Goal: Task Accomplishment & Management: Manage account settings

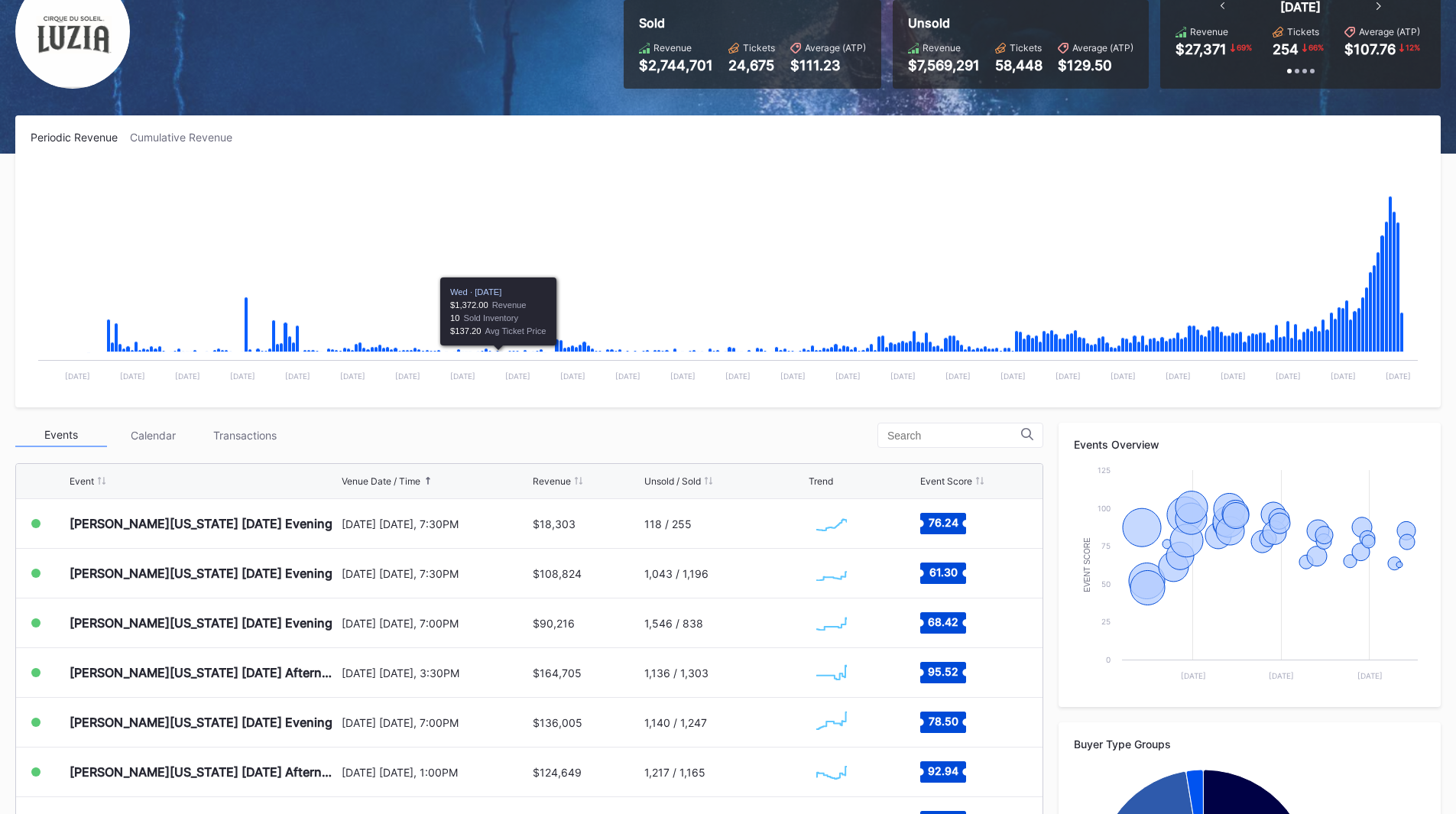
scroll to position [153, 0]
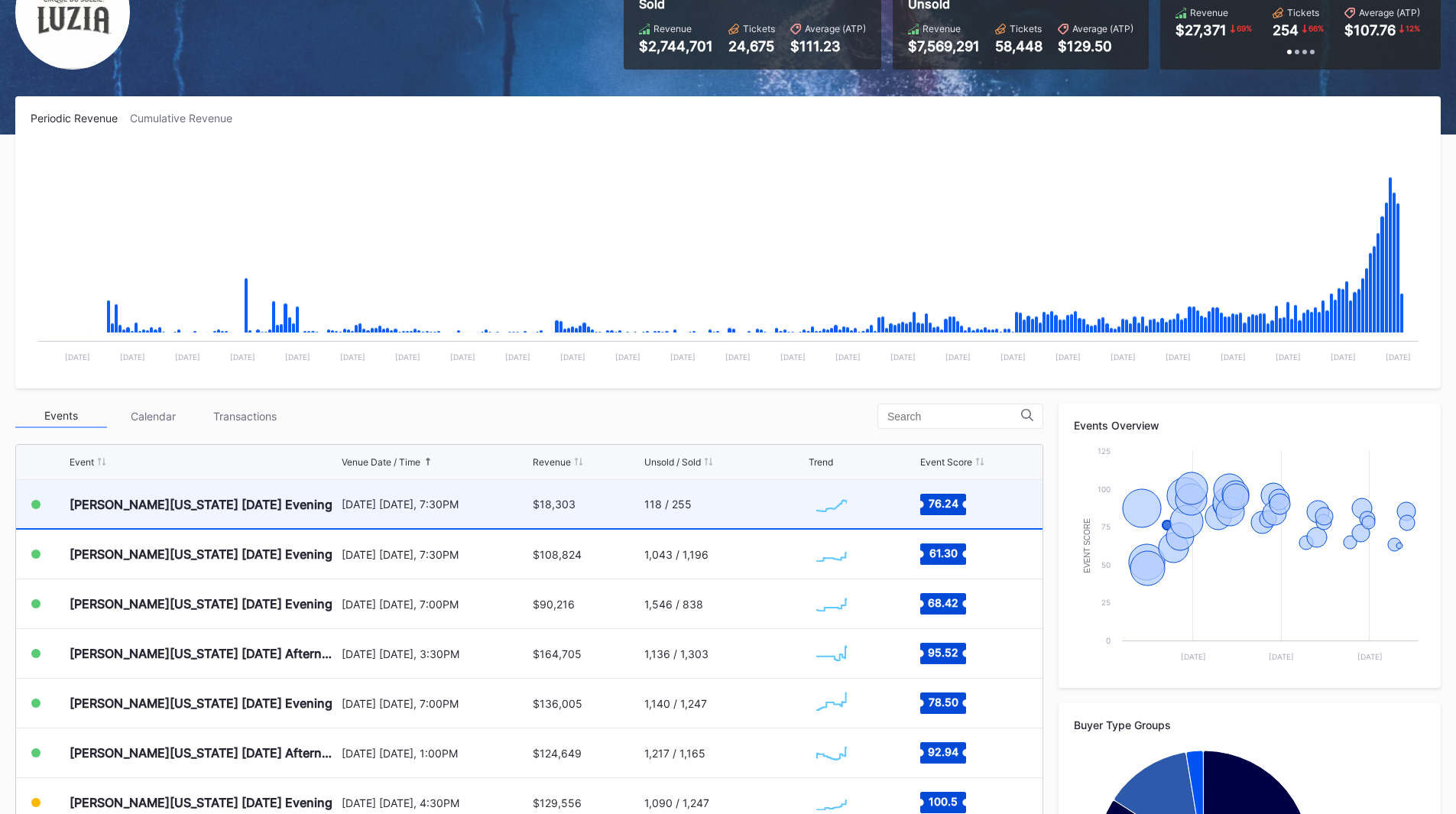
click at [499, 513] on div "[DATE] [DATE], 7:30PM" at bounding box center [435, 503] width 188 height 48
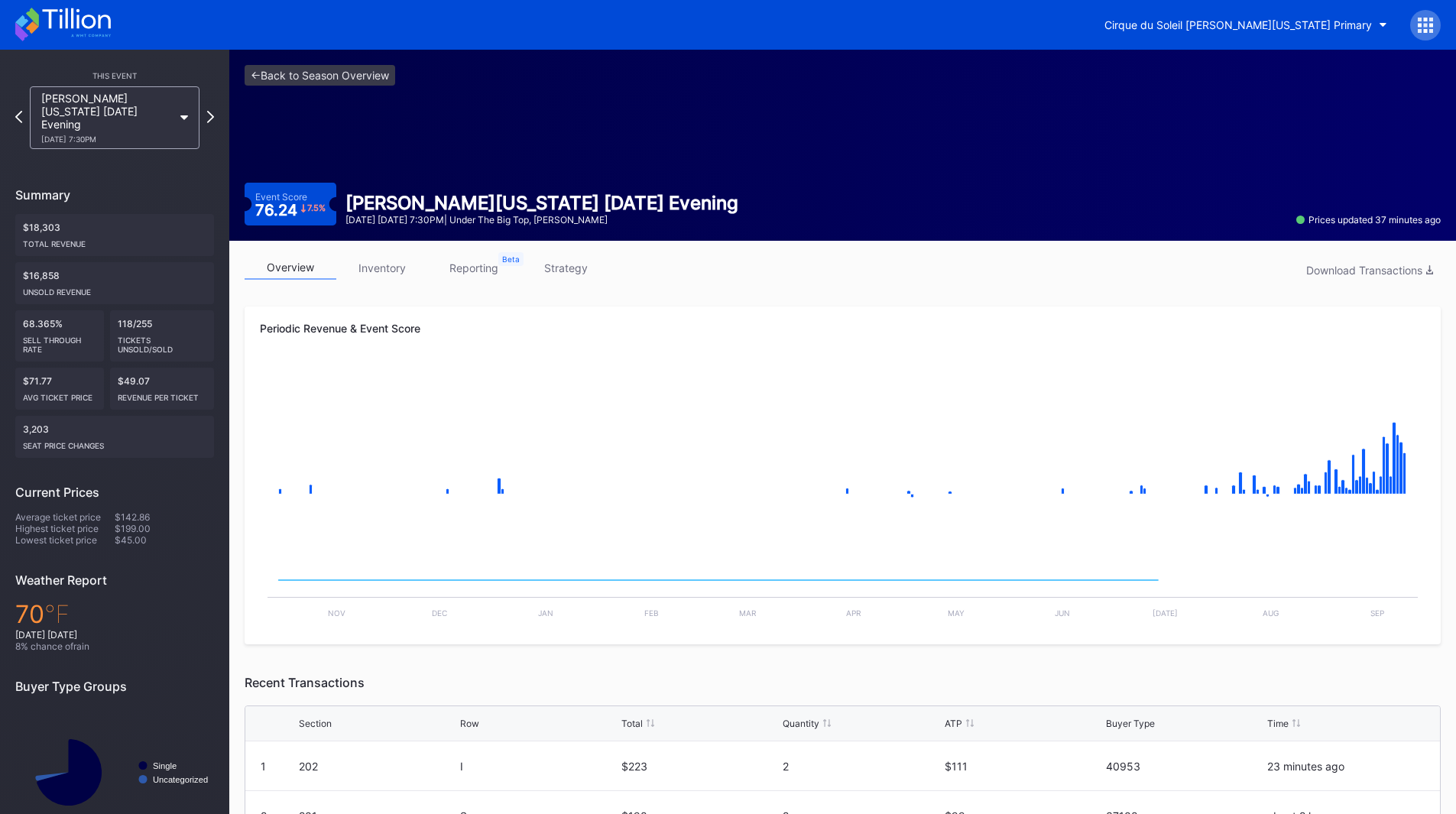
click at [385, 269] on link "inventory" at bounding box center [381, 267] width 91 height 23
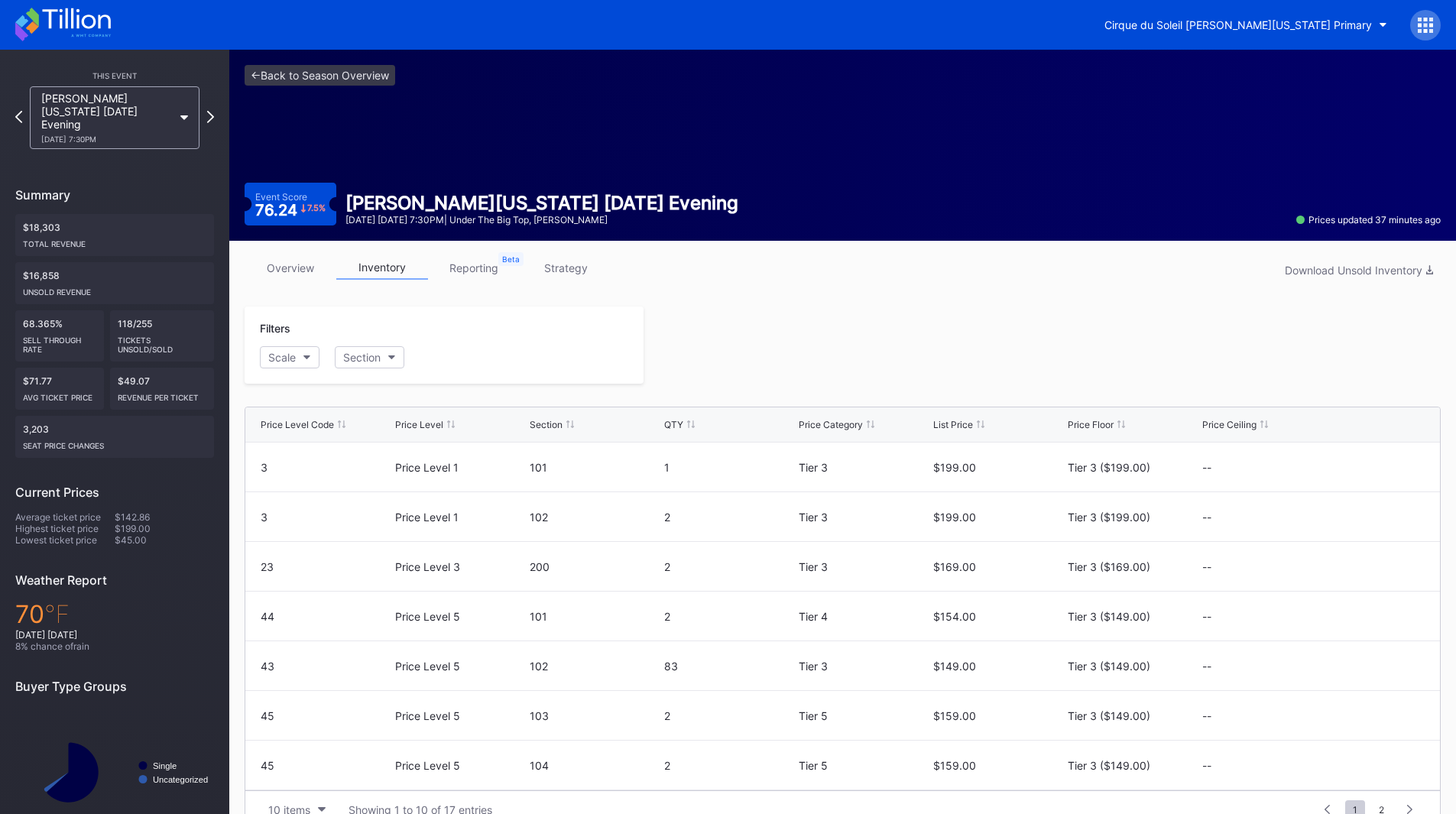
click at [456, 269] on link "reporting" at bounding box center [473, 267] width 91 height 23
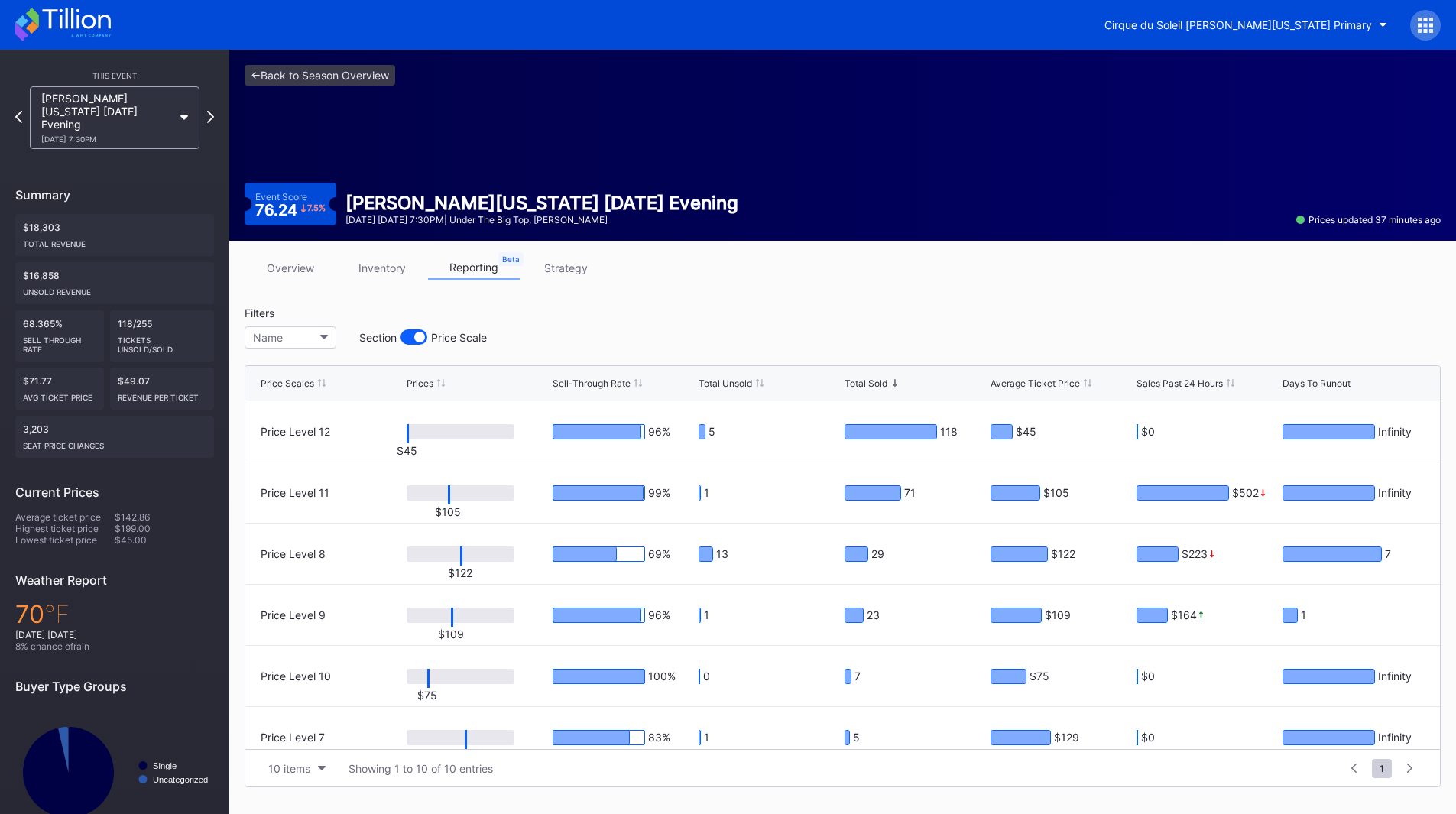
click at [376, 269] on link "inventory" at bounding box center [381, 267] width 91 height 23
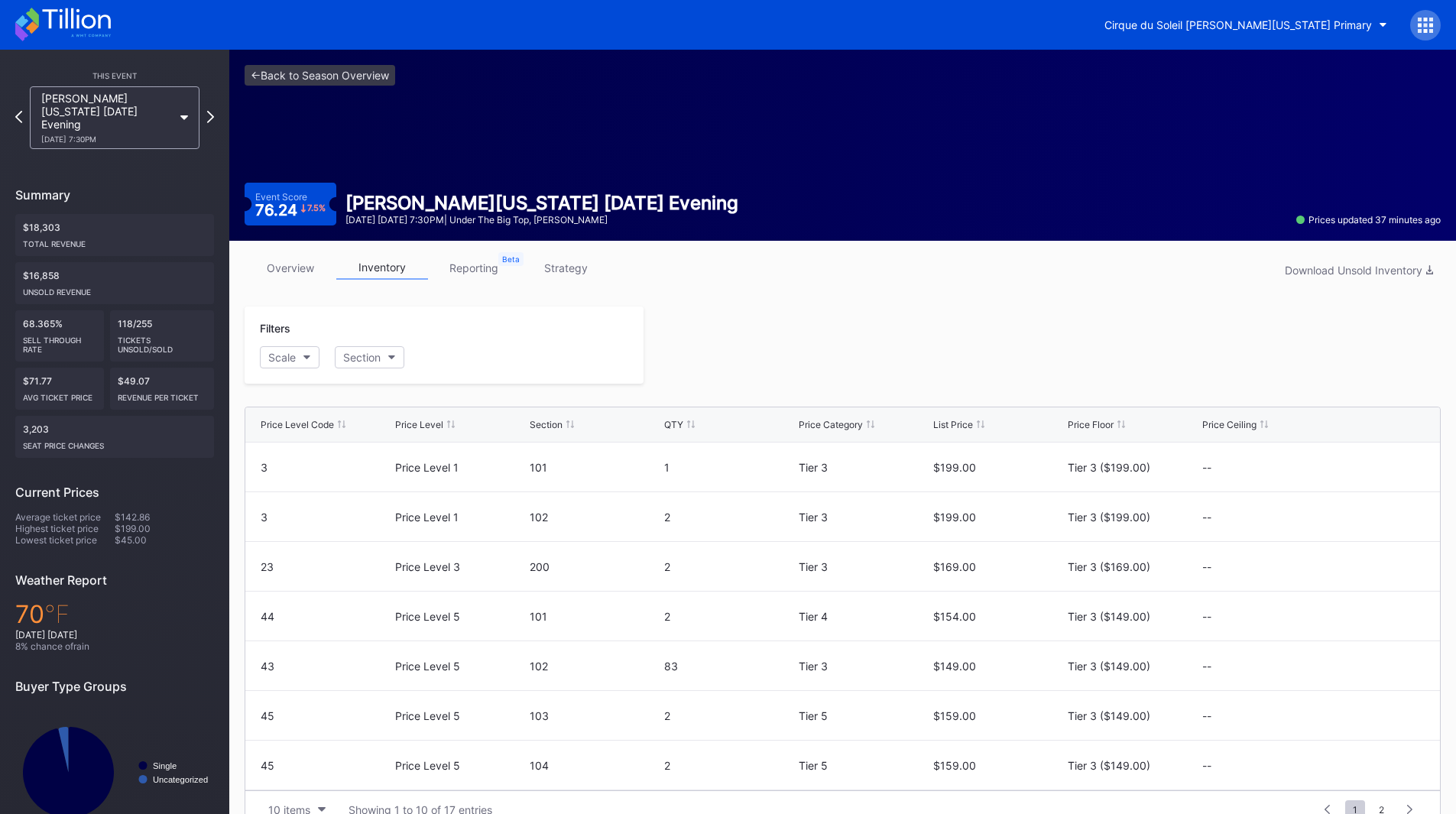
click at [308, 269] on link "overview" at bounding box center [290, 267] width 91 height 23
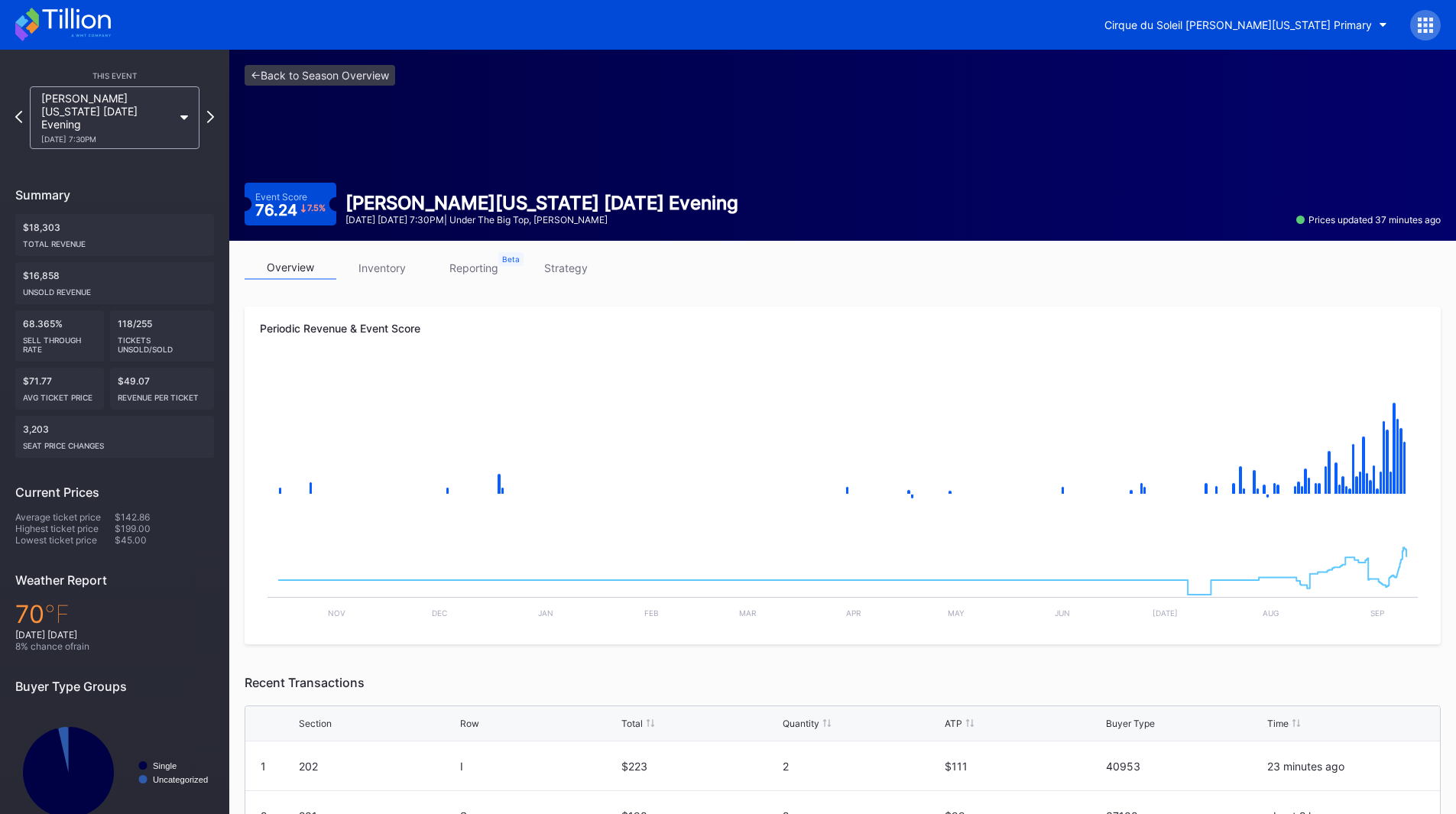
click at [388, 271] on link "inventory" at bounding box center [381, 267] width 91 height 23
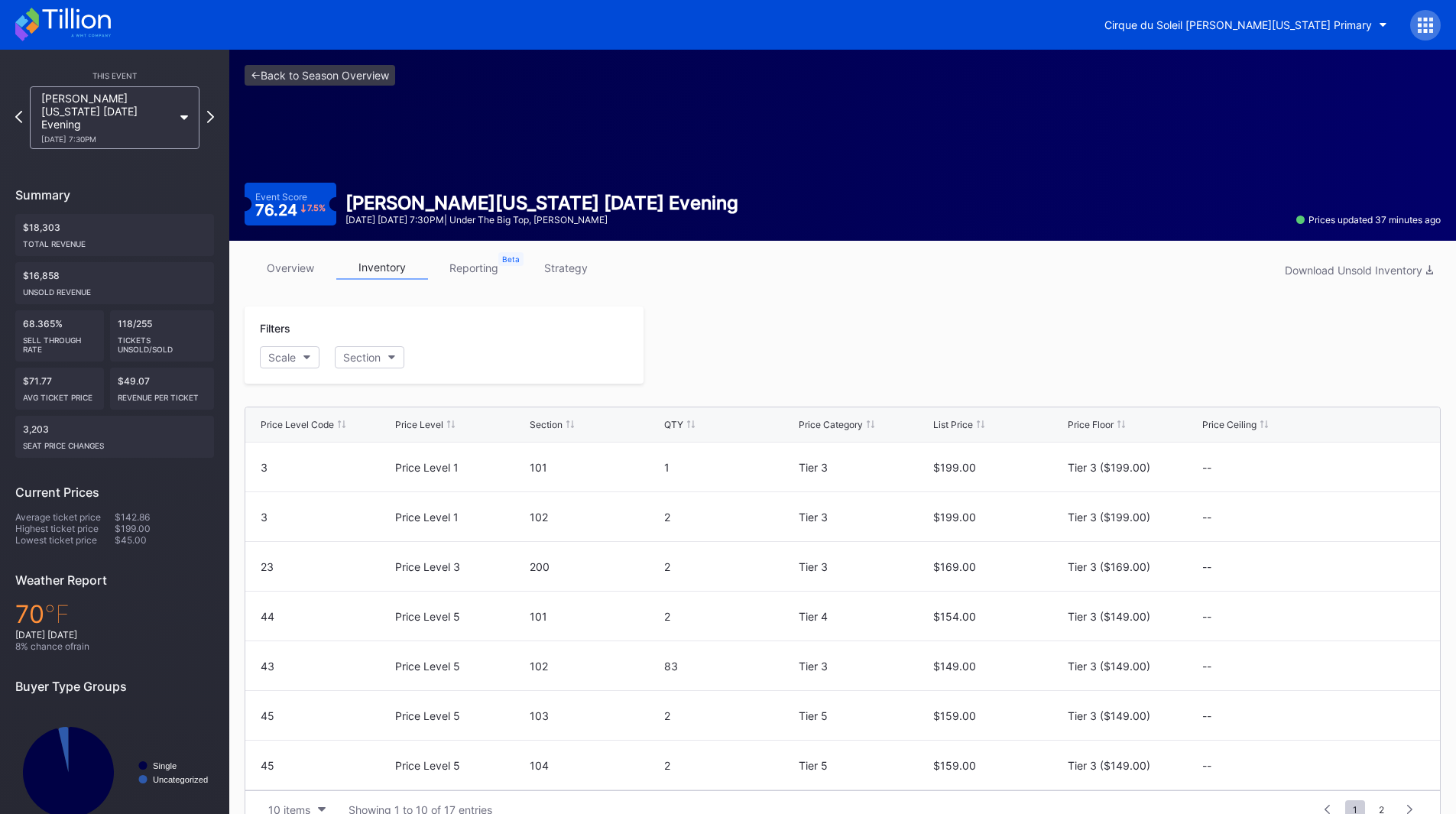
click at [62, 30] on icon at bounding box center [63, 24] width 96 height 34
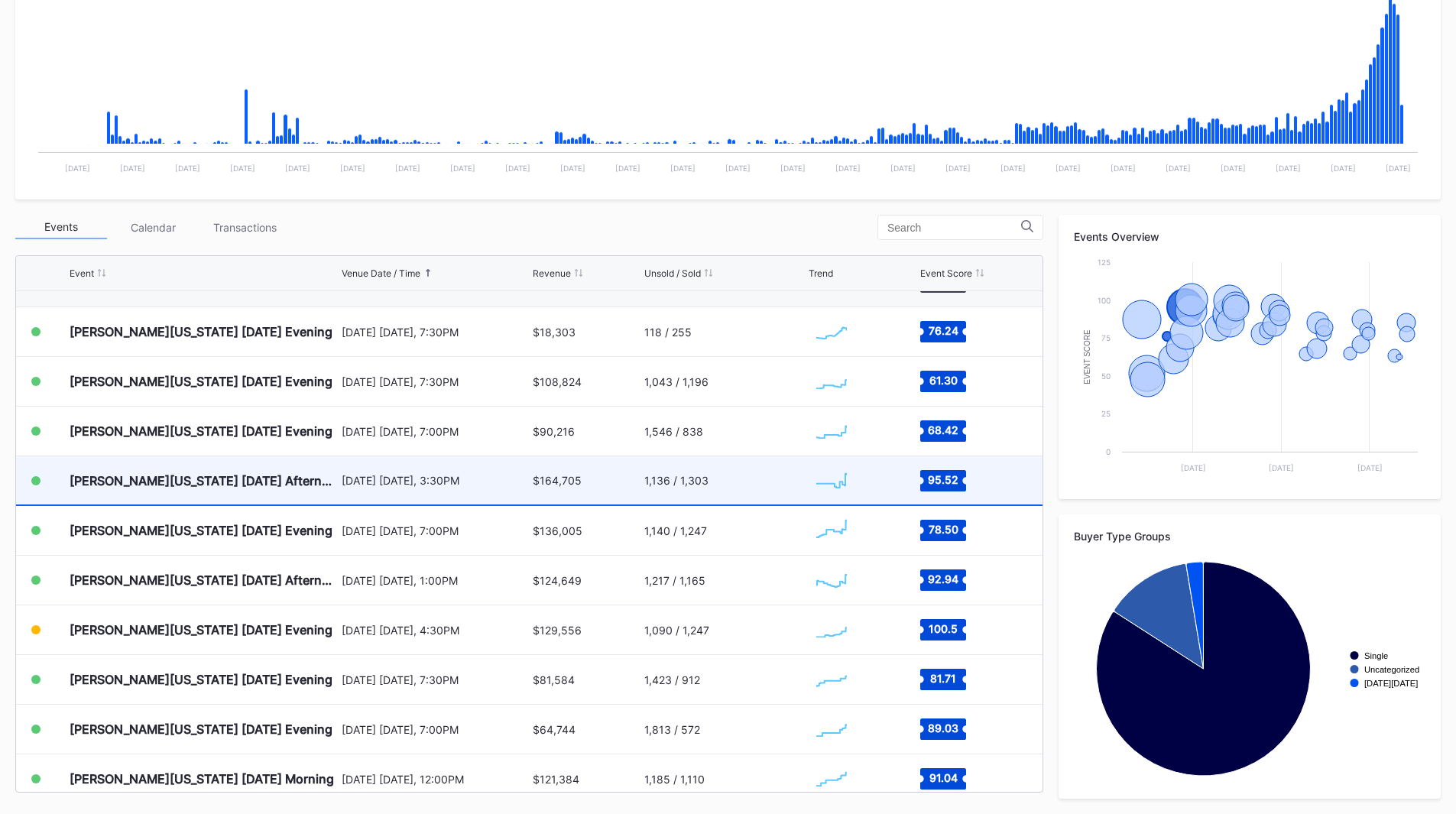
scroll to position [153, 0]
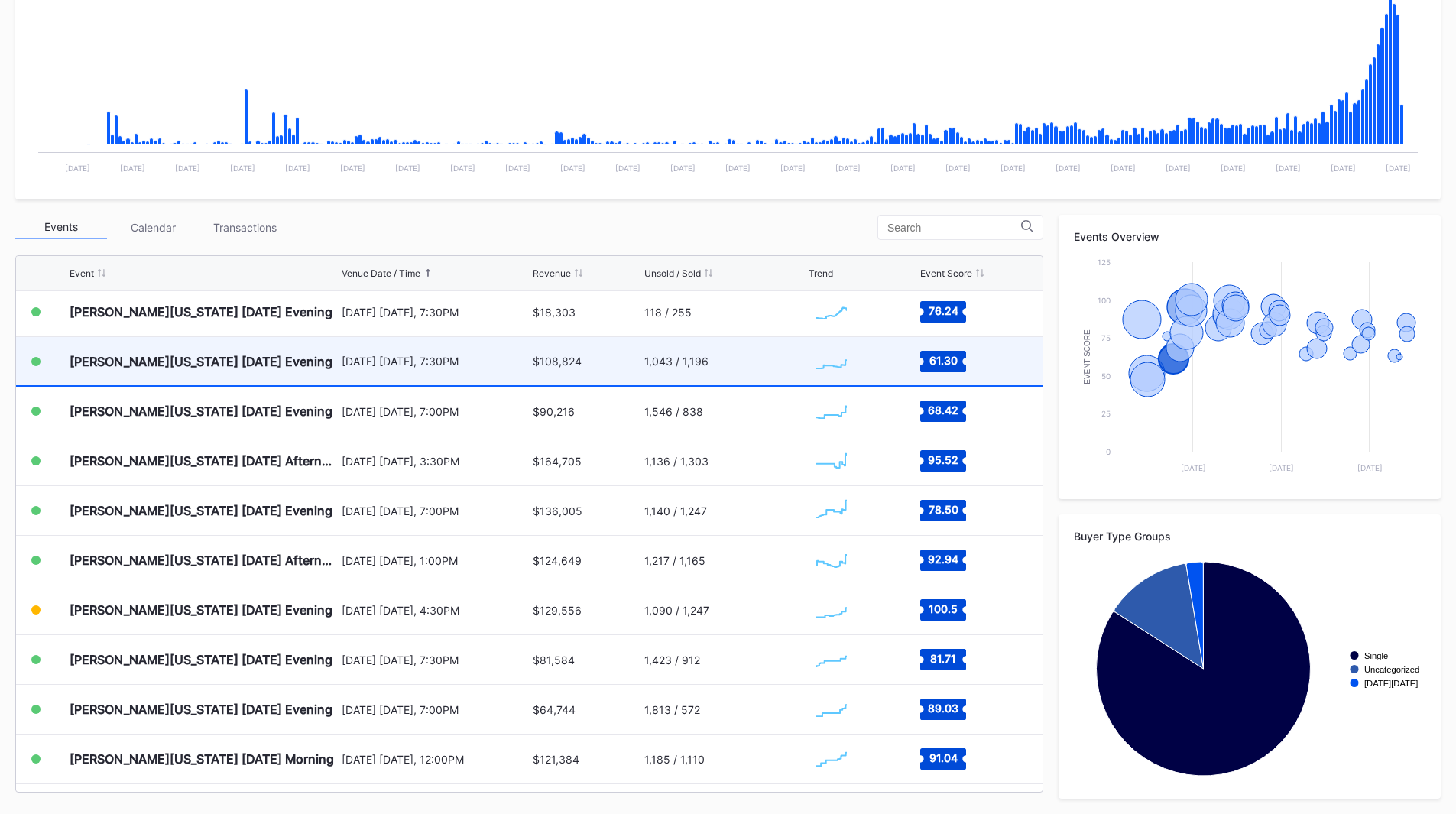
click at [571, 363] on div "$108,824" at bounding box center [557, 361] width 49 height 13
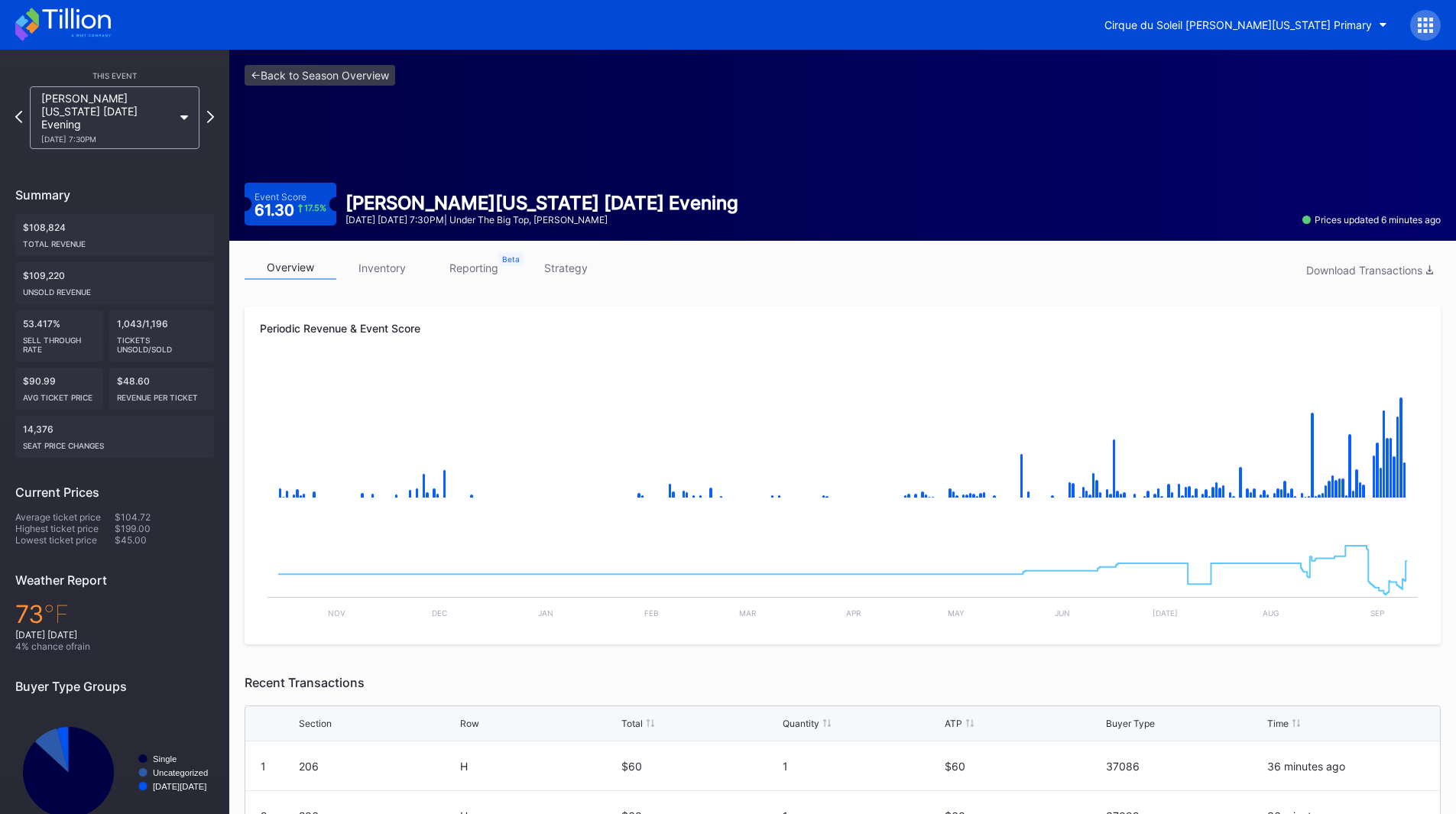
click at [39, 24] on icon at bounding box center [63, 24] width 96 height 34
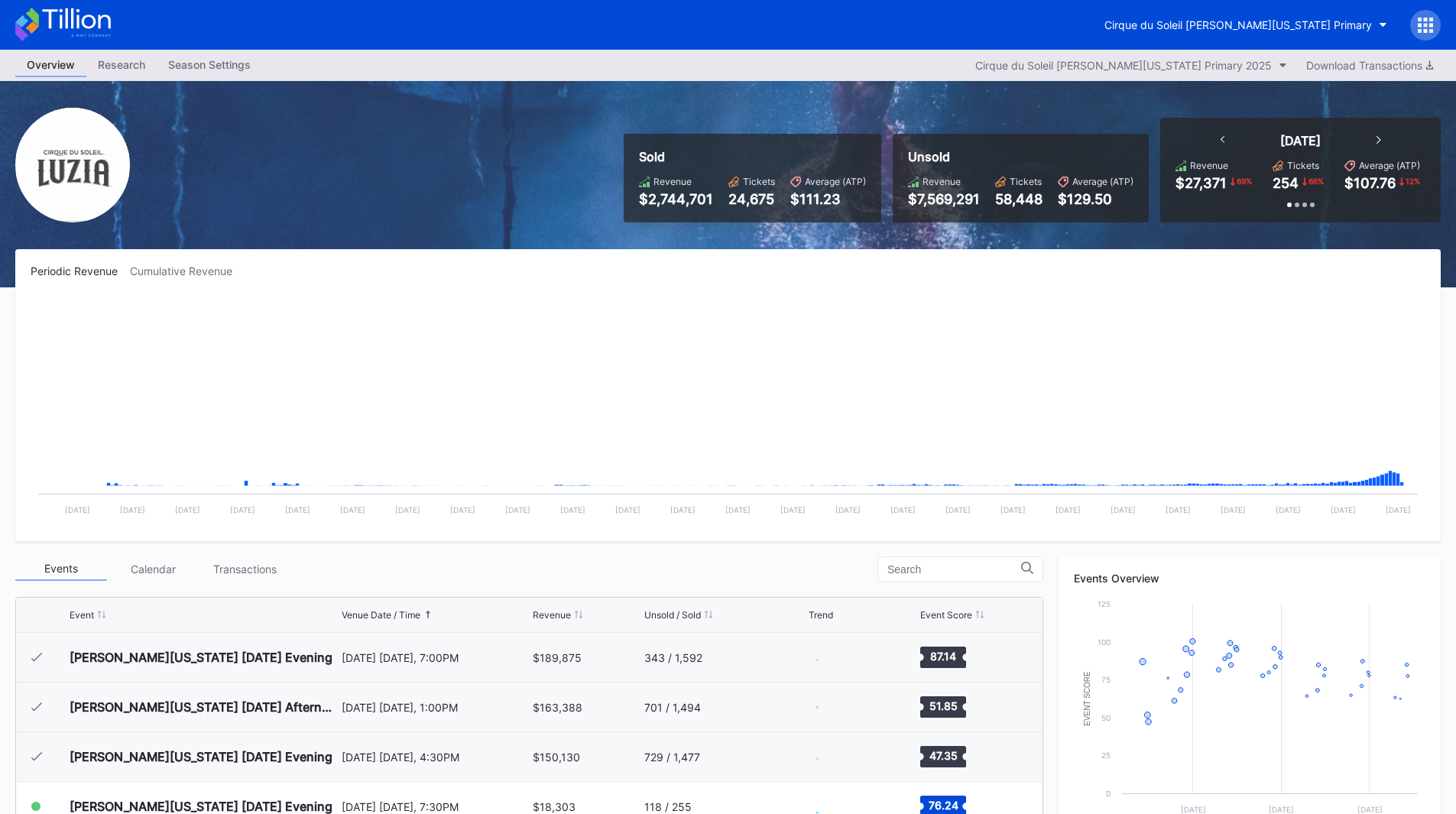
scroll to position [149, 0]
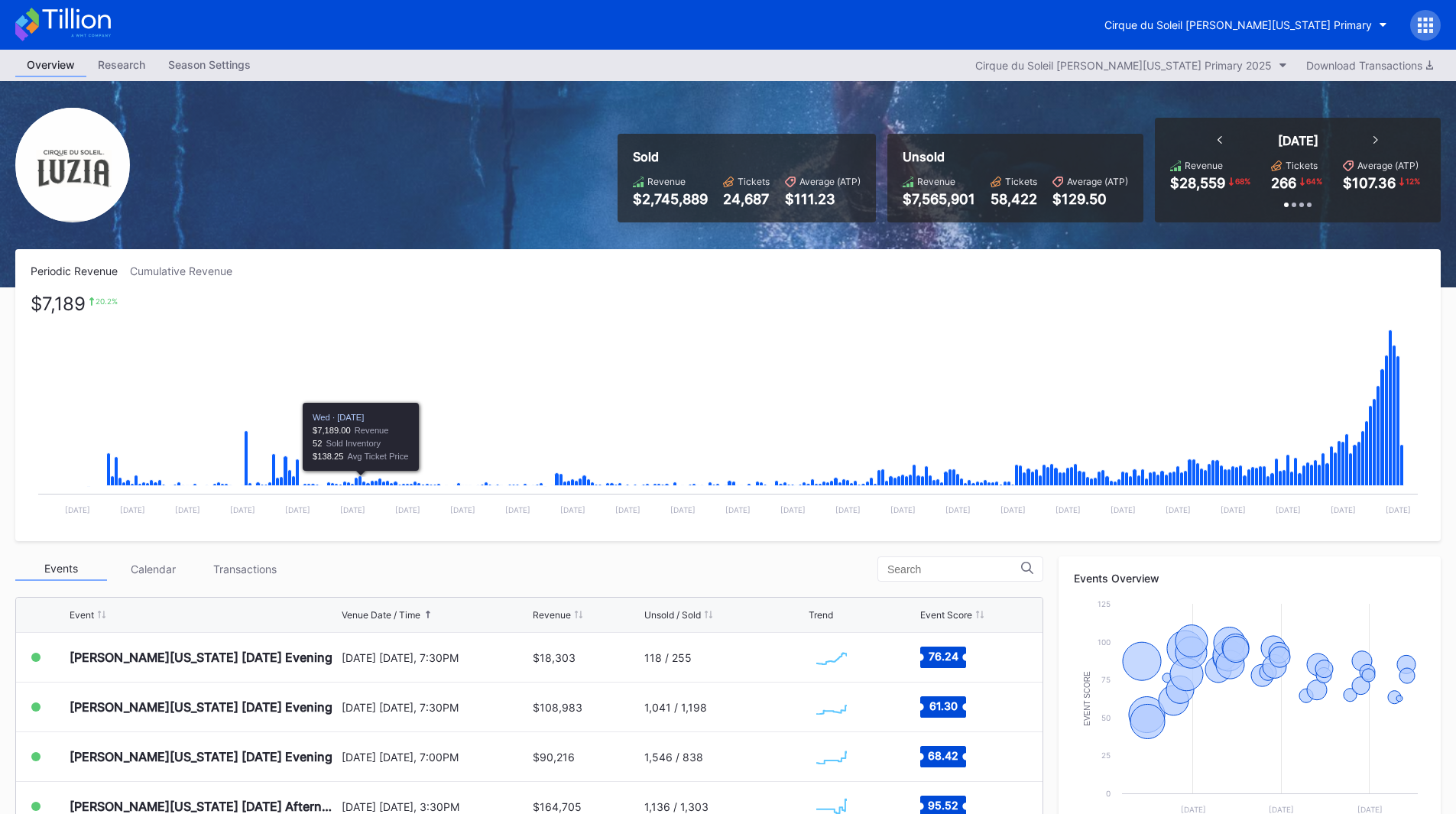
scroll to position [153, 0]
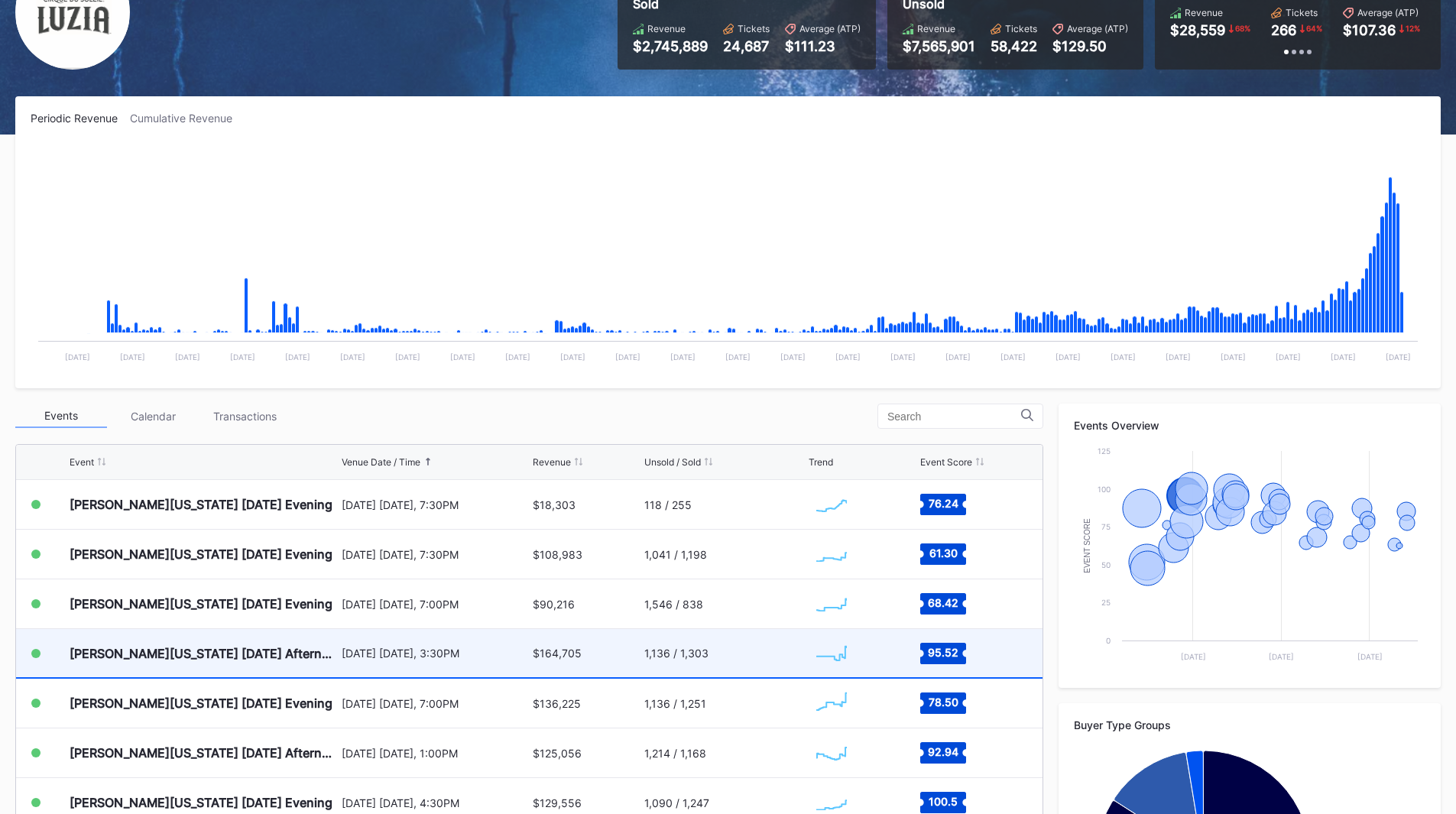
click at [456, 664] on div "[DATE] [DATE], 3:30PM" at bounding box center [435, 652] width 188 height 48
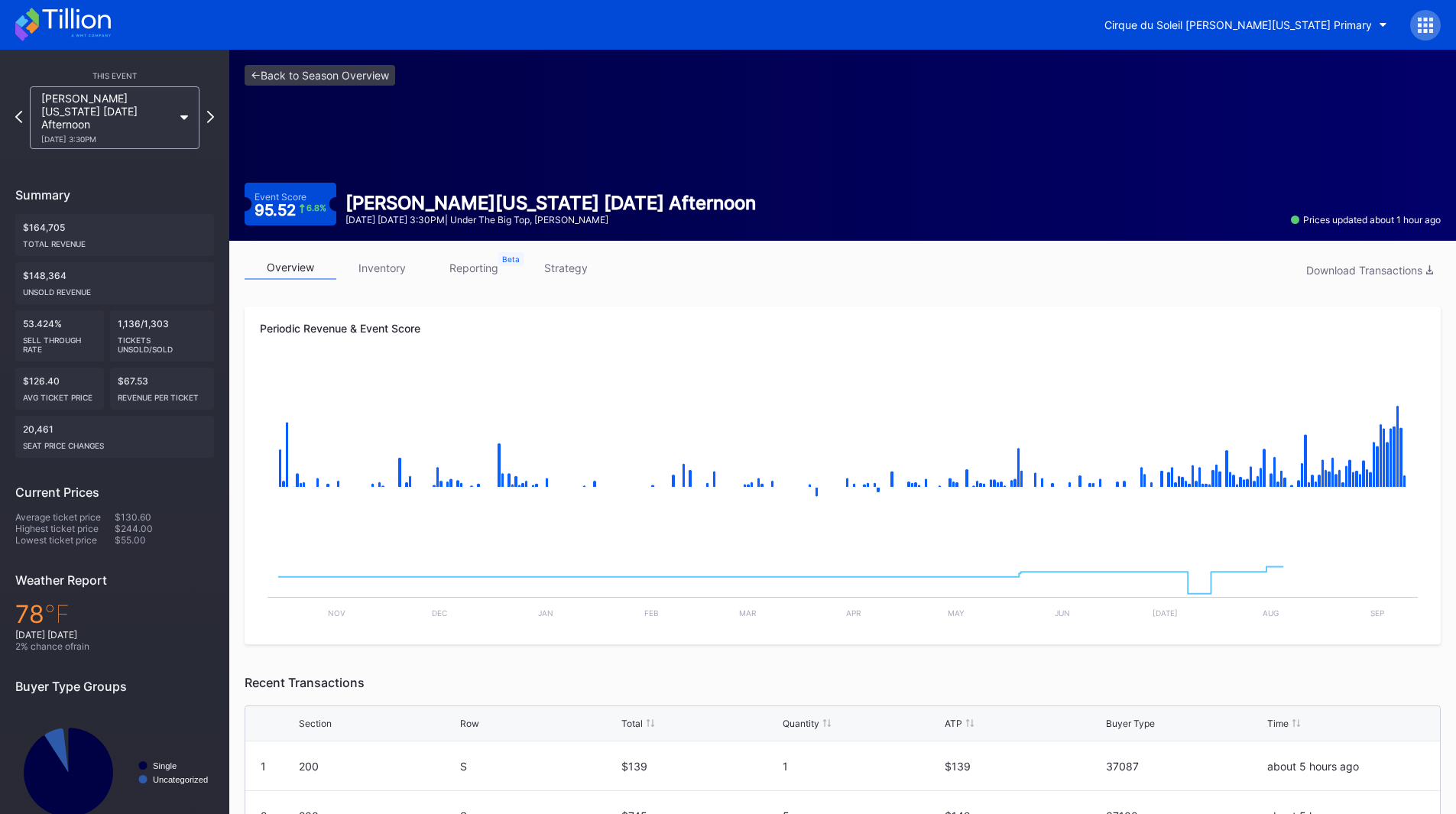
click at [473, 272] on link "reporting" at bounding box center [473, 267] width 91 height 23
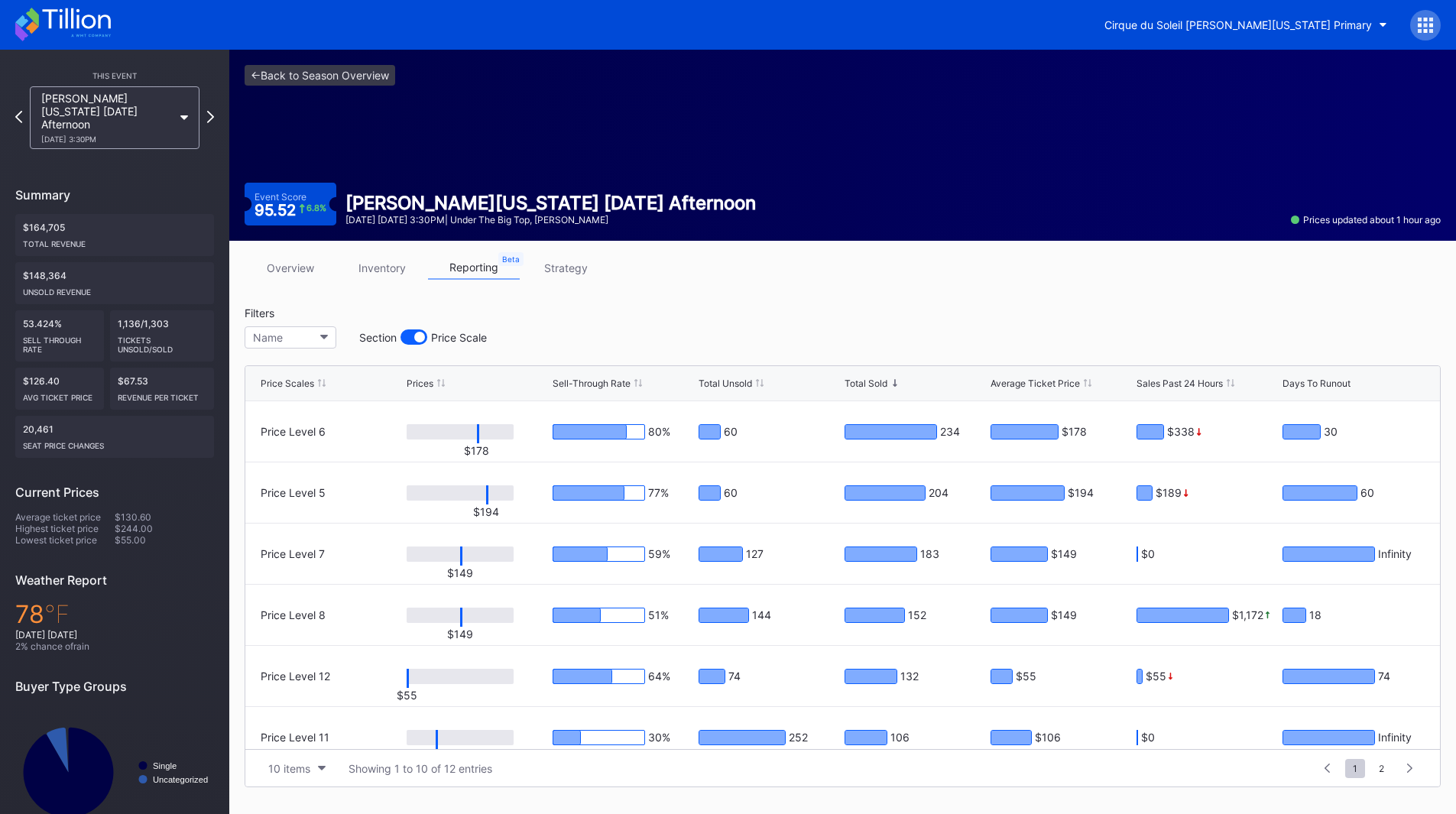
click at [549, 273] on link "strategy" at bounding box center [565, 267] width 91 height 23
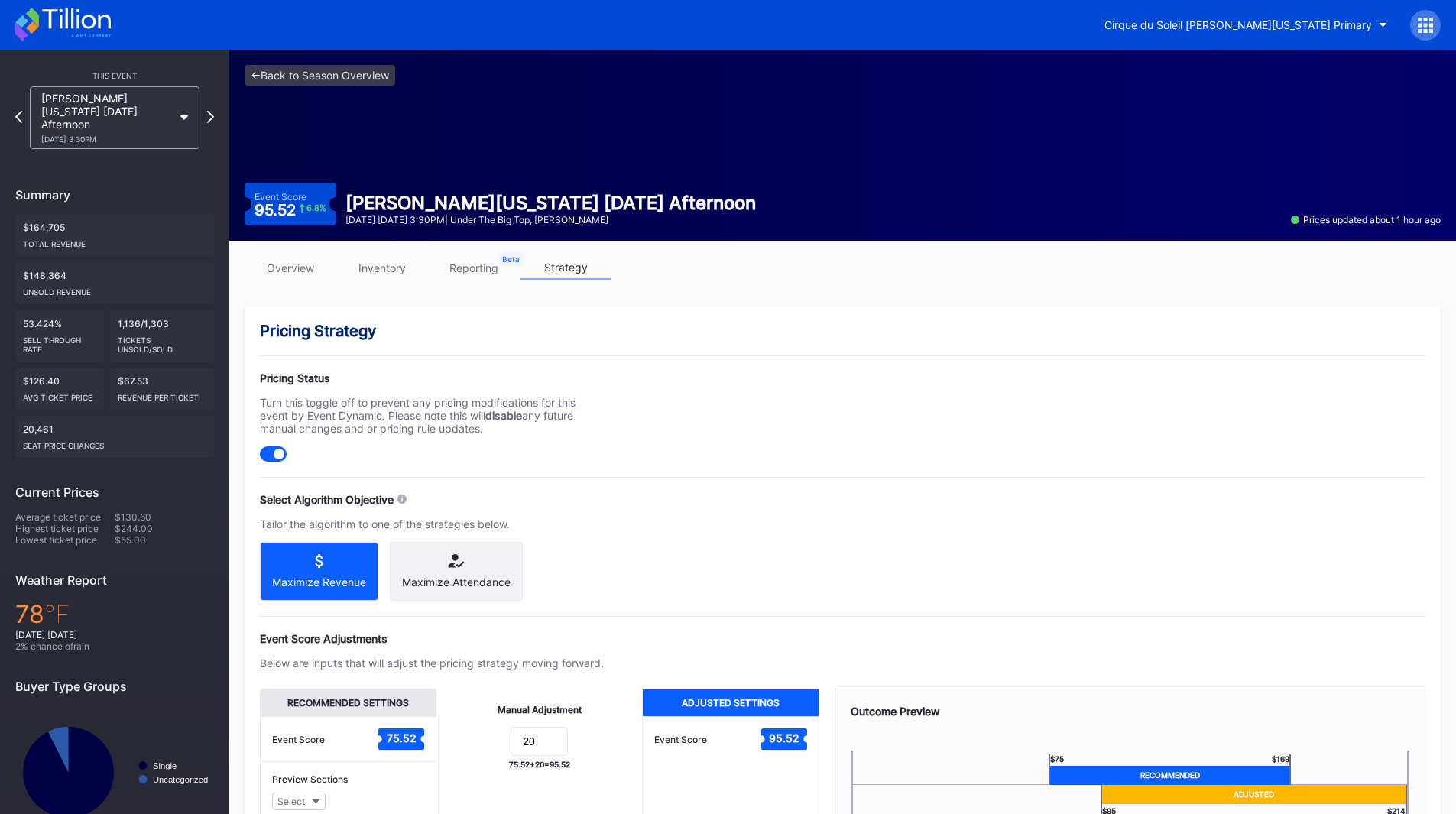
drag, startPoint x: 377, startPoint y: 265, endPoint x: 329, endPoint y: 269, distance: 48.2
click at [377, 265] on link "inventory" at bounding box center [381, 267] width 91 height 23
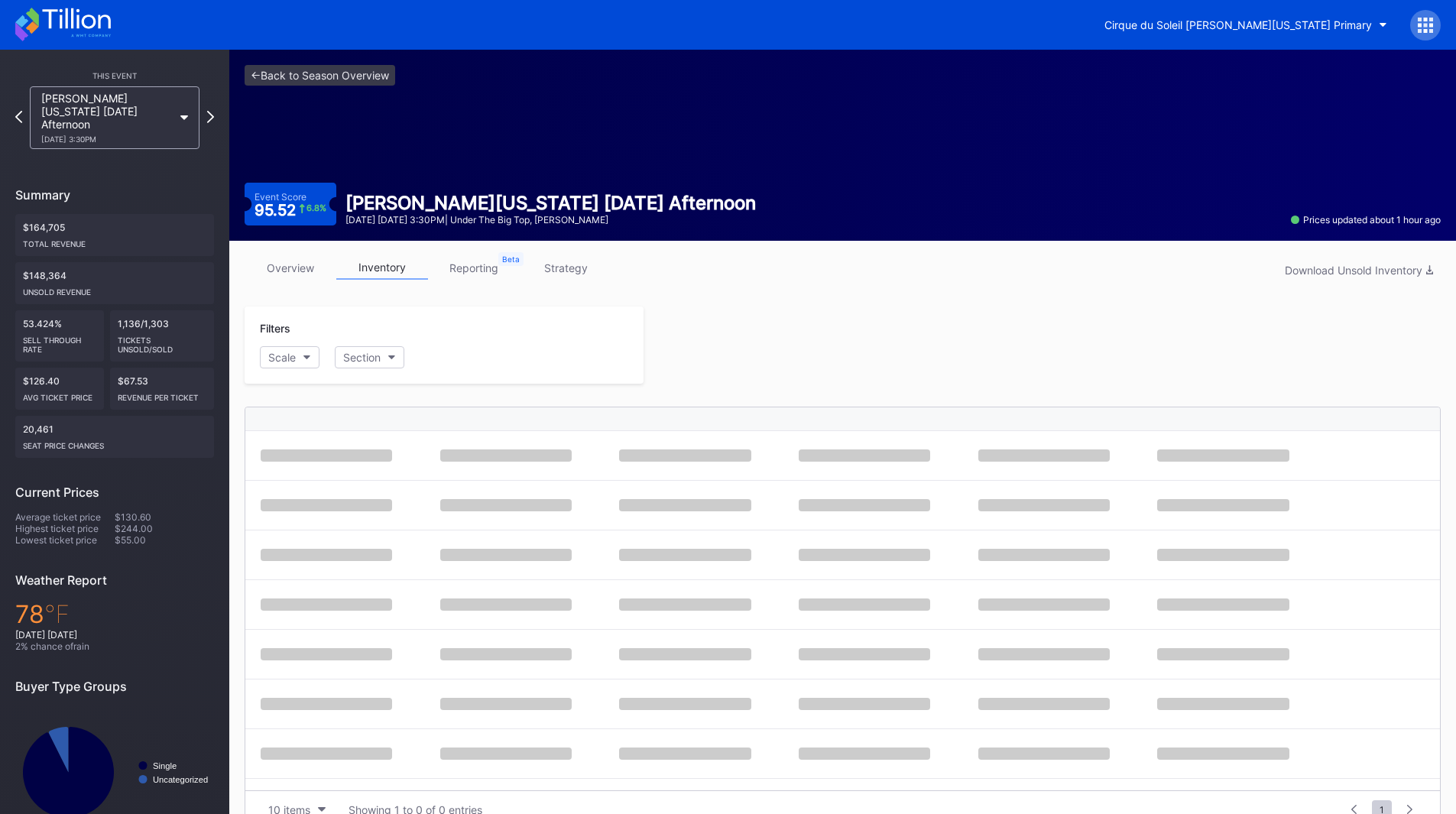
click at [326, 269] on link "overview" at bounding box center [290, 267] width 91 height 23
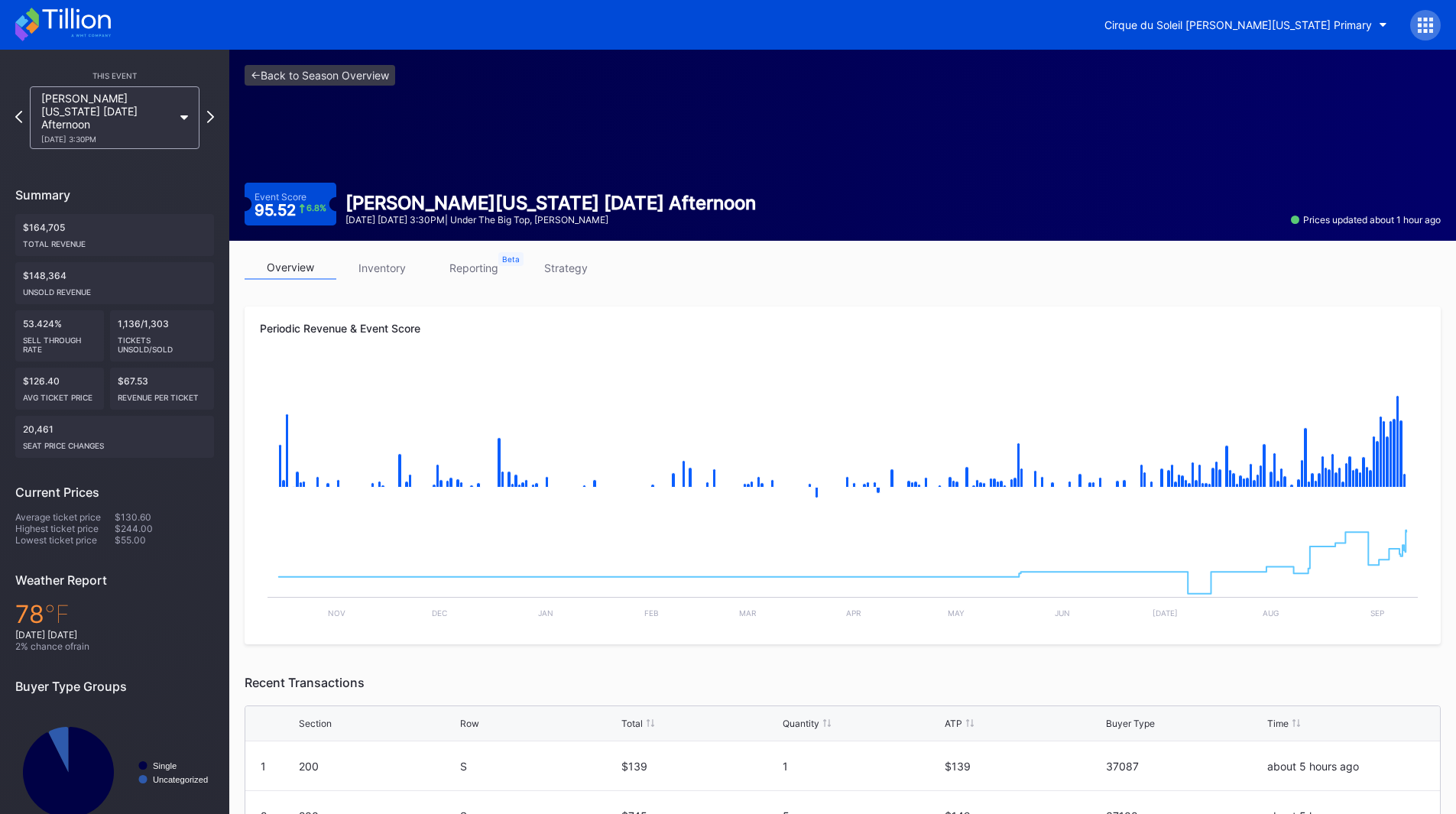
click at [390, 264] on link "inventory" at bounding box center [381, 267] width 91 height 23
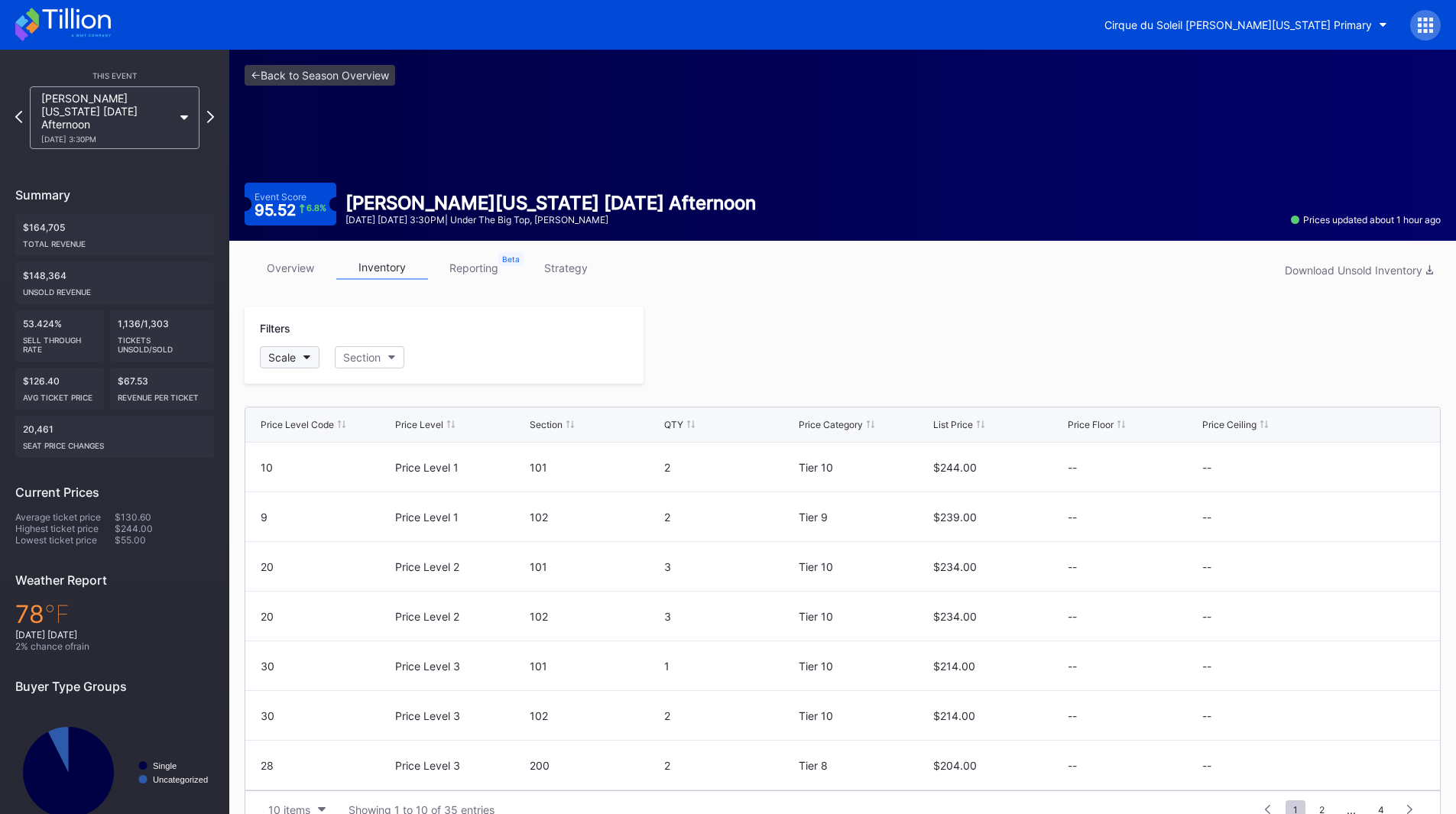
click at [290, 350] on div "Scale" at bounding box center [282, 357] width 28 height 13
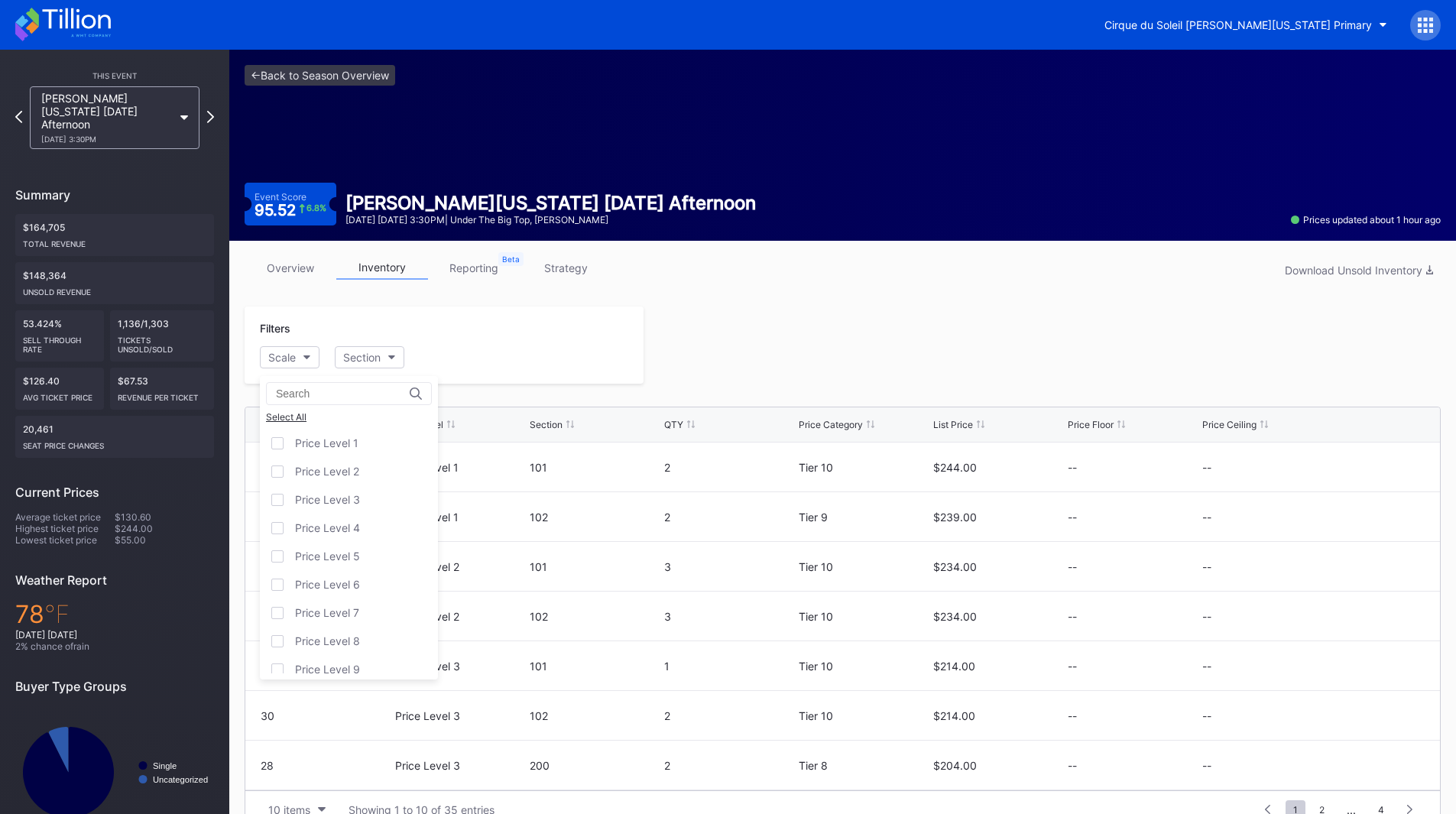
scroll to position [95, 0]
click at [336, 654] on div "Price Level 12" at bounding box center [329, 659] width 70 height 13
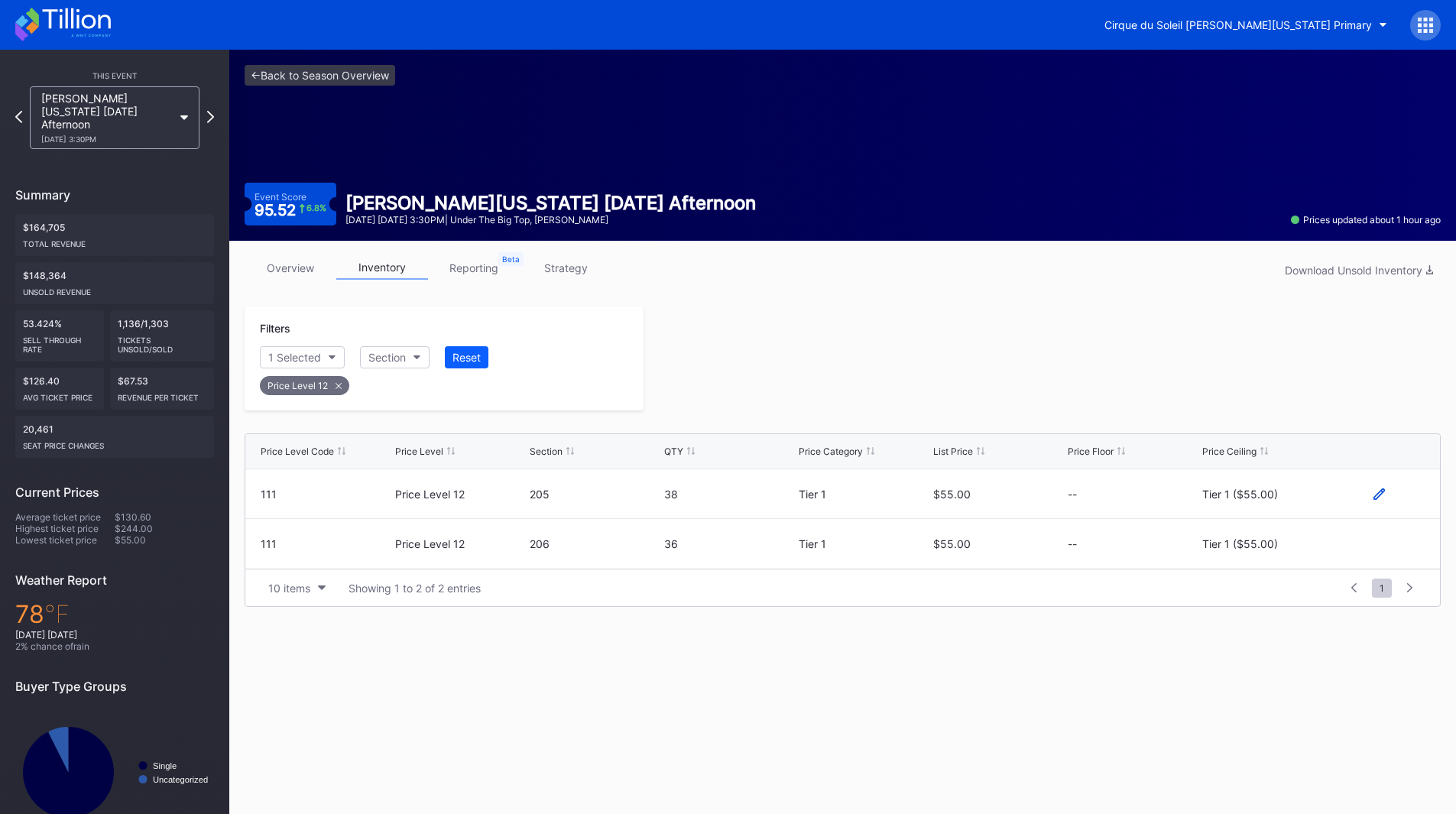
click at [1382, 494] on icon at bounding box center [1379, 494] width 11 height 11
click at [1284, 502] on div "Tier 1 ($55.00)" at bounding box center [1251, 499] width 75 height 13
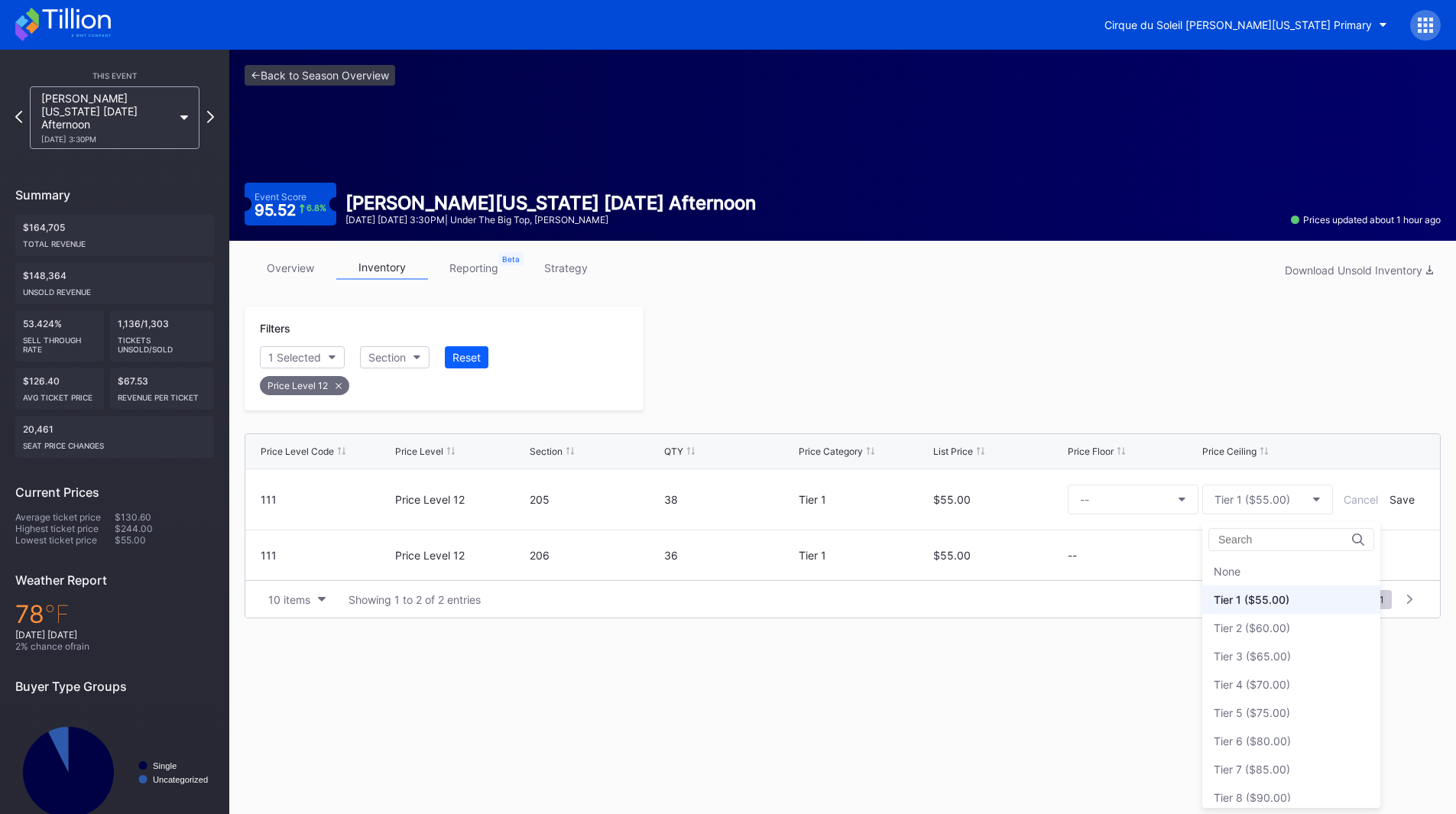
scroll to position [28, 0]
click at [1263, 653] on div "Tier 4 ($70.00)" at bounding box center [1251, 656] width 76 height 13
click at [1399, 499] on div "Save" at bounding box center [1402, 499] width 25 height 13
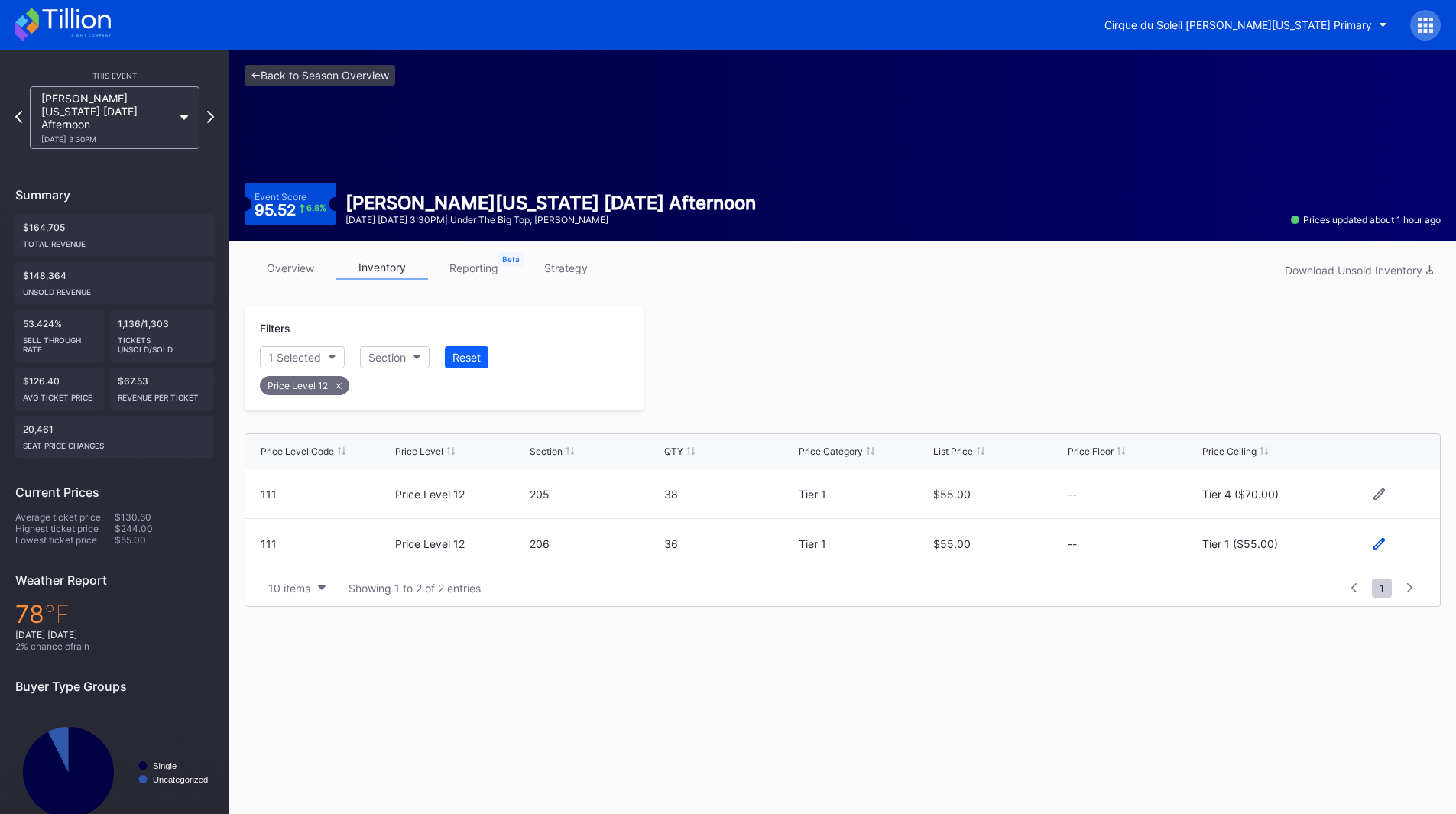
click at [1376, 540] on icon at bounding box center [1379, 544] width 11 height 11
click at [1261, 540] on button "Tier 1 ($55.00)" at bounding box center [1267, 549] width 130 height 30
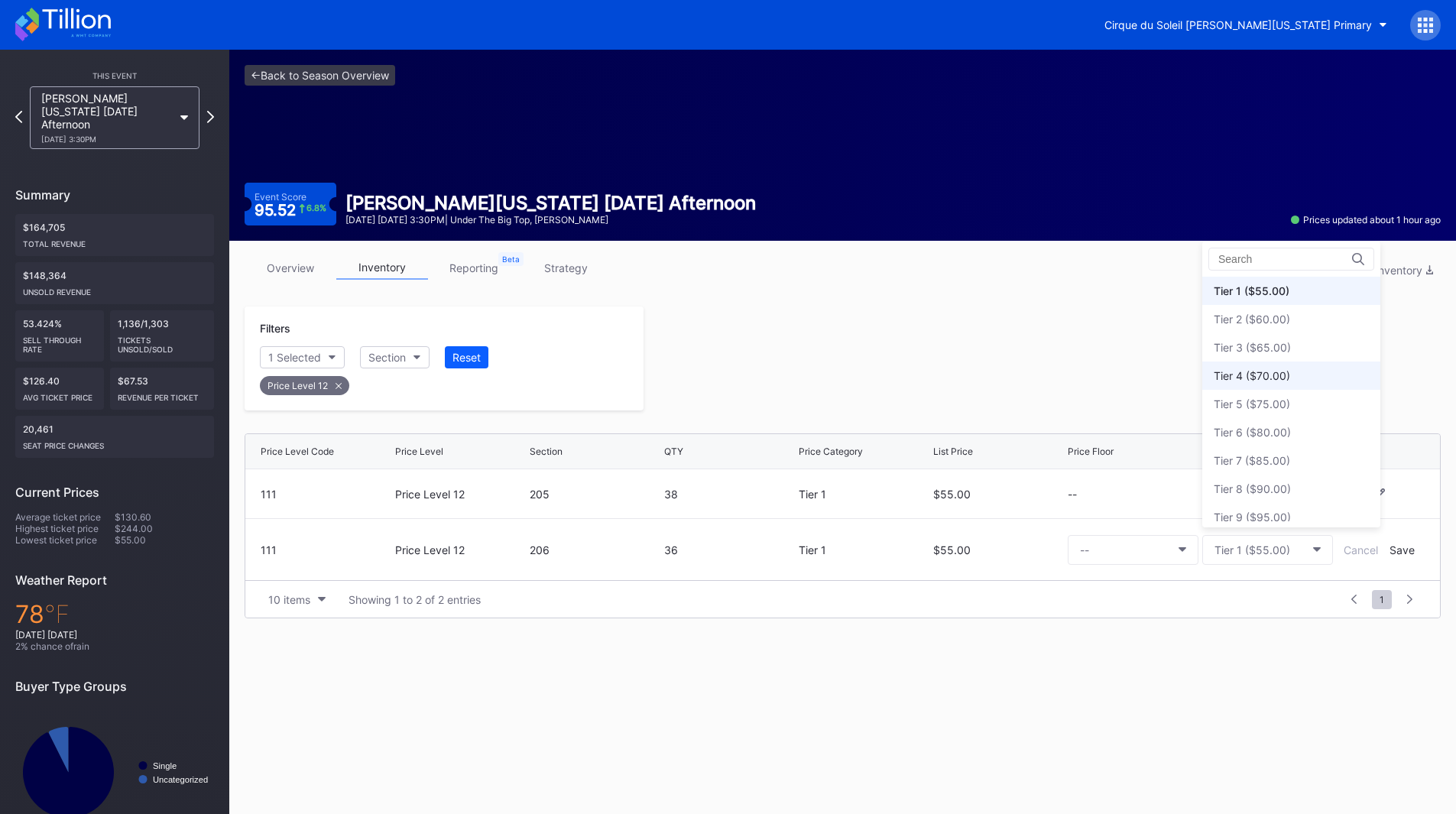
click at [1274, 378] on div "Tier 4 ($70.00)" at bounding box center [1251, 375] width 76 height 13
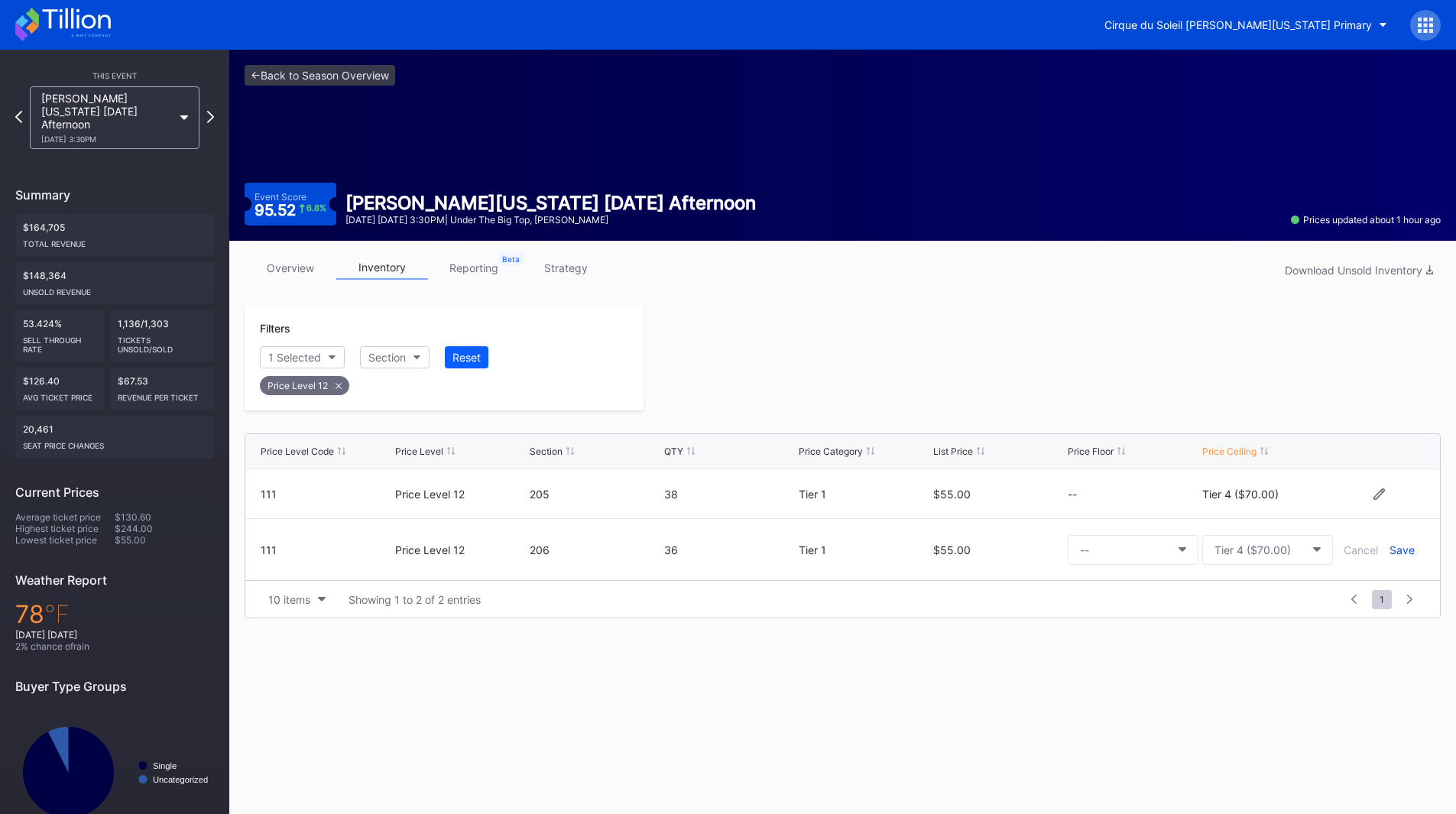
click at [1397, 553] on div "Save" at bounding box center [1402, 549] width 25 height 13
click at [1179, 386] on div at bounding box center [1042, 358] width 797 height 104
click at [1373, 493] on icon at bounding box center [1379, 494] width 11 height 11
click at [1267, 494] on div "Tier 4 ($70.00)" at bounding box center [1252, 499] width 76 height 13
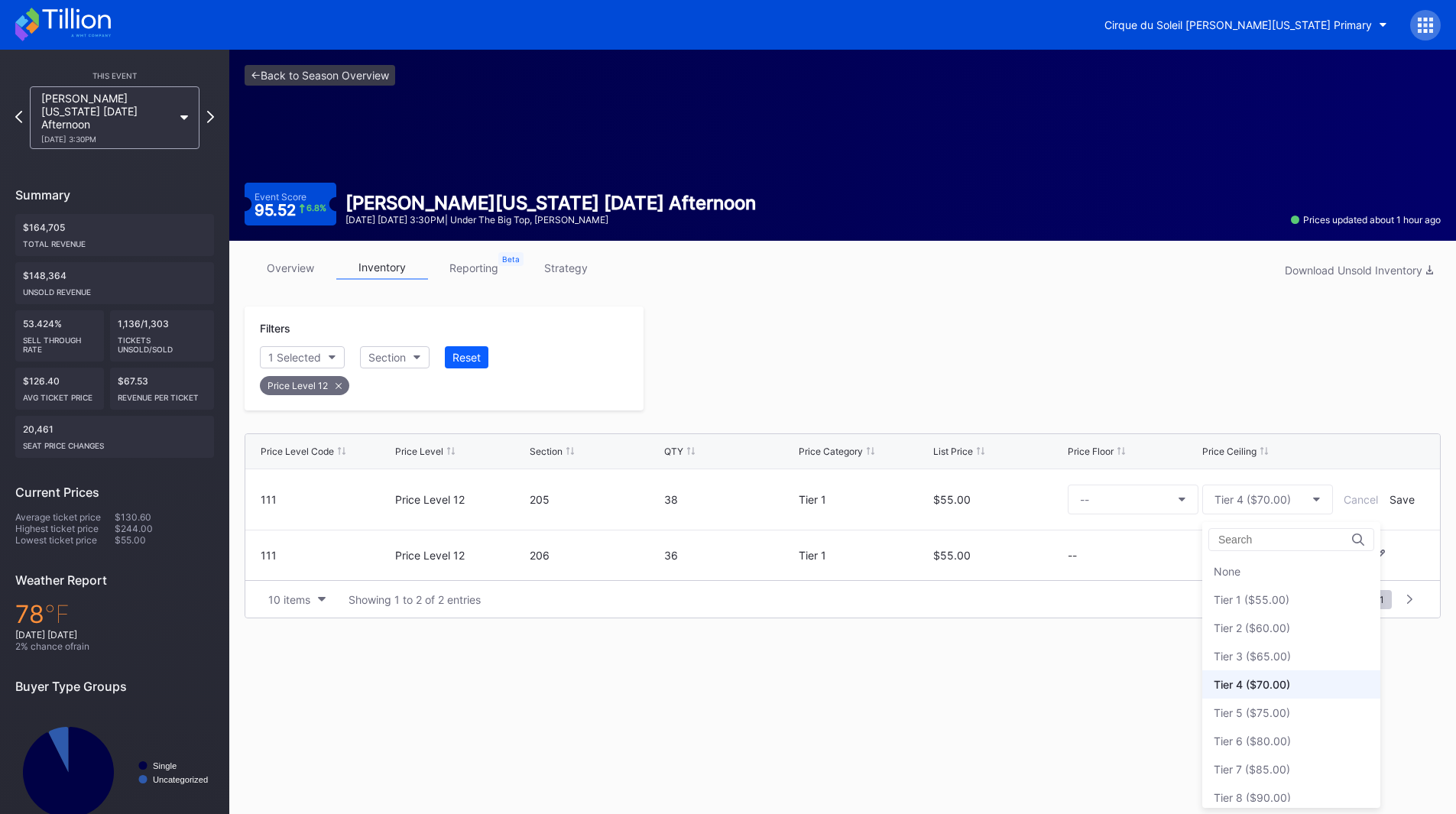
scroll to position [66, 0]
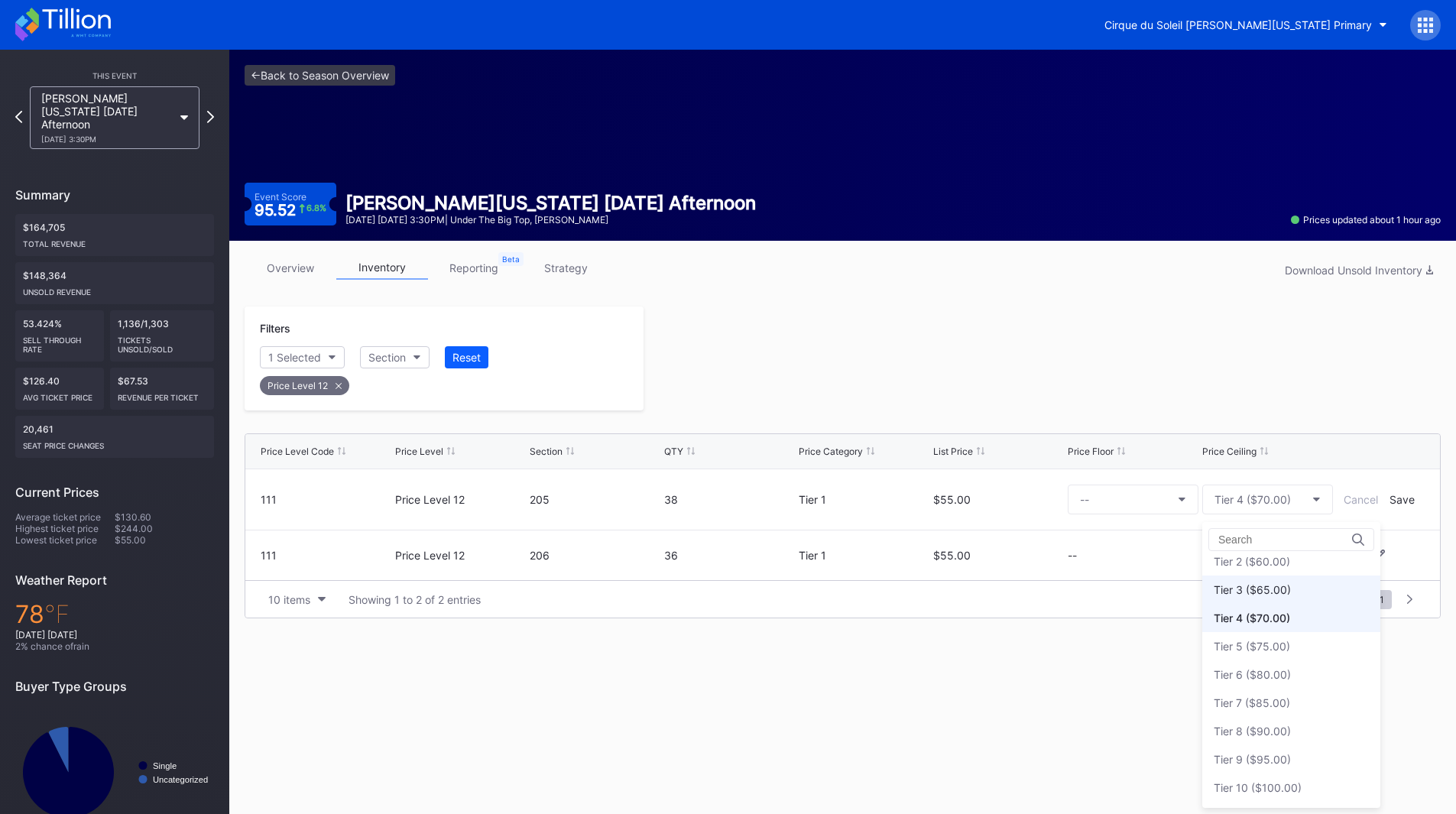
click at [1282, 590] on div "Tier 3 ($65.00)" at bounding box center [1251, 589] width 77 height 13
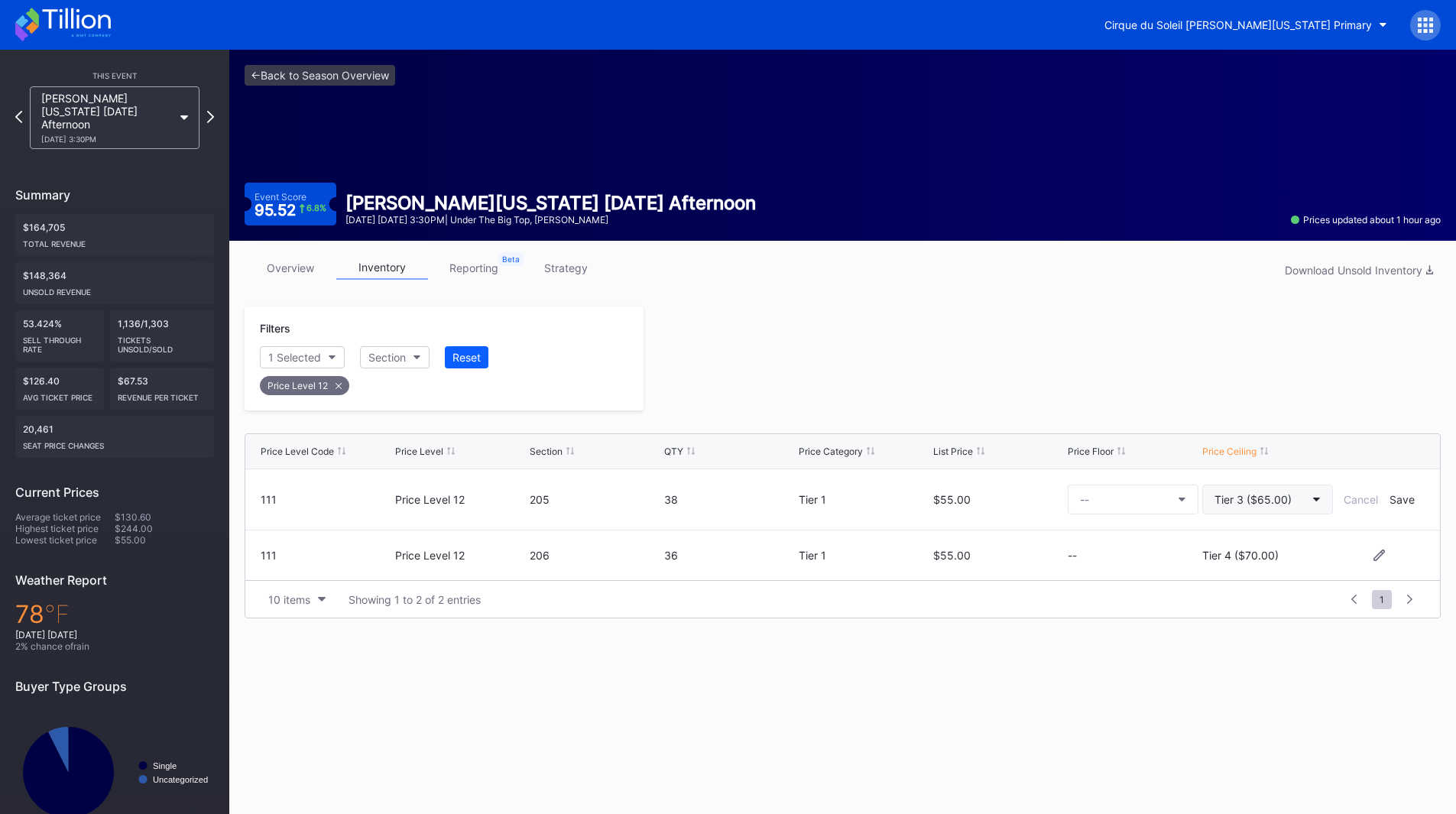
click at [1317, 499] on icon "button" at bounding box center [1316, 500] width 7 height 5
click at [1276, 651] on div "Tier 3 ($65.00)" at bounding box center [1251, 656] width 77 height 13
click at [1402, 501] on div "Save" at bounding box center [1402, 499] width 25 height 13
click at [1377, 541] on icon at bounding box center [1379, 544] width 11 height 11
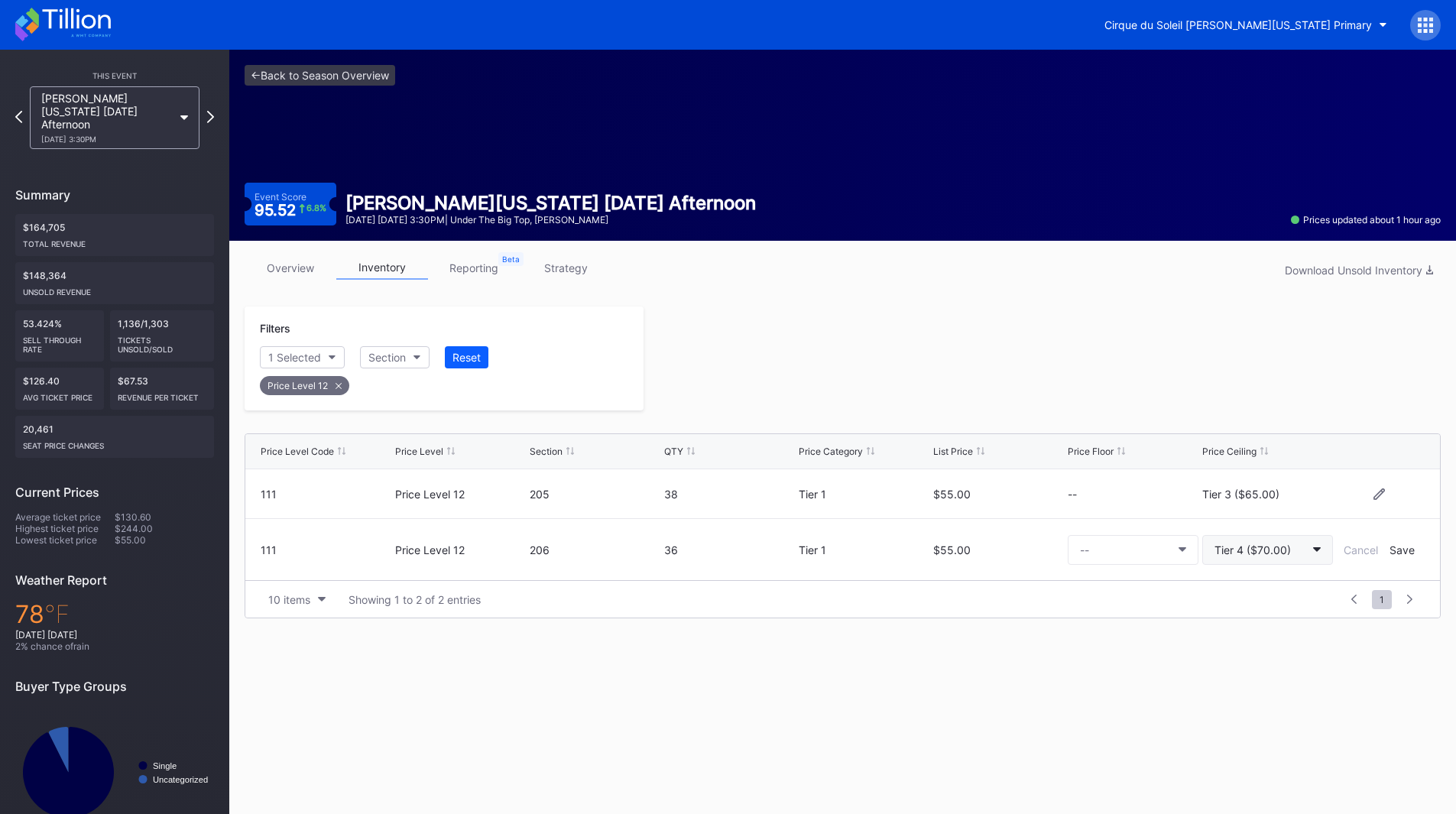
click at [1226, 546] on div "Tier 4 ($70.00)" at bounding box center [1252, 549] width 76 height 13
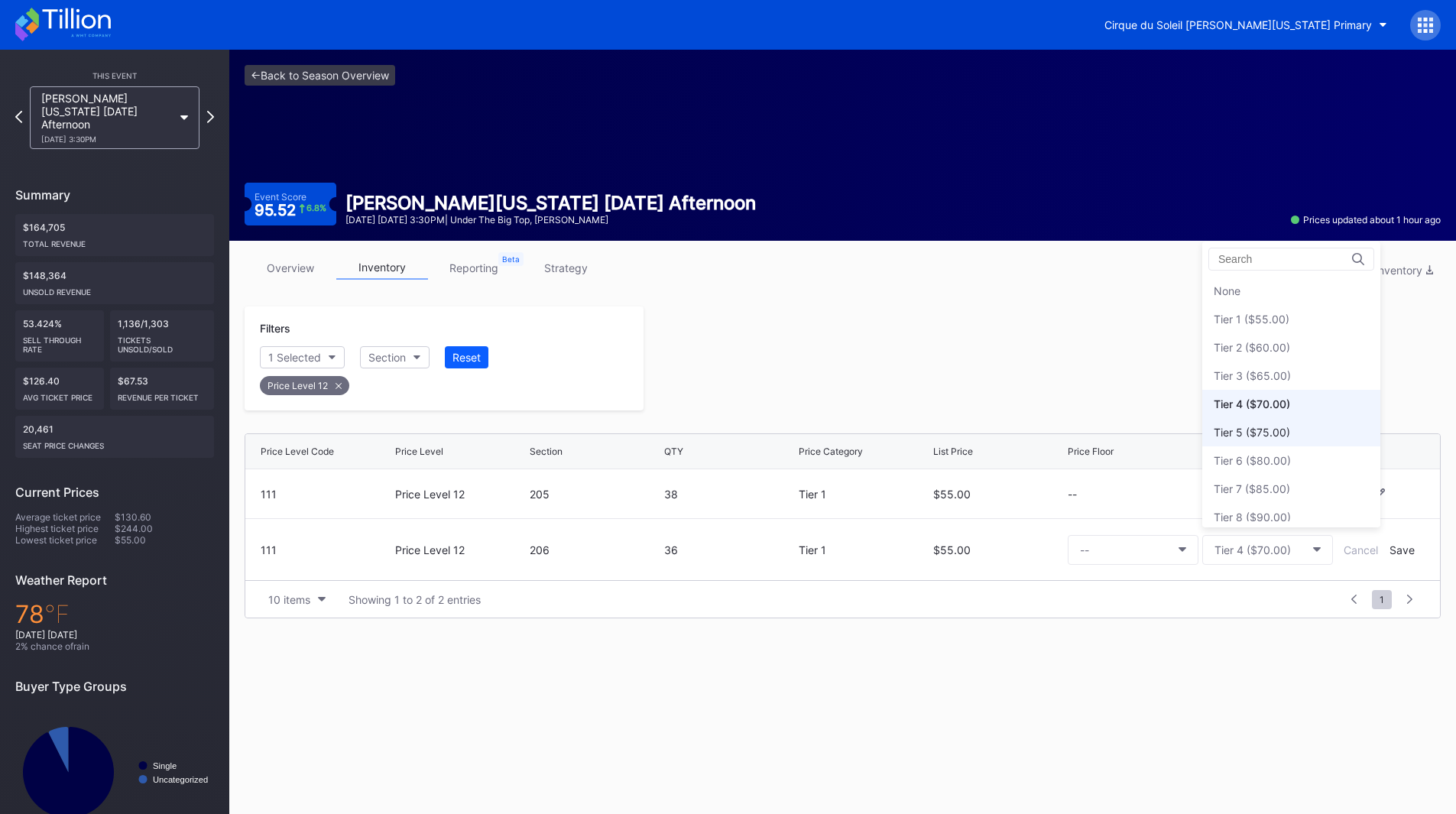
scroll to position [66, 0]
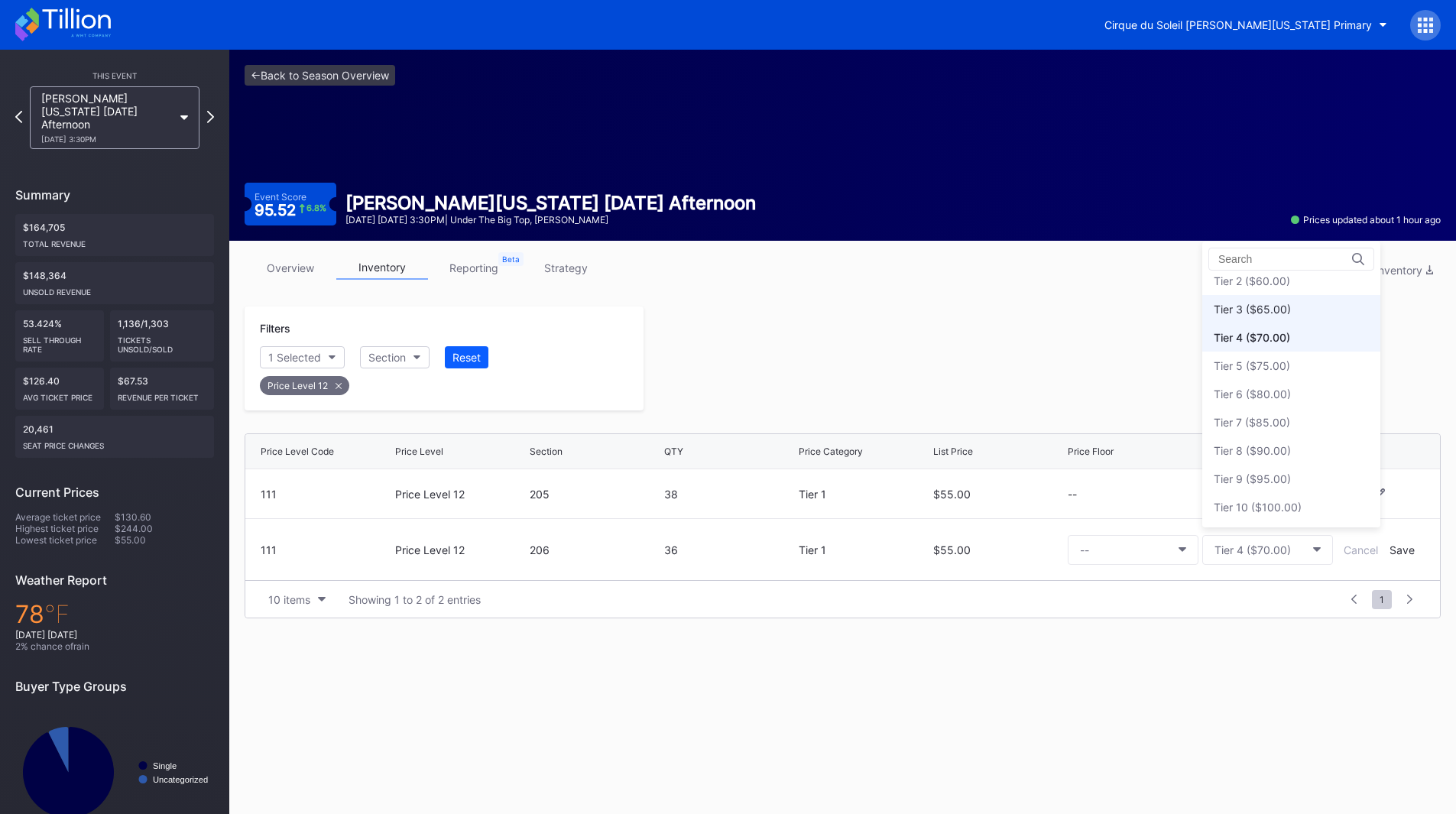
click at [1254, 314] on div "Tier 3 ($65.00)" at bounding box center [1251, 309] width 77 height 13
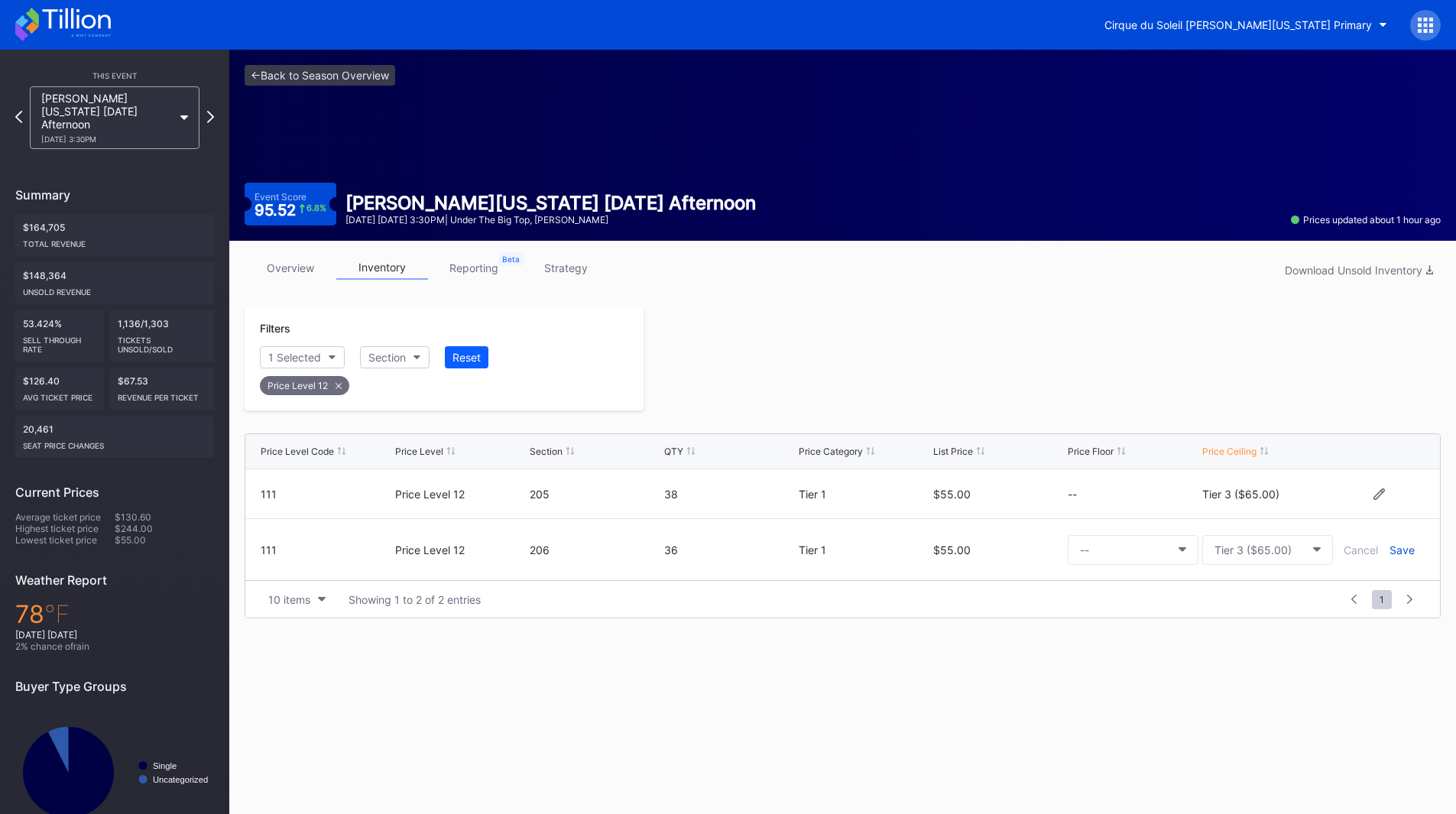
click at [1402, 548] on div "Save" at bounding box center [1402, 549] width 25 height 13
click at [1093, 391] on div at bounding box center [1042, 358] width 797 height 104
click at [209, 109] on icon at bounding box center [210, 117] width 8 height 15
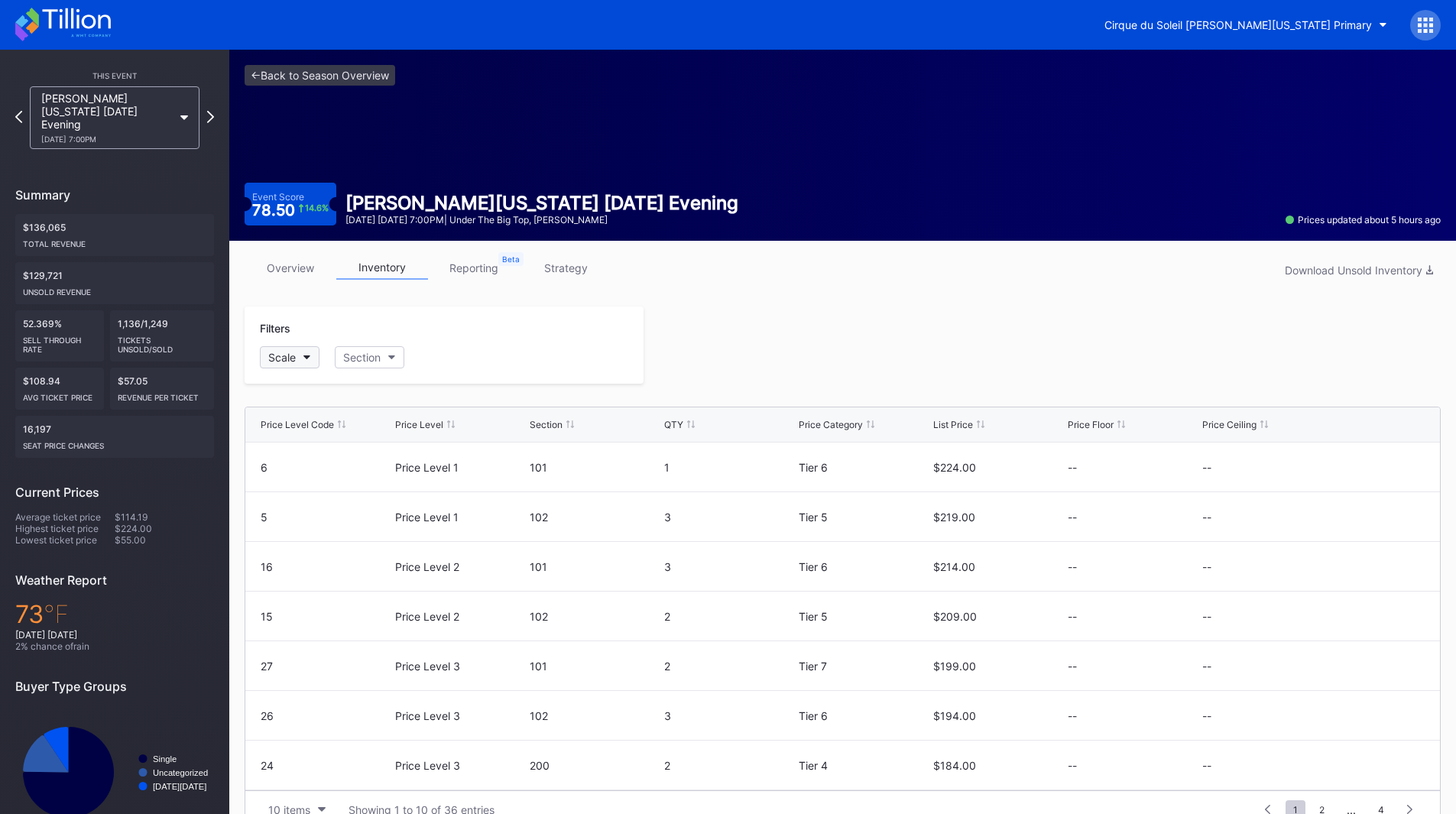
click at [297, 358] on button "Scale" at bounding box center [290, 357] width 60 height 22
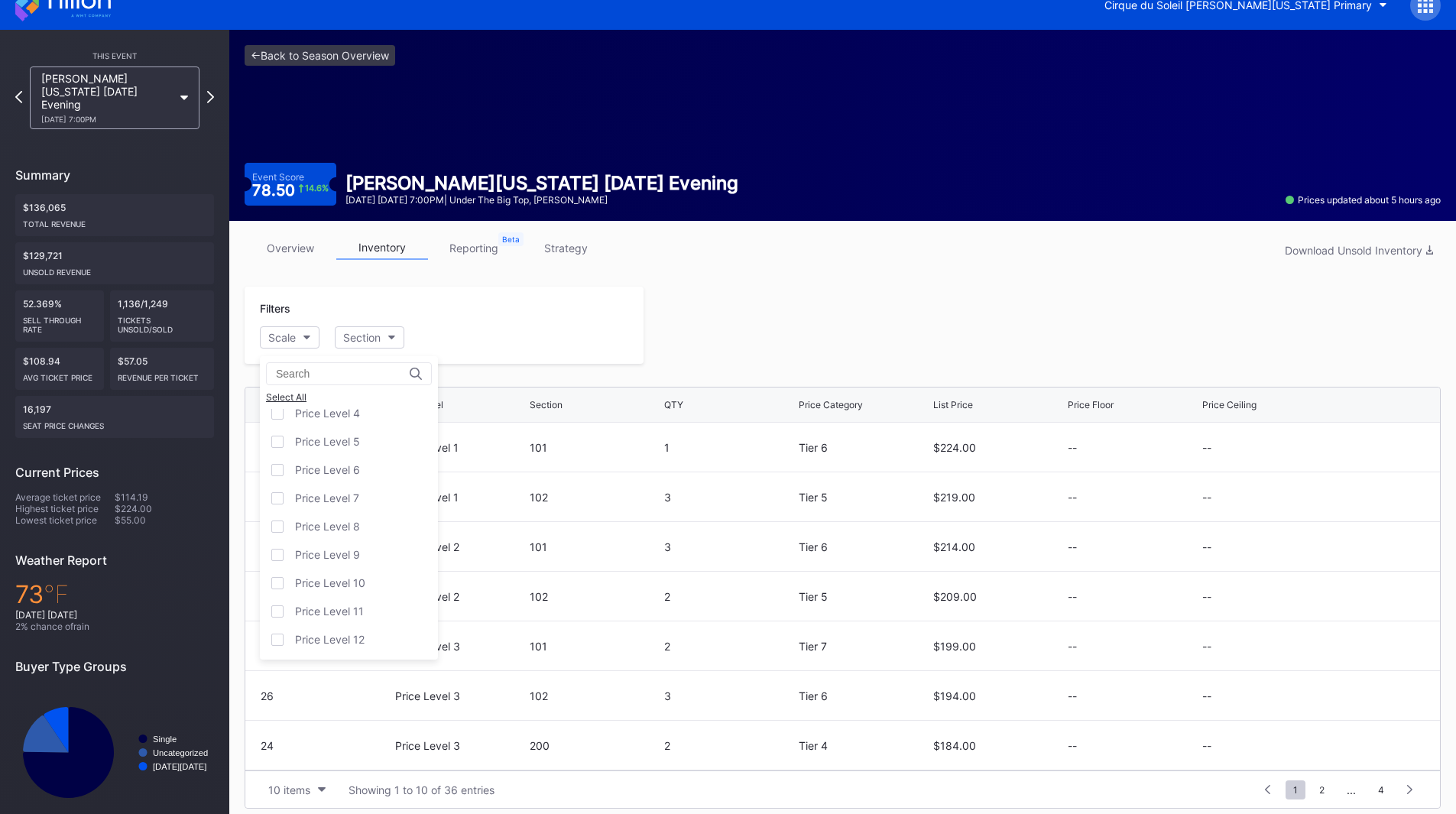
scroll to position [30, 0]
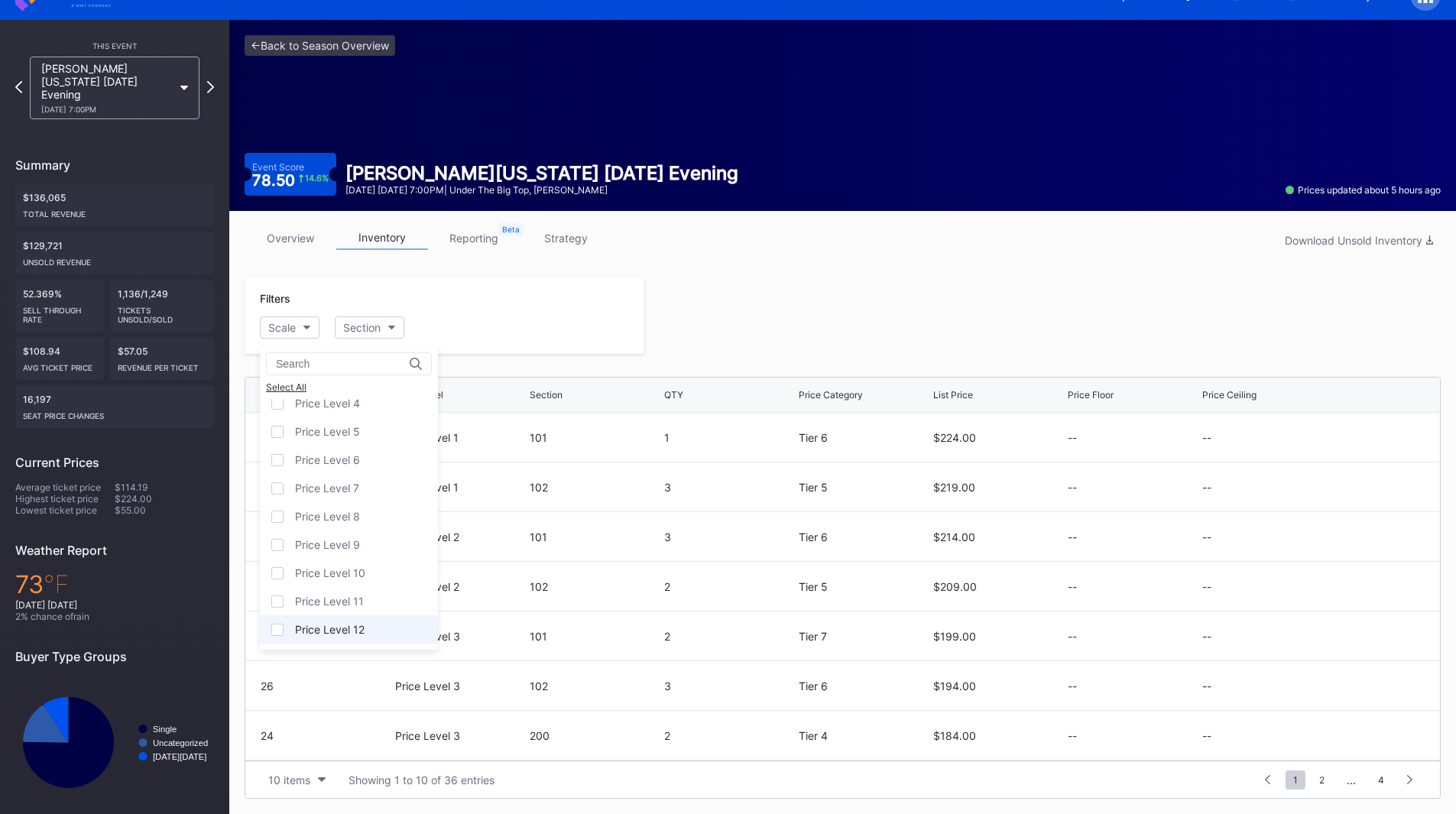
click at [342, 630] on div "Price Level 12" at bounding box center [329, 630] width 70 height 13
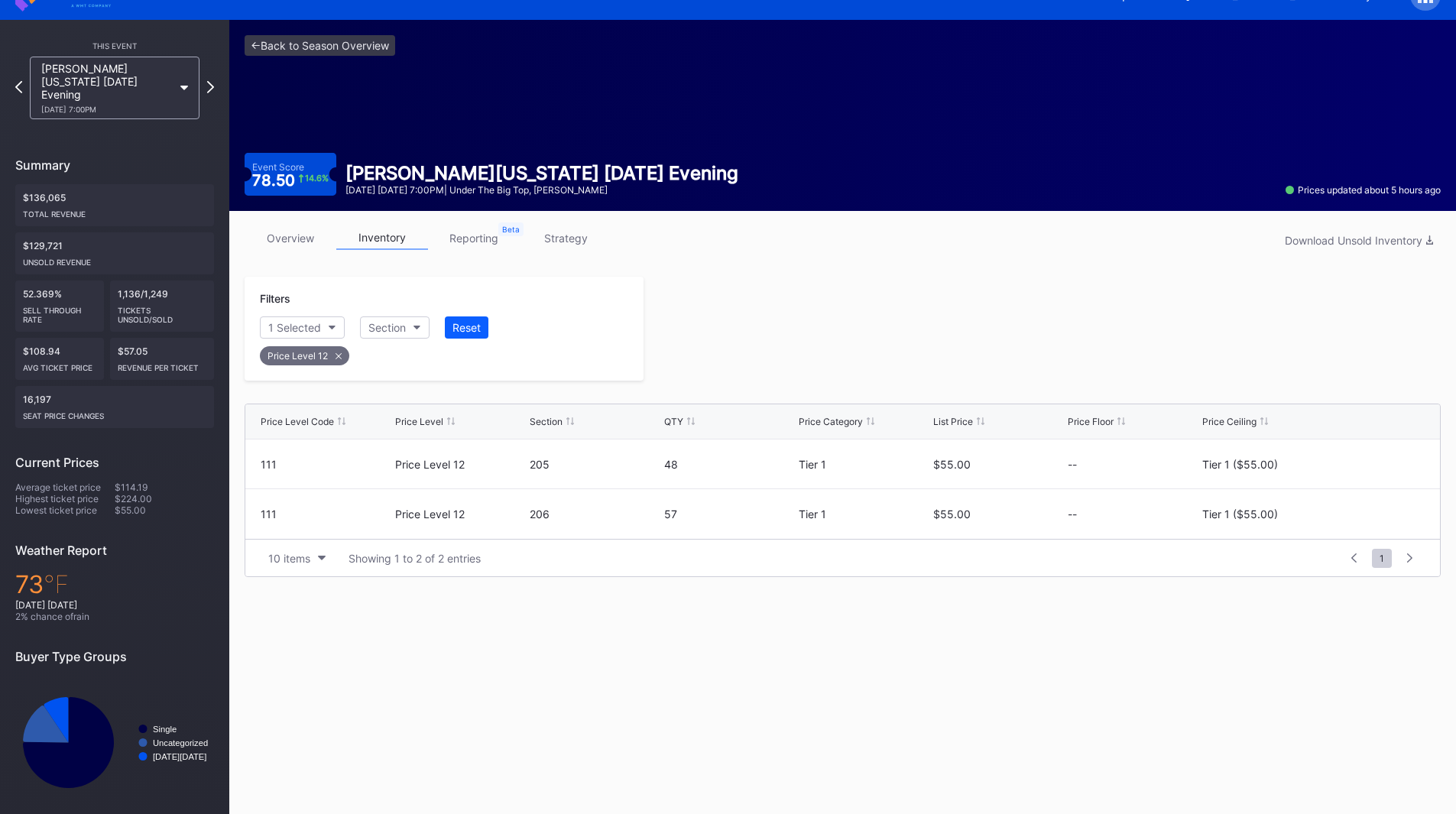
scroll to position [28, 0]
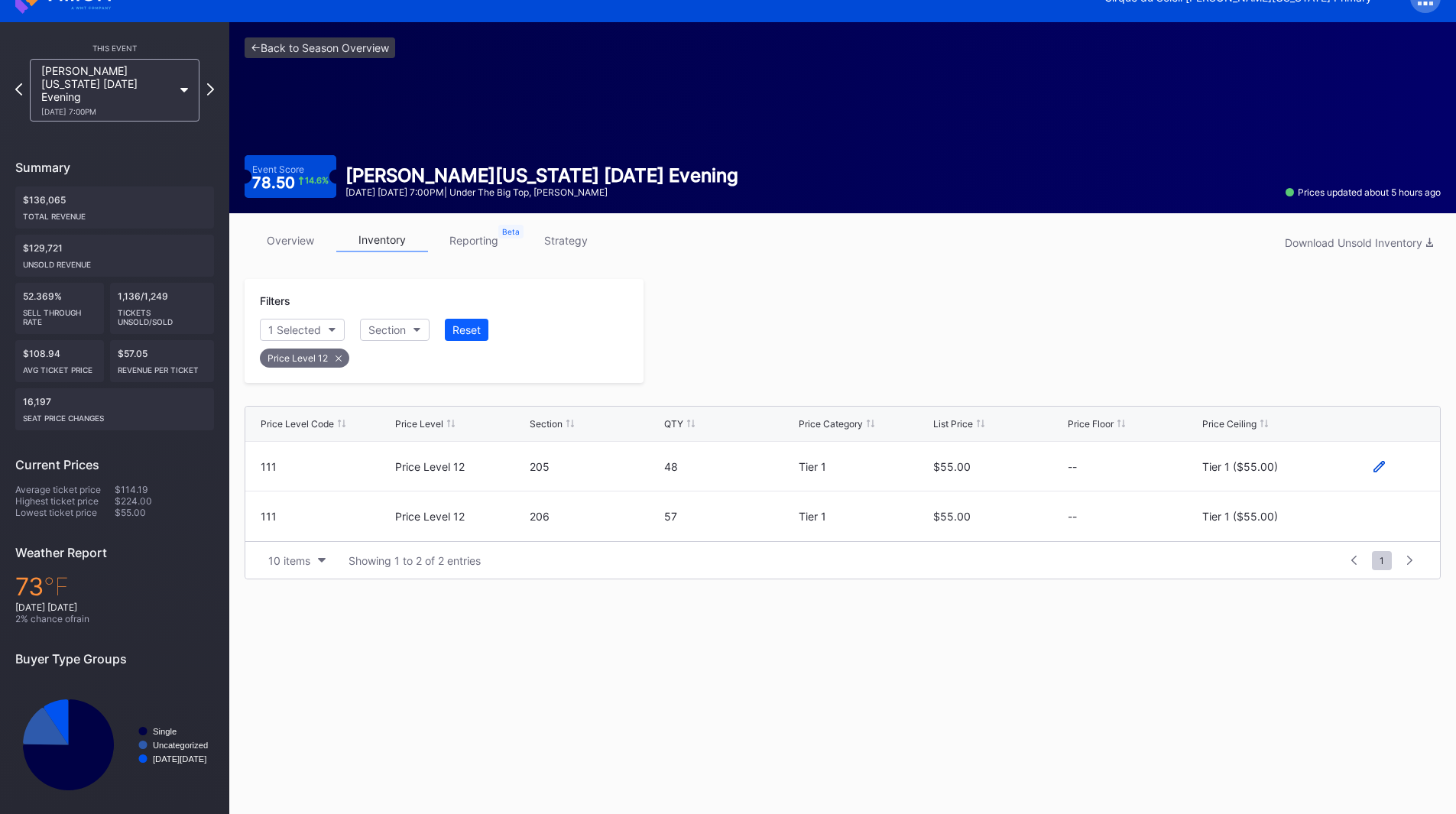
click at [1382, 468] on icon at bounding box center [1379, 466] width 11 height 11
click at [1300, 473] on button "Tier 1 ($55.00)" at bounding box center [1267, 472] width 130 height 30
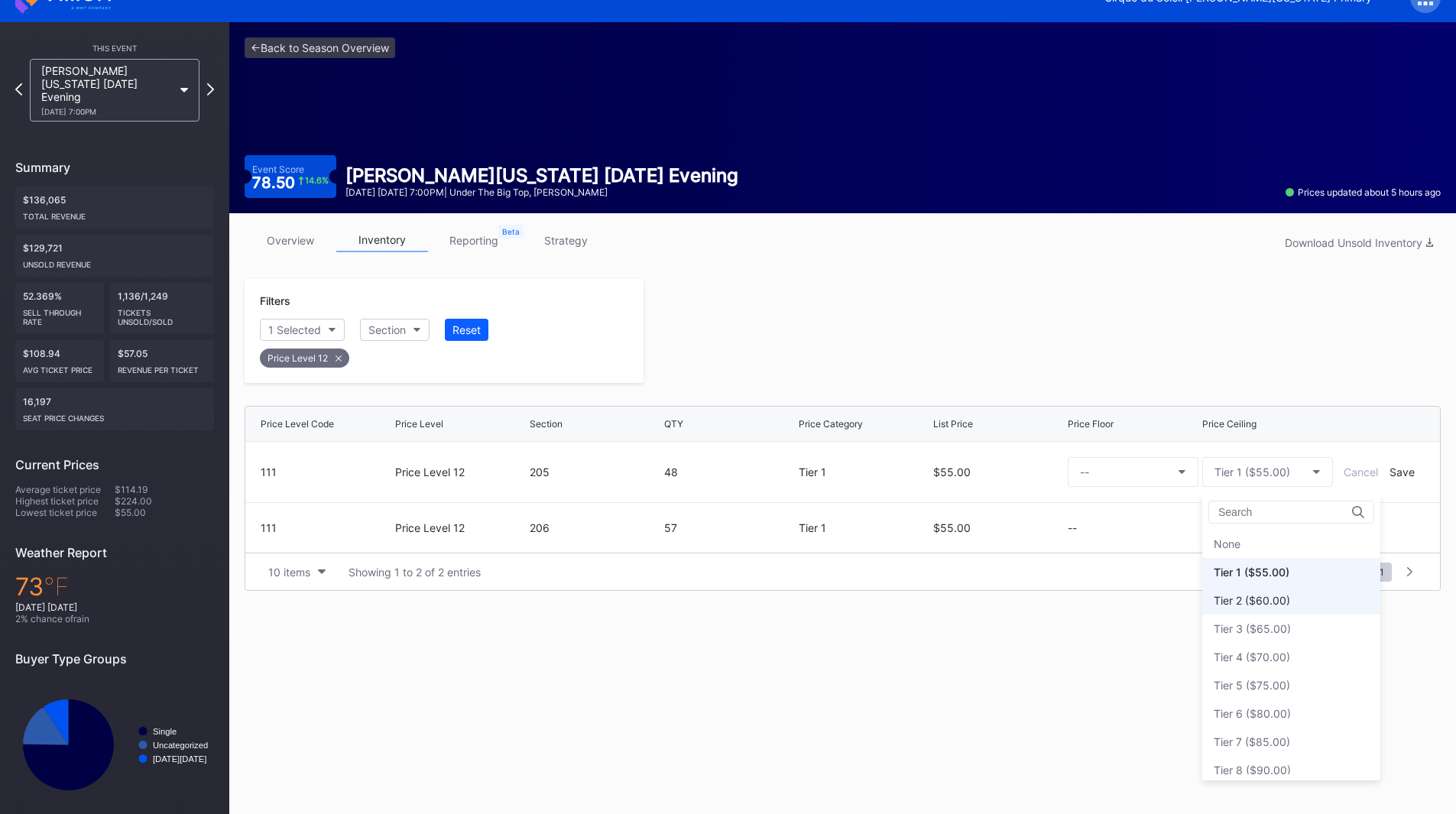
scroll to position [28, 0]
click at [1295, 605] on div "Tier 3 ($65.00)" at bounding box center [1291, 600] width 178 height 28
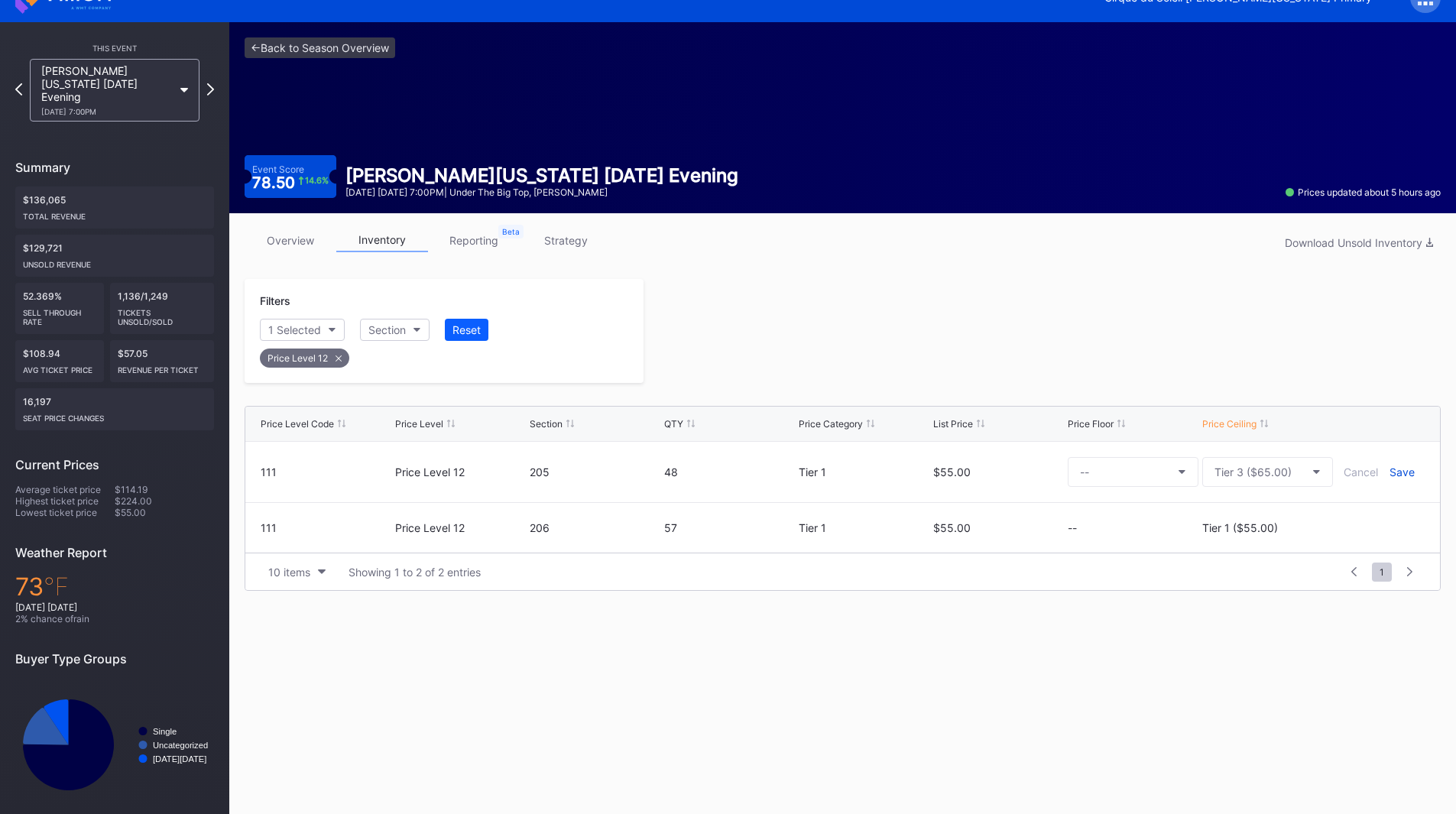
click at [1396, 472] on div "Save" at bounding box center [1402, 472] width 25 height 13
click at [1373, 514] on icon at bounding box center [1379, 516] width 11 height 11
click at [1243, 515] on div "Tier 1 ($55.00)" at bounding box center [1251, 522] width 75 height 13
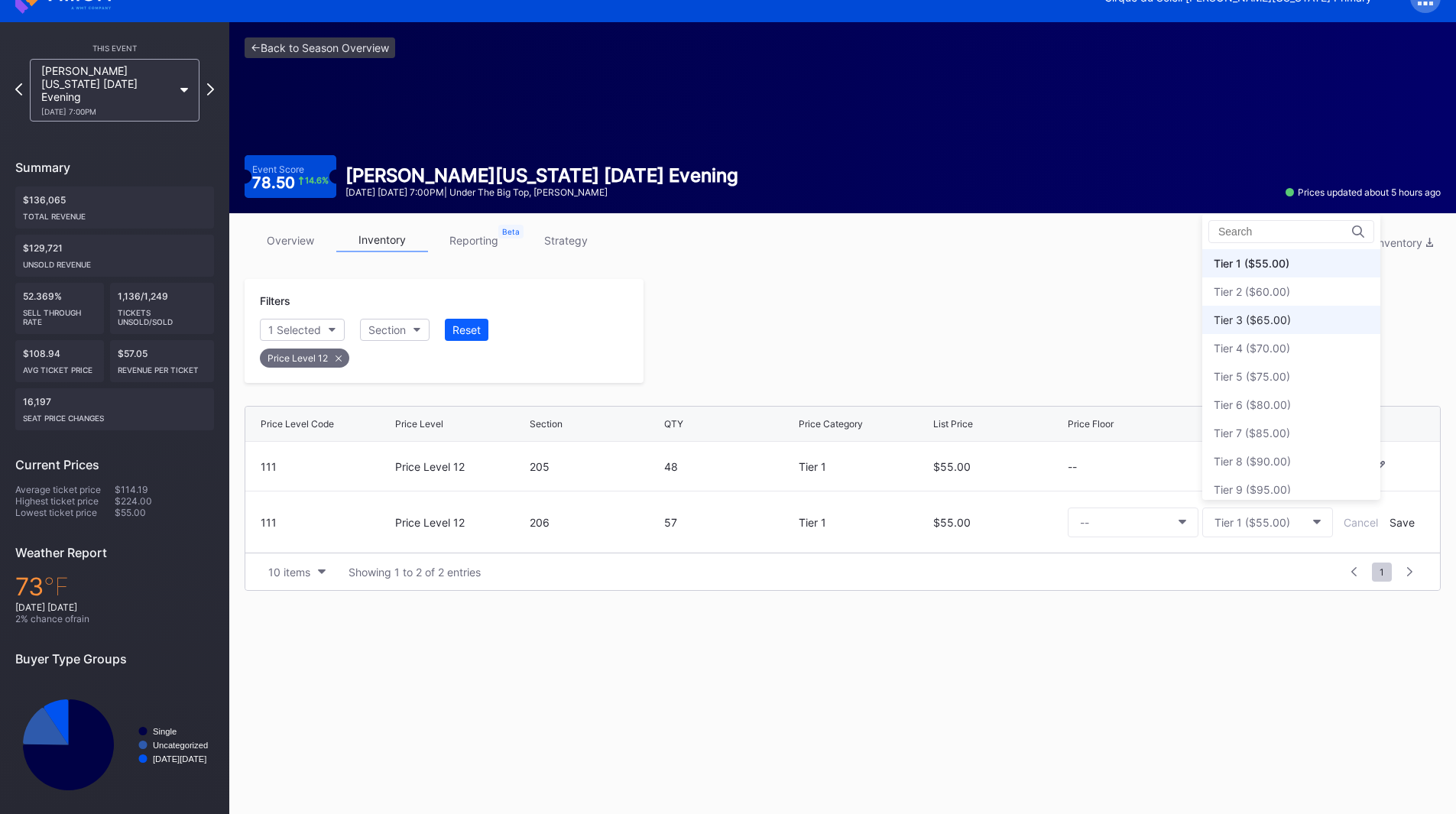
click at [1261, 322] on div "Tier 3 ($65.00)" at bounding box center [1251, 320] width 77 height 13
click at [1398, 524] on div "Save" at bounding box center [1402, 522] width 25 height 13
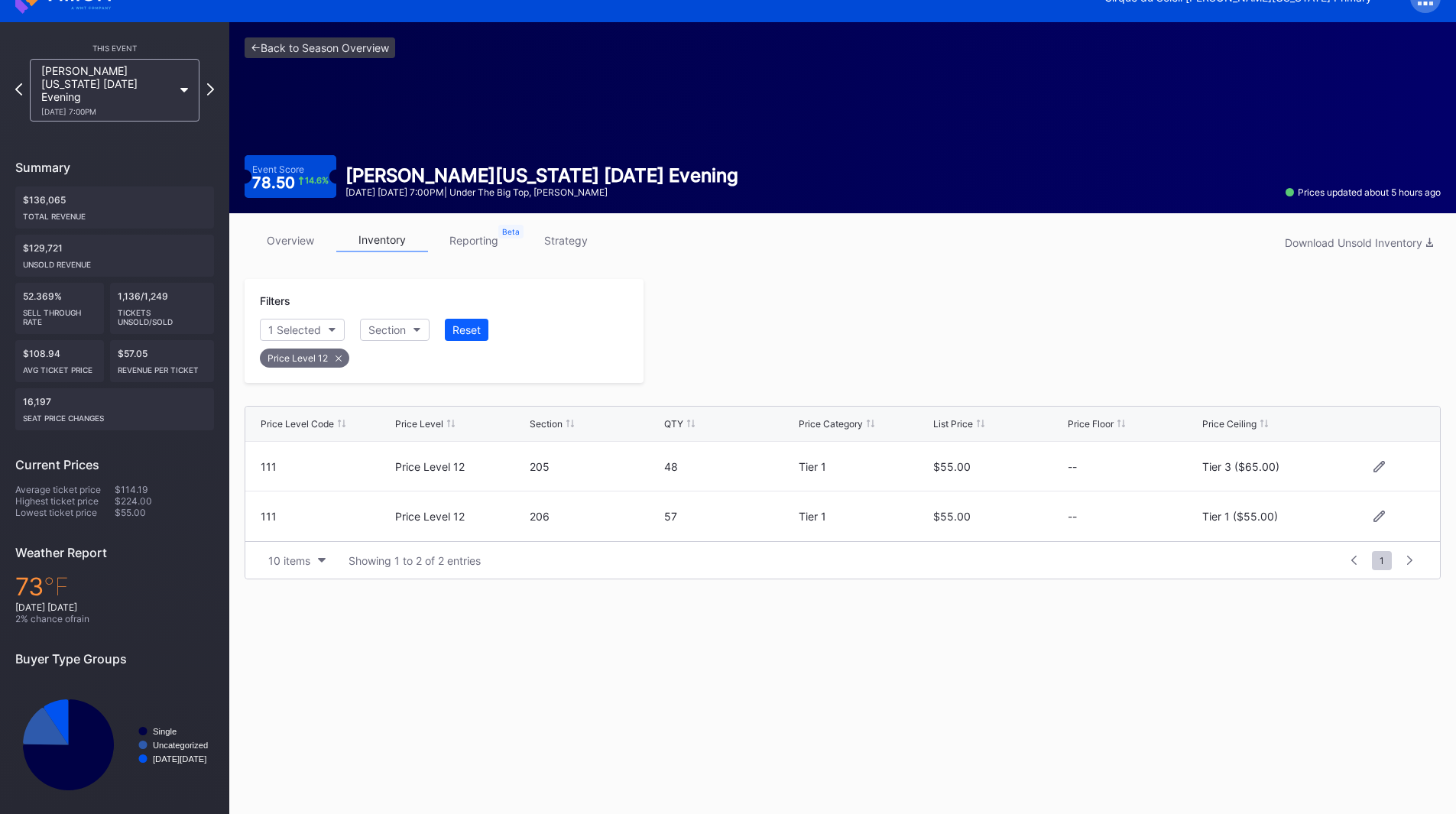
click at [984, 341] on div at bounding box center [1042, 331] width 797 height 104
click at [211, 83] on icon at bounding box center [210, 89] width 8 height 15
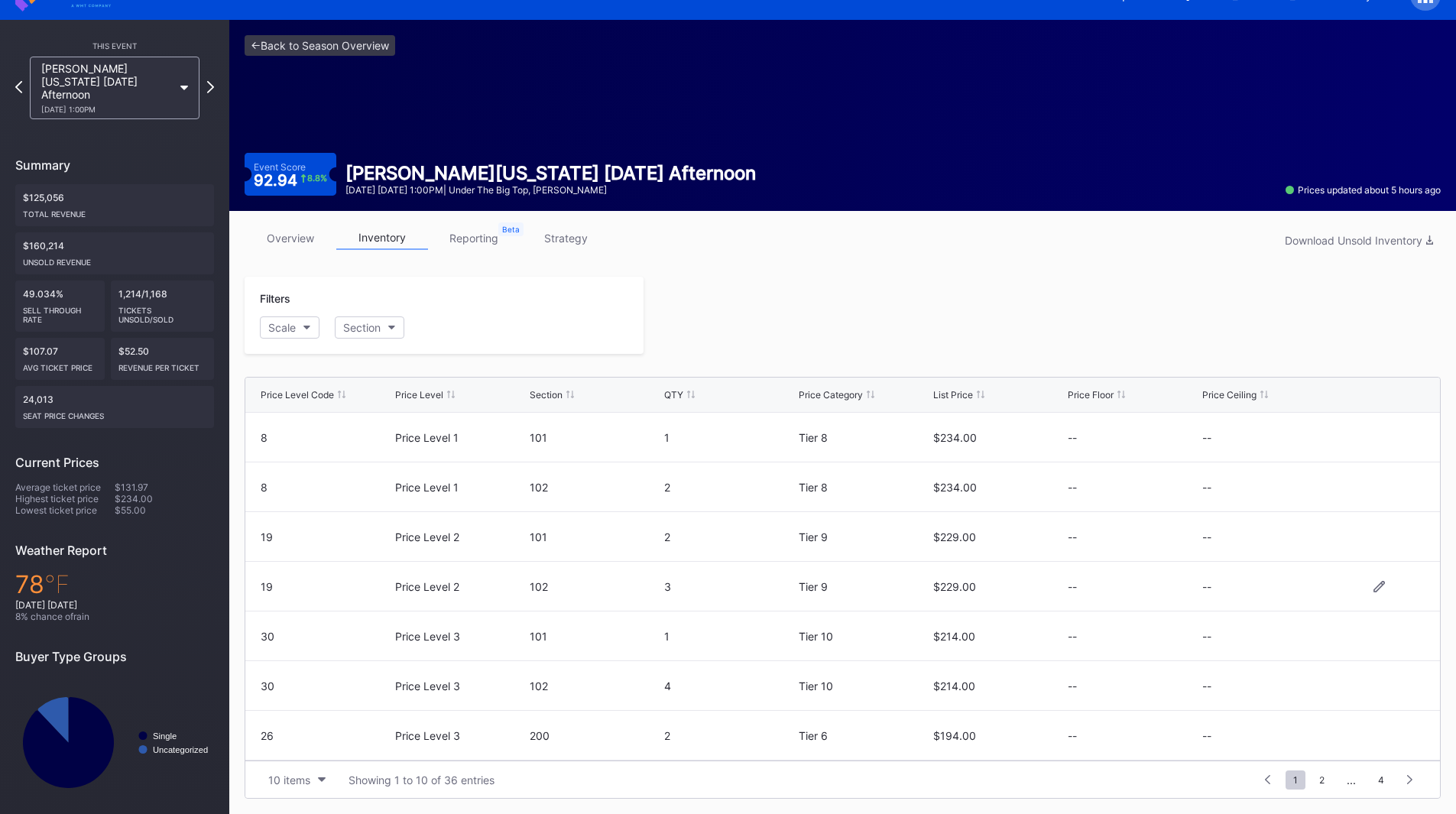
scroll to position [149, 0]
click at [299, 332] on button "Scale" at bounding box center [290, 327] width 60 height 22
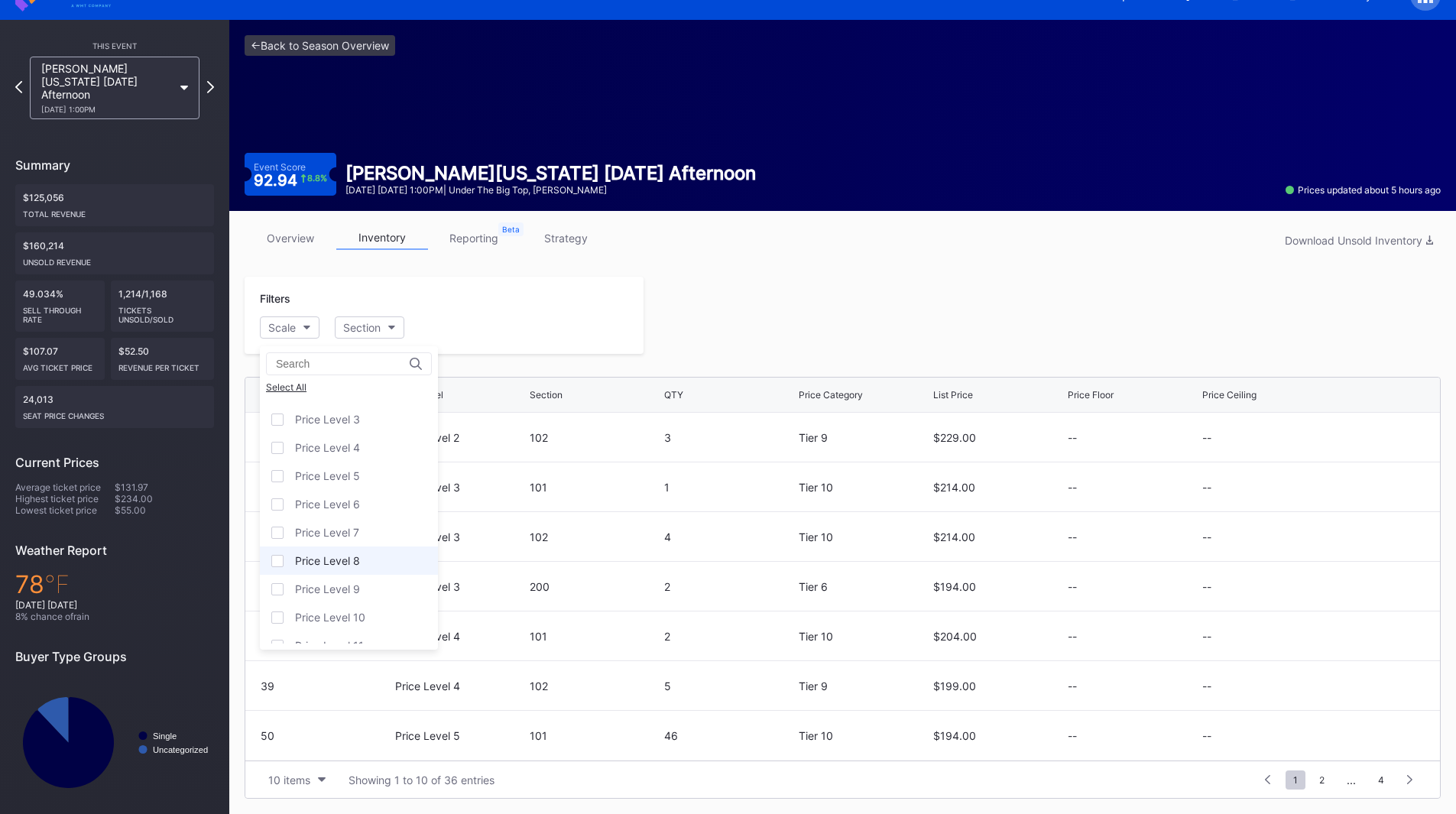
scroll to position [95, 0]
click at [344, 624] on div "Price Level 12" at bounding box center [329, 630] width 70 height 13
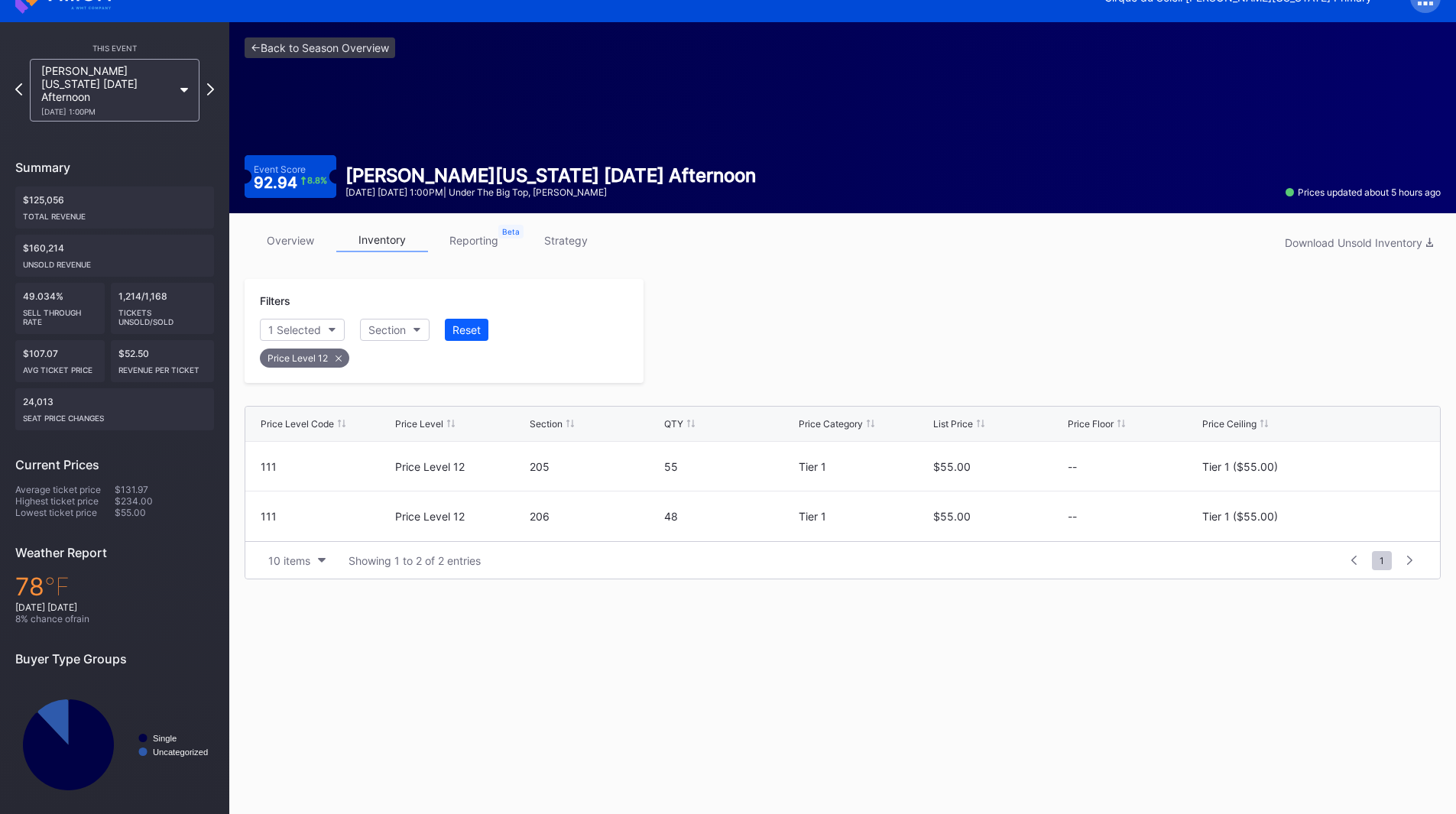
scroll to position [0, 0]
click at [1377, 463] on icon at bounding box center [1379, 466] width 11 height 11
click at [1285, 478] on button "Tier 1 ($55.00)" at bounding box center [1267, 472] width 130 height 30
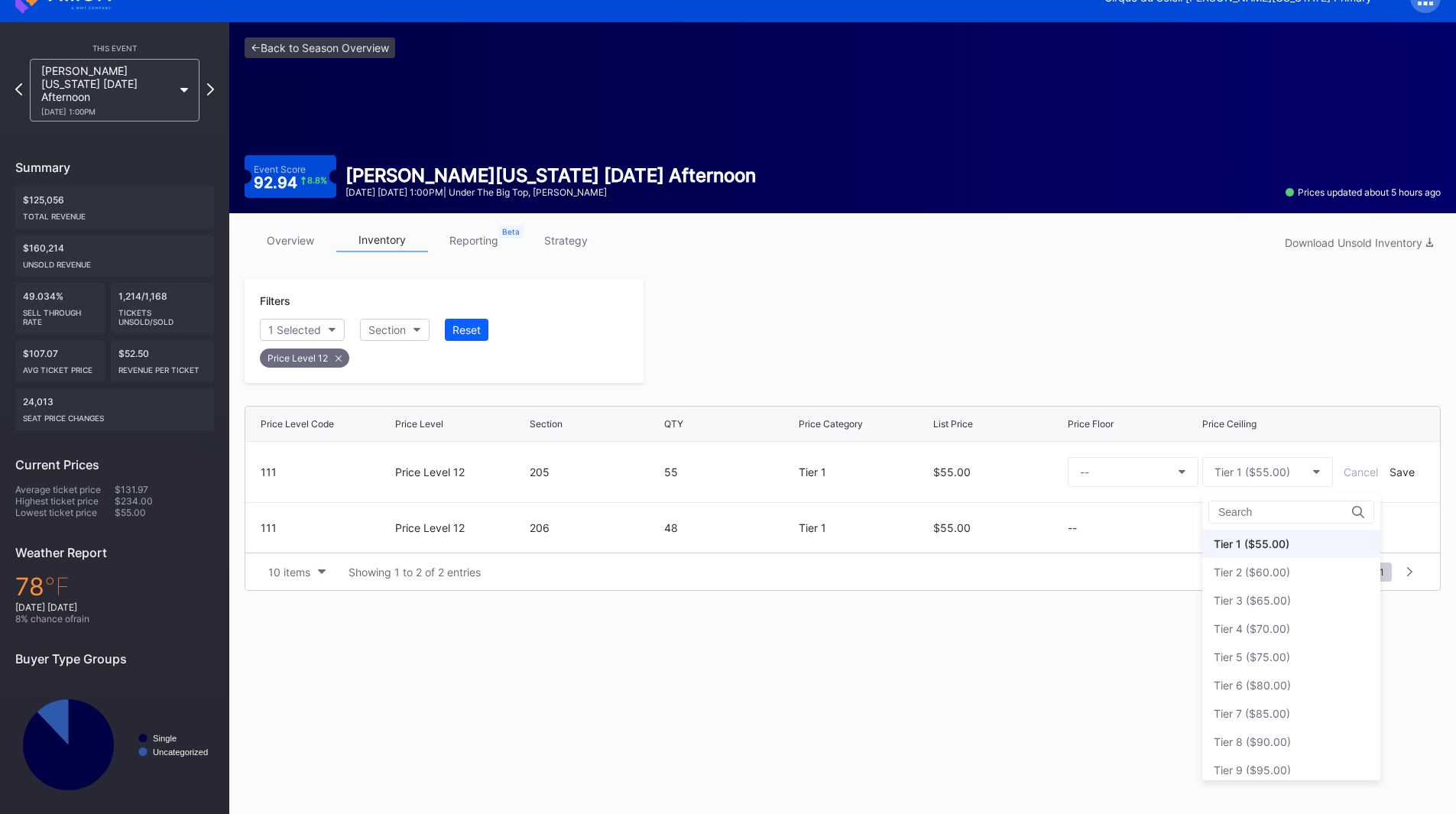
scroll to position [66, 0]
click at [1308, 571] on div "Tier 3 ($65.00)" at bounding box center [1291, 562] width 178 height 28
click at [1407, 473] on div "Save" at bounding box center [1402, 472] width 25 height 13
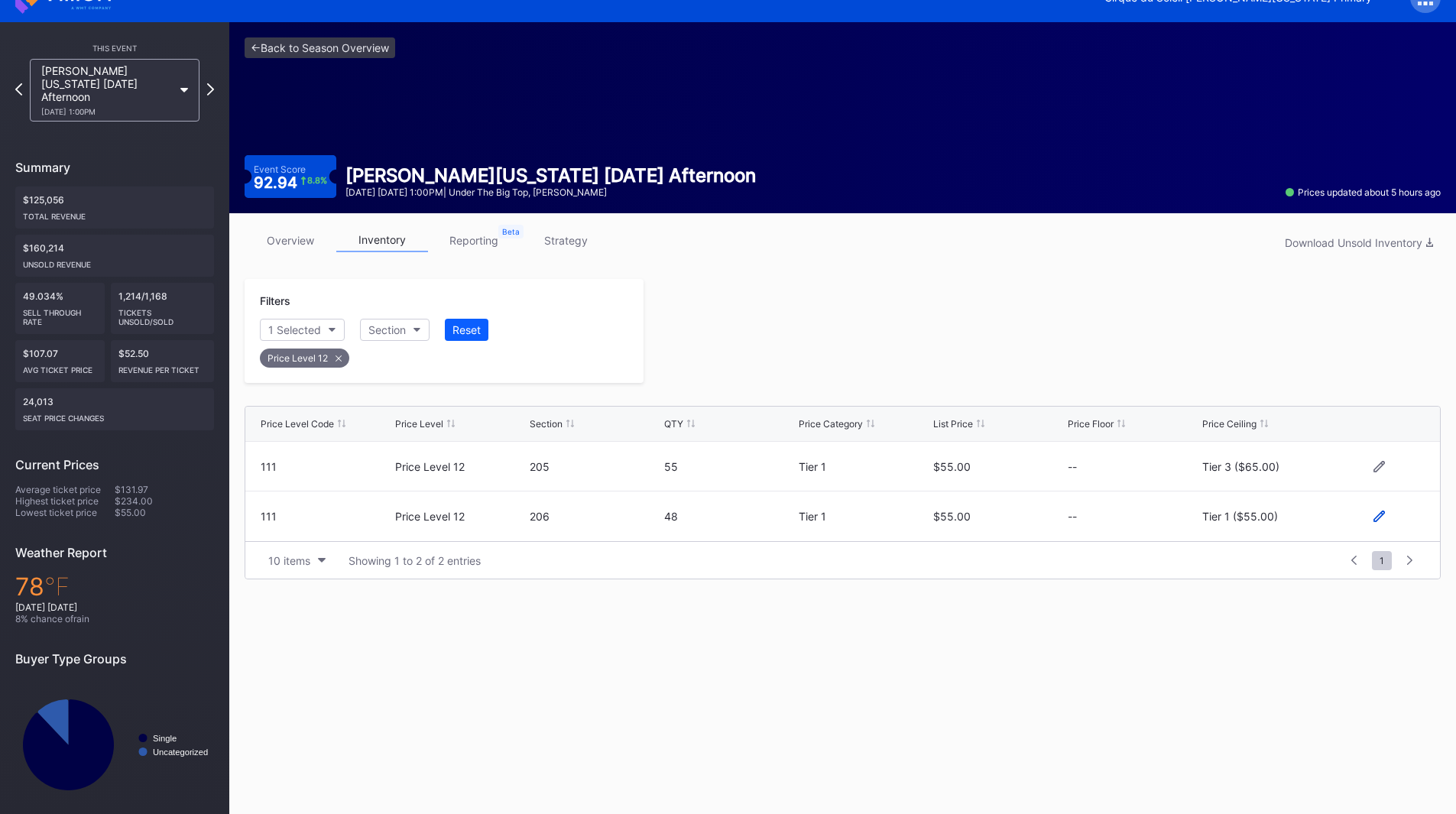
click at [1382, 517] on icon at bounding box center [1379, 516] width 11 height 11
click at [1280, 528] on div "Tier 1 ($55.00)" at bounding box center [1251, 522] width 75 height 13
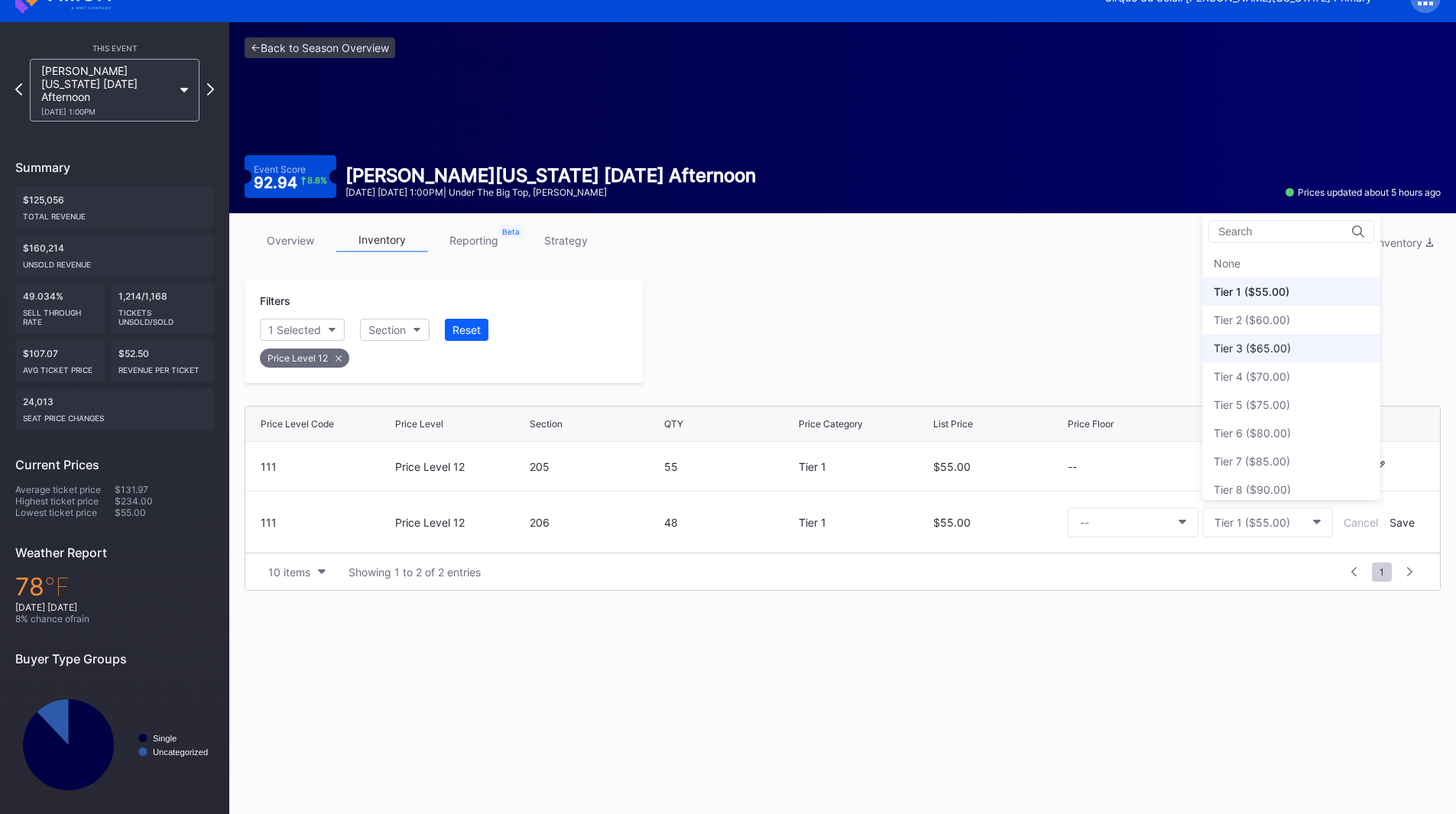
click at [1267, 353] on div "Tier 3 ($65.00)" at bounding box center [1251, 348] width 77 height 13
click at [1402, 522] on div "Save" at bounding box center [1402, 522] width 25 height 13
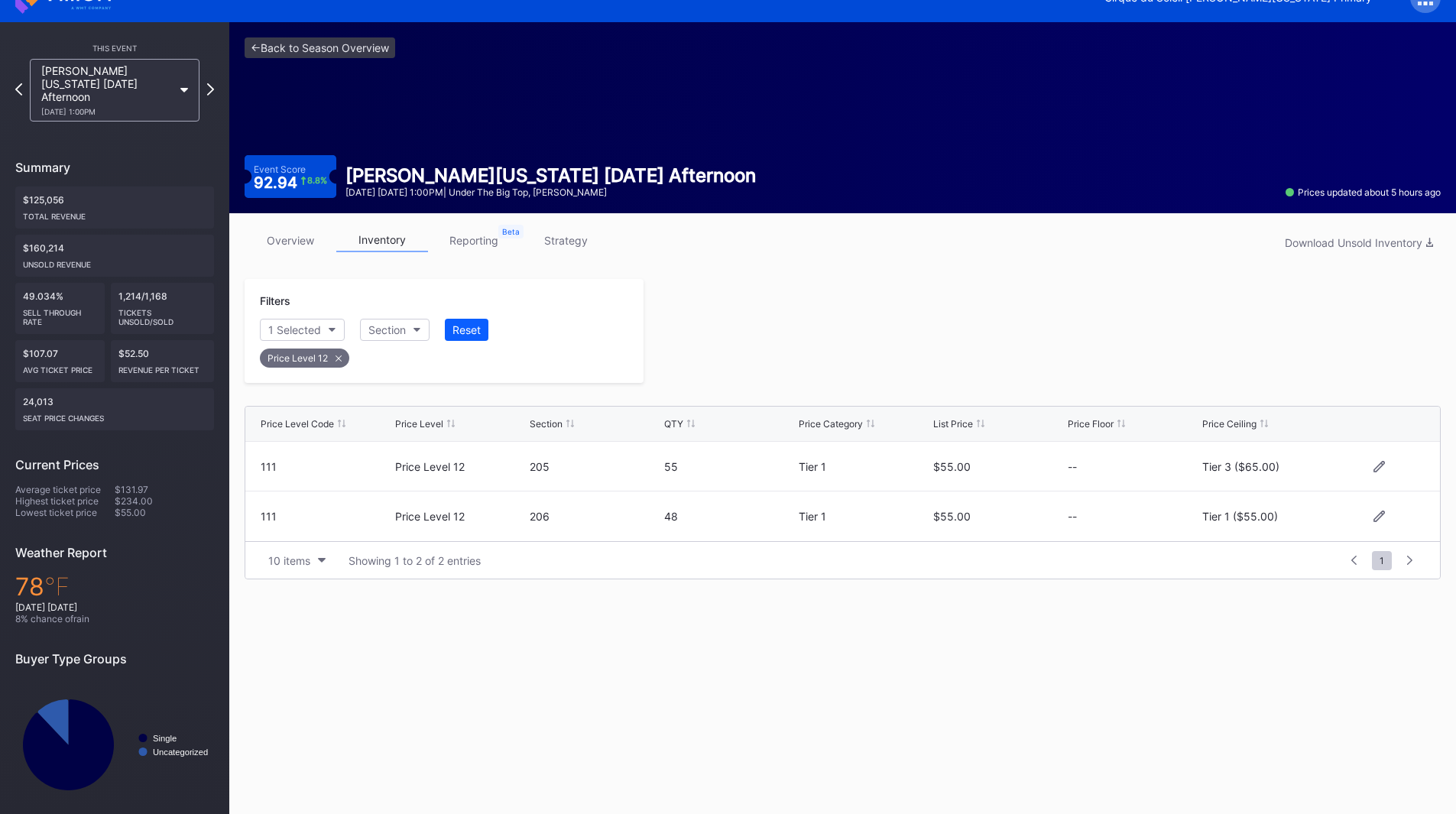
click at [983, 336] on div at bounding box center [1042, 331] width 797 height 104
click at [210, 85] on icon at bounding box center [210, 89] width 8 height 15
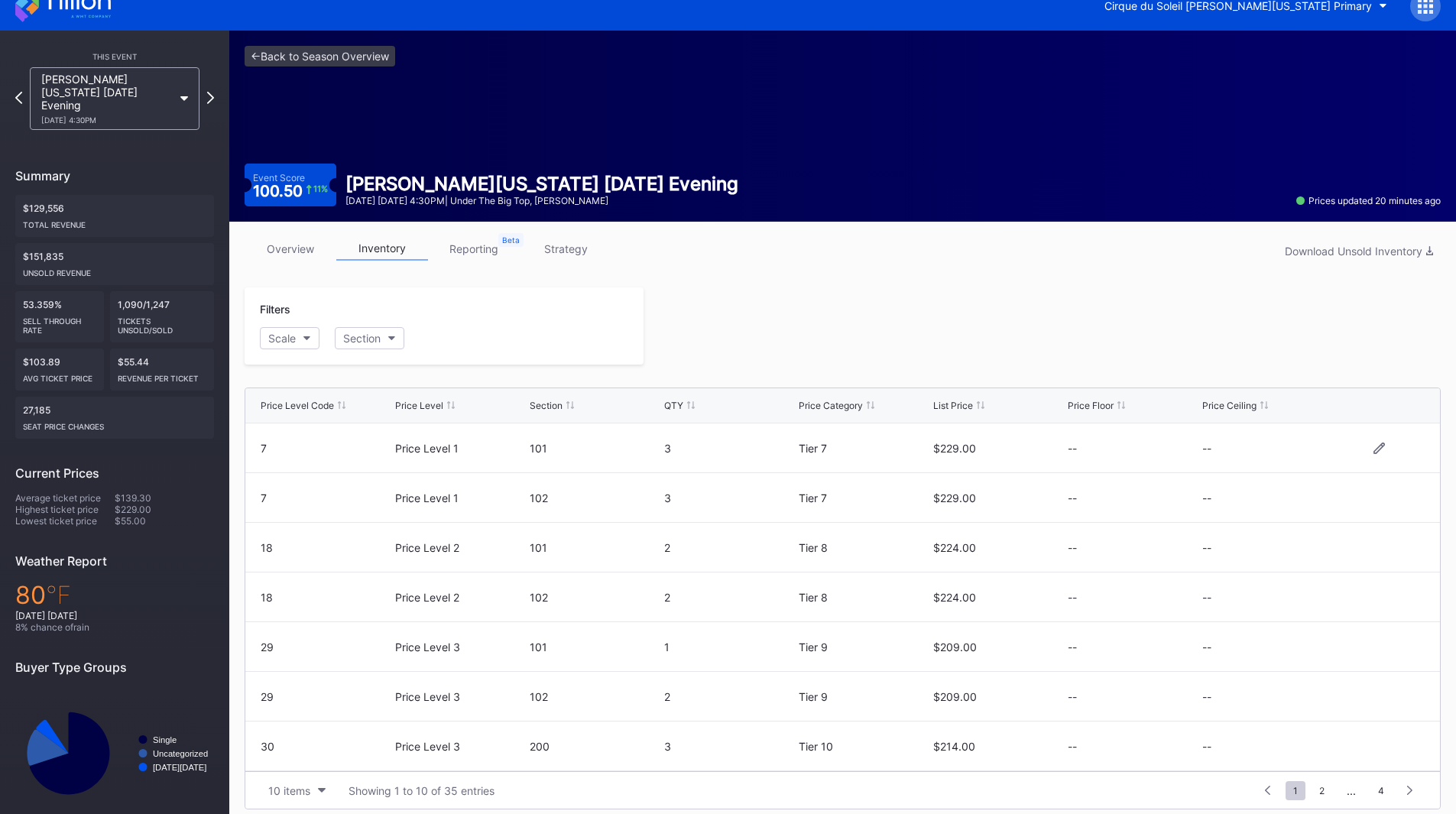
scroll to position [30, 0]
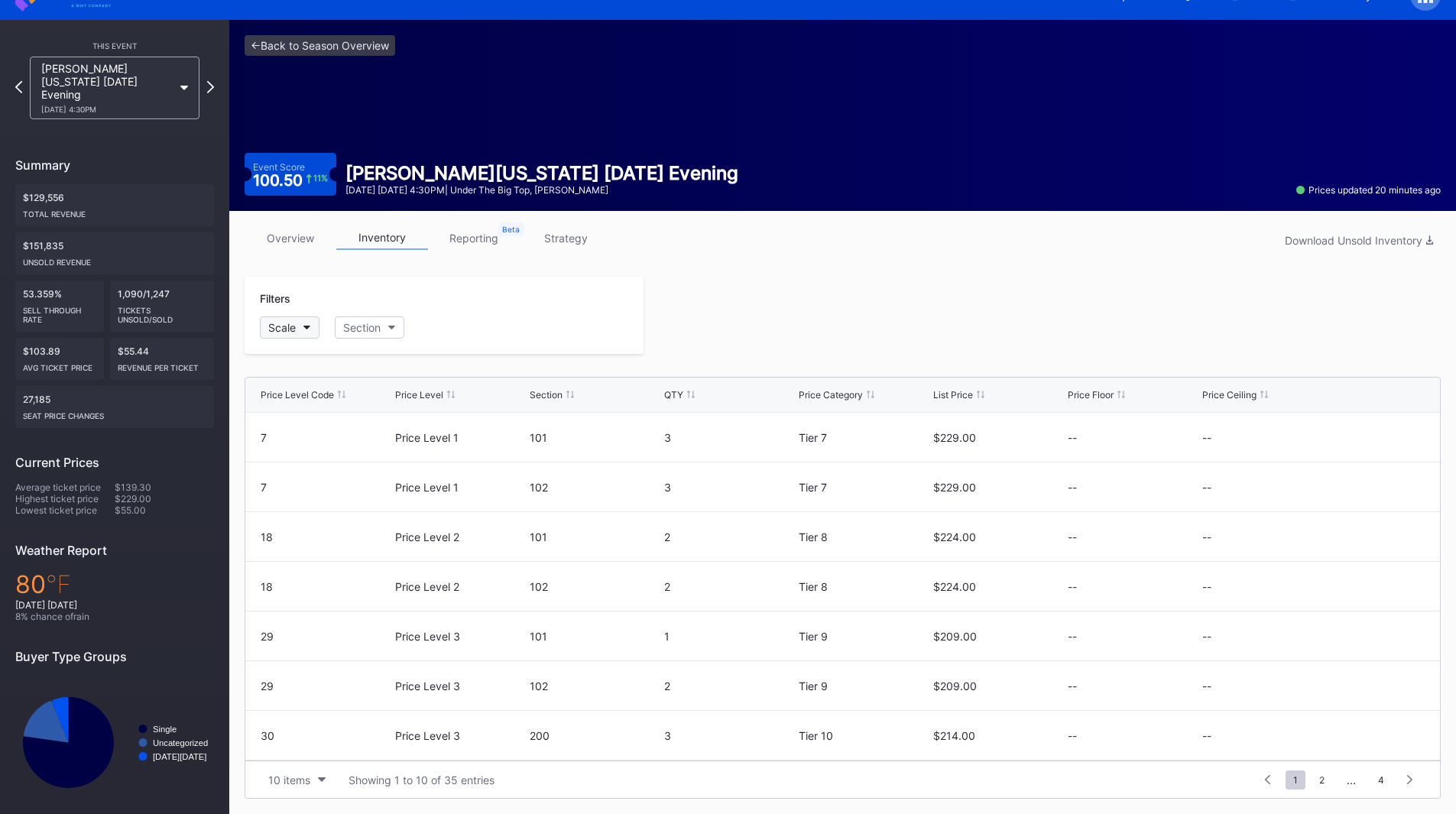
click at [299, 328] on button "Scale" at bounding box center [290, 327] width 60 height 22
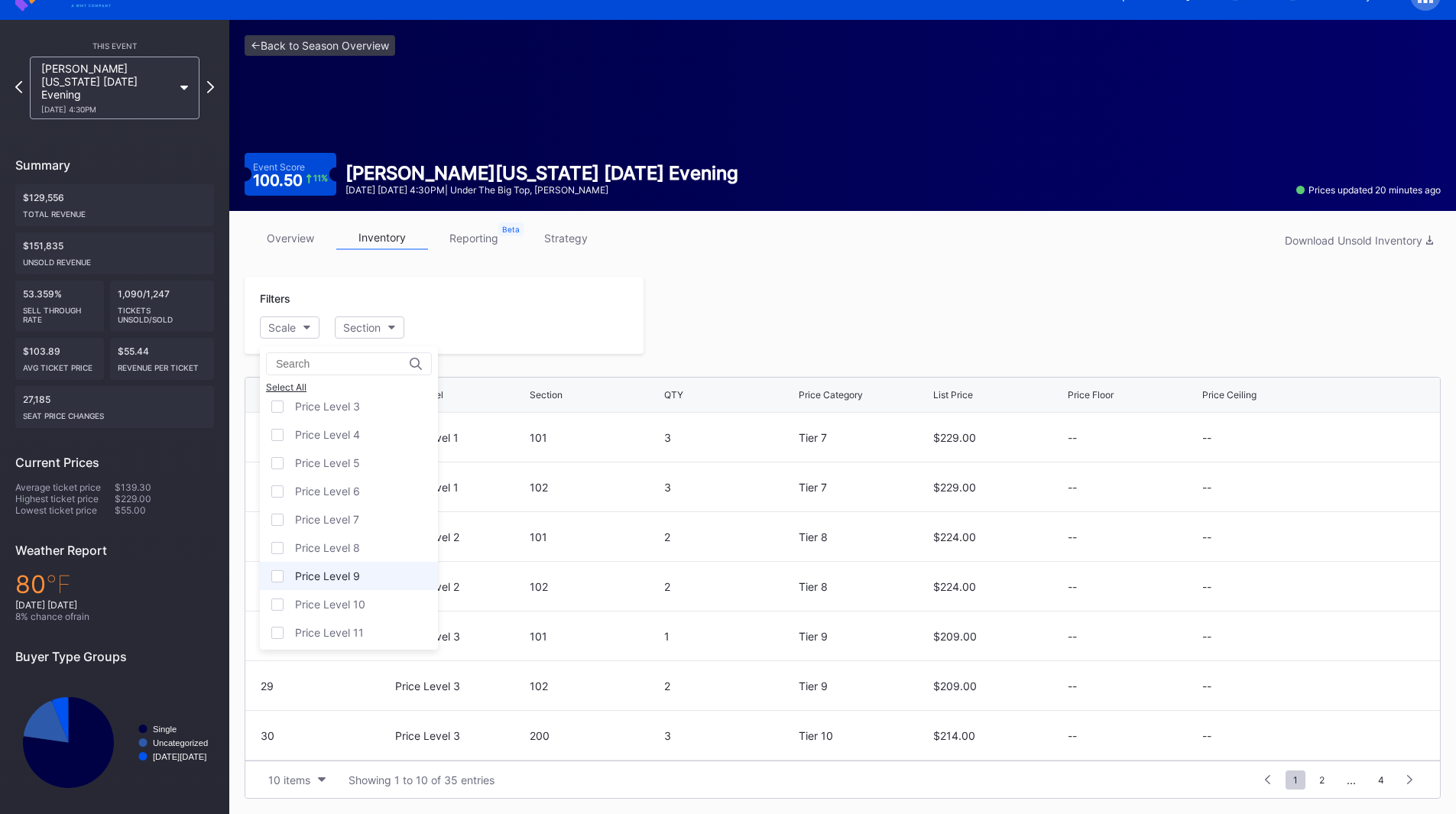
scroll to position [95, 0]
click at [347, 625] on div "Price Level 12" at bounding box center [329, 630] width 70 height 13
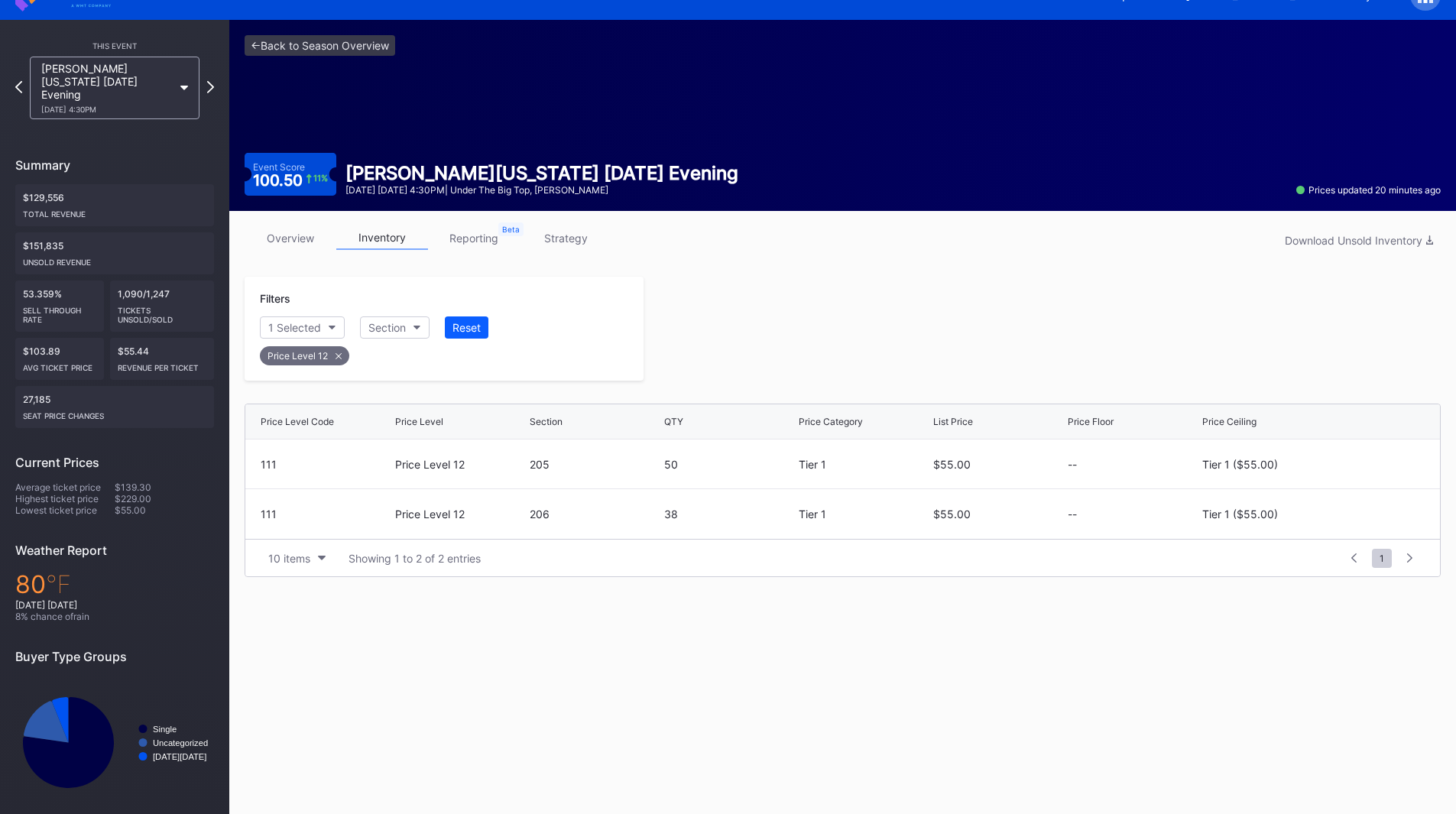
scroll to position [28, 0]
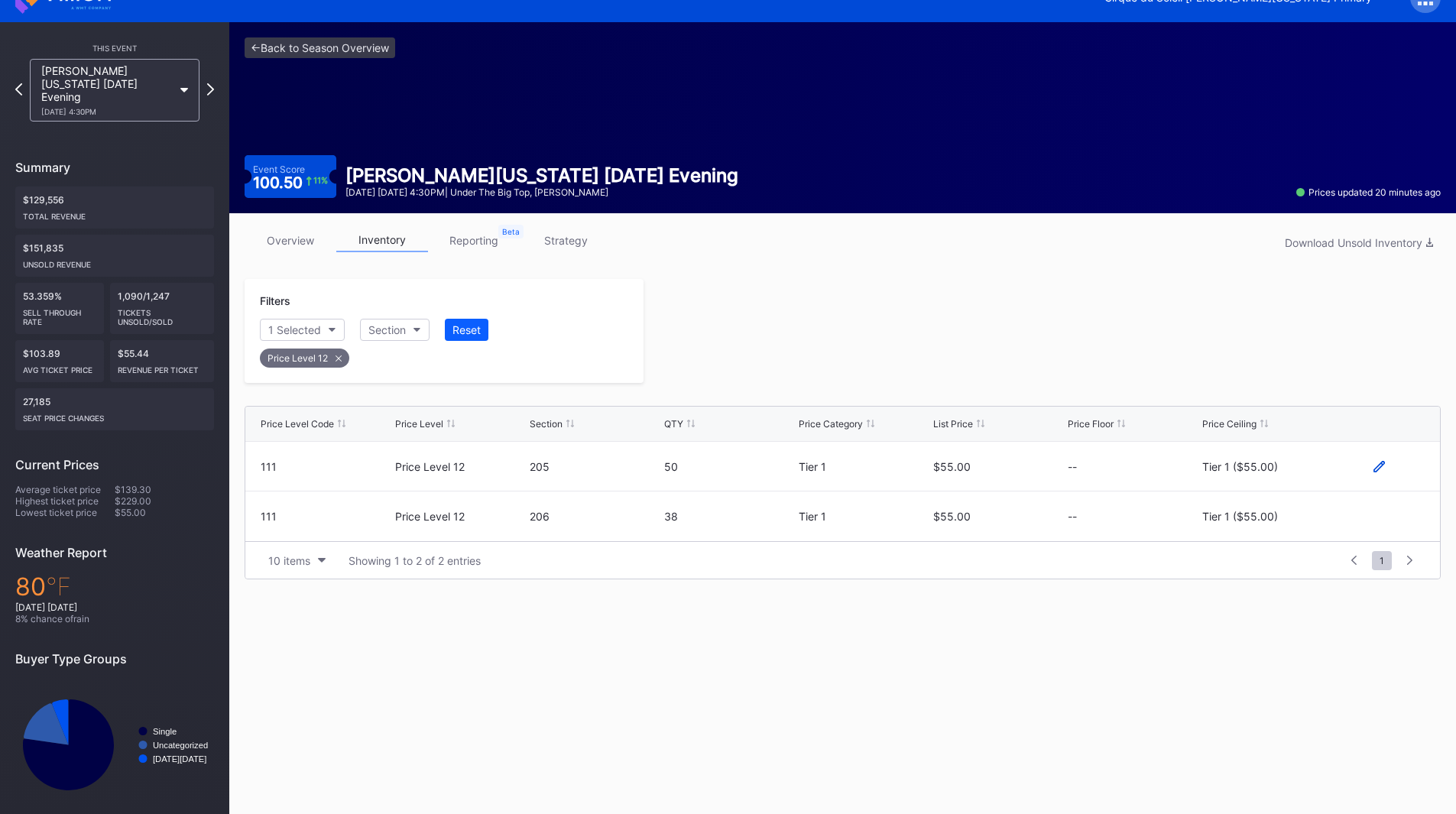
click at [1377, 465] on icon at bounding box center [1379, 466] width 11 height 11
click at [1279, 466] on div "Tier 1 ($55.00)" at bounding box center [1251, 472] width 75 height 13
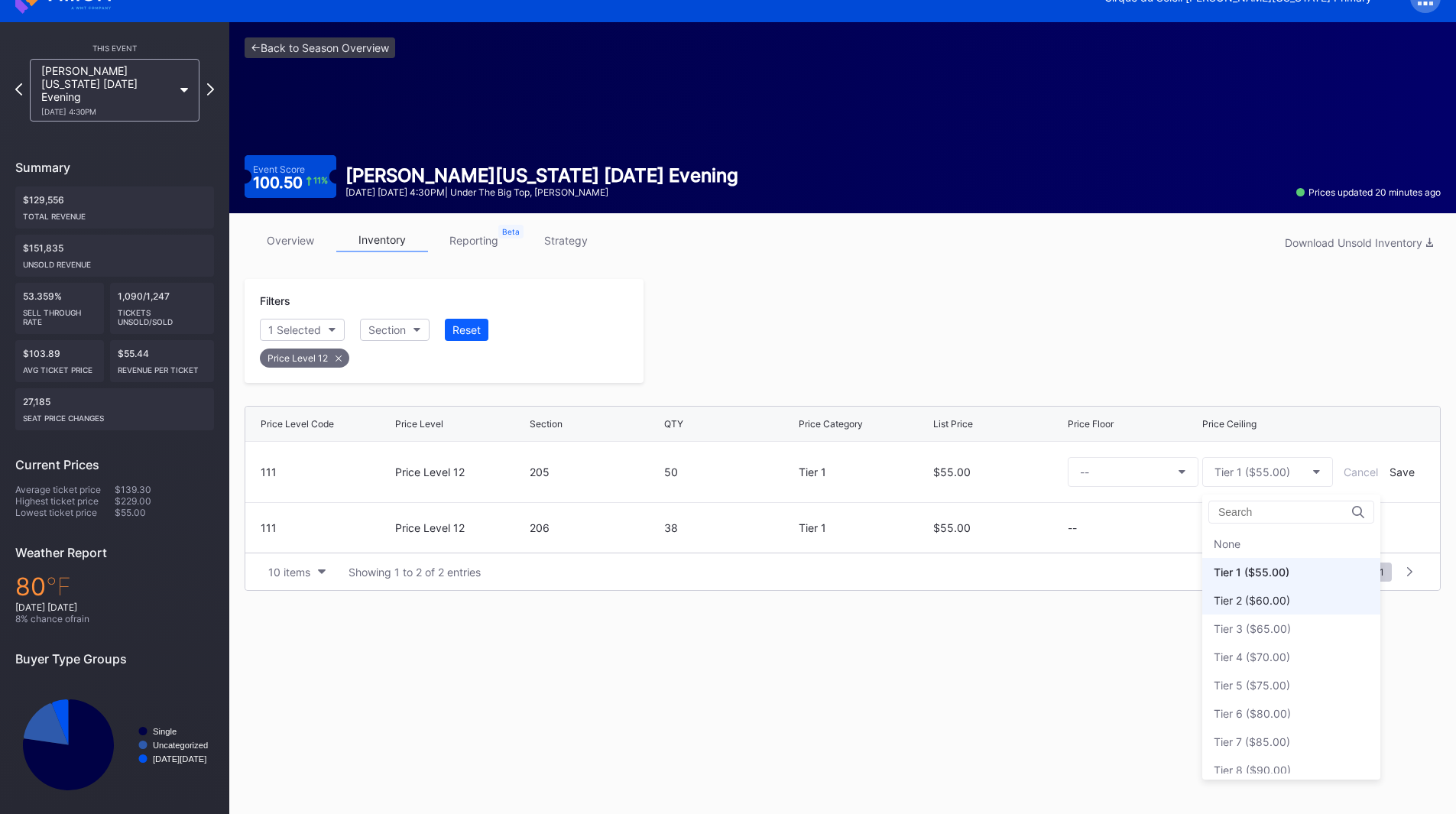
scroll to position [28, 0]
click at [1264, 602] on div "Tier 3 ($65.00)" at bounding box center [1251, 600] width 77 height 13
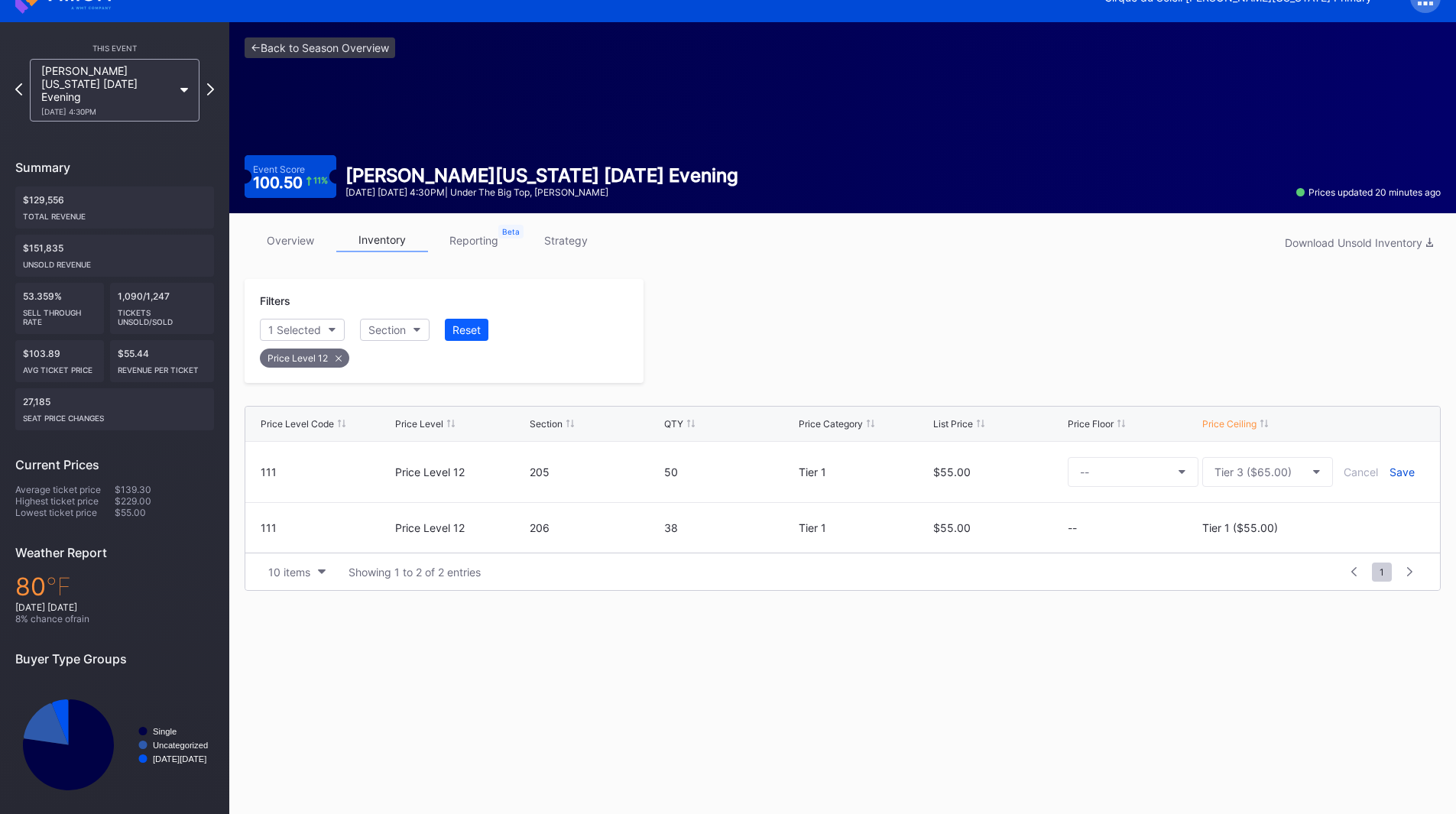
click at [1395, 473] on div "Save" at bounding box center [1402, 472] width 25 height 13
click at [1378, 511] on icon at bounding box center [1379, 516] width 11 height 11
click at [1297, 524] on button "Tier 1 ($55.00)" at bounding box center [1267, 522] width 130 height 30
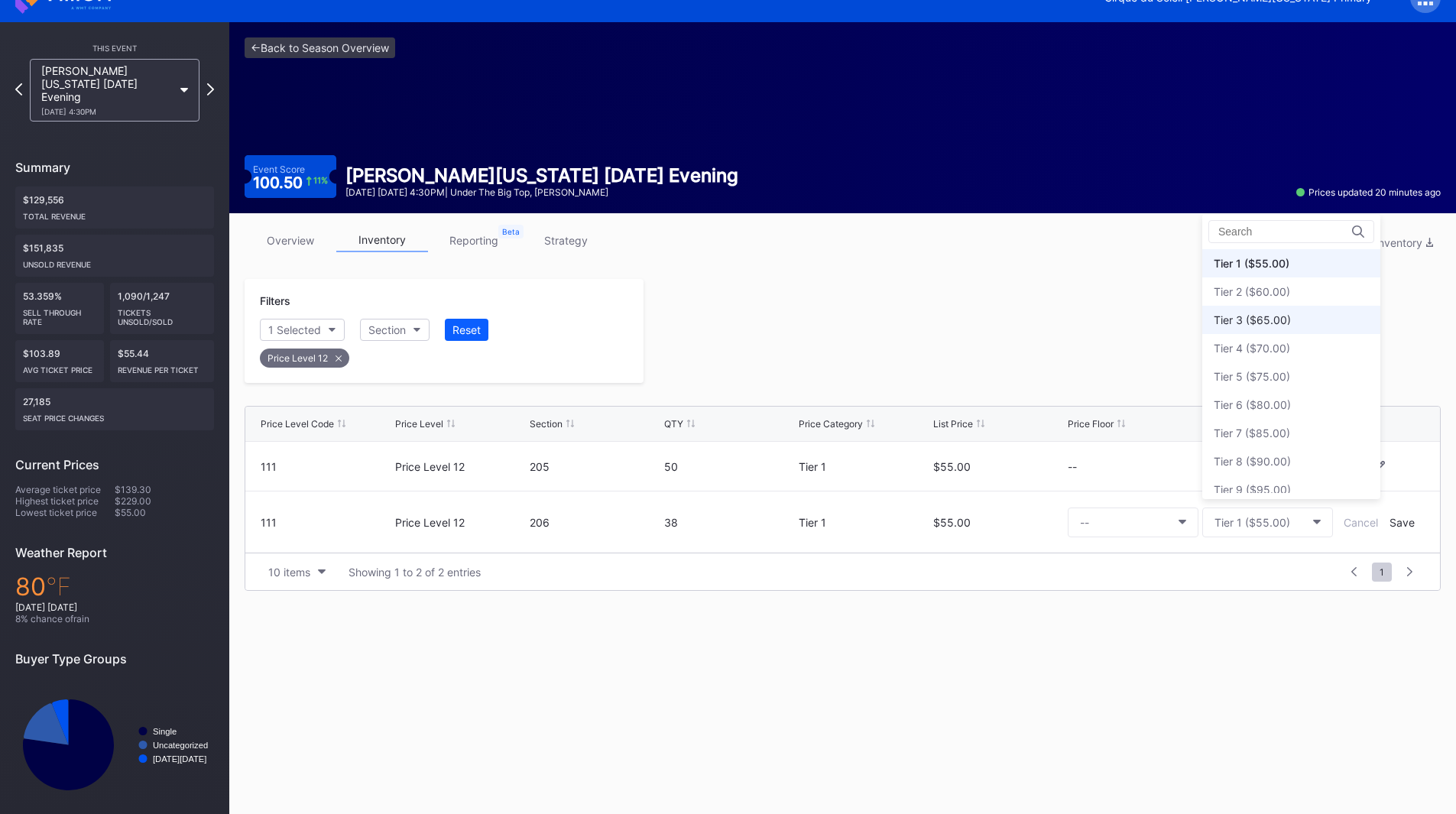
click at [1274, 329] on div "Tier 3 ($65.00)" at bounding box center [1291, 320] width 178 height 28
click at [1405, 522] on div "Save" at bounding box center [1402, 522] width 25 height 13
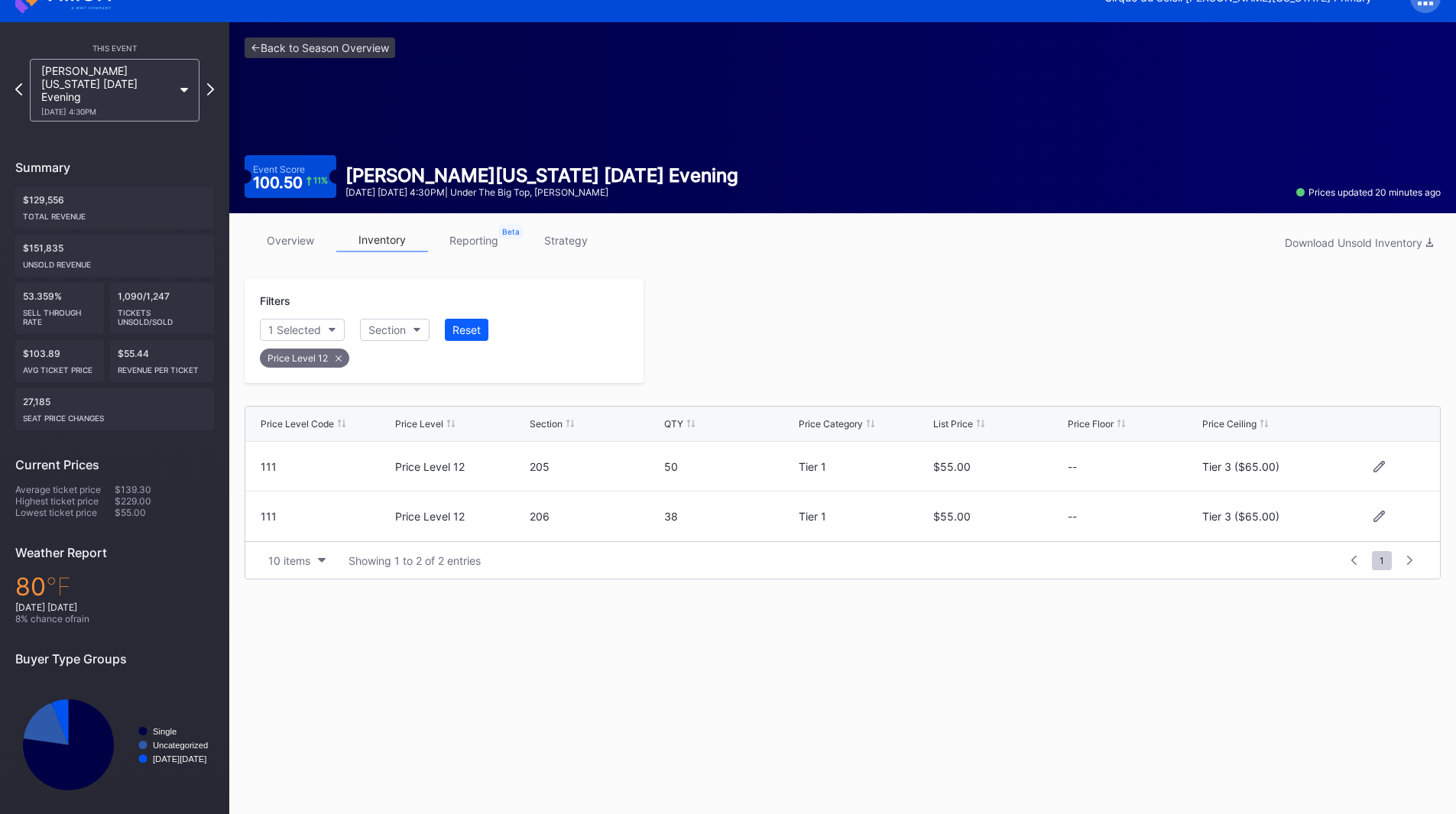
click at [1102, 377] on div at bounding box center [1042, 331] width 797 height 104
click at [211, 83] on icon at bounding box center [210, 89] width 8 height 15
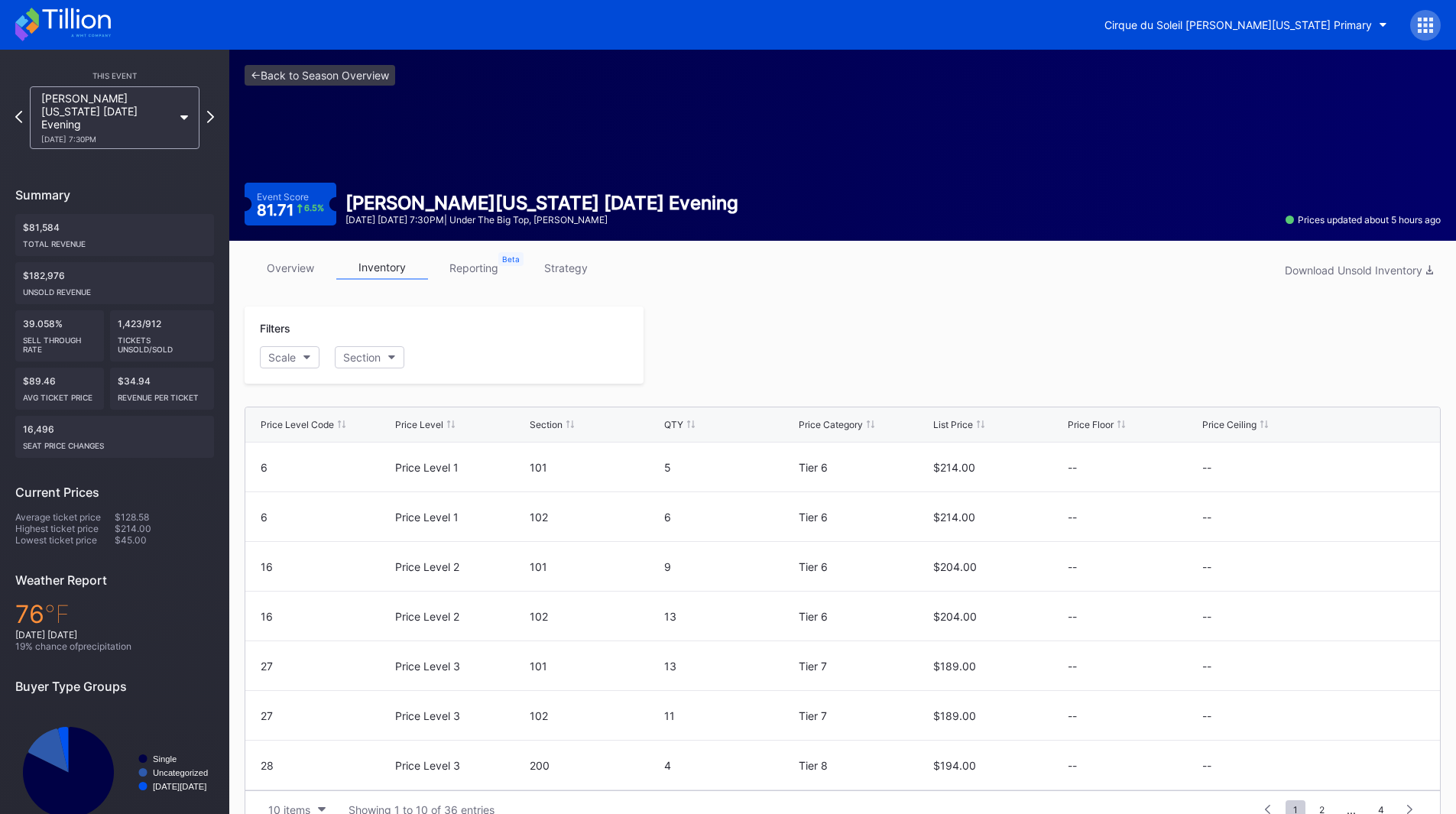
click at [205, 107] on div "[PERSON_NAME][US_STATE] [DATE] Evening [DATE] 7:30PM" at bounding box center [114, 117] width 185 height 62
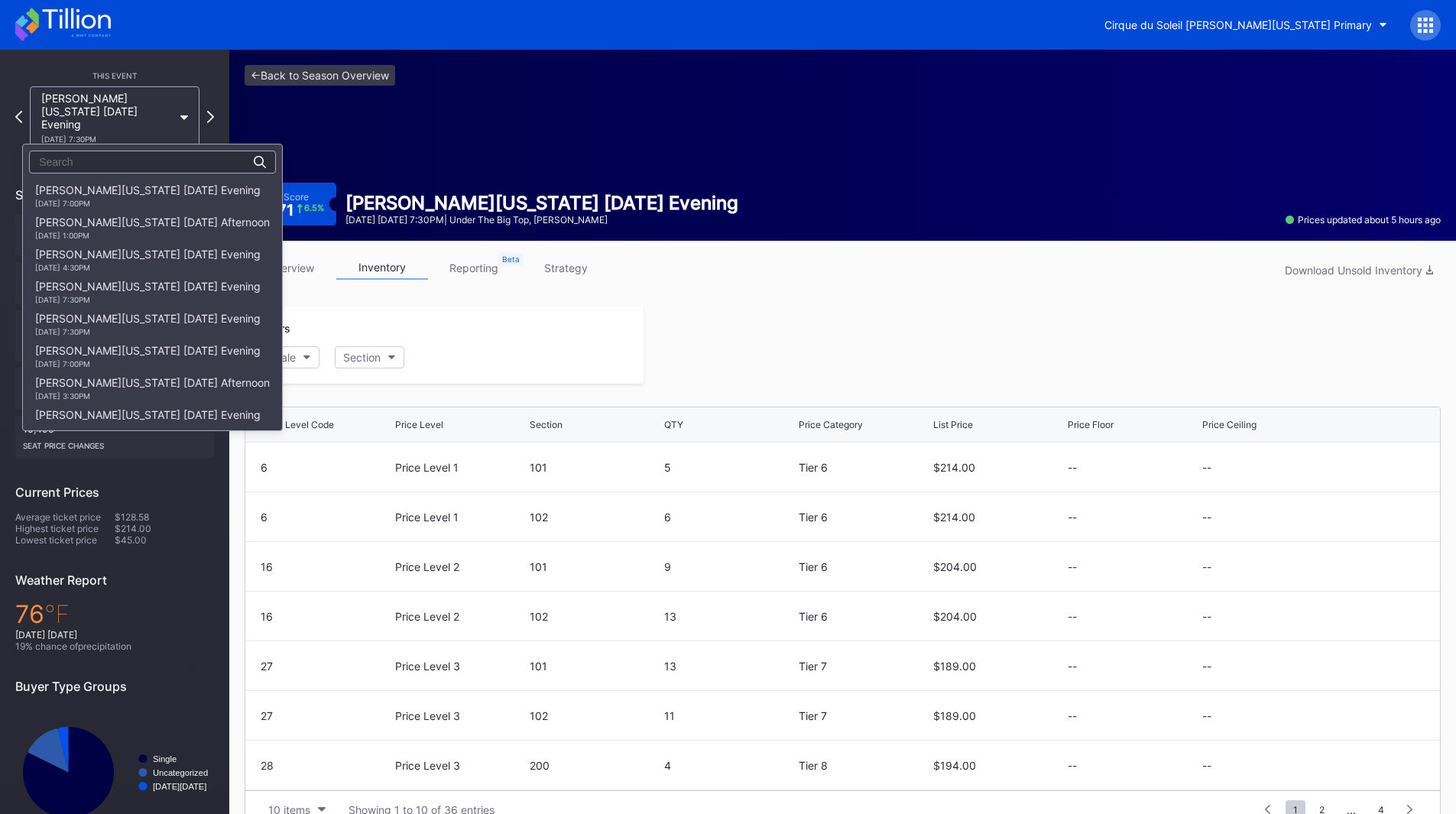
scroll to position [321, 0]
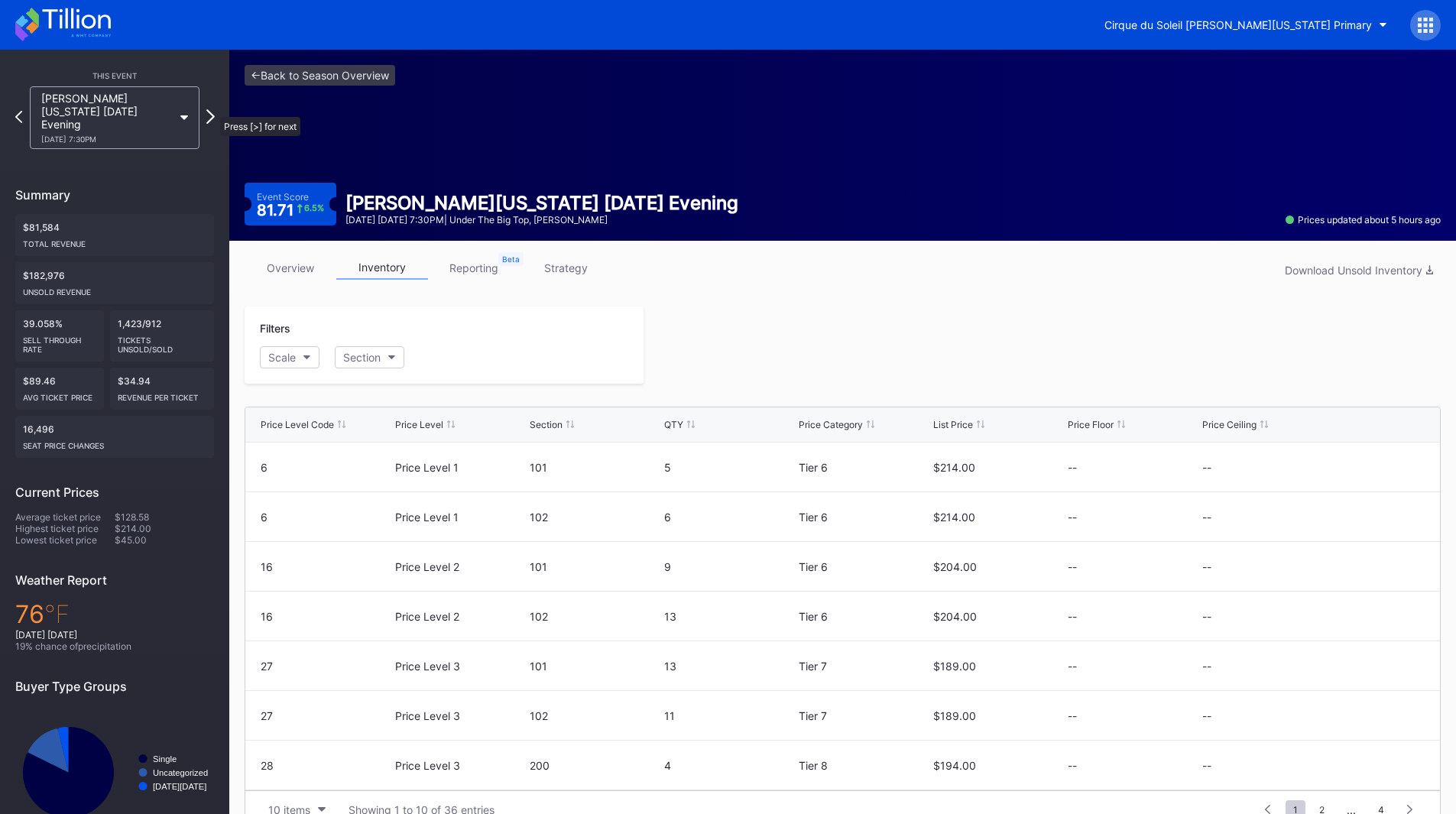
click at [212, 109] on icon at bounding box center [210, 117] width 8 height 15
click at [212, 111] on icon at bounding box center [210, 117] width 6 height 12
click at [284, 360] on div "Scale" at bounding box center [282, 357] width 28 height 13
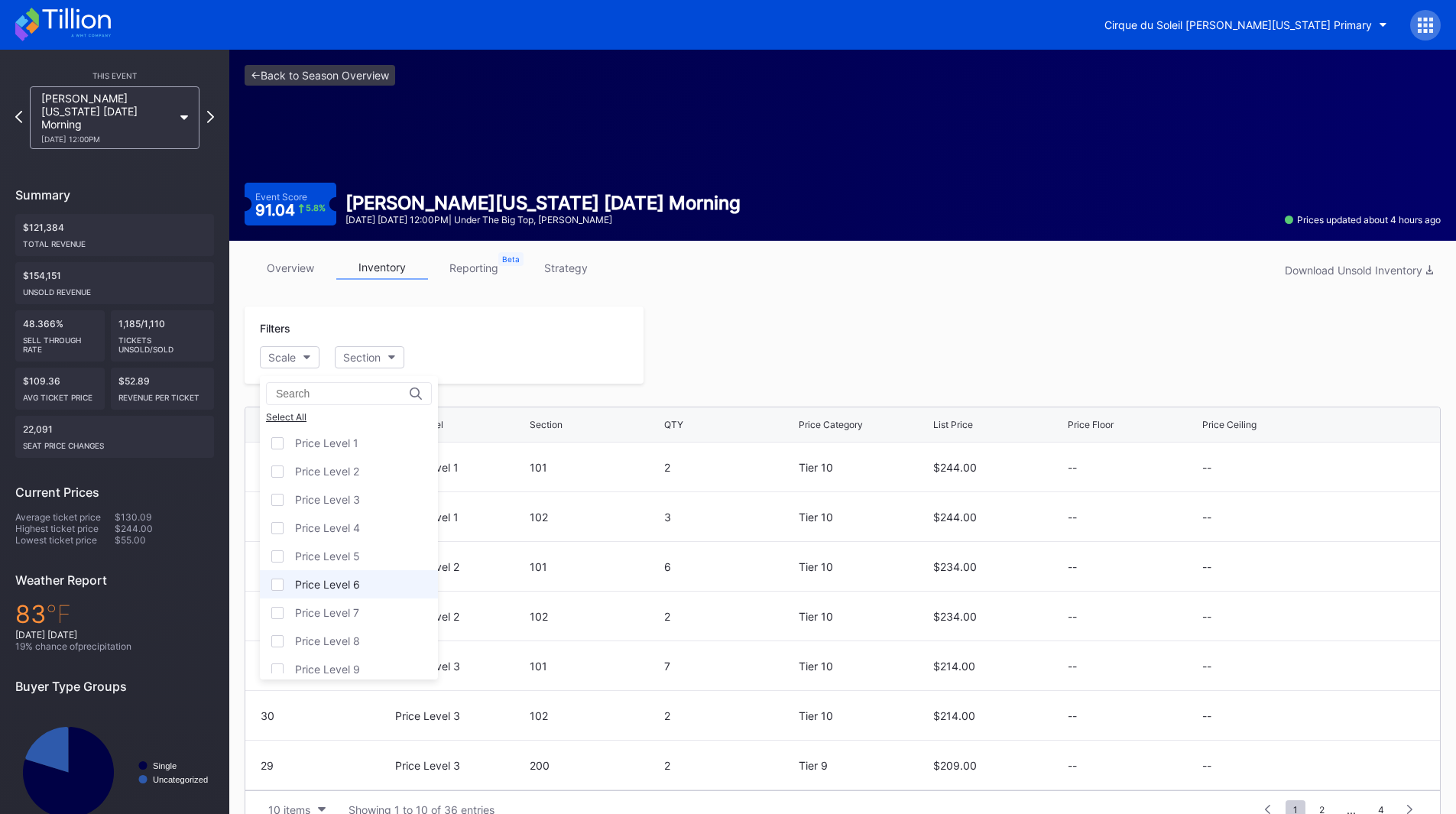
scroll to position [95, 0]
click at [363, 658] on div "Price Level 12" at bounding box center [329, 659] width 70 height 13
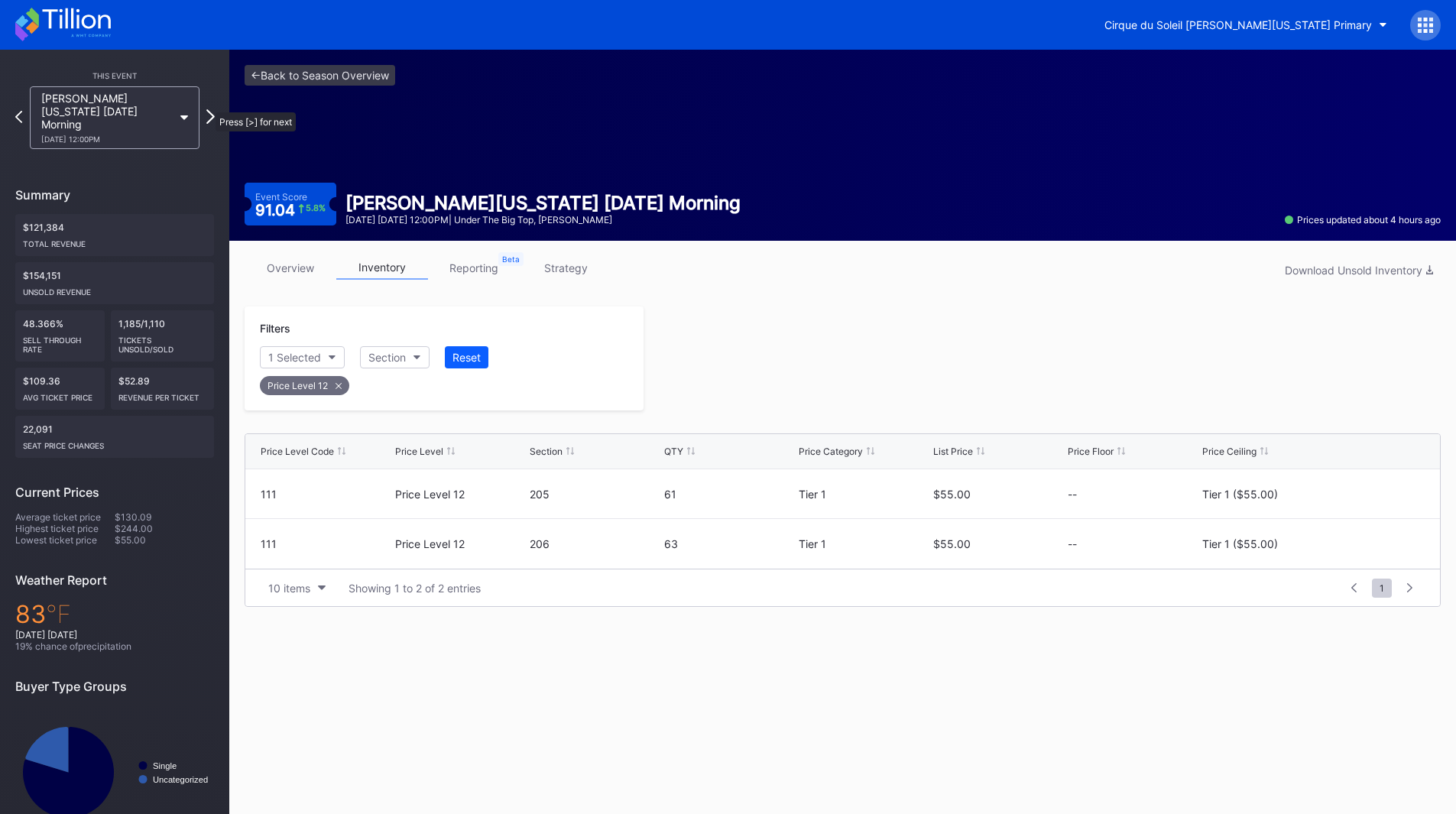
click at [208, 109] on icon at bounding box center [210, 117] width 8 height 15
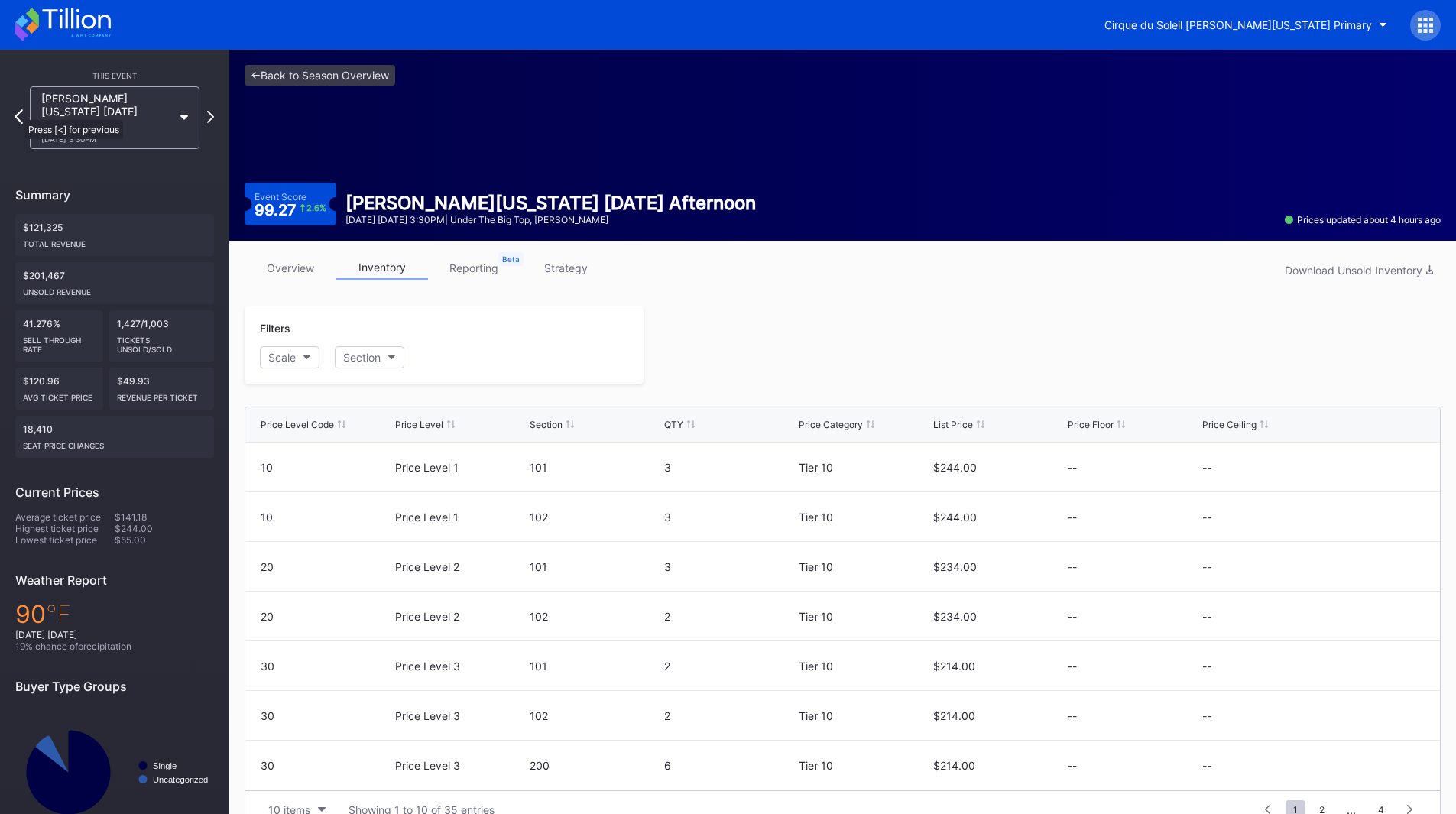
click at [17, 112] on icon at bounding box center [19, 117] width 8 height 15
click at [287, 362] on div "Scale" at bounding box center [282, 357] width 28 height 13
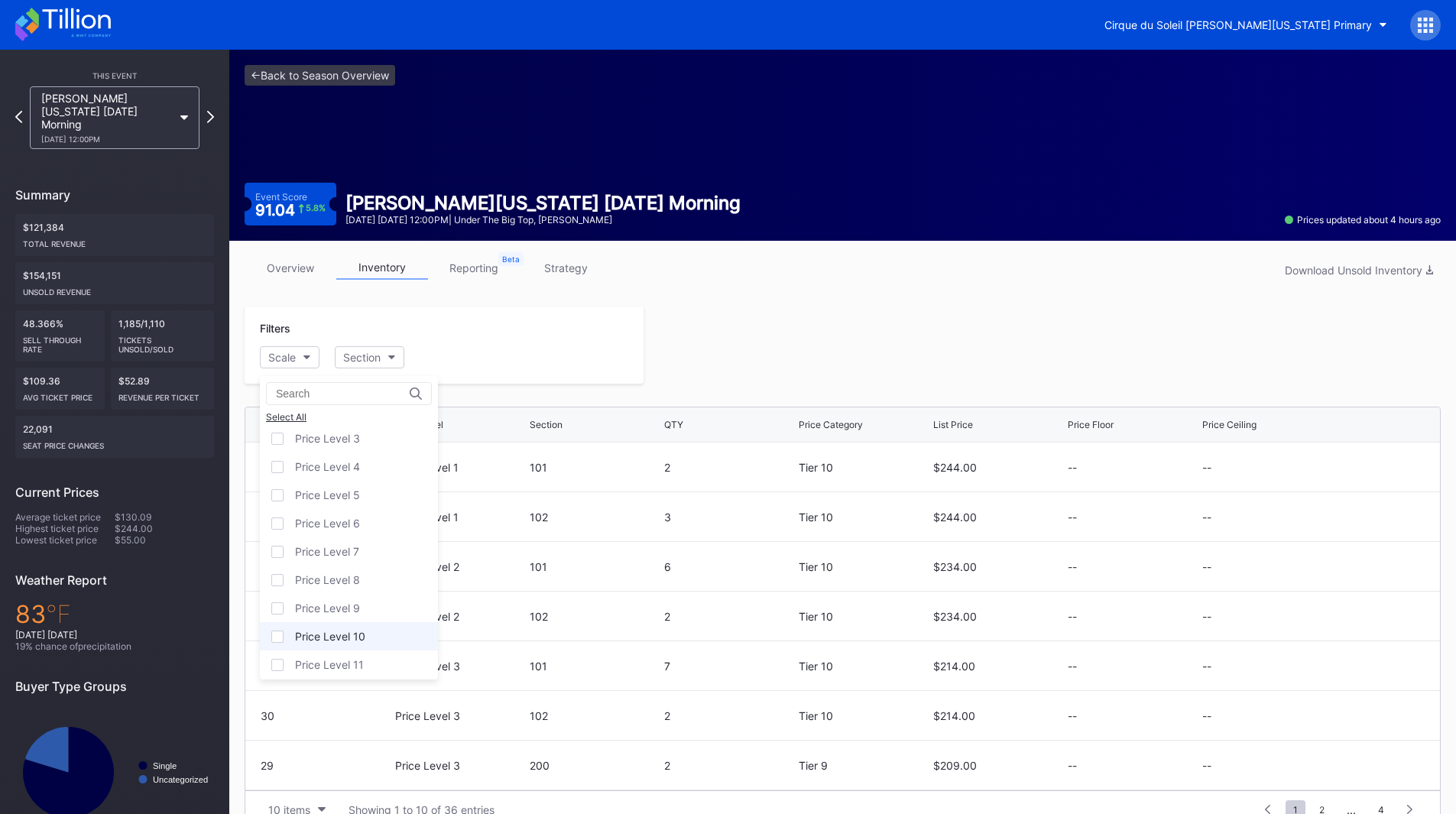
scroll to position [95, 0]
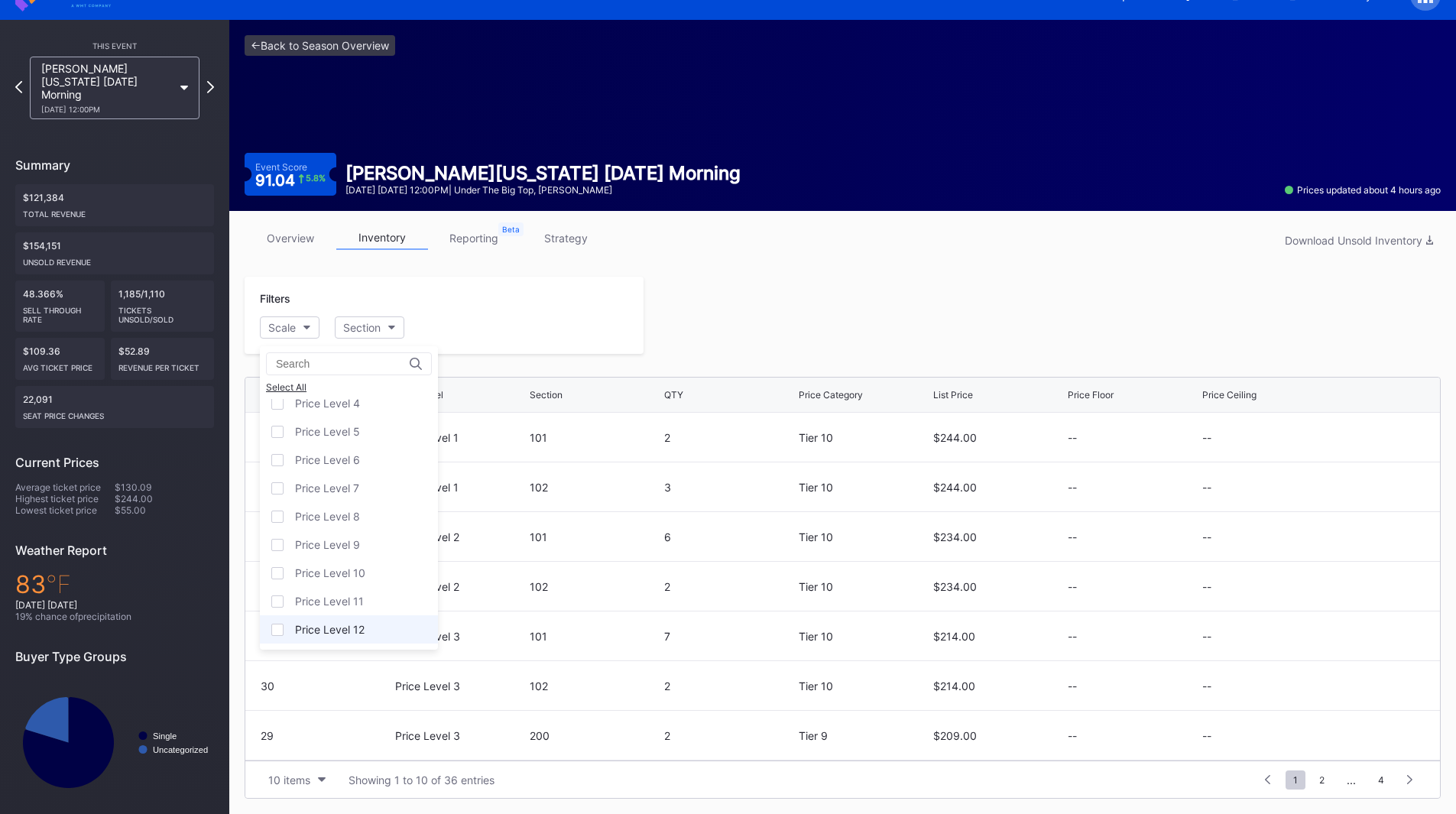
click at [354, 630] on div "Price Level 12" at bounding box center [329, 630] width 70 height 13
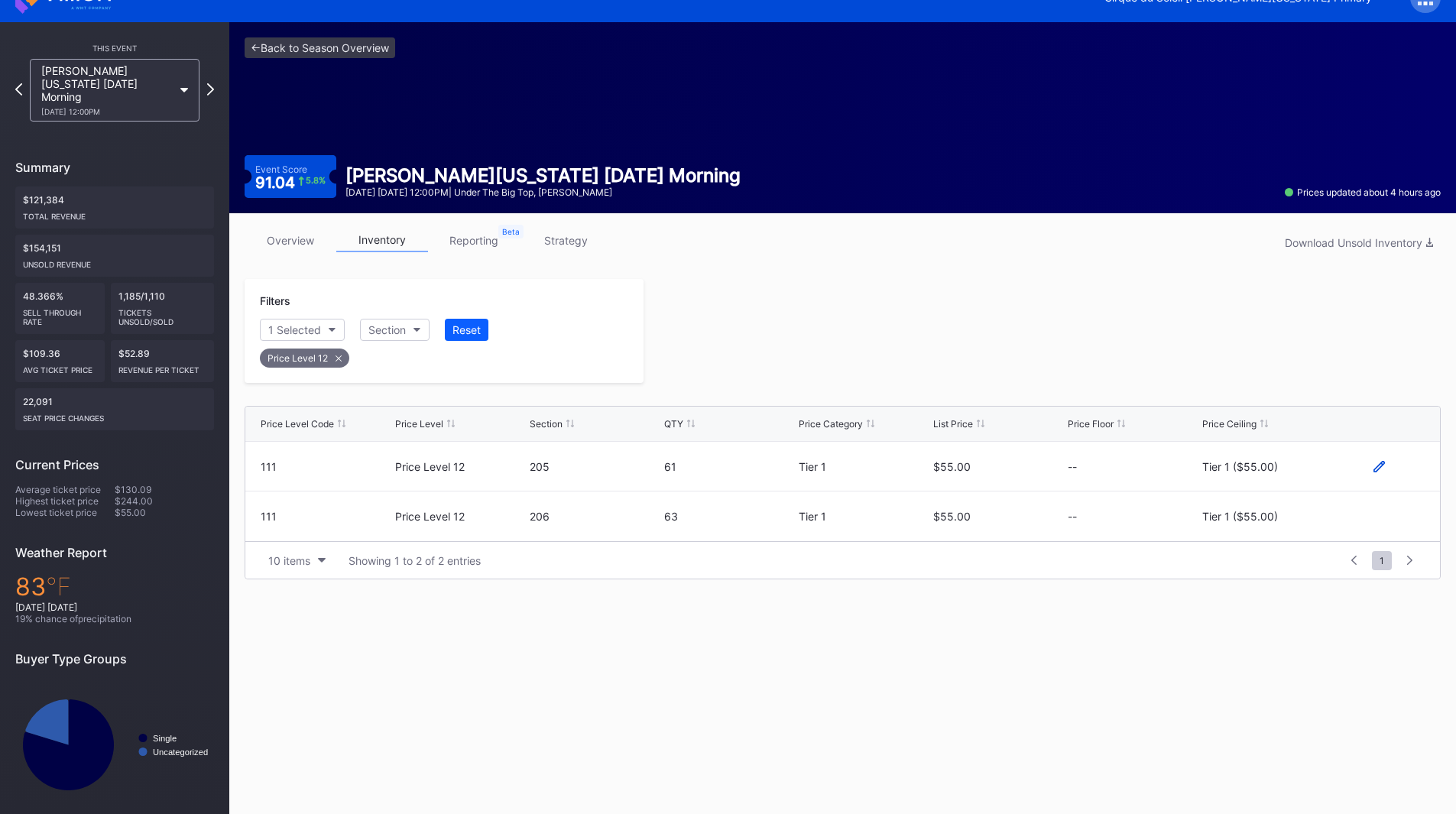
click at [1383, 467] on icon at bounding box center [1379, 466] width 11 height 11
click at [1288, 473] on button "Tier 1 ($55.00)" at bounding box center [1267, 472] width 130 height 30
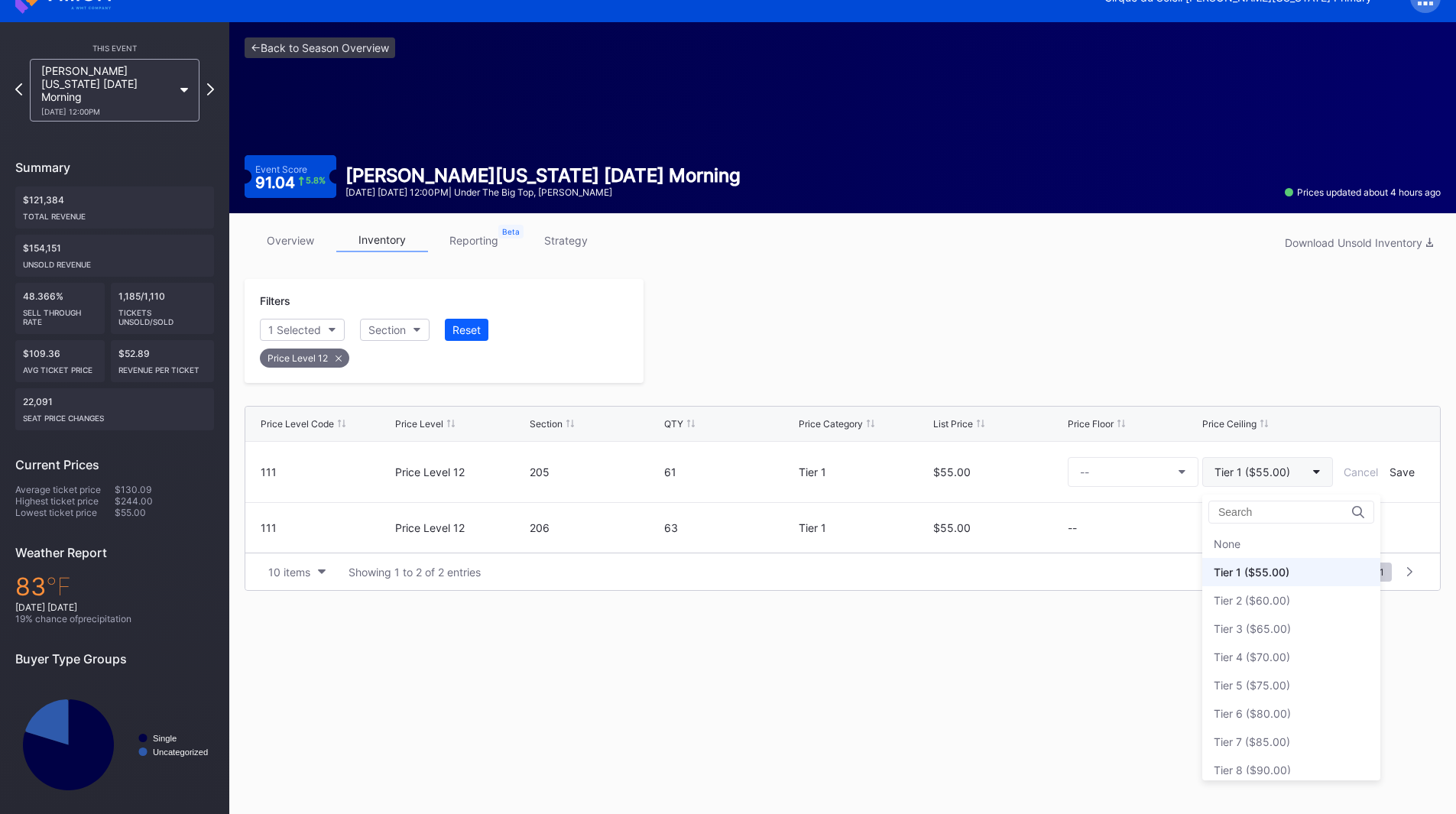
scroll to position [28, 0]
click at [1276, 609] on div "Tier 3 ($65.00)" at bounding box center [1291, 600] width 178 height 28
click at [1397, 476] on div "Save" at bounding box center [1402, 472] width 25 height 13
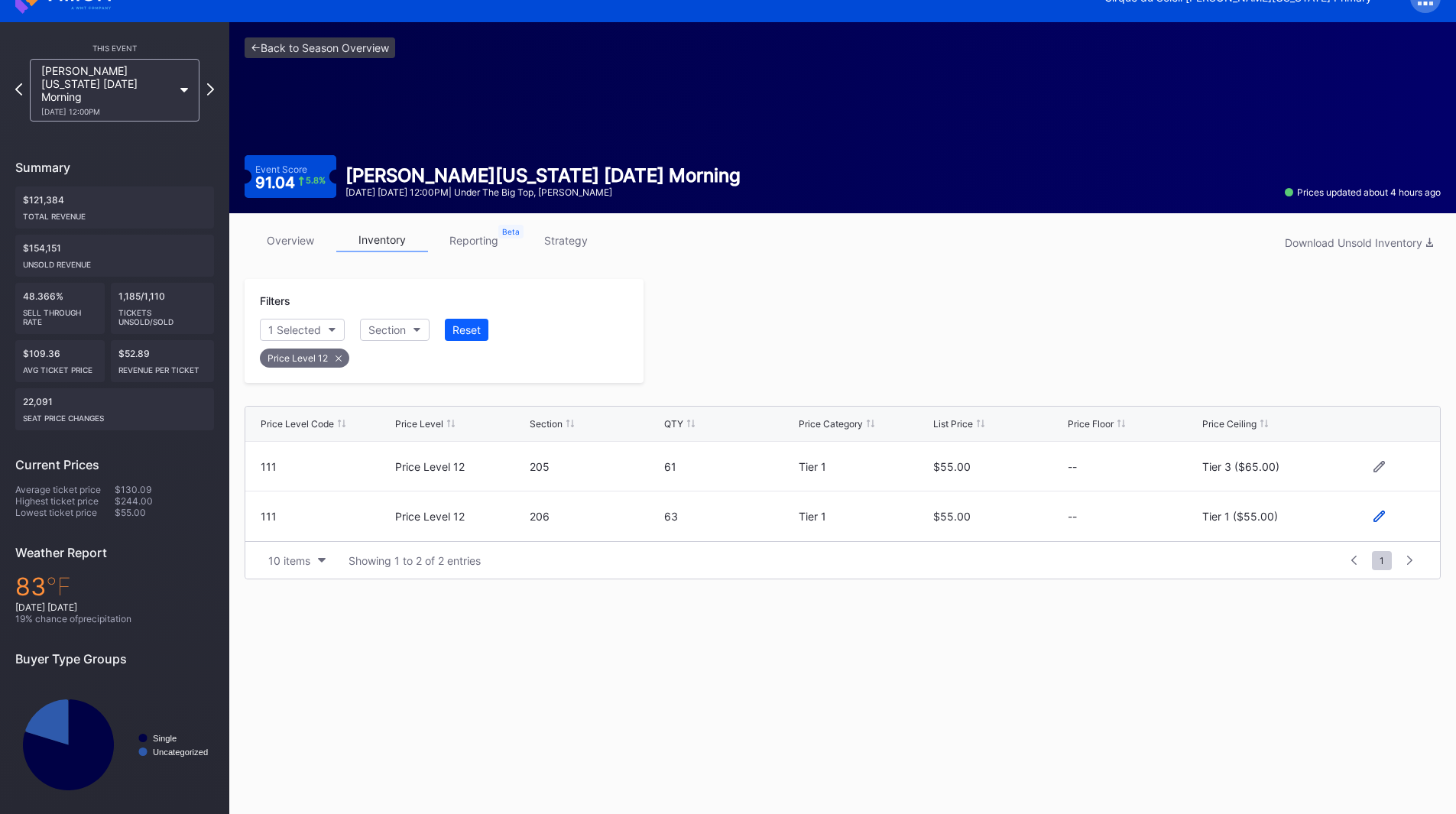
click at [1377, 516] on icon at bounding box center [1379, 516] width 11 height 11
click at [1256, 525] on div "Tier 1 ($55.00)" at bounding box center [1251, 522] width 75 height 13
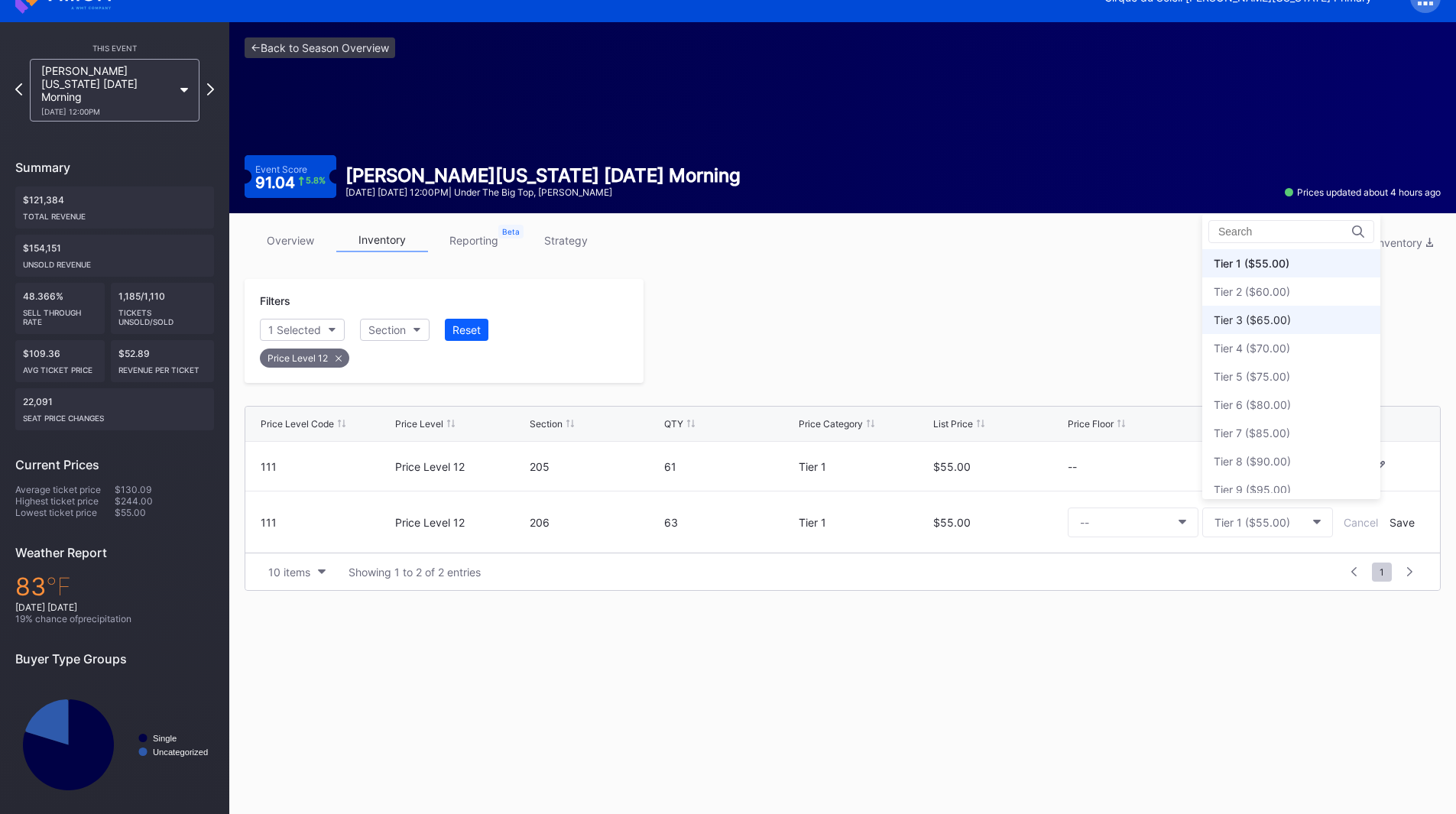
click at [1266, 329] on div "Tier 3 ($65.00)" at bounding box center [1291, 320] width 178 height 28
click at [1393, 520] on div "Save" at bounding box center [1402, 522] width 25 height 13
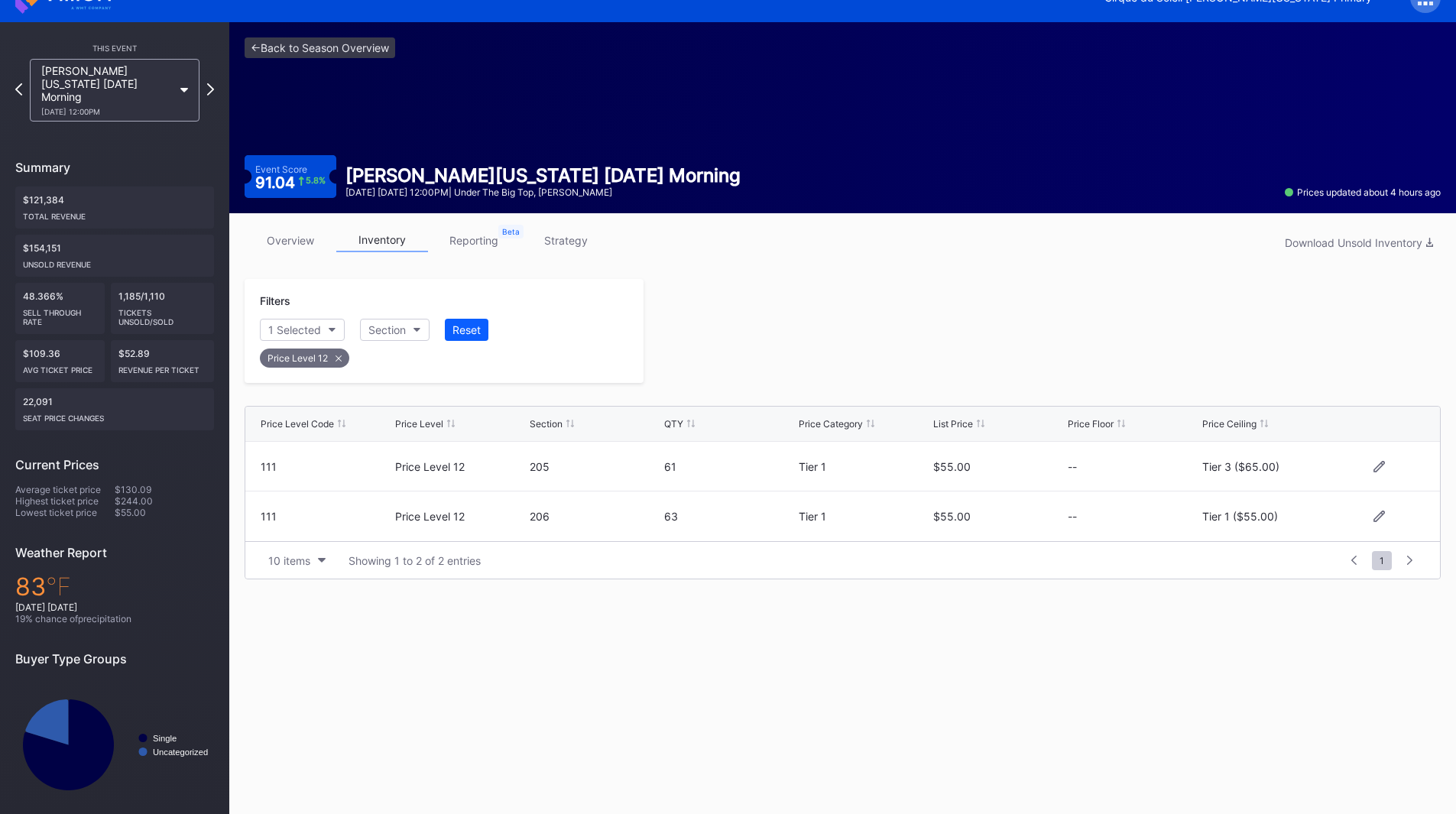
click at [960, 375] on div at bounding box center [1042, 331] width 797 height 104
click at [210, 85] on icon at bounding box center [210, 89] width 8 height 15
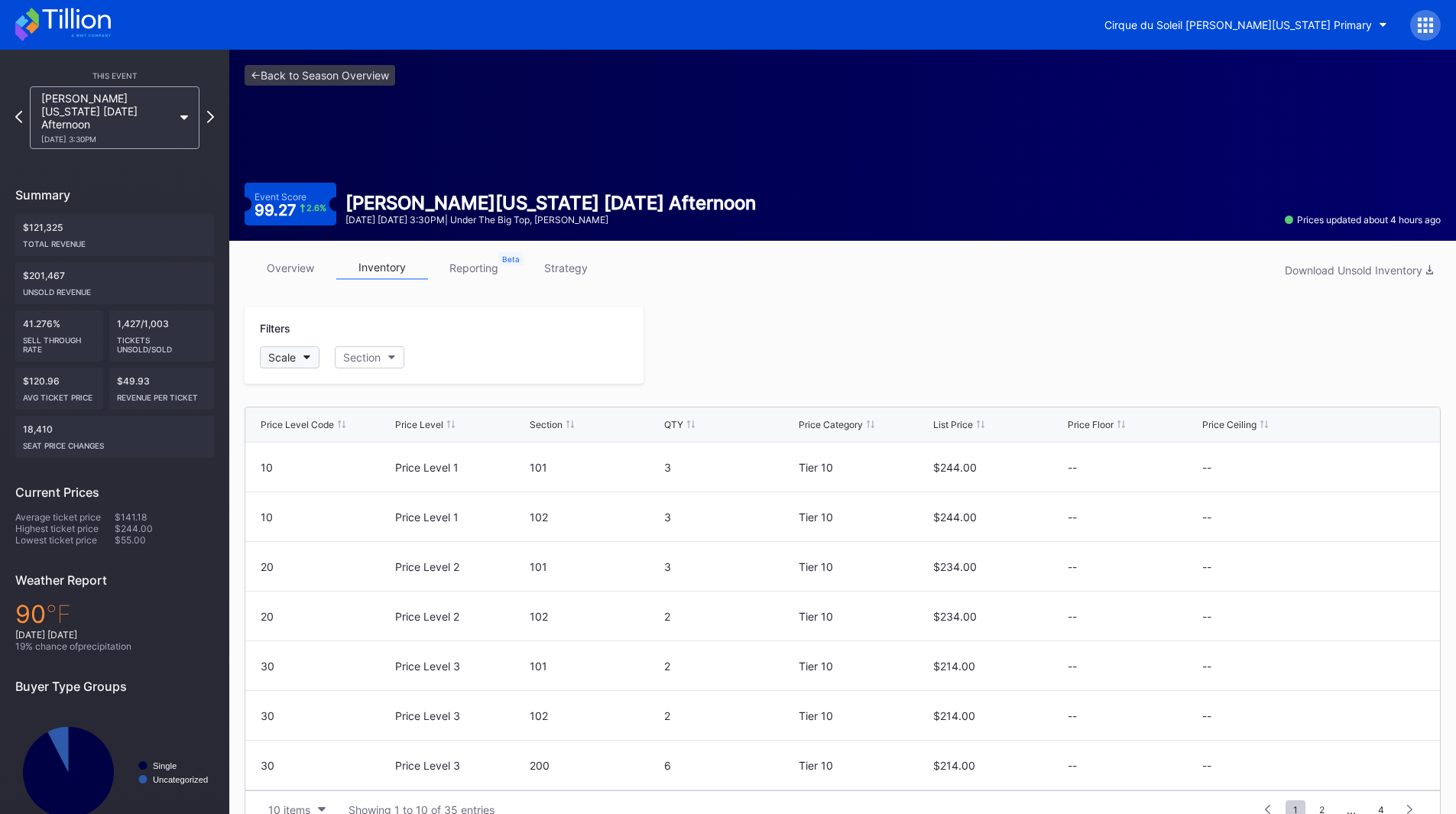
click at [277, 346] on div "Filters Scale Section" at bounding box center [444, 345] width 399 height 77
click at [277, 348] on button "Scale" at bounding box center [290, 357] width 60 height 22
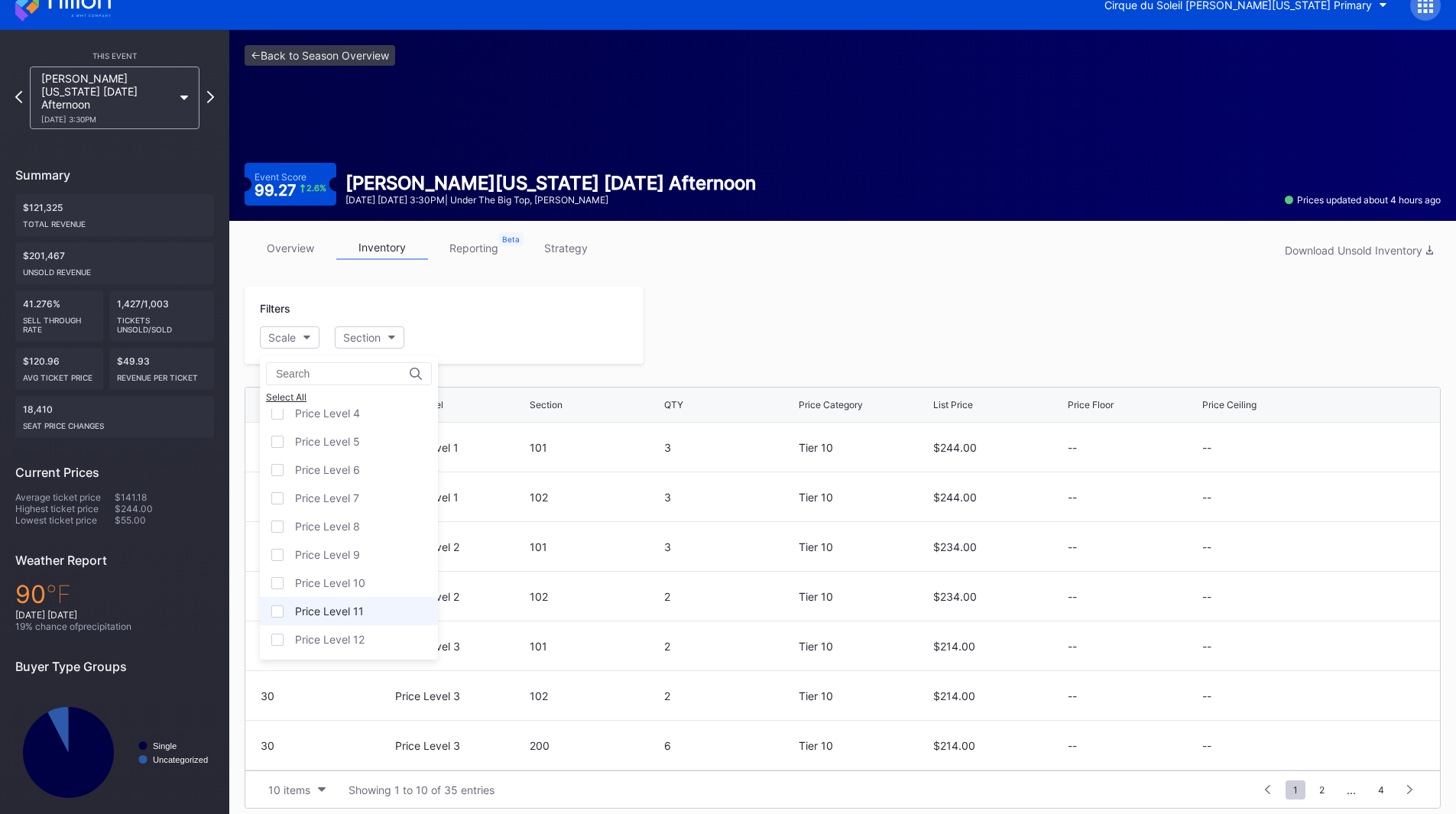
scroll to position [30, 0]
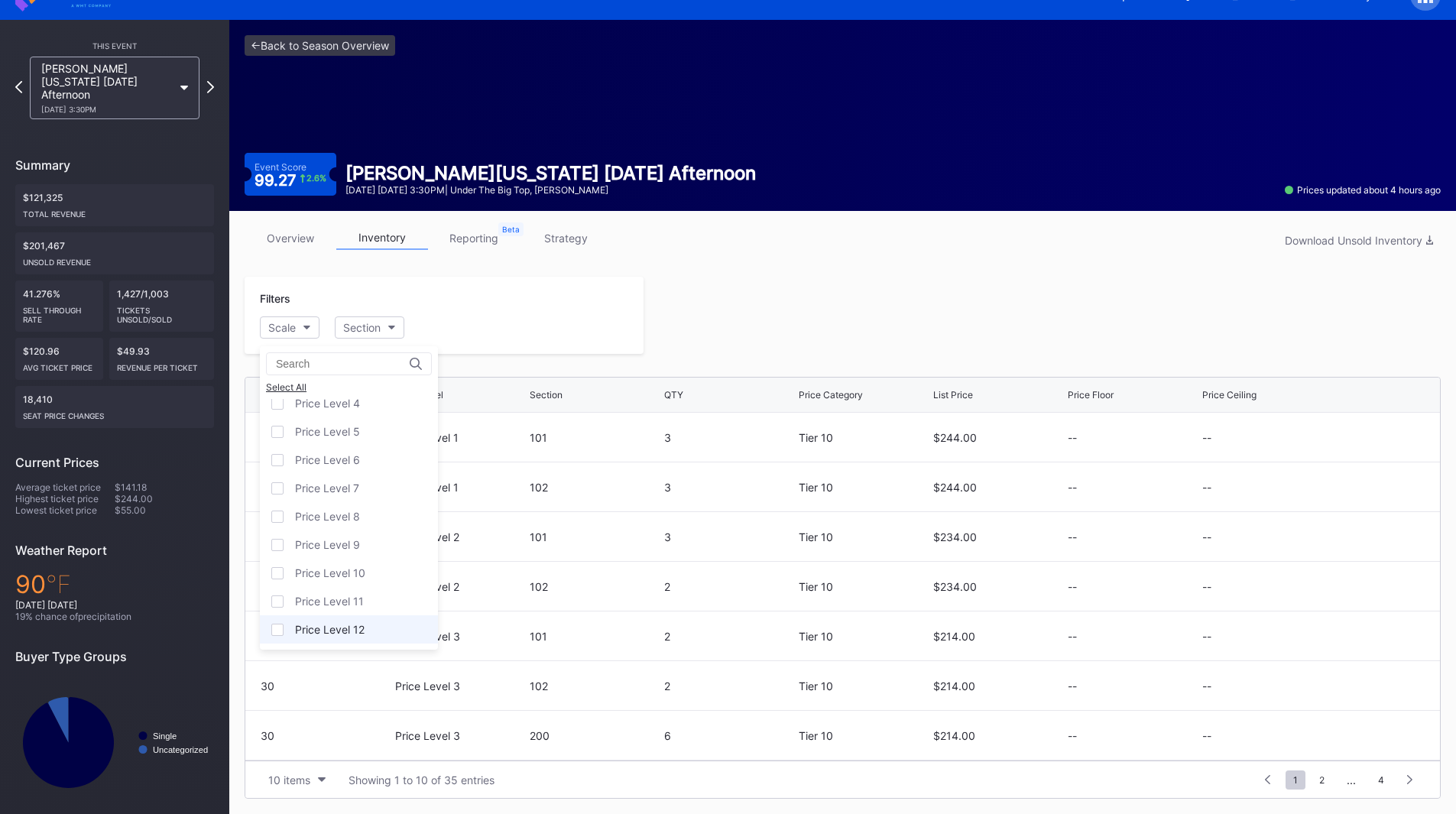
click at [356, 631] on div "Price Level 12" at bounding box center [329, 630] width 70 height 13
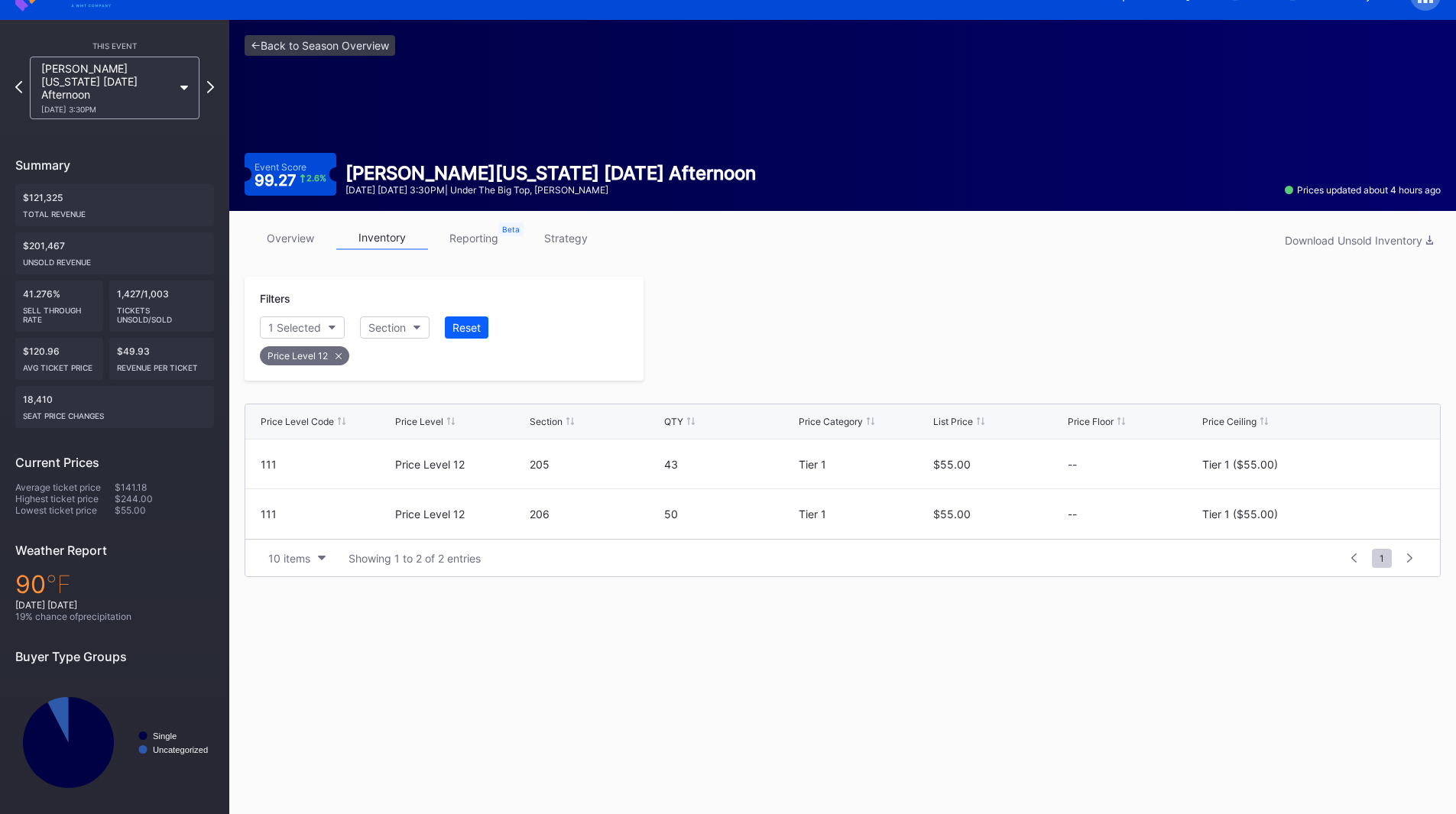
scroll to position [28, 0]
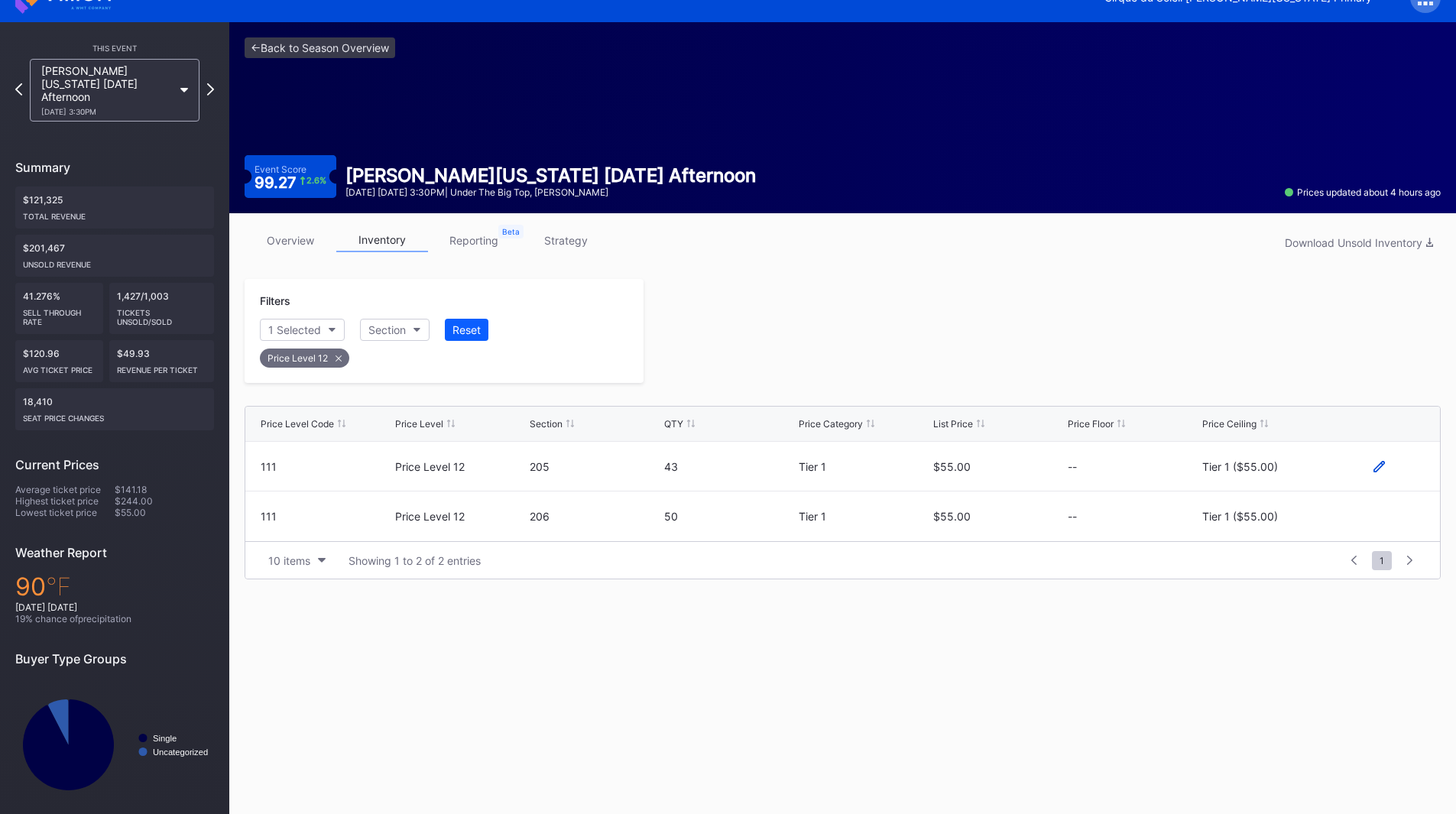
click at [1382, 468] on icon at bounding box center [1379, 466] width 11 height 11
click at [1269, 474] on div "Tier 1 ($55.00)" at bounding box center [1251, 472] width 75 height 13
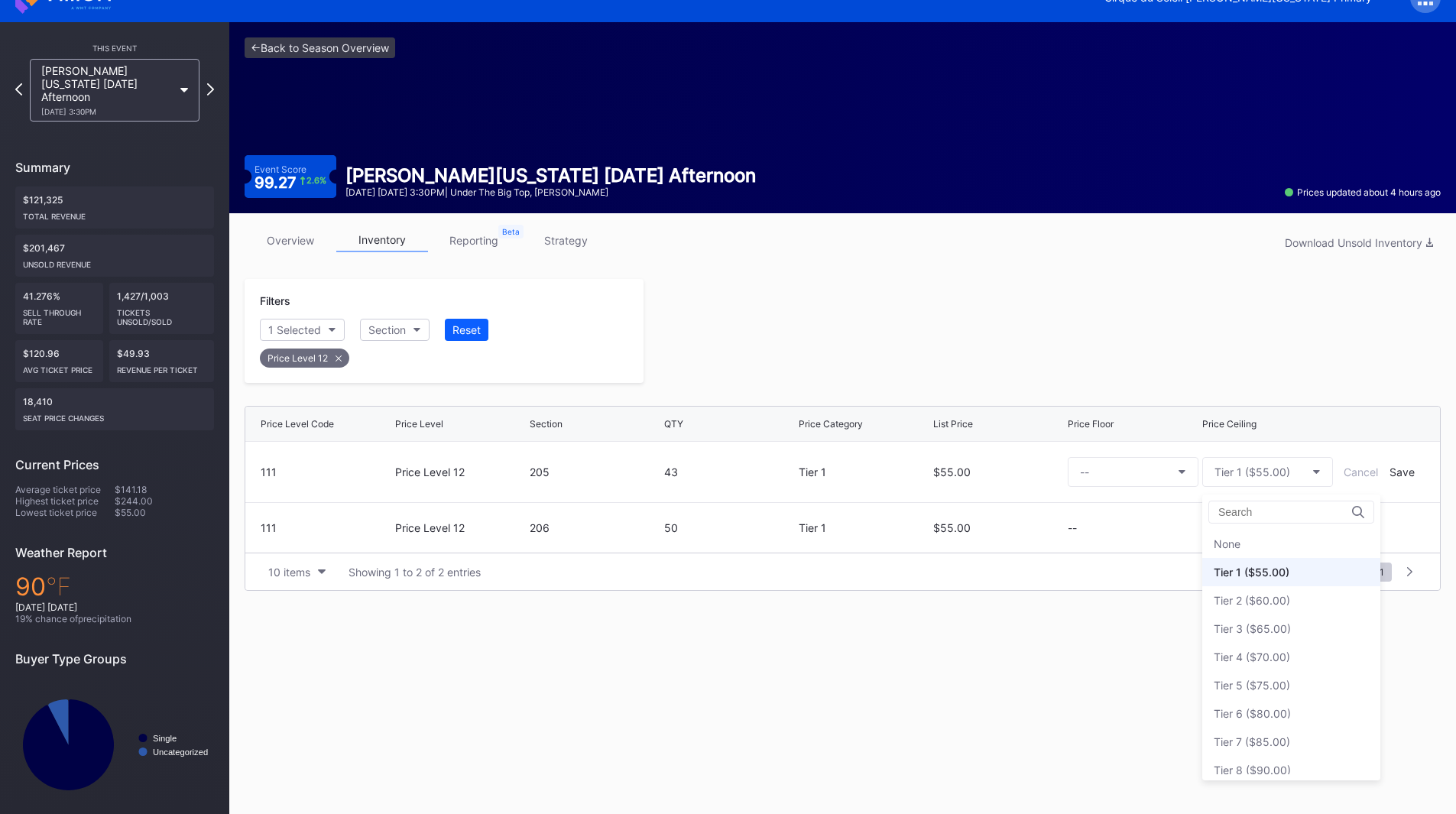
scroll to position [28, 0]
click at [1288, 597] on div "Tier 3 ($65.00)" at bounding box center [1251, 600] width 77 height 13
click at [1391, 475] on div "Save" at bounding box center [1402, 472] width 25 height 13
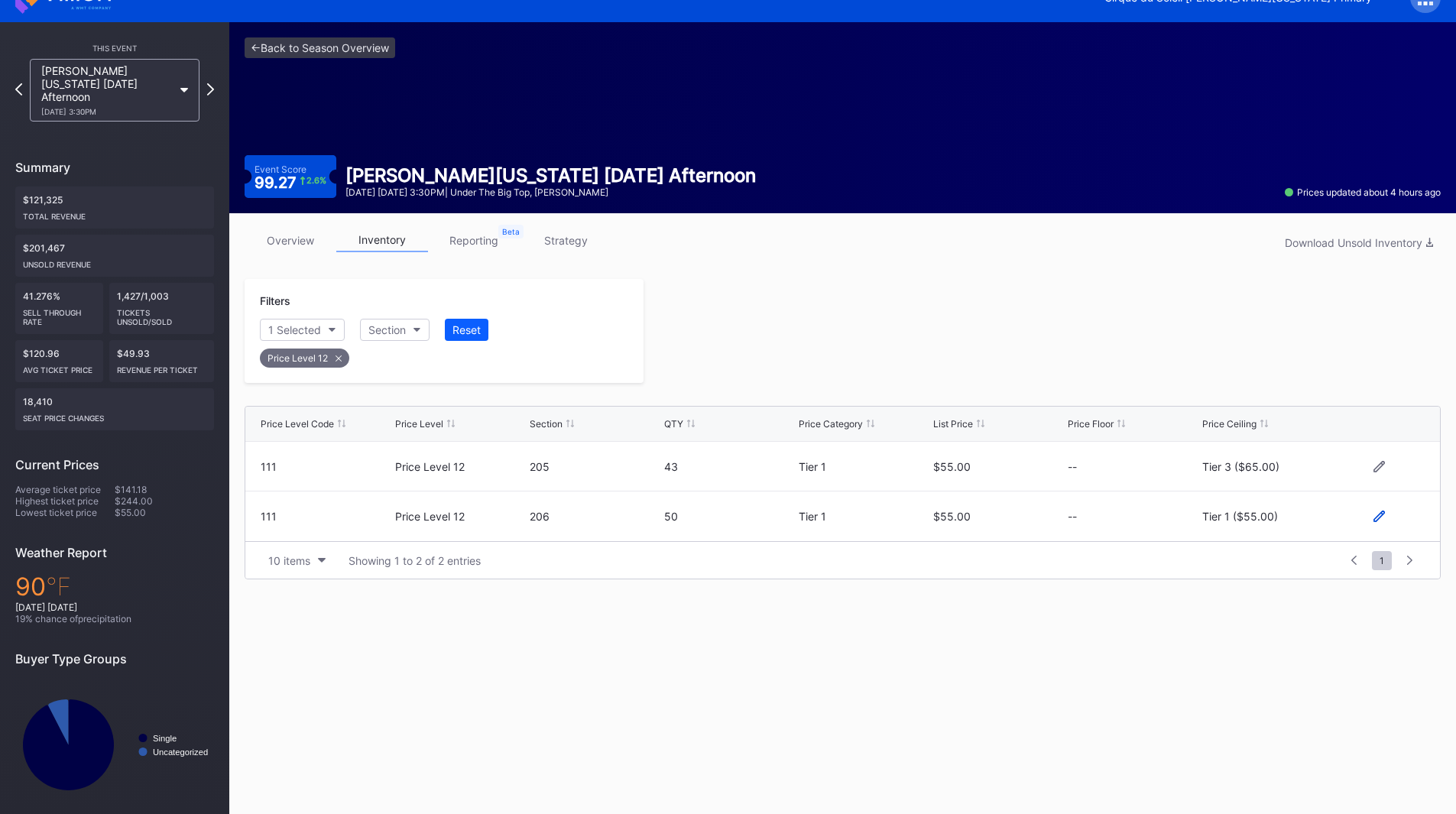
click at [1382, 516] on icon at bounding box center [1379, 516] width 11 height 11
click at [1256, 530] on button "Tier 1 ($55.00)" at bounding box center [1267, 522] width 130 height 30
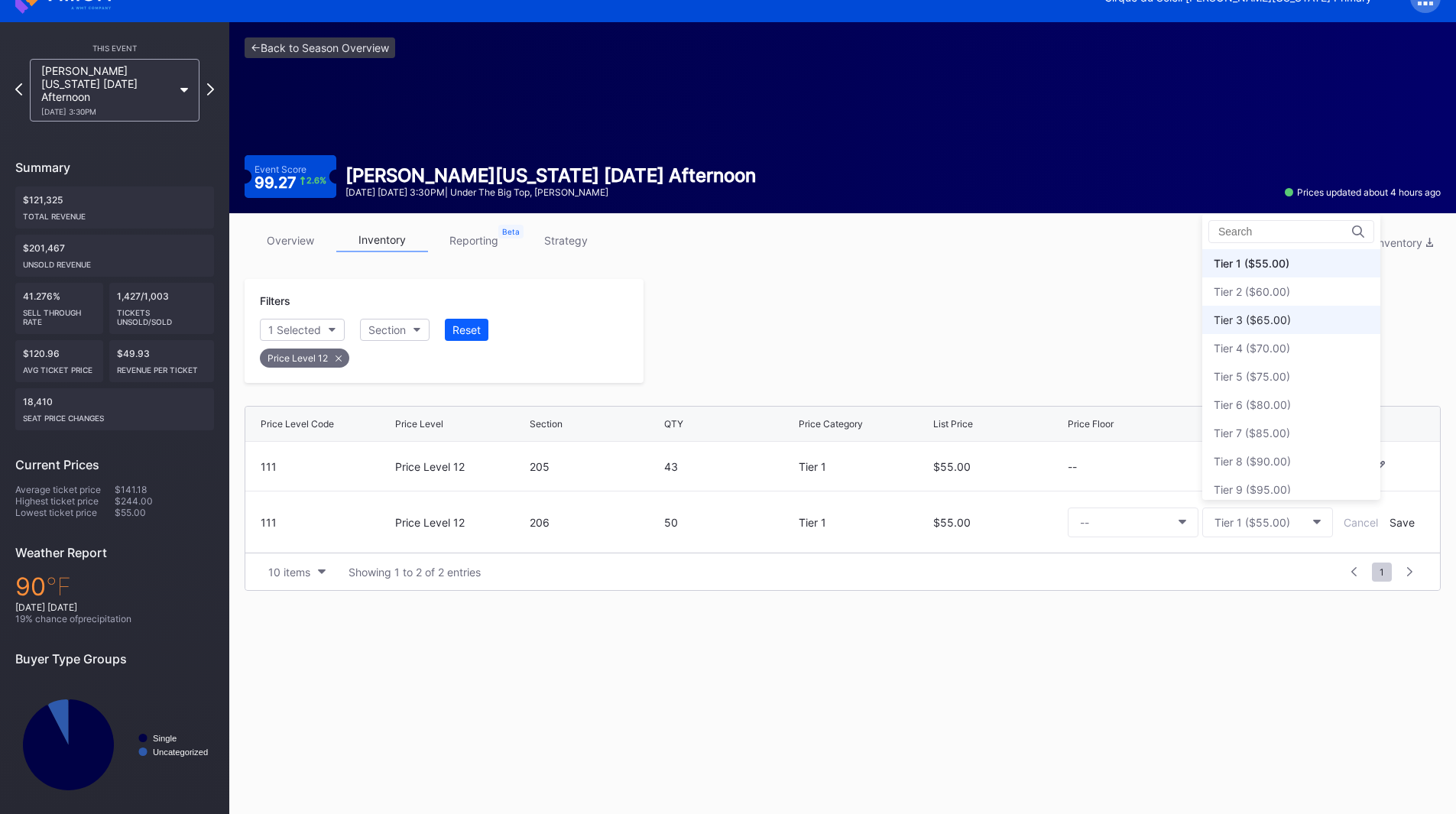
click at [1259, 323] on div "Tier 3 ($65.00)" at bounding box center [1251, 320] width 77 height 13
click at [1396, 517] on div "Save" at bounding box center [1402, 522] width 25 height 13
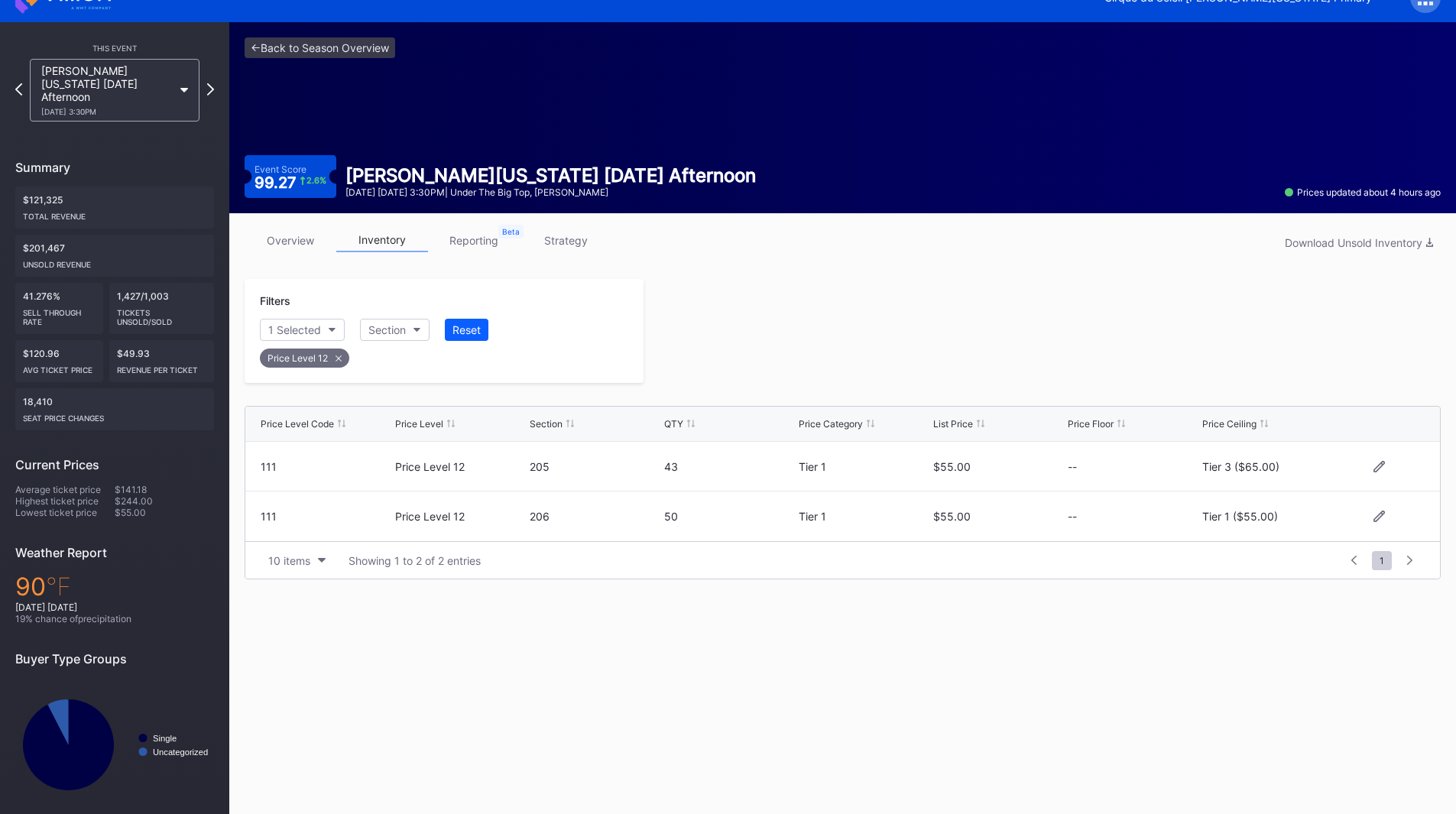
click at [906, 359] on div at bounding box center [1042, 331] width 797 height 104
click at [210, 83] on icon at bounding box center [210, 89] width 8 height 15
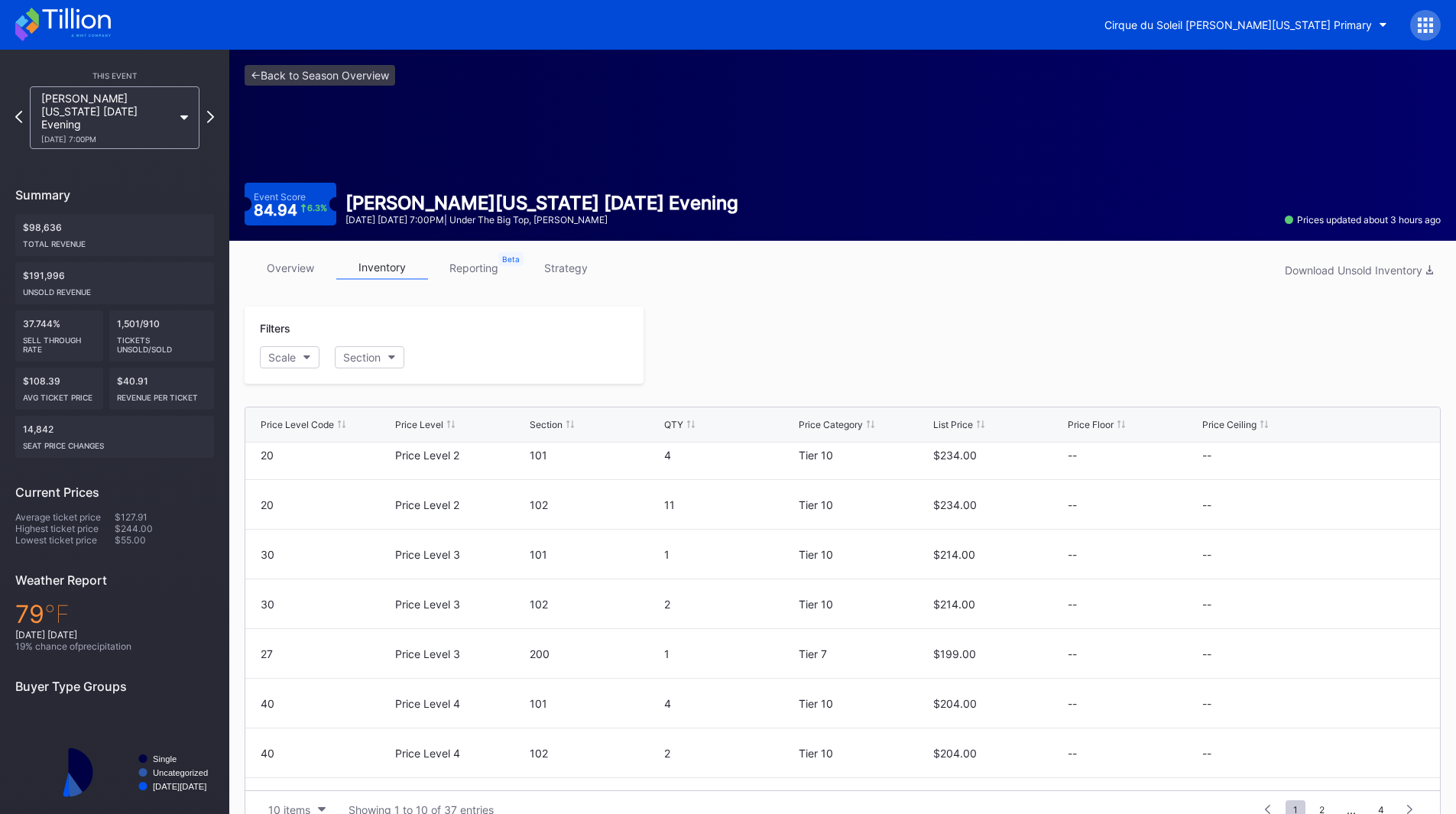
scroll to position [149, 0]
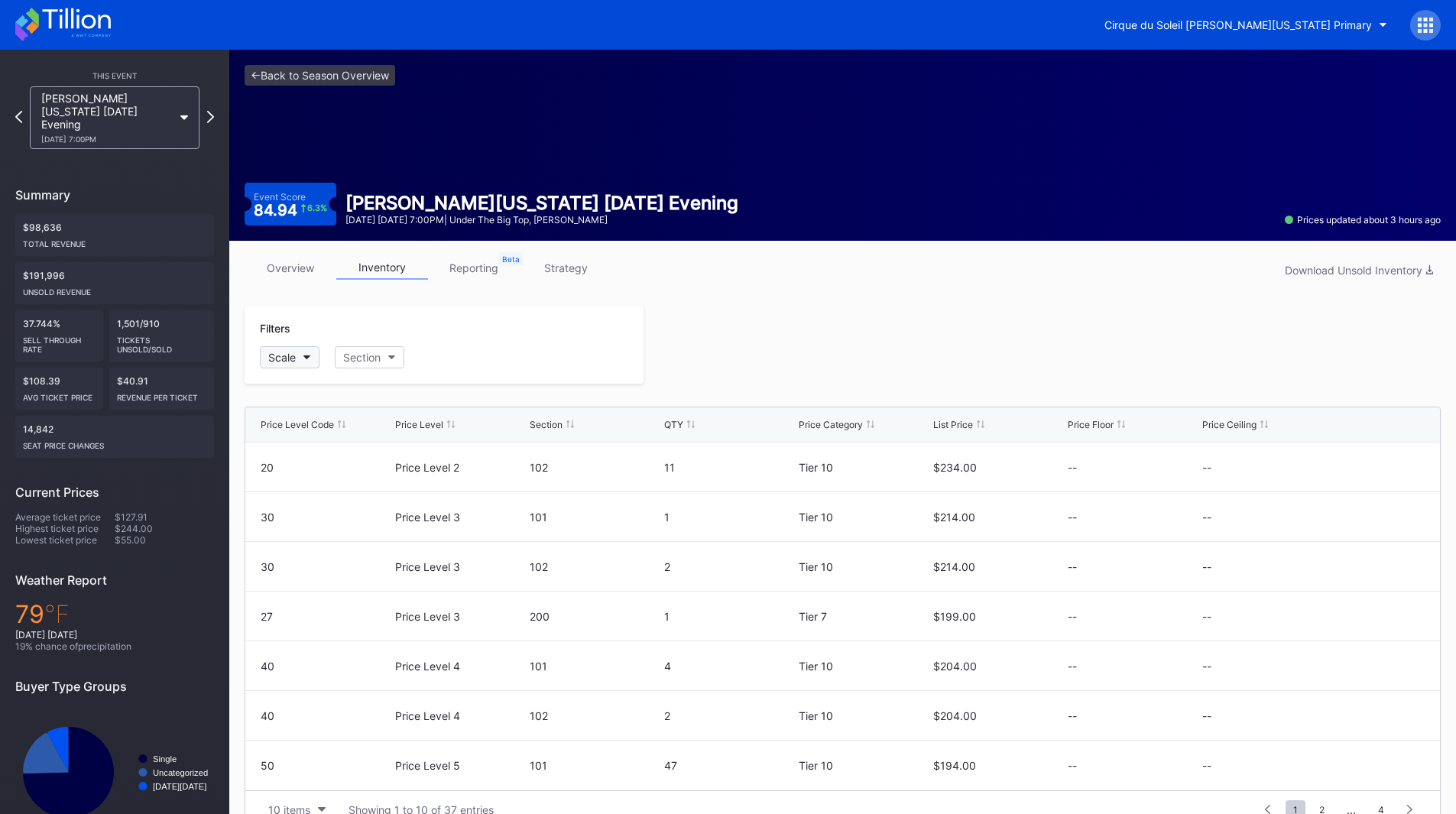
click at [290, 360] on div "Scale" at bounding box center [282, 357] width 28 height 13
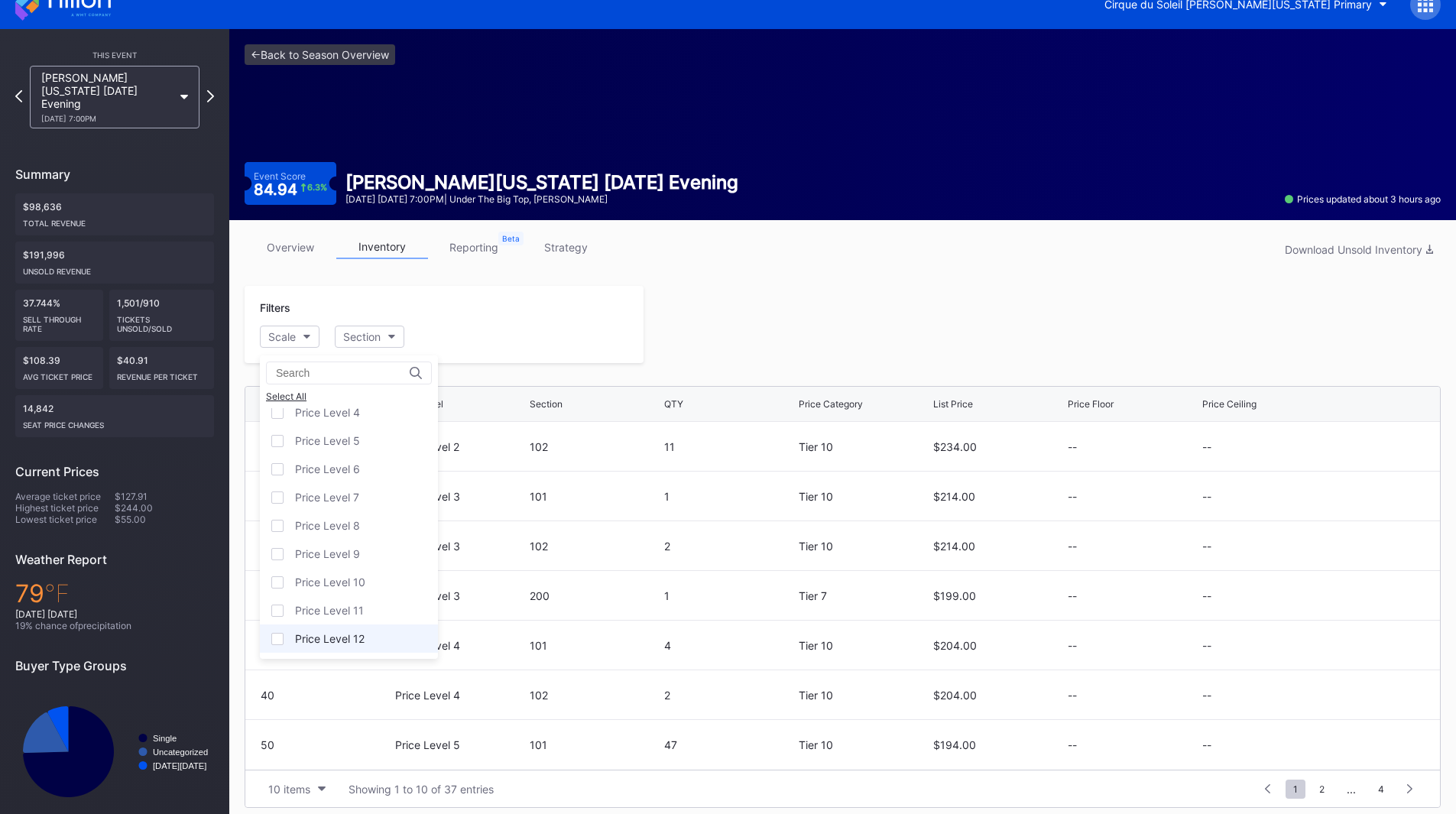
scroll to position [30, 0]
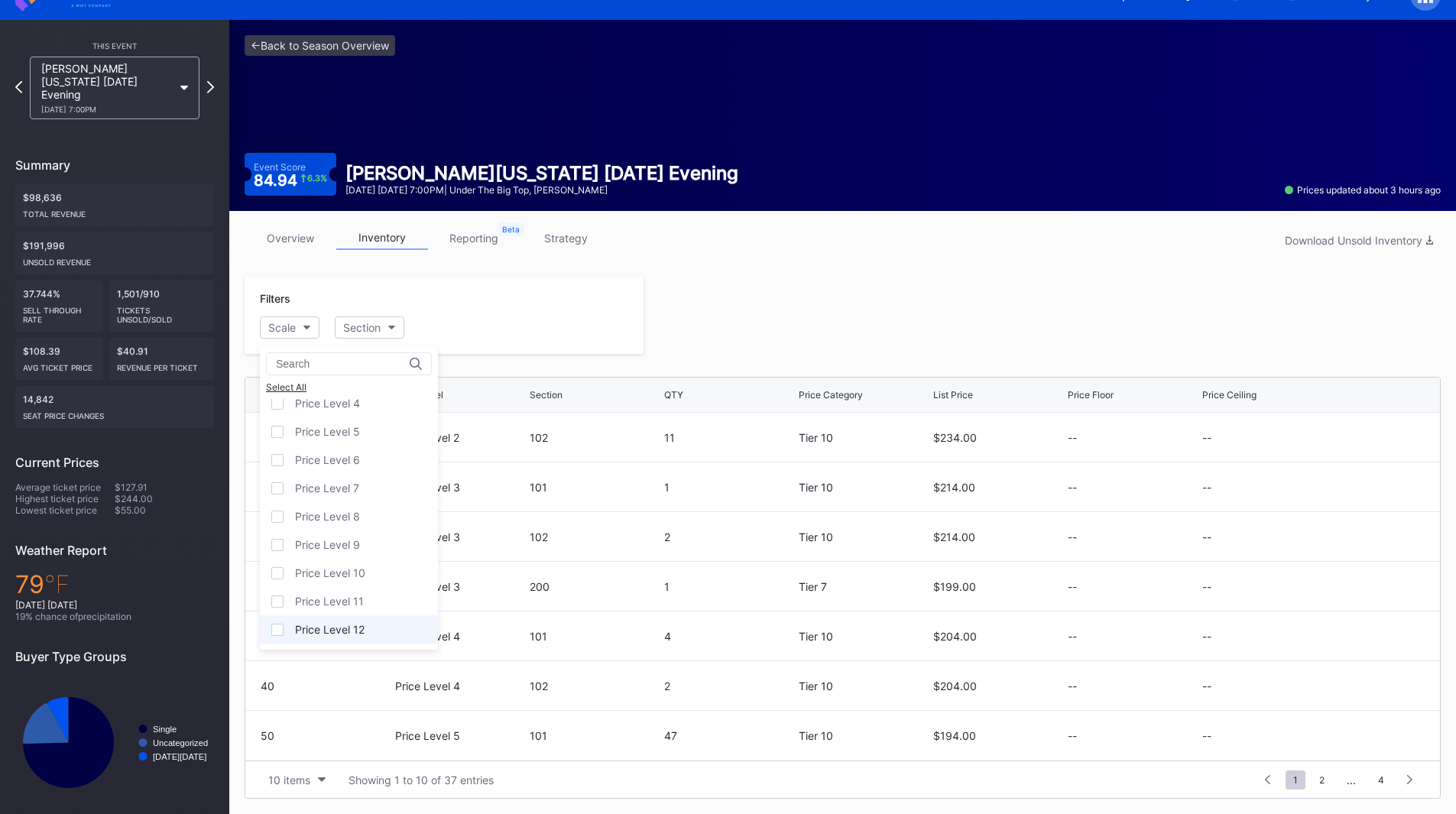
click at [337, 626] on div "Price Level 12" at bounding box center [329, 630] width 70 height 13
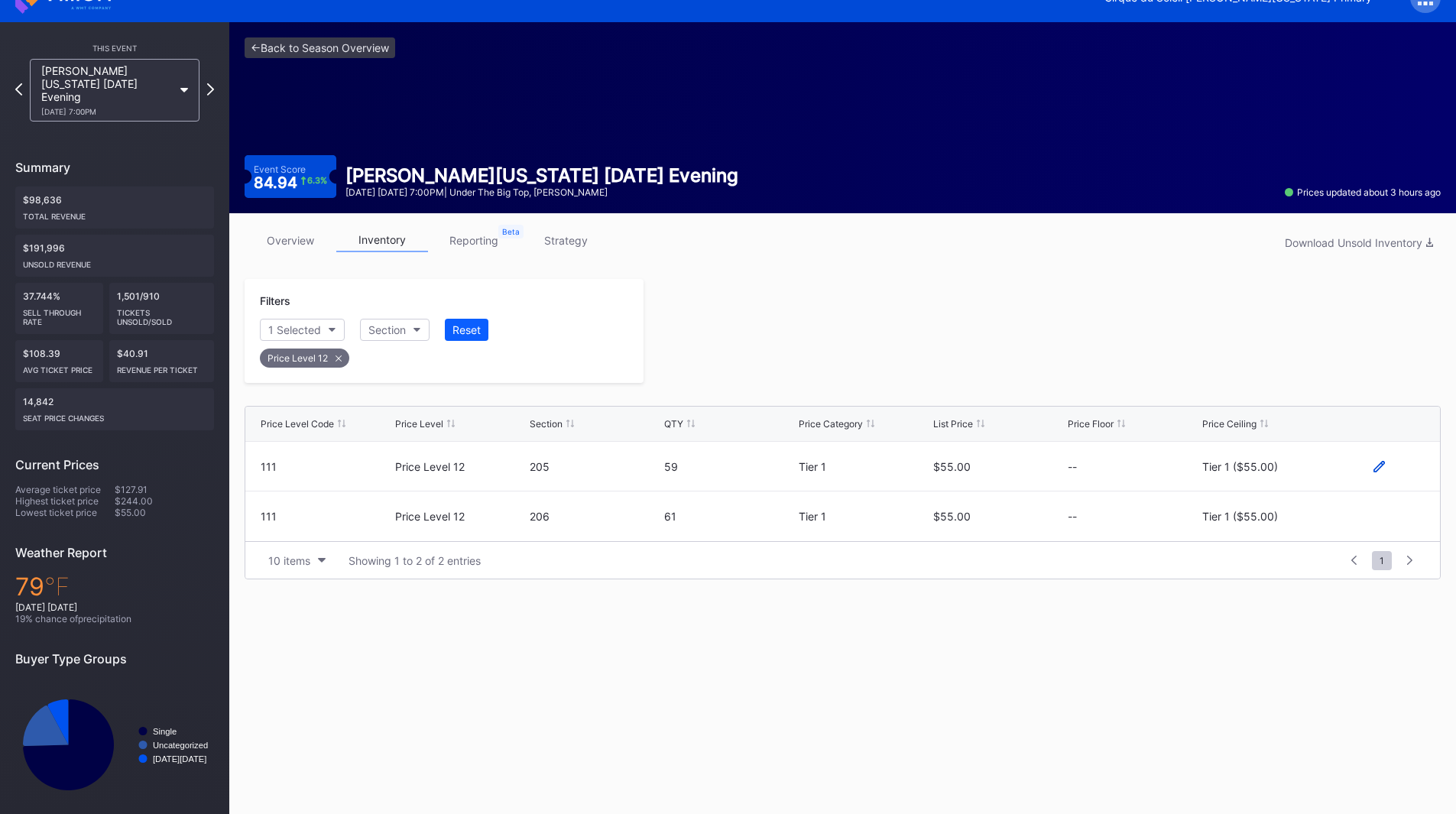
click at [1377, 469] on icon at bounding box center [1379, 466] width 11 height 11
click at [1257, 482] on button "Tier 1 ($55.00)" at bounding box center [1267, 472] width 130 height 30
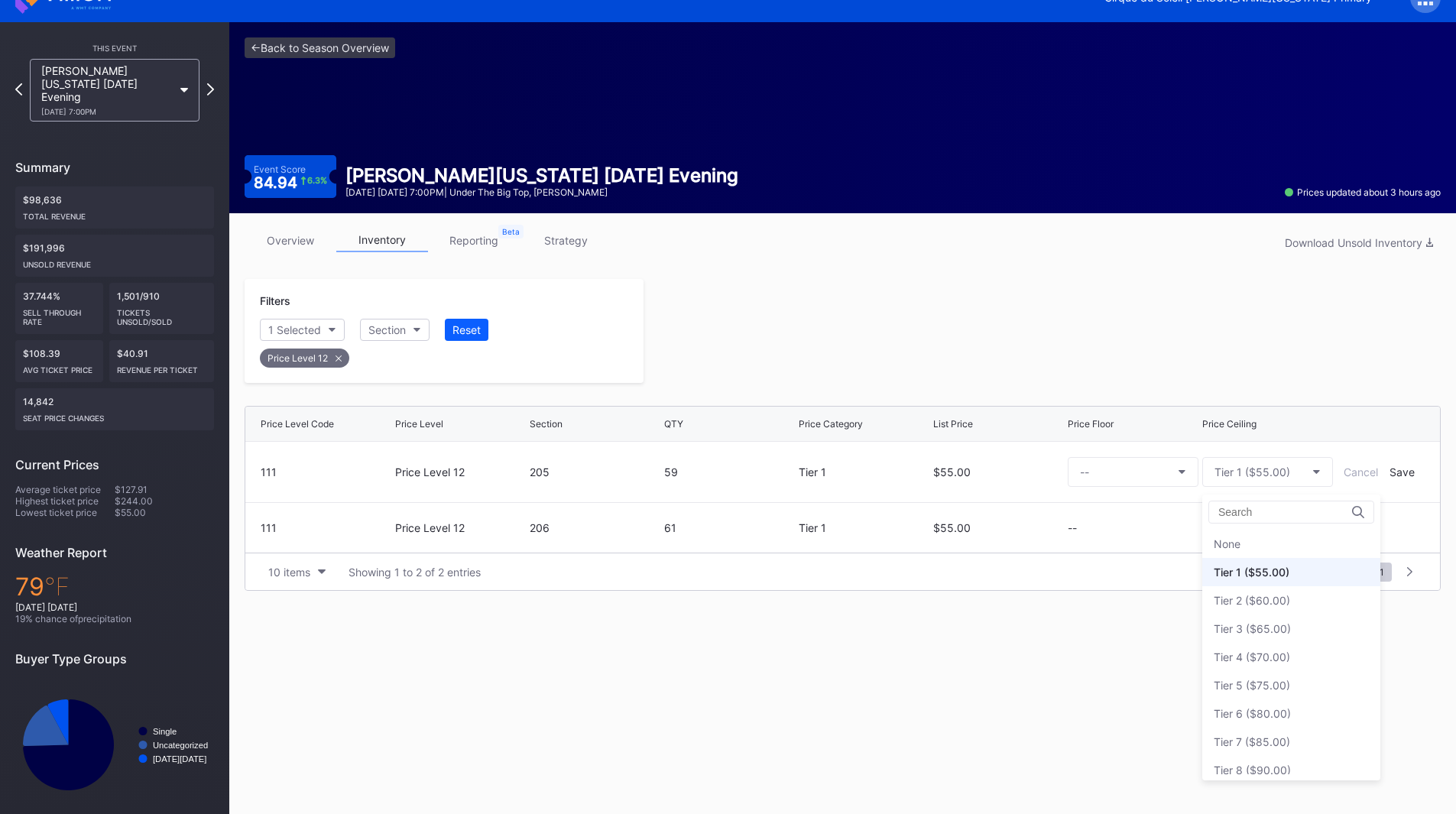
scroll to position [28, 0]
click at [1256, 602] on div "Tier 3 ($65.00)" at bounding box center [1251, 600] width 77 height 13
click at [1401, 473] on div "Save" at bounding box center [1402, 472] width 25 height 13
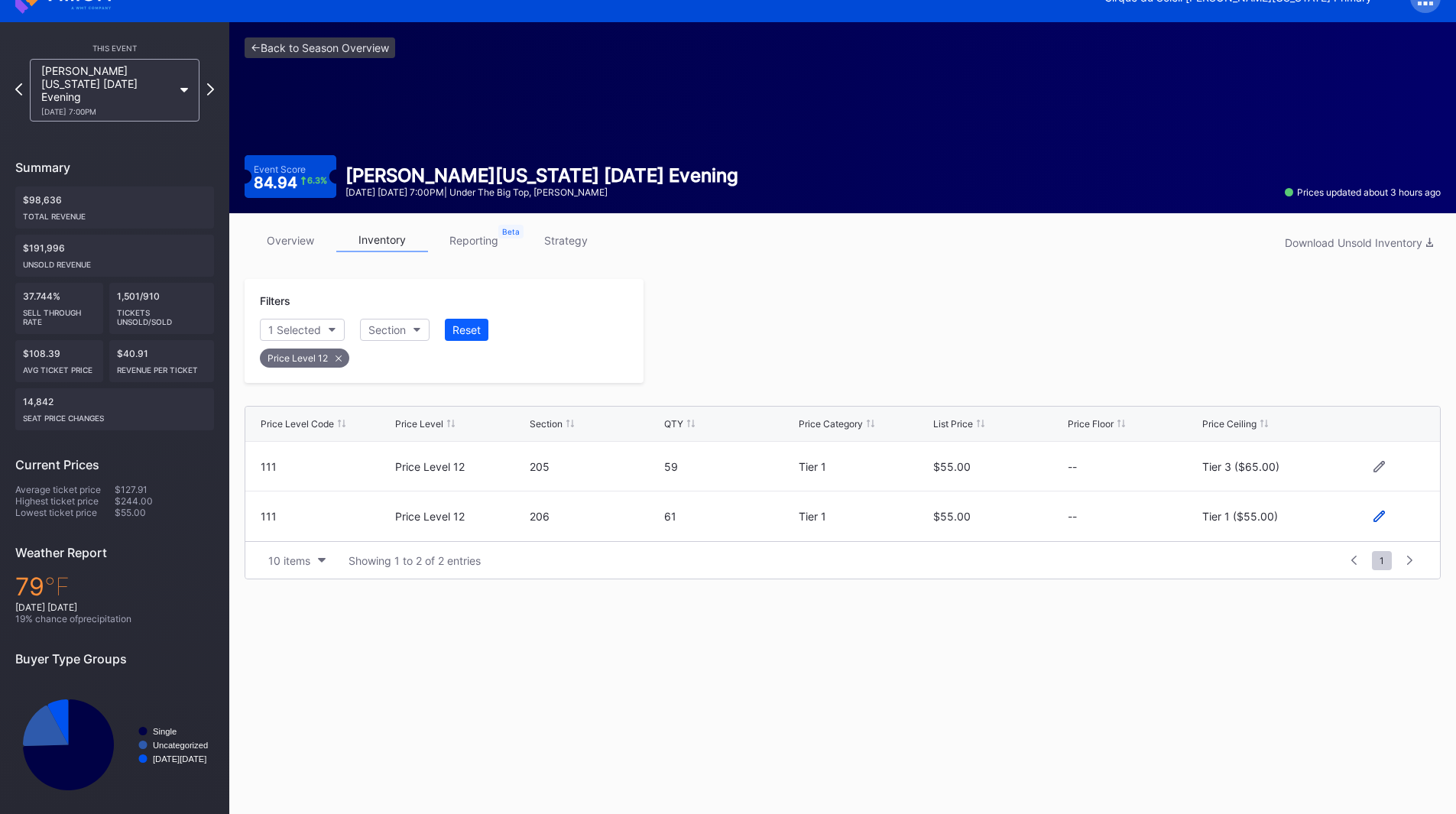
click at [1377, 514] on icon at bounding box center [1379, 516] width 11 height 11
click at [1243, 530] on button "Tier 1 ($55.00)" at bounding box center [1267, 522] width 130 height 30
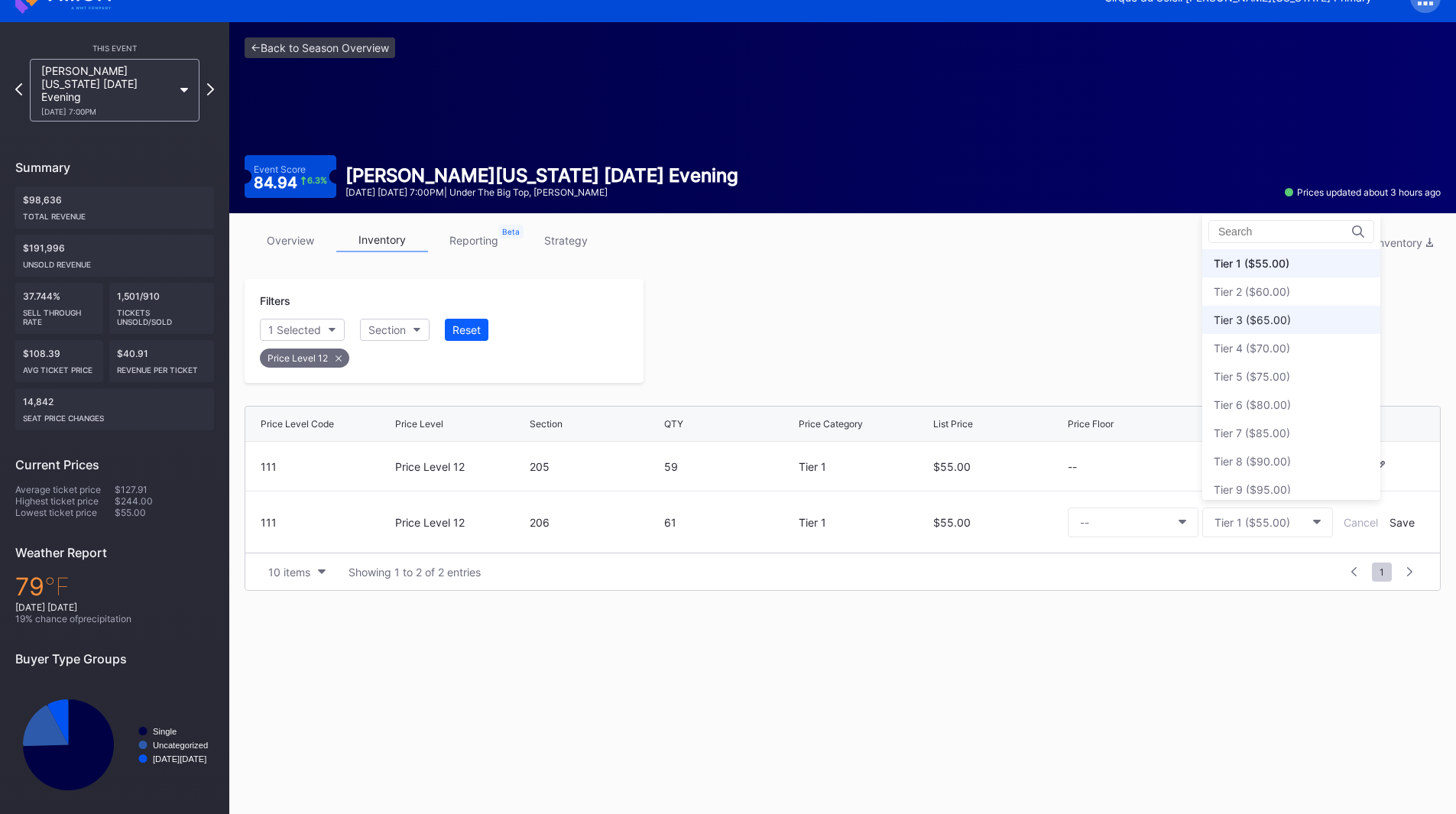
click at [1254, 322] on div "Tier 3 ($65.00)" at bounding box center [1251, 320] width 77 height 13
click at [1399, 522] on div "Save" at bounding box center [1402, 522] width 25 height 13
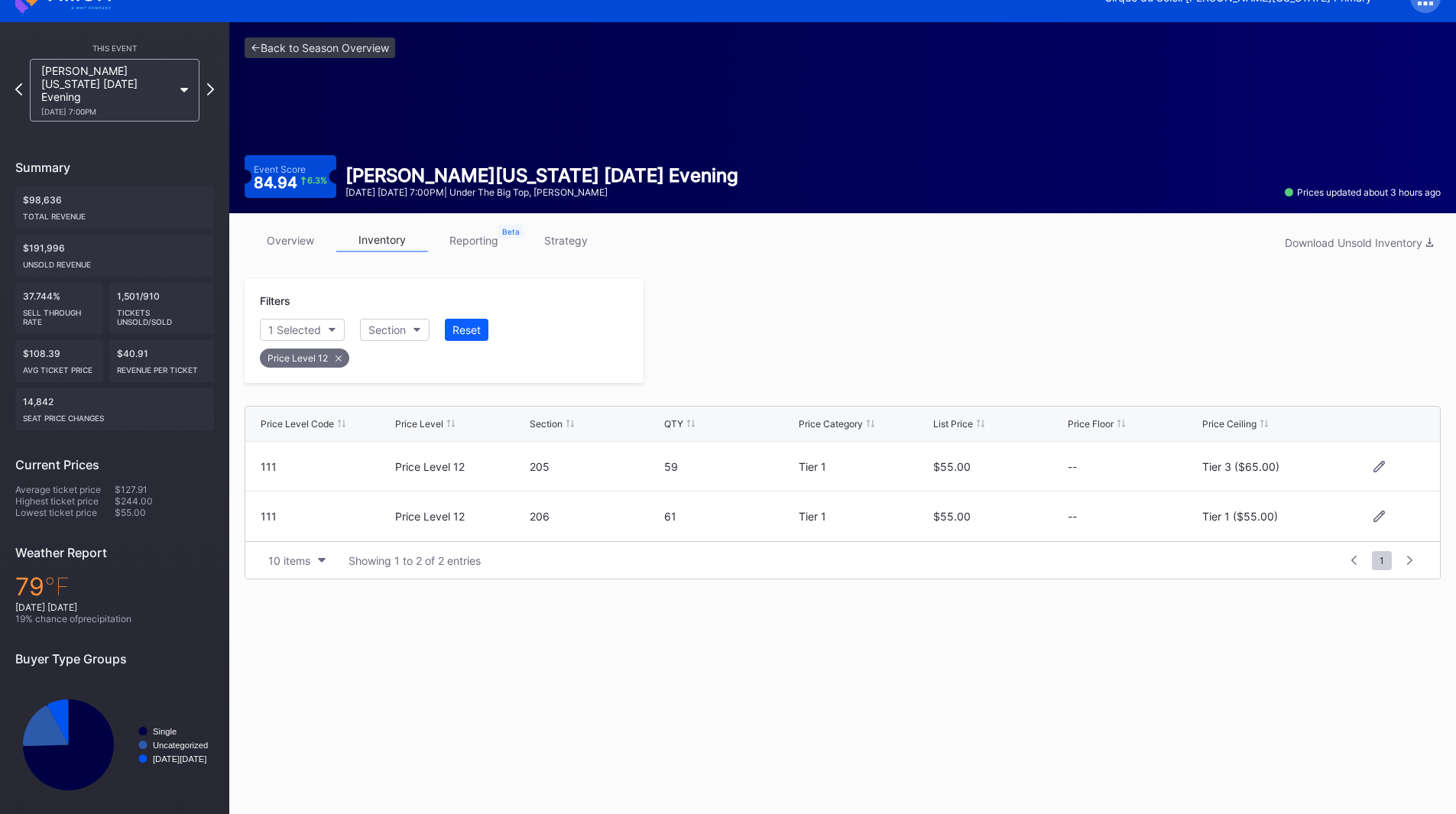
click at [922, 340] on div at bounding box center [1042, 331] width 797 height 104
click at [212, 82] on icon at bounding box center [210, 89] width 8 height 15
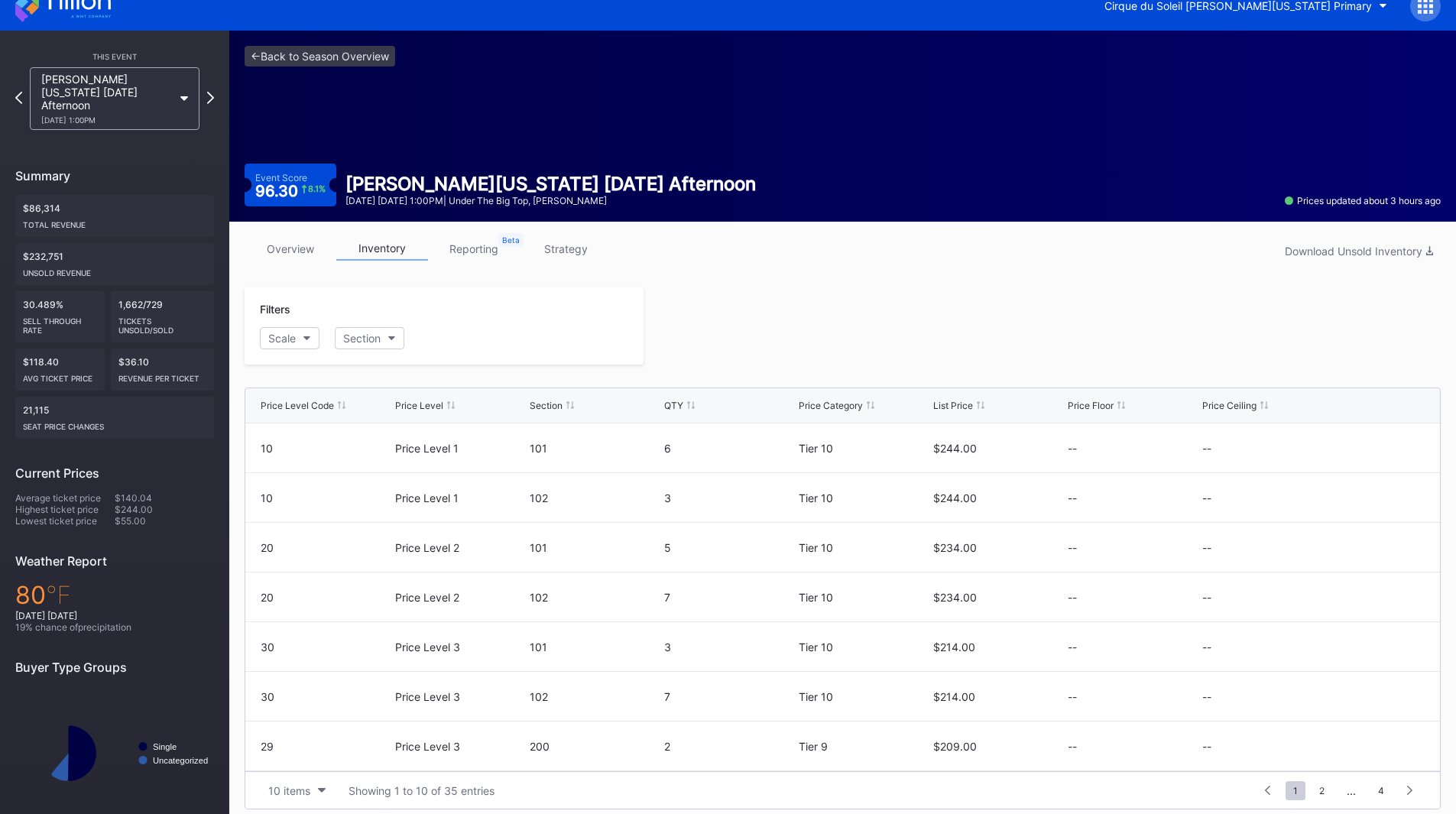
scroll to position [30, 0]
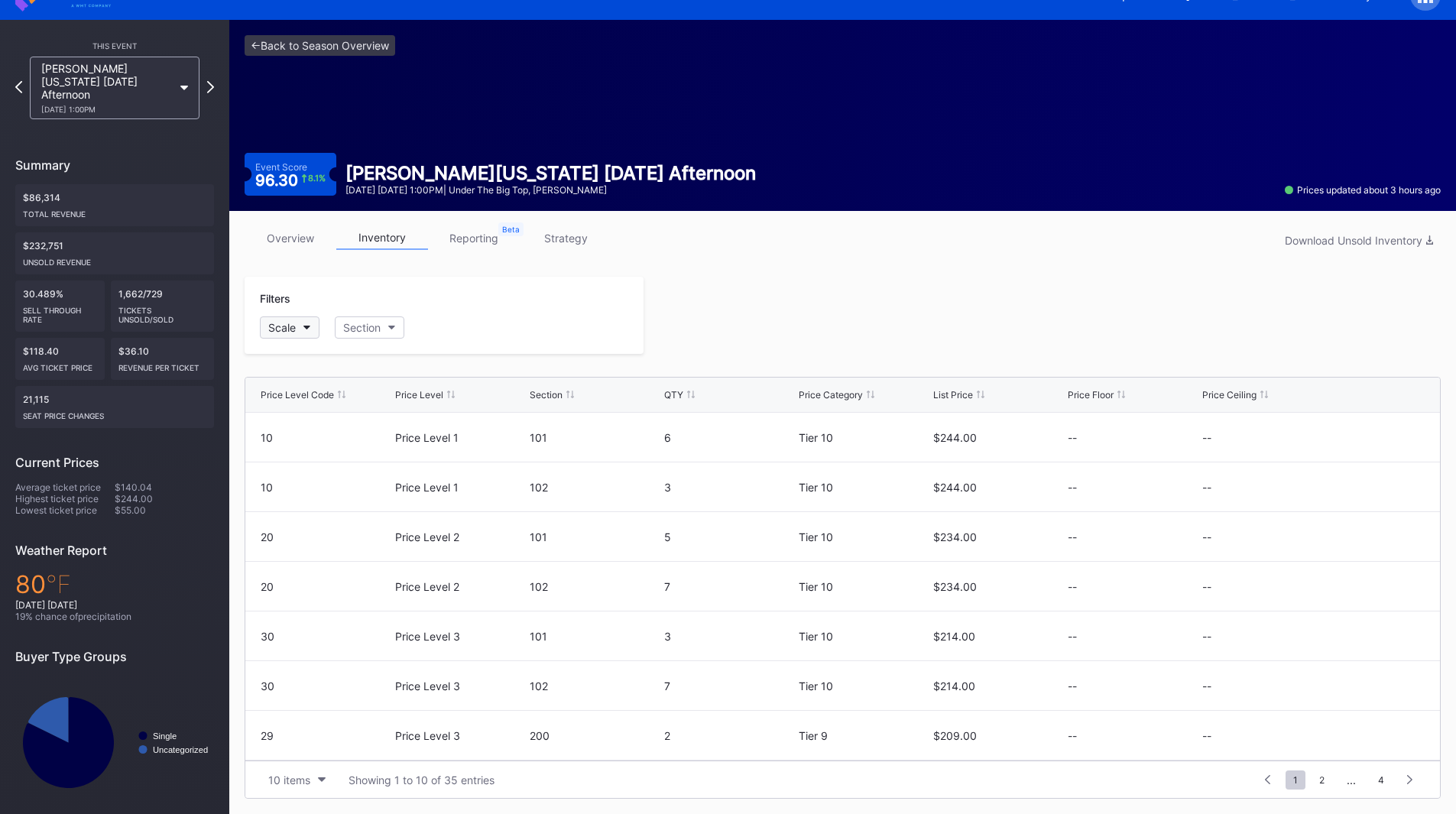
click at [291, 333] on div "Scale" at bounding box center [282, 328] width 28 height 13
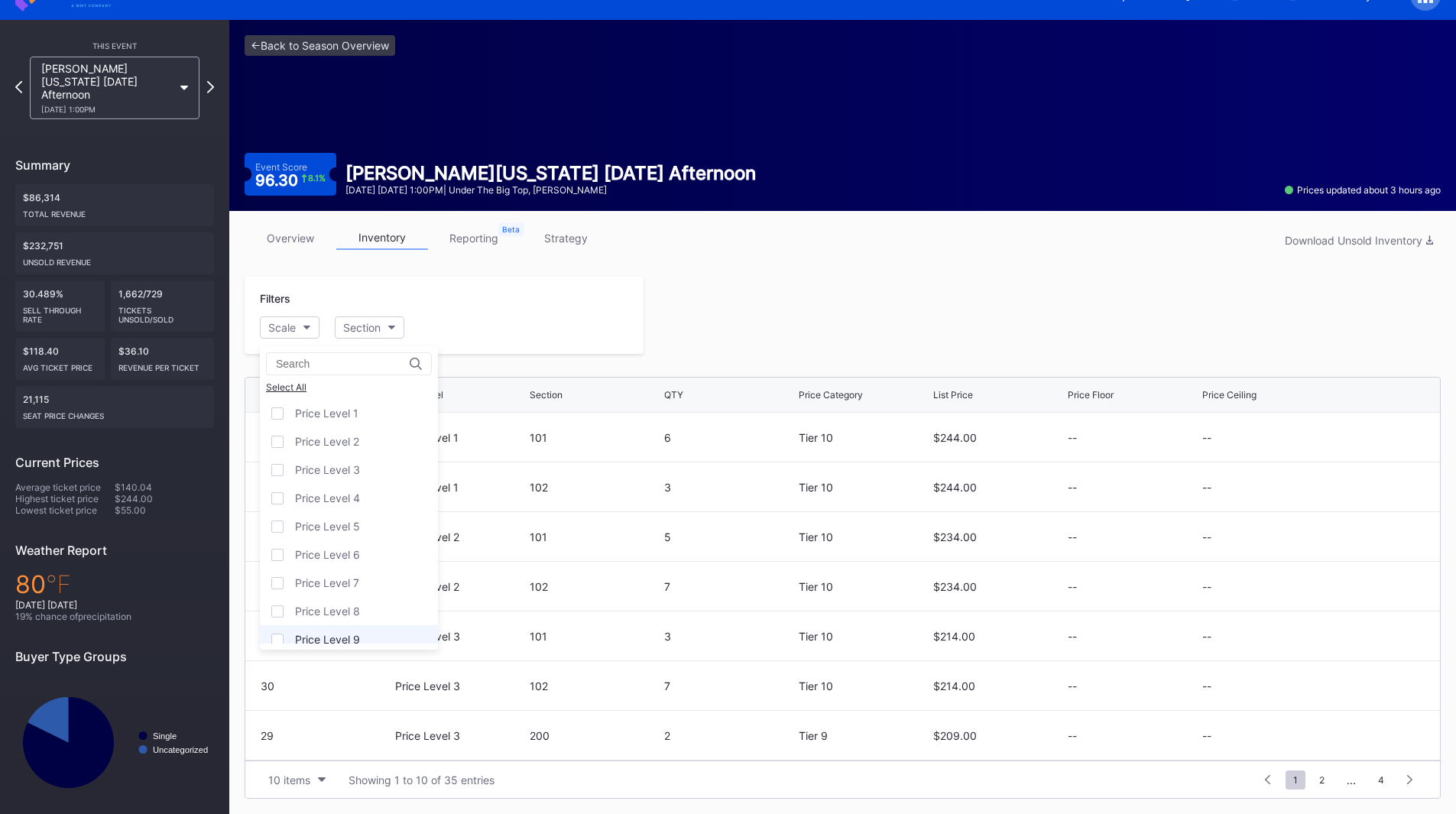
scroll to position [95, 0]
click at [355, 622] on div "Price Level 12" at bounding box center [349, 629] width 178 height 28
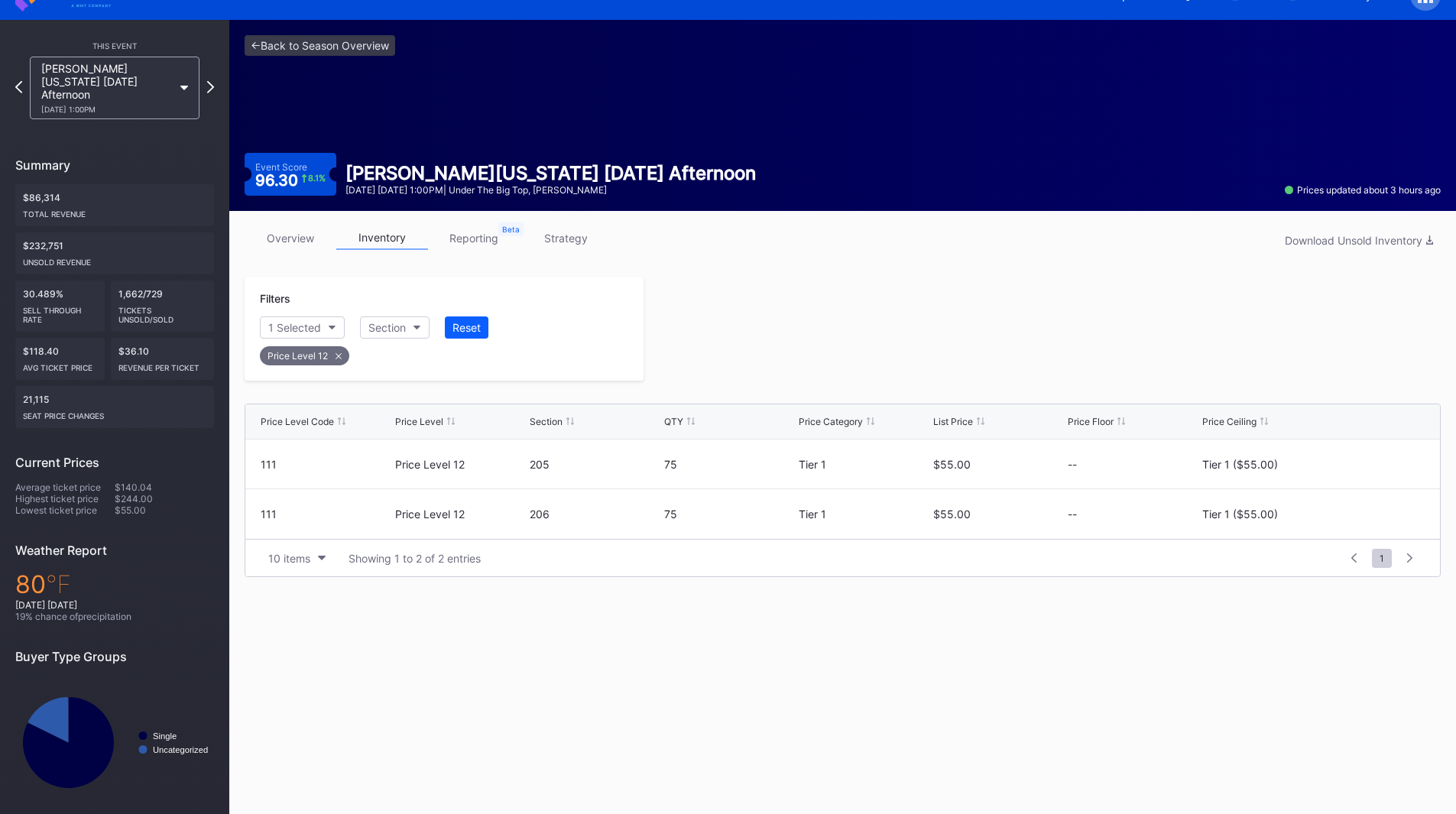
scroll to position [28, 0]
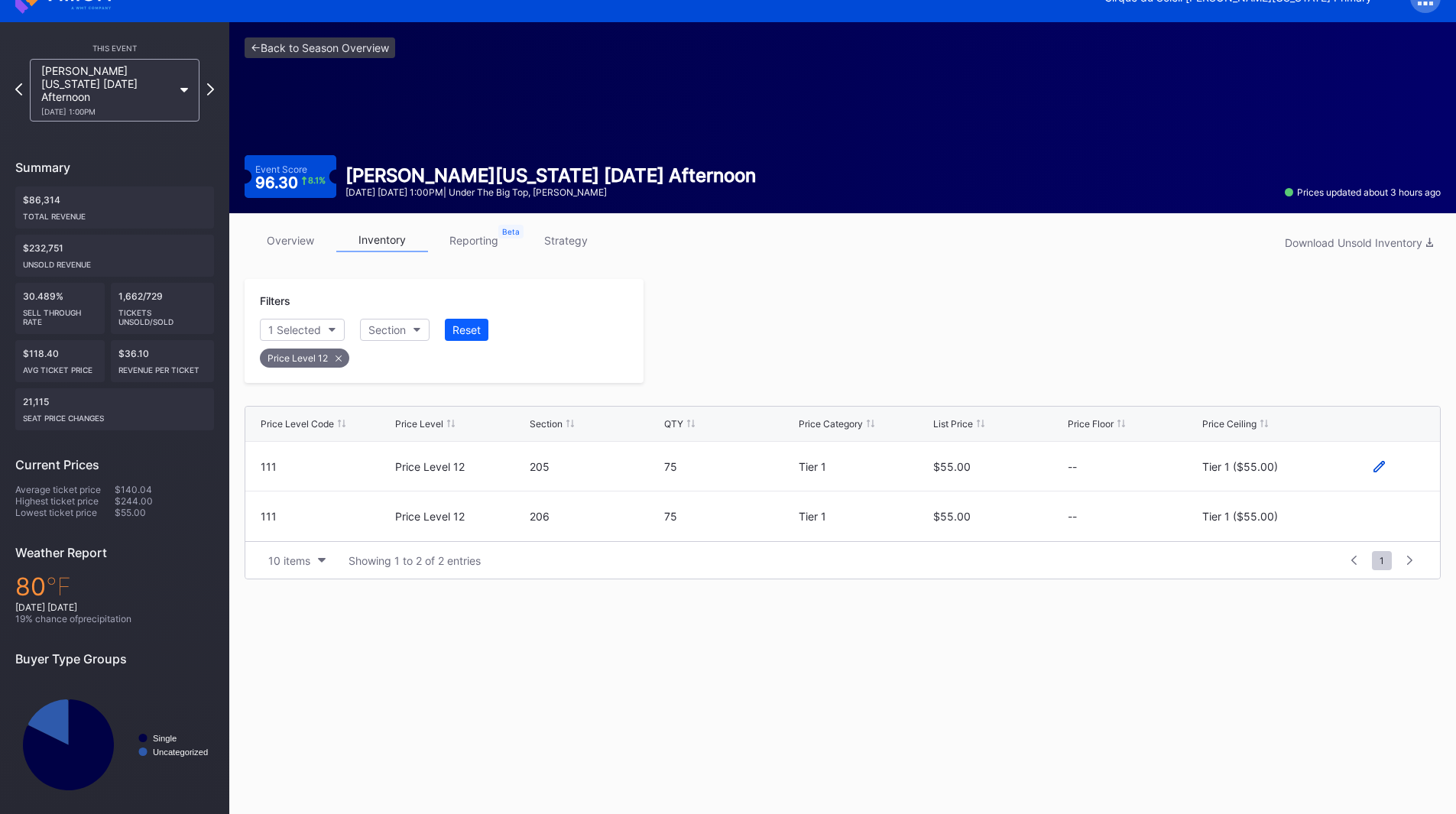
click at [1382, 468] on icon at bounding box center [1379, 466] width 11 height 11
click at [1309, 471] on button "Tier 1 ($55.00)" at bounding box center [1267, 472] width 130 height 30
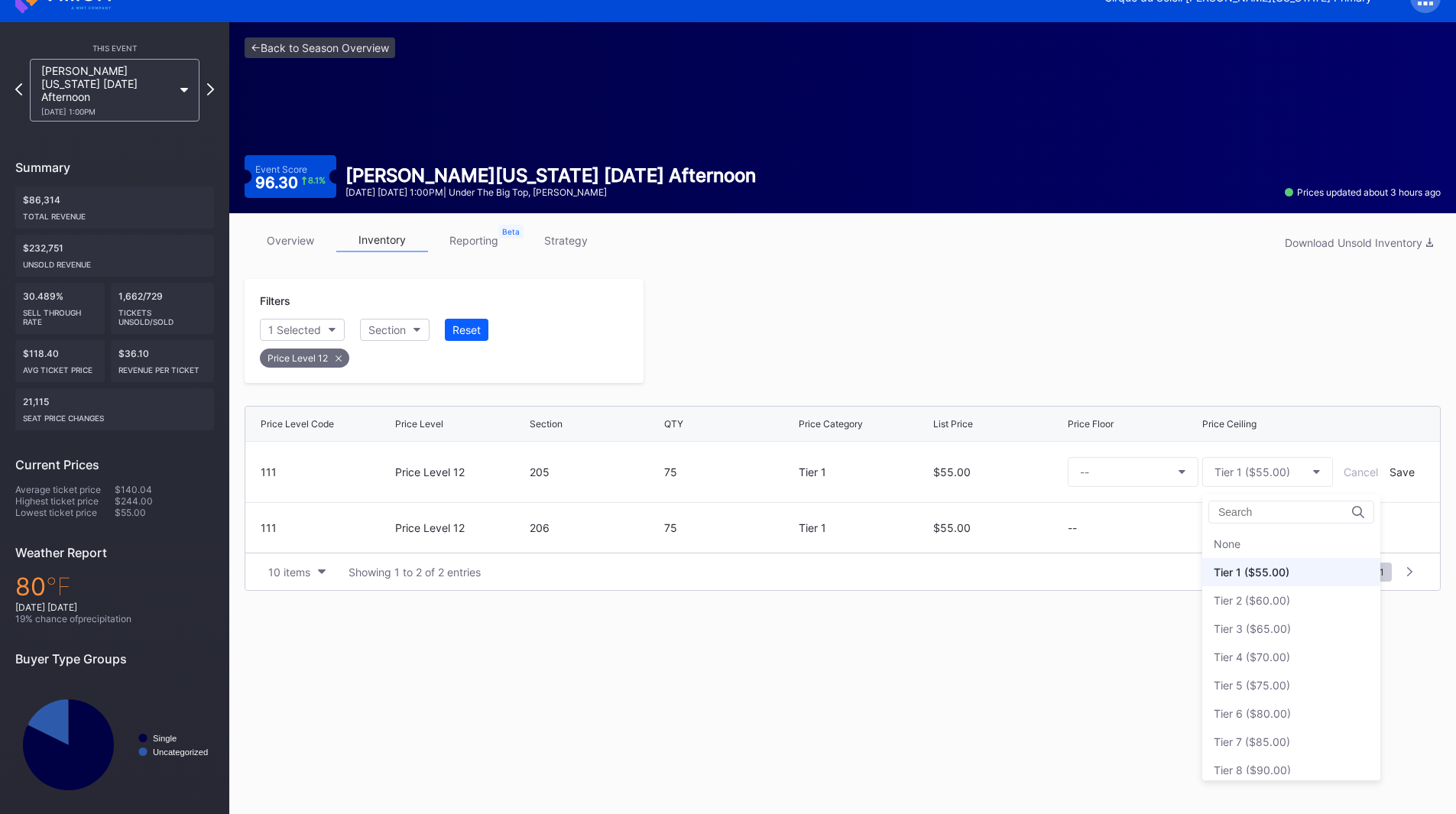
scroll to position [28, 0]
click at [1284, 600] on div "Tier 3 ($65.00)" at bounding box center [1251, 600] width 77 height 13
click at [1407, 474] on div "Save" at bounding box center [1402, 472] width 25 height 13
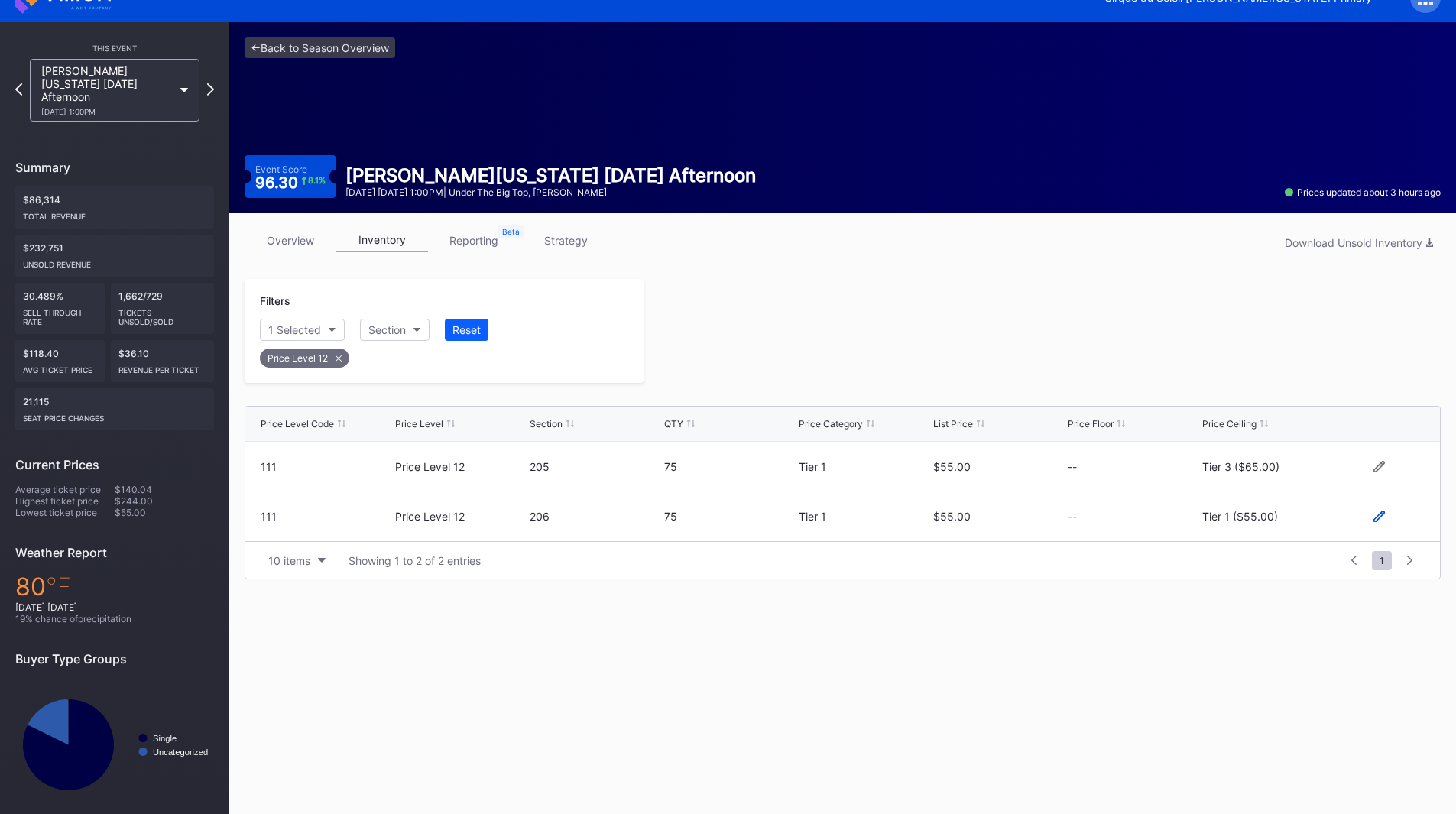
click at [1377, 517] on icon at bounding box center [1379, 516] width 11 height 11
click at [1255, 521] on div "Tier 1 ($55.00)" at bounding box center [1251, 522] width 75 height 13
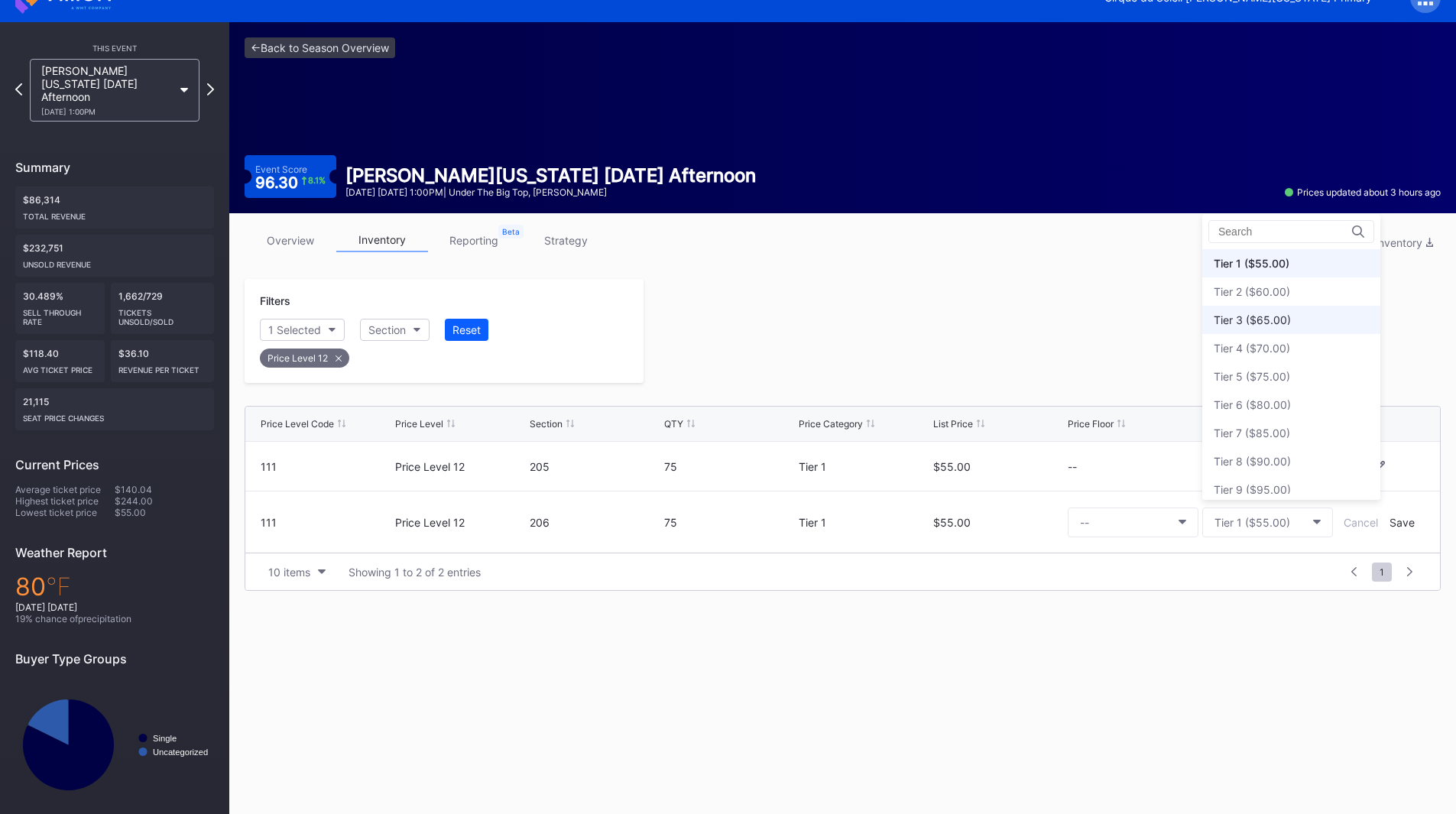
click at [1278, 324] on div "Tier 3 ($65.00)" at bounding box center [1251, 320] width 77 height 13
click at [1397, 521] on div "Save" at bounding box center [1402, 522] width 25 height 13
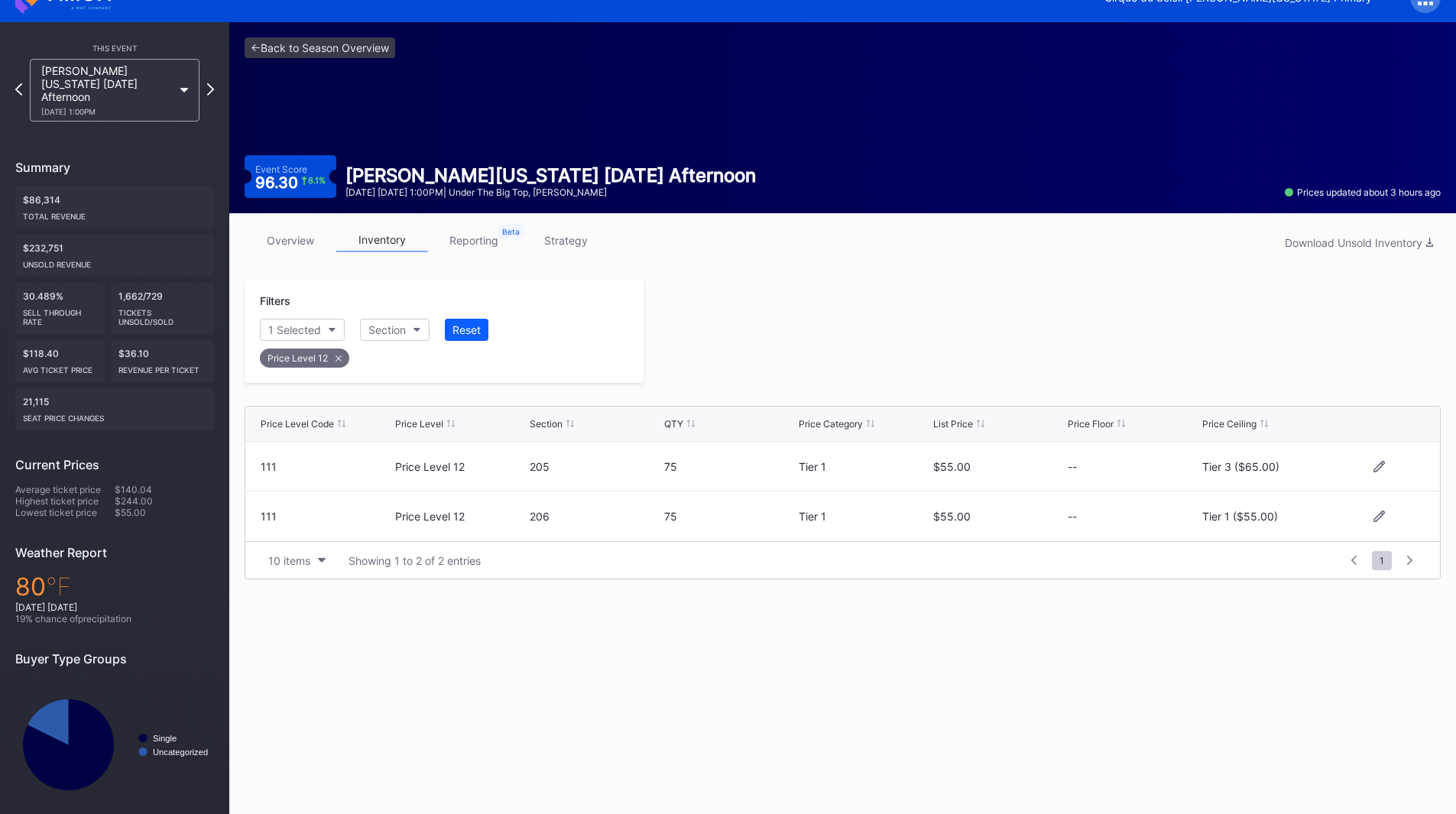
click at [1002, 376] on div at bounding box center [1042, 331] width 797 height 104
click at [212, 82] on icon at bounding box center [210, 89] width 8 height 15
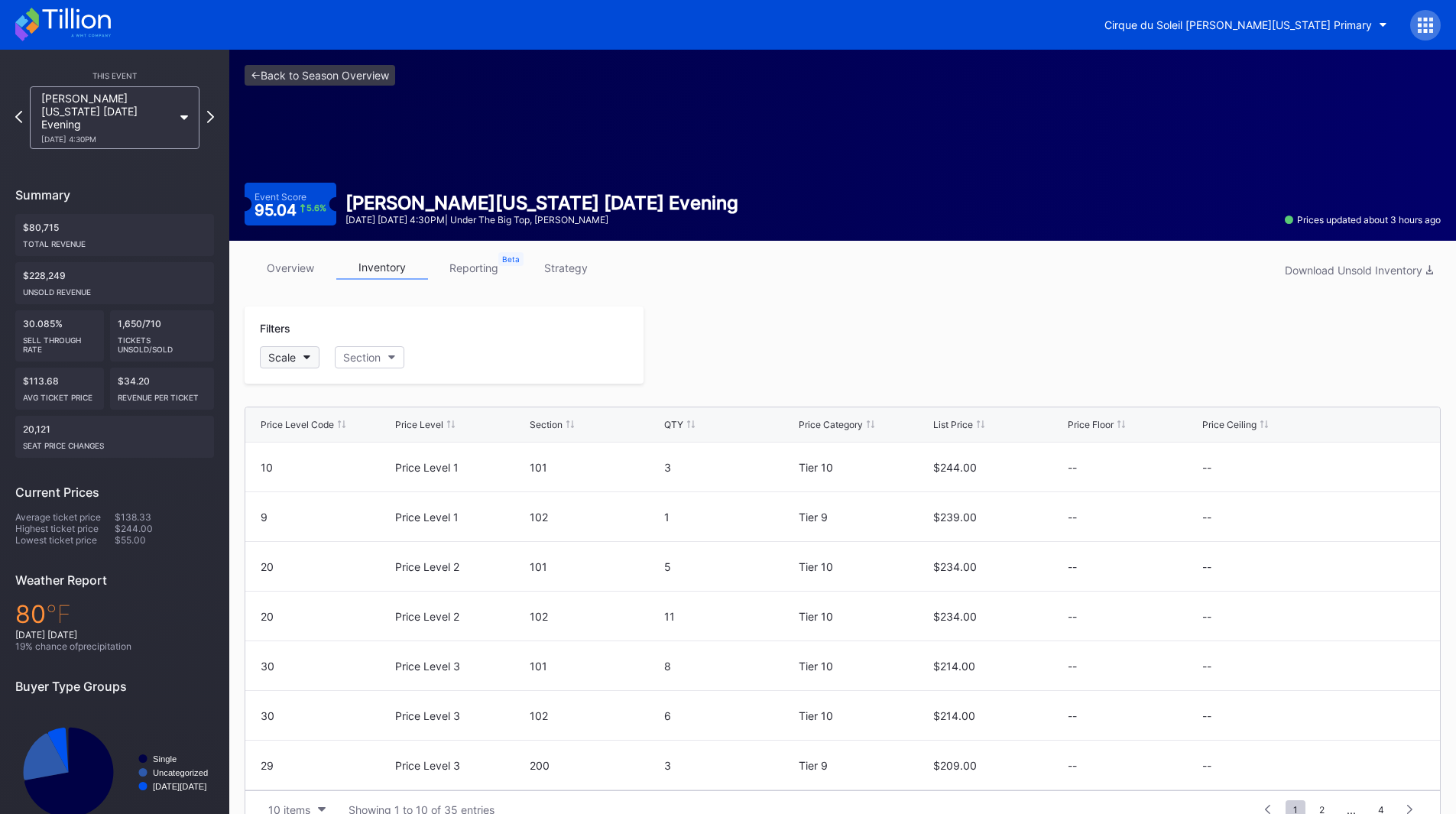
click at [309, 355] on icon "button" at bounding box center [307, 358] width 7 height 5
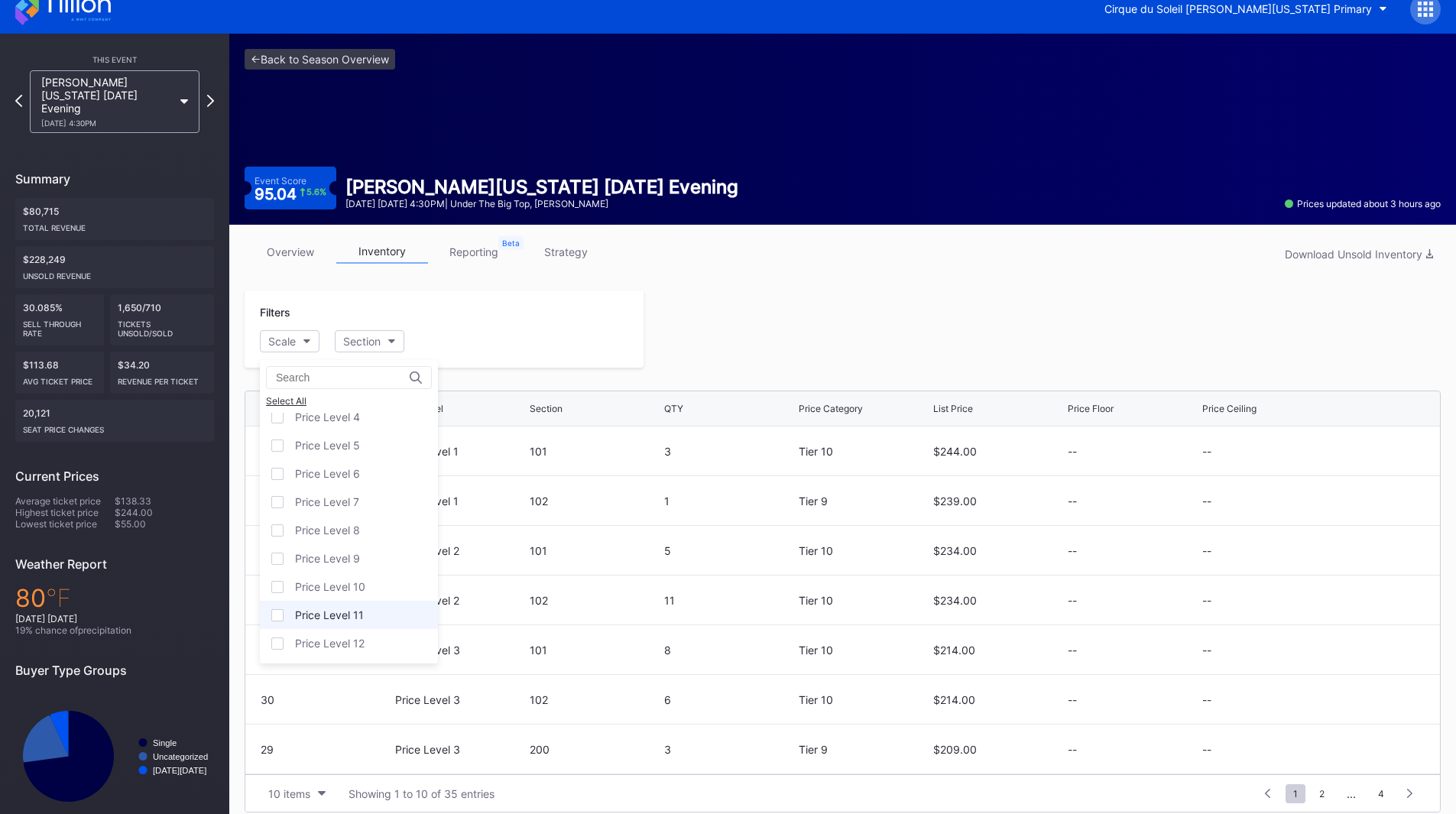
scroll to position [30, 0]
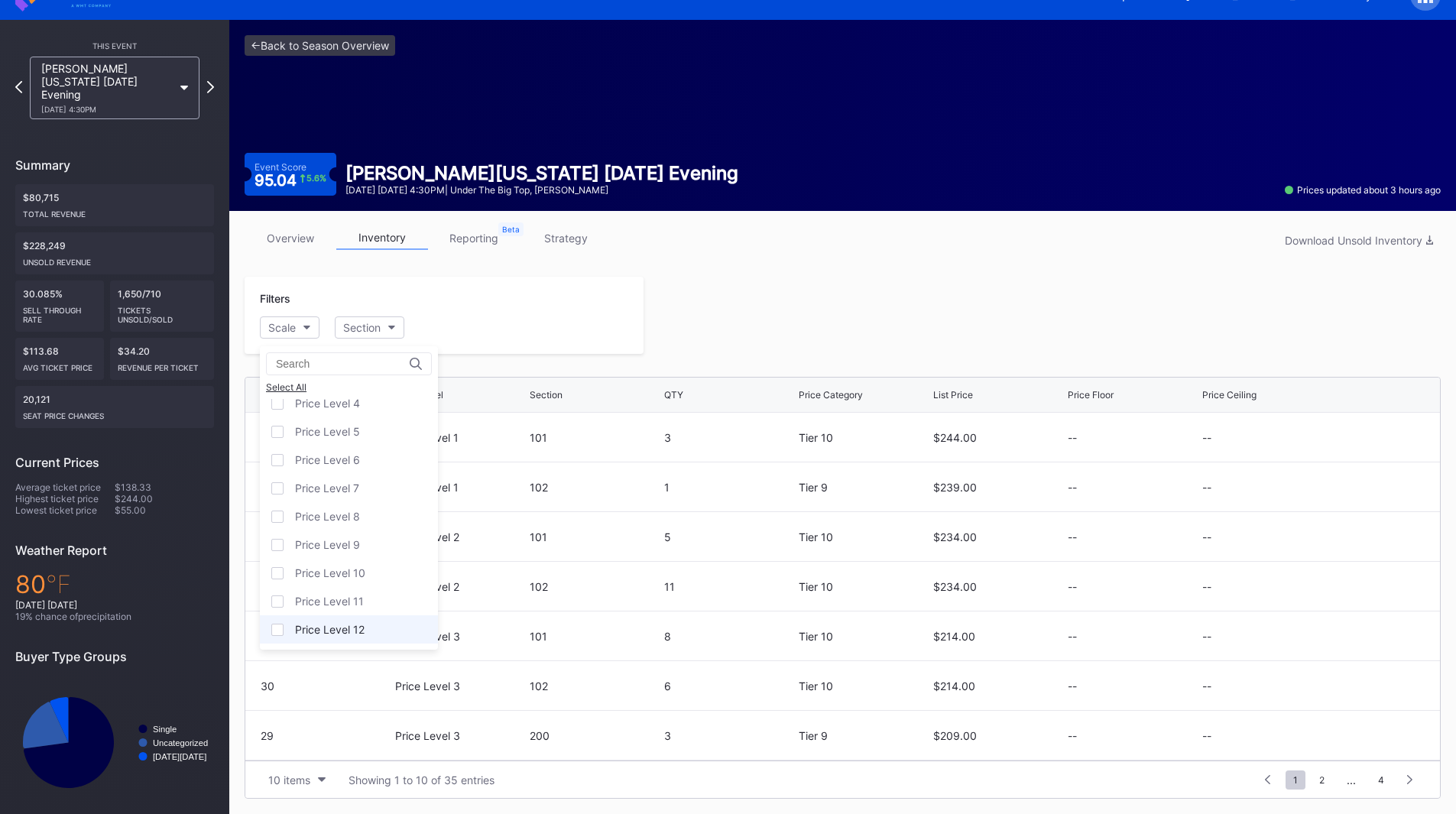
click at [365, 624] on div "Price Level 12" at bounding box center [349, 629] width 178 height 28
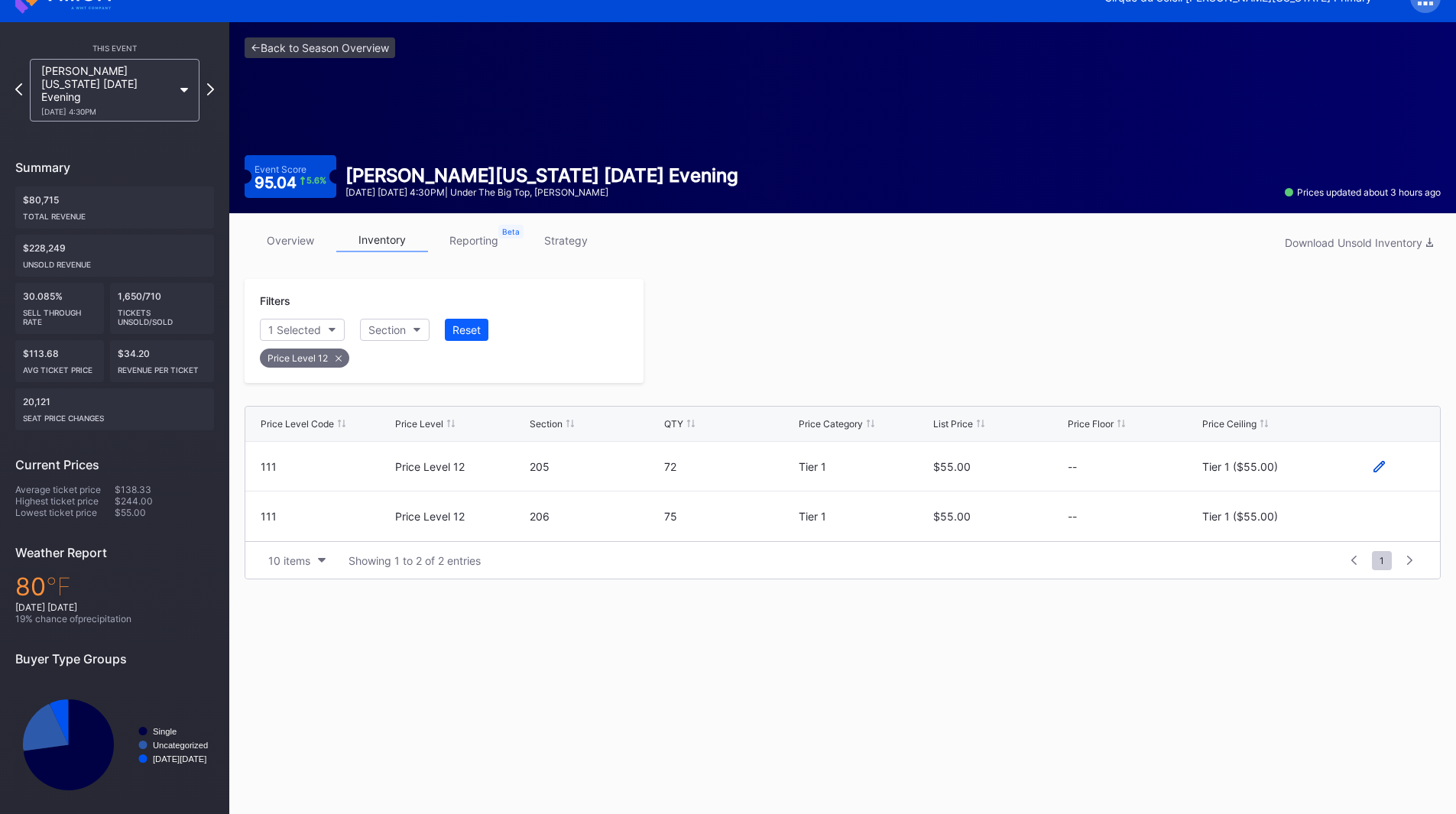
click at [1378, 464] on icon at bounding box center [1379, 465] width 11 height 11
click at [1241, 473] on div "Tier 1 ($55.00)" at bounding box center [1251, 472] width 75 height 13
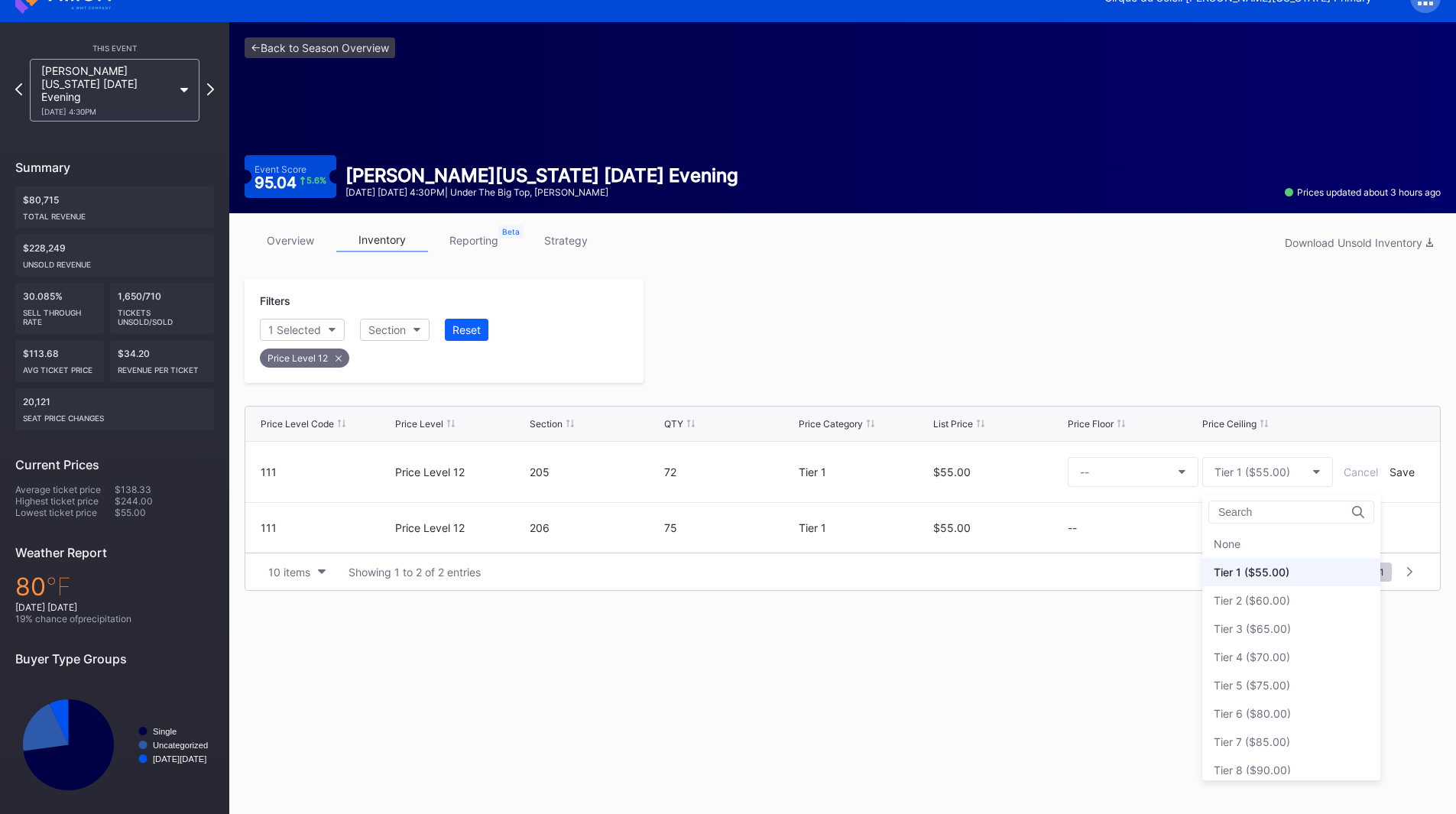
scroll to position [28, 0]
drag, startPoint x: 1260, startPoint y: 605, endPoint x: 1266, endPoint y: 597, distance: 10.0
click at [1260, 604] on div "Tier 3 ($65.00)" at bounding box center [1251, 600] width 77 height 13
click at [1403, 474] on div "Save" at bounding box center [1402, 472] width 25 height 13
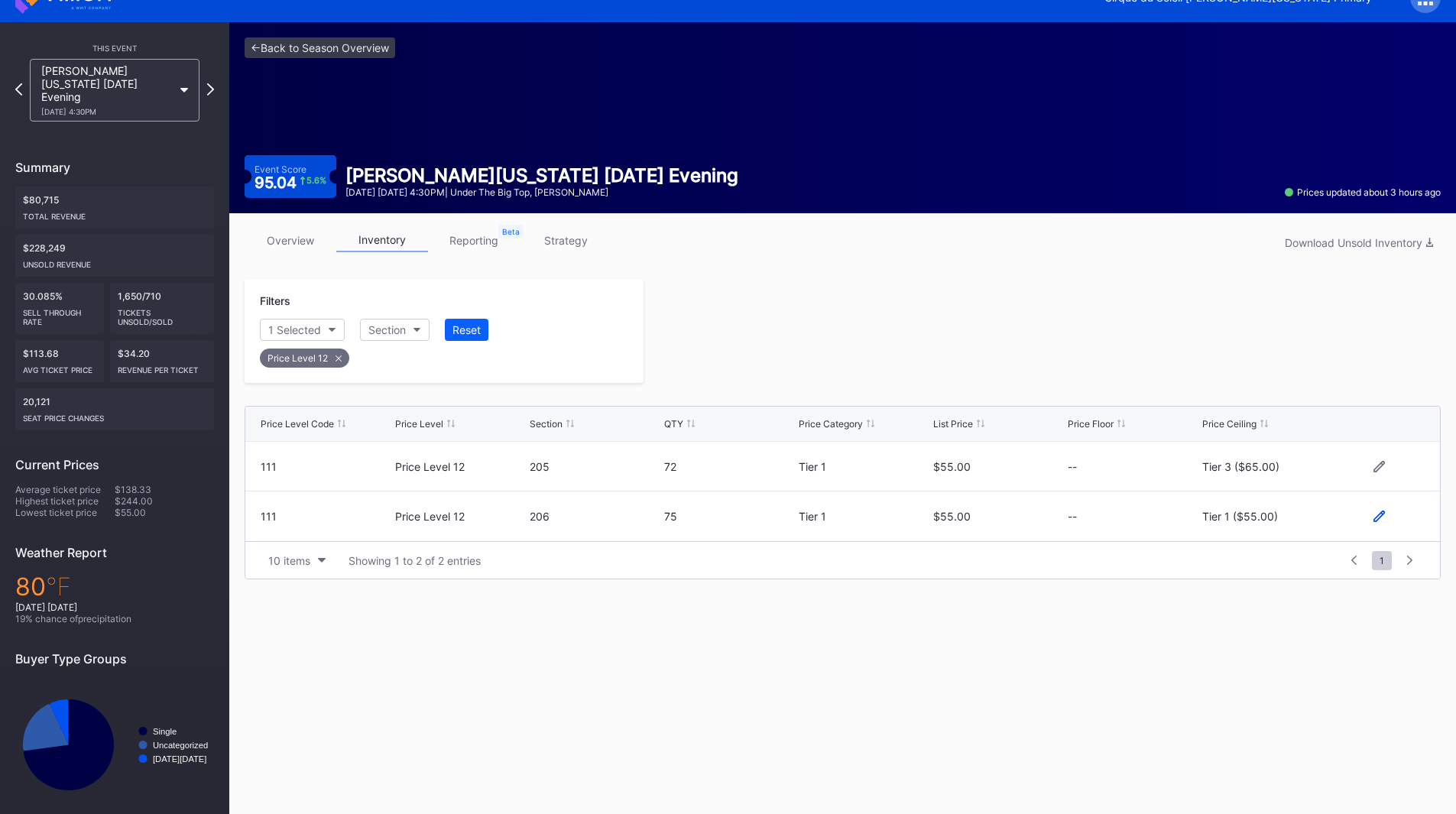
click at [1376, 518] on icon at bounding box center [1379, 516] width 11 height 11
click at [1259, 518] on div "Tier 1 ($55.00)" at bounding box center [1251, 522] width 75 height 13
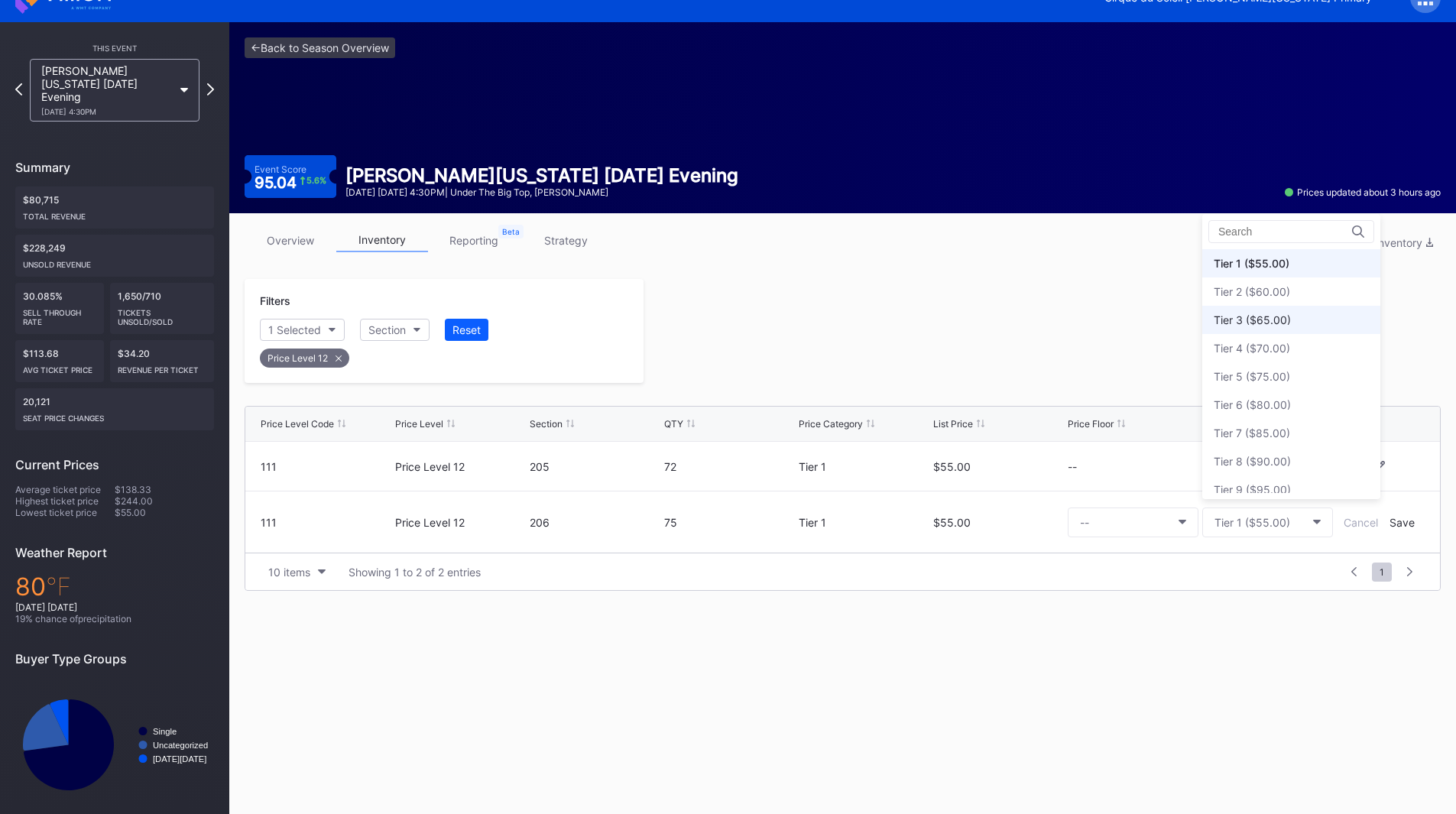
click at [1261, 322] on div "Tier 3 ($65.00)" at bounding box center [1251, 320] width 77 height 13
click at [1394, 518] on div "Save" at bounding box center [1402, 522] width 25 height 13
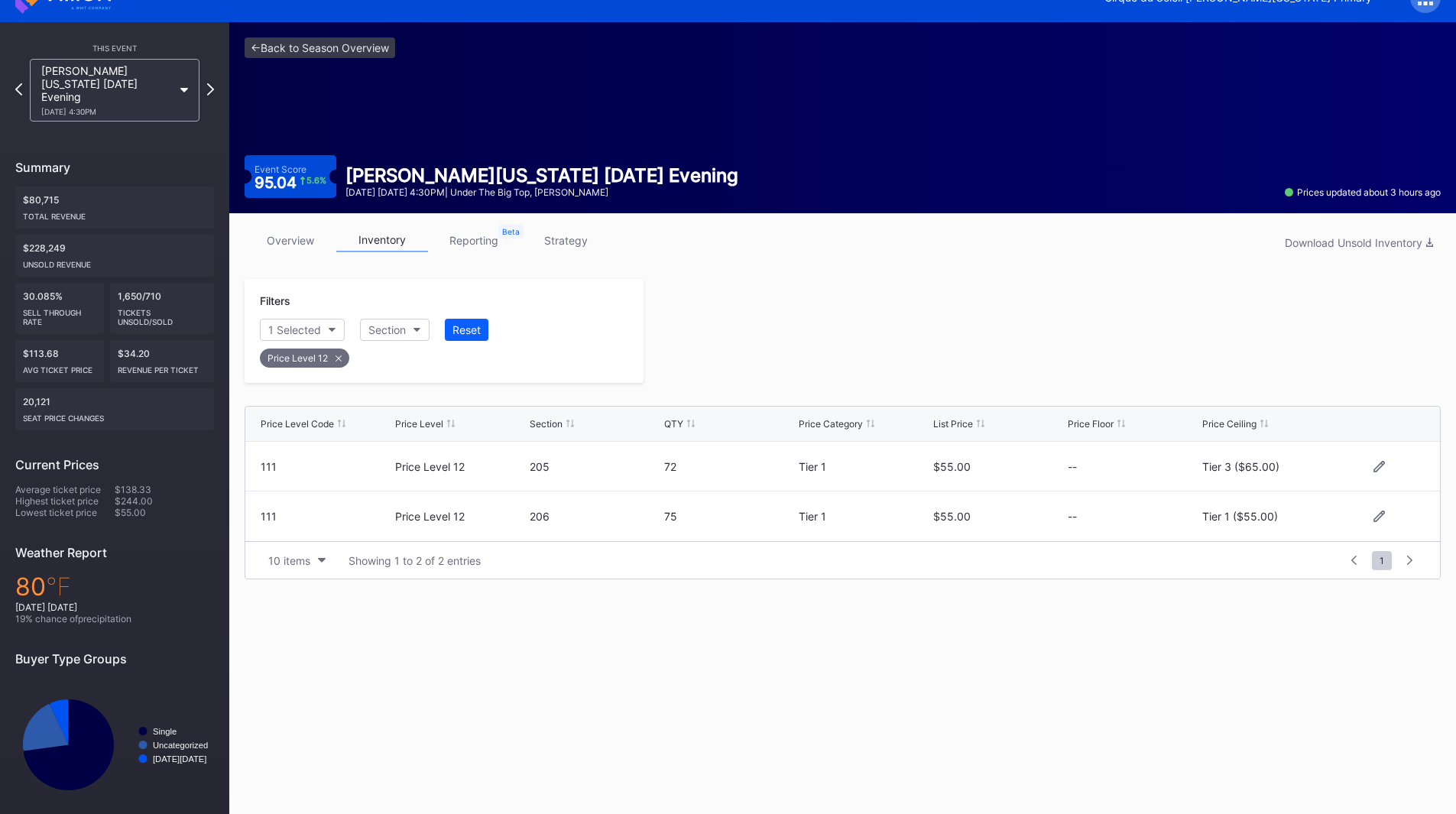
click at [883, 364] on div at bounding box center [1042, 331] width 797 height 104
click at [212, 82] on icon at bounding box center [210, 89] width 8 height 15
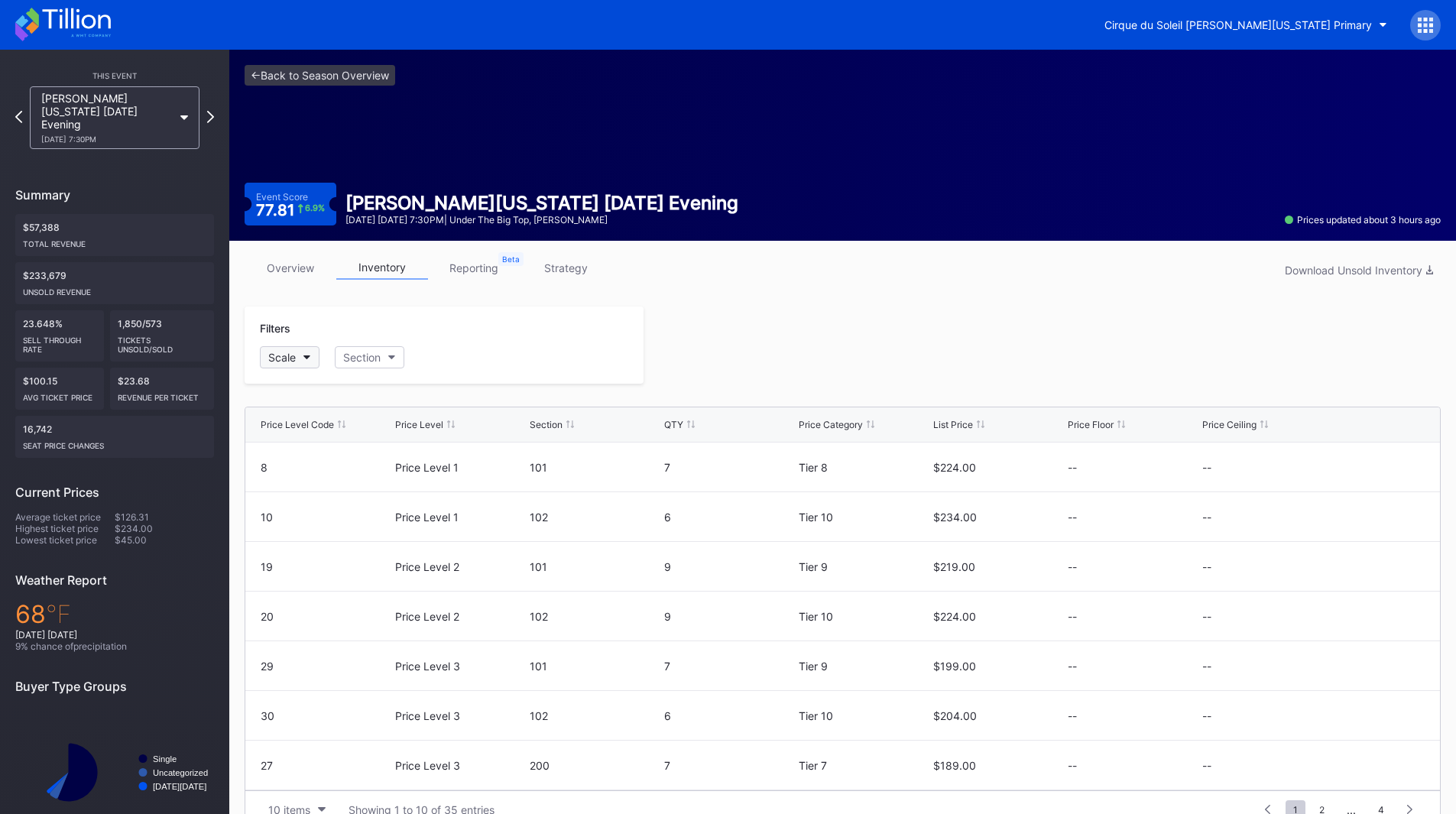
click at [308, 352] on button "Scale" at bounding box center [290, 357] width 60 height 22
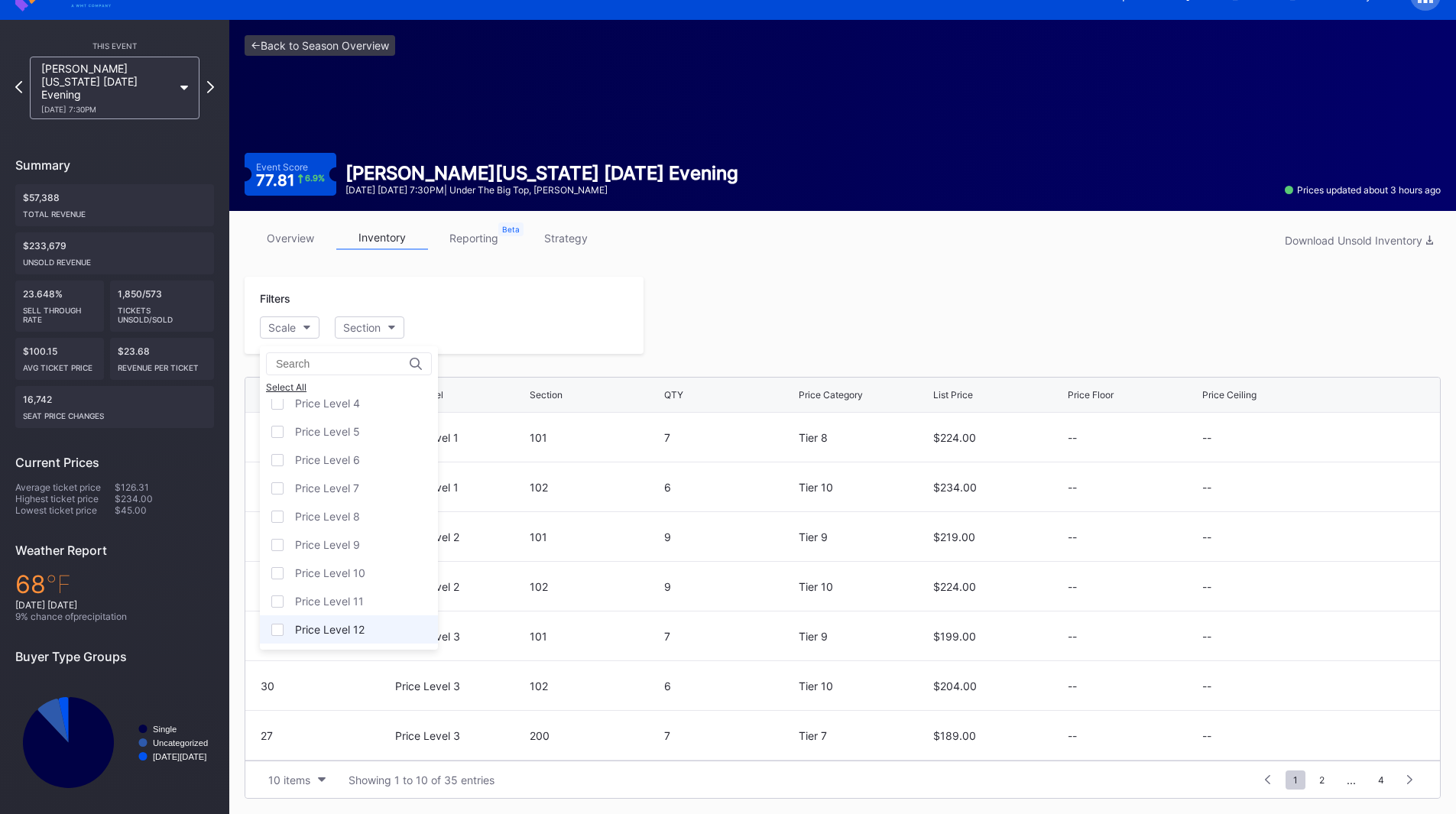
click at [346, 632] on div "Price Level 12" at bounding box center [329, 630] width 70 height 13
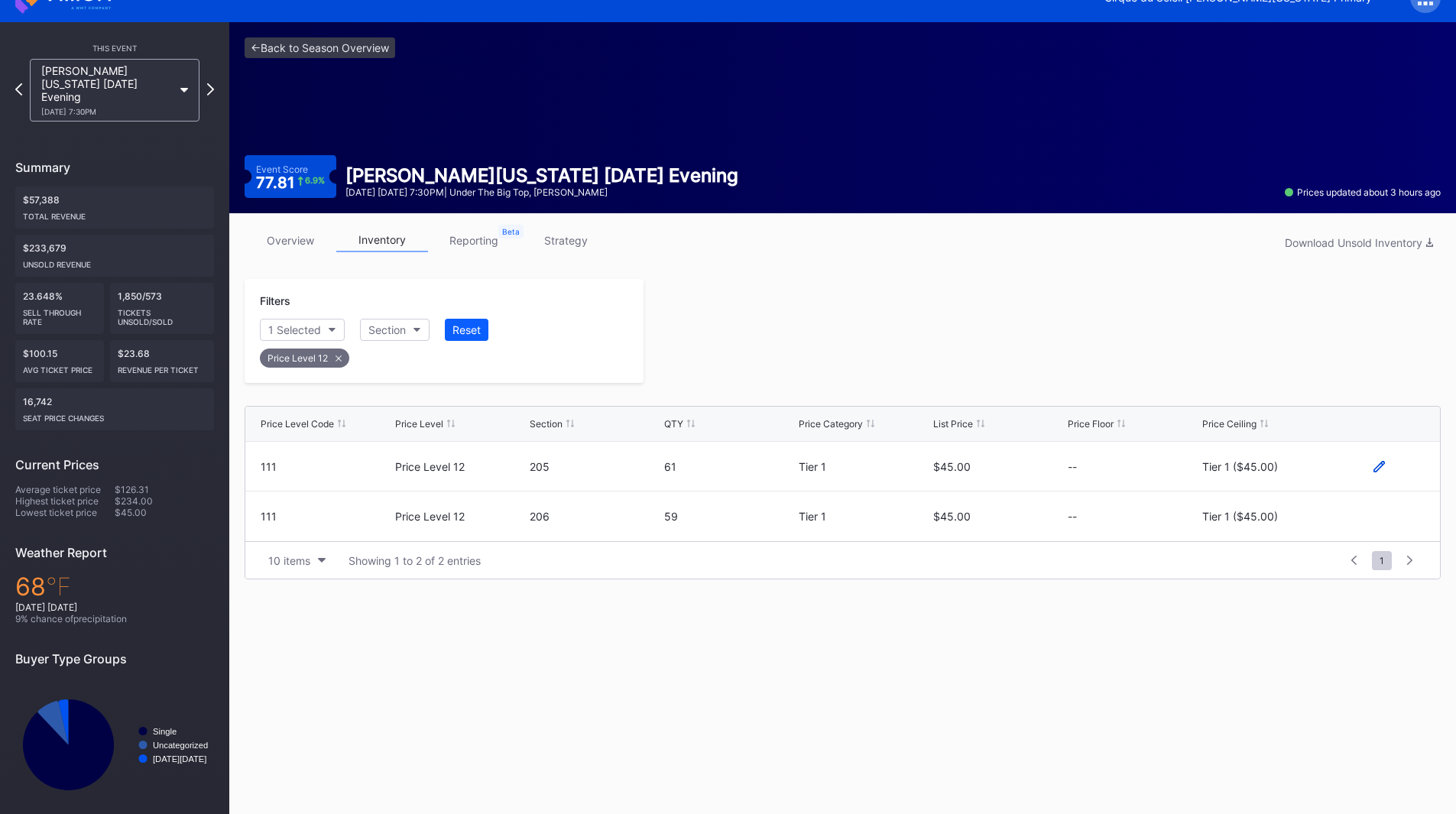
click at [1379, 463] on icon at bounding box center [1379, 466] width 11 height 11
drag, startPoint x: 1379, startPoint y: 463, endPoint x: 1250, endPoint y: 473, distance: 129.4
click at [1250, 473] on div "Tier 1 ($45.00)" at bounding box center [1251, 472] width 75 height 13
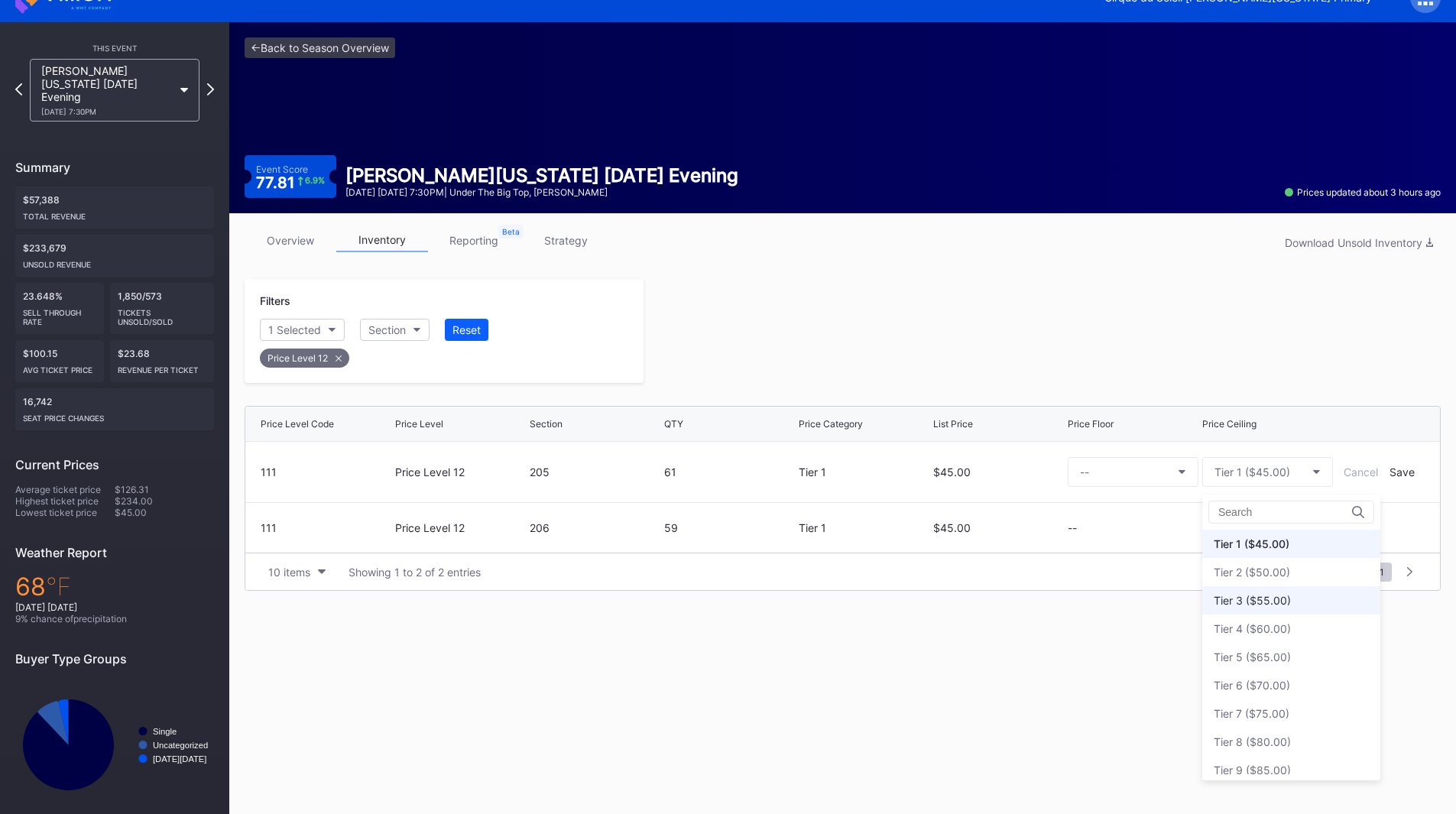
click at [1262, 598] on div "Tier 3 ($55.00)" at bounding box center [1251, 600] width 77 height 13
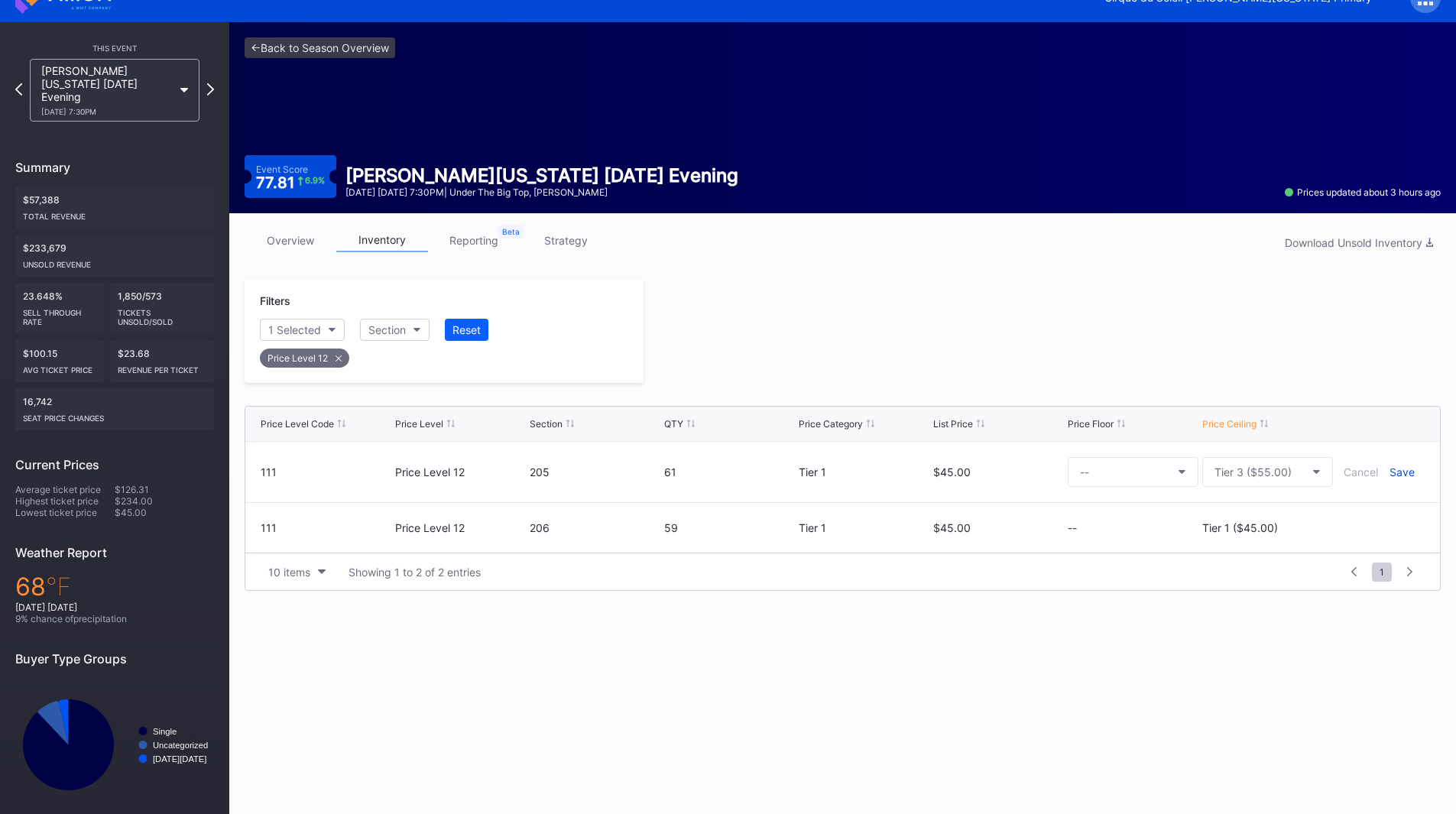
click at [1400, 475] on div "Save" at bounding box center [1402, 472] width 25 height 13
click at [1377, 520] on icon at bounding box center [1379, 516] width 11 height 11
click at [1229, 532] on button "Tier 1 ($45.00)" at bounding box center [1267, 522] width 130 height 30
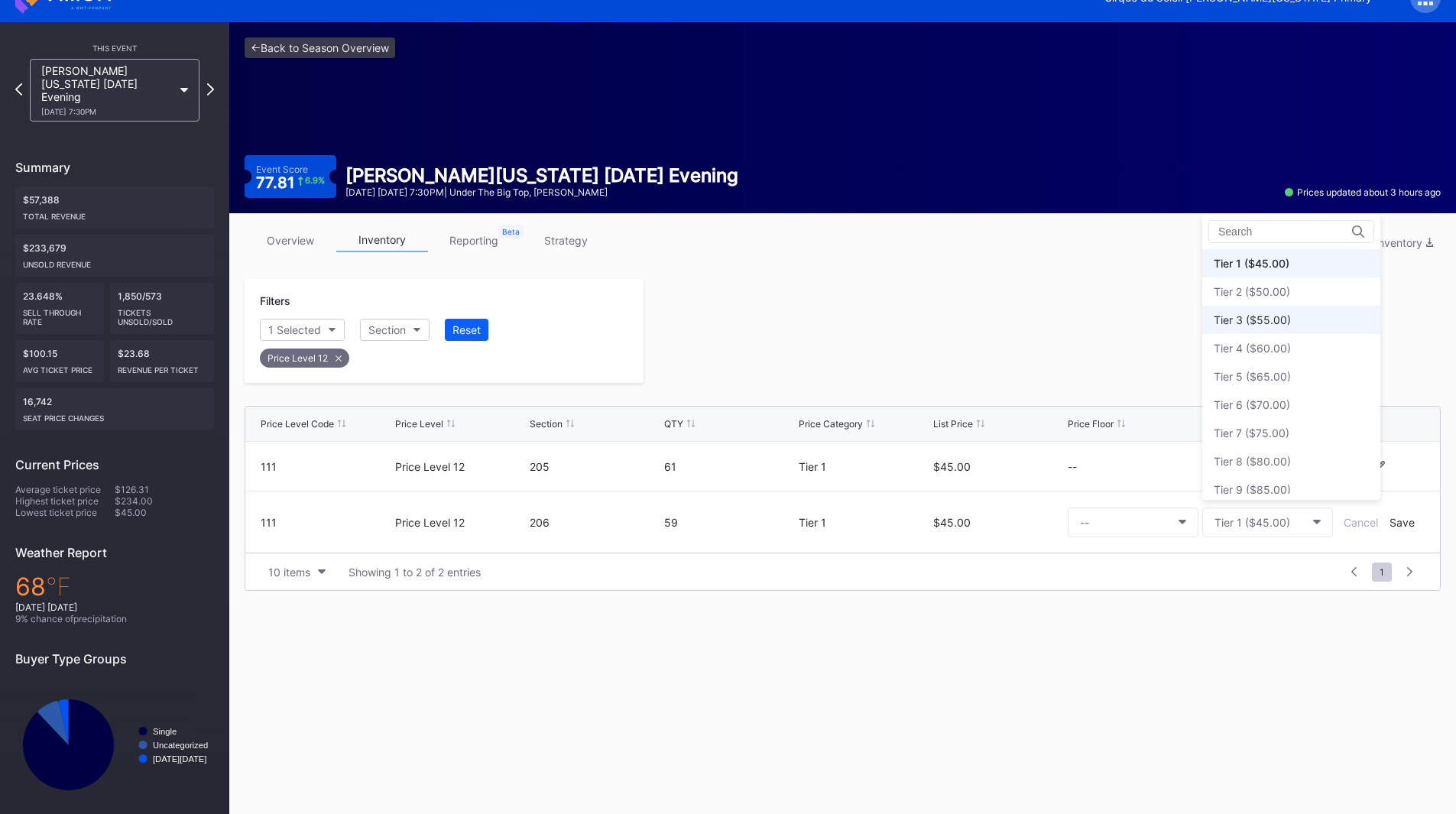
click at [1259, 327] on div "Tier 3 ($55.00)" at bounding box center [1291, 320] width 178 height 28
click at [1397, 524] on div "Save" at bounding box center [1402, 522] width 25 height 13
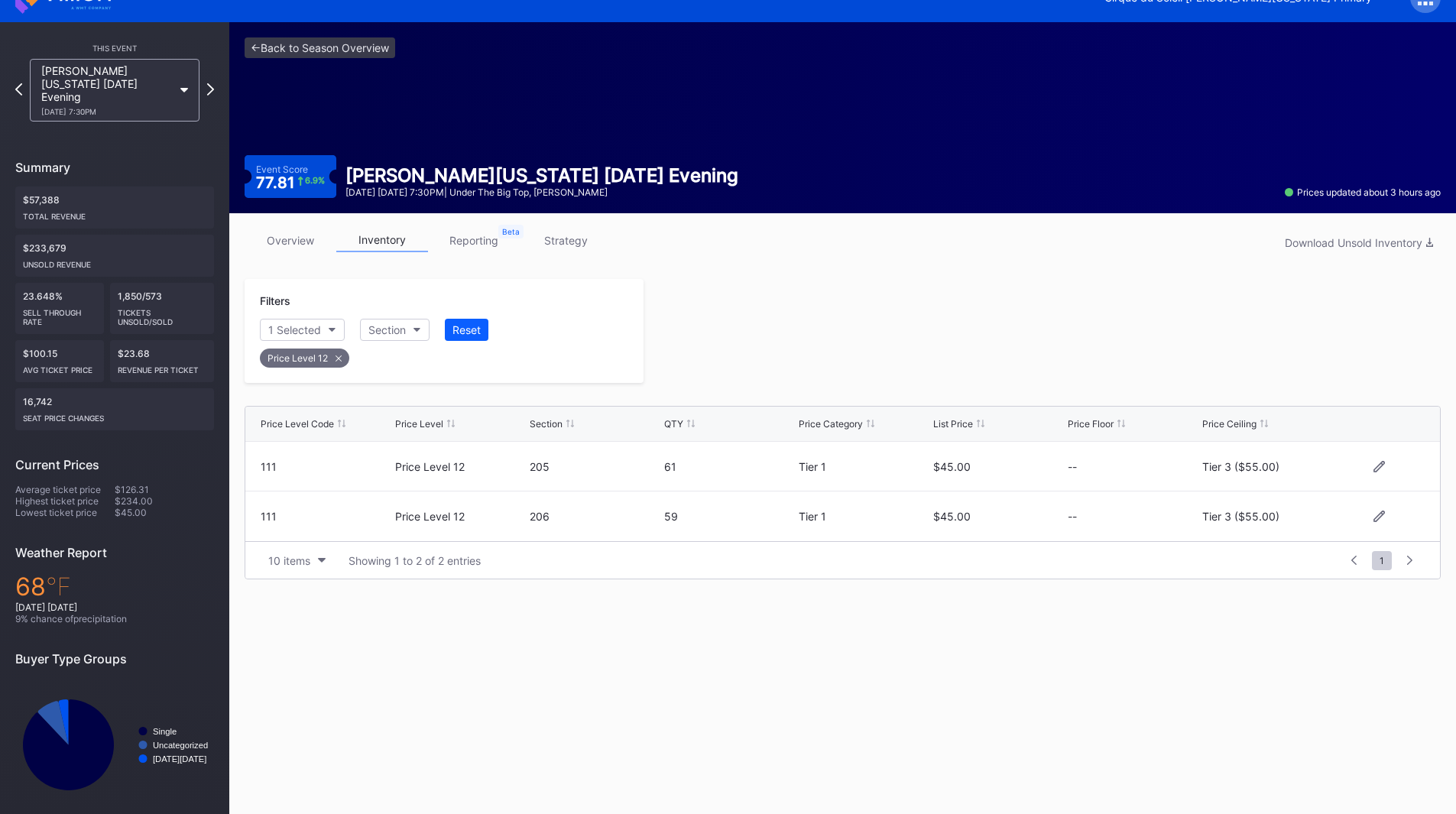
click at [1030, 402] on div "Price Level Code Price Level Section QTY Price Category List Price Price Floor …" at bounding box center [843, 489] width 1196 height 181
click at [214, 81] on div "This Event [PERSON_NAME][US_STATE] [DATE] Evening [DATE] 7:30PM Summary $57,388…" at bounding box center [114, 424] width 229 height 804
click at [211, 82] on icon at bounding box center [210, 89] width 8 height 15
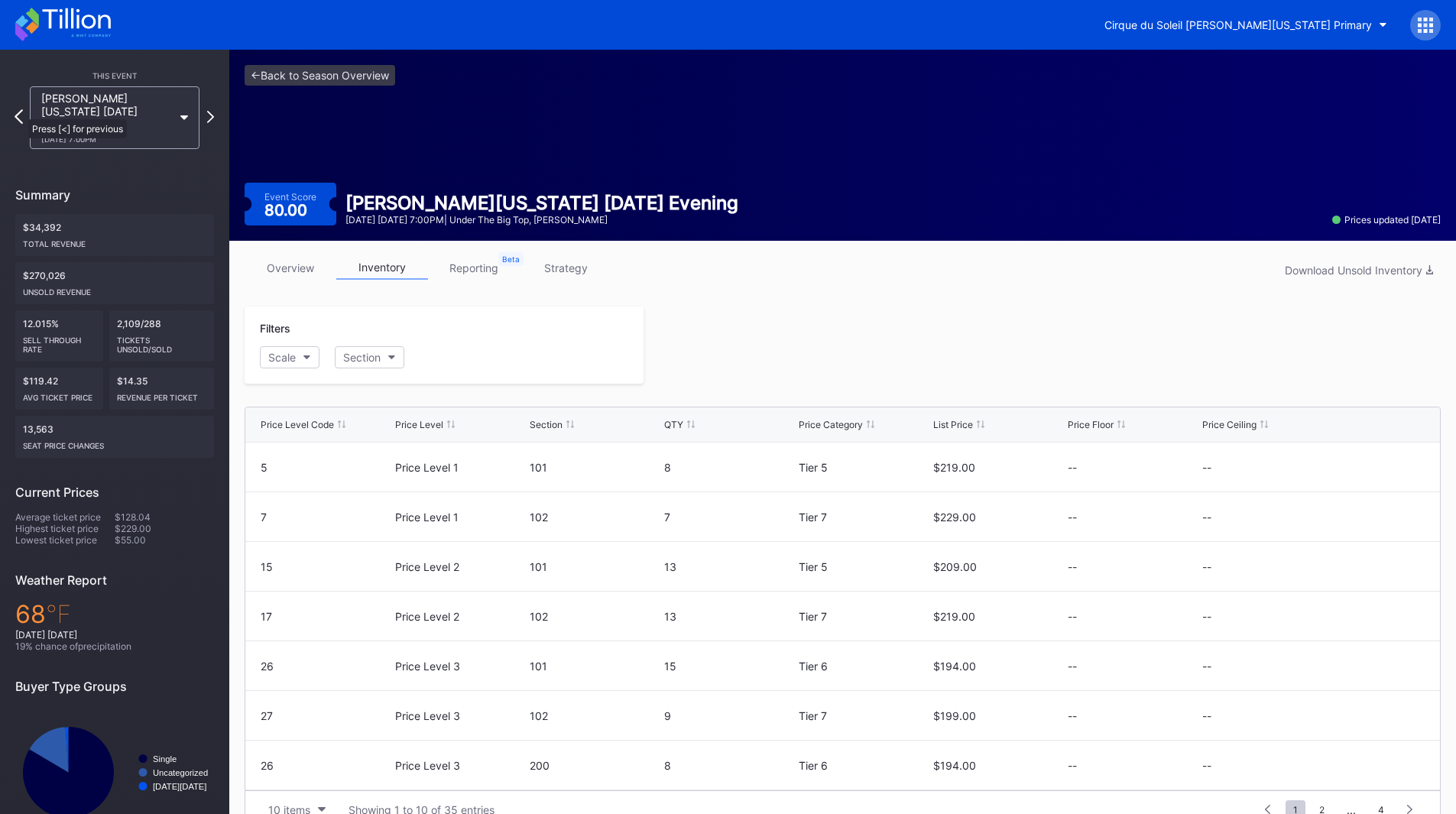
click at [20, 112] on icon at bounding box center [19, 117] width 8 height 15
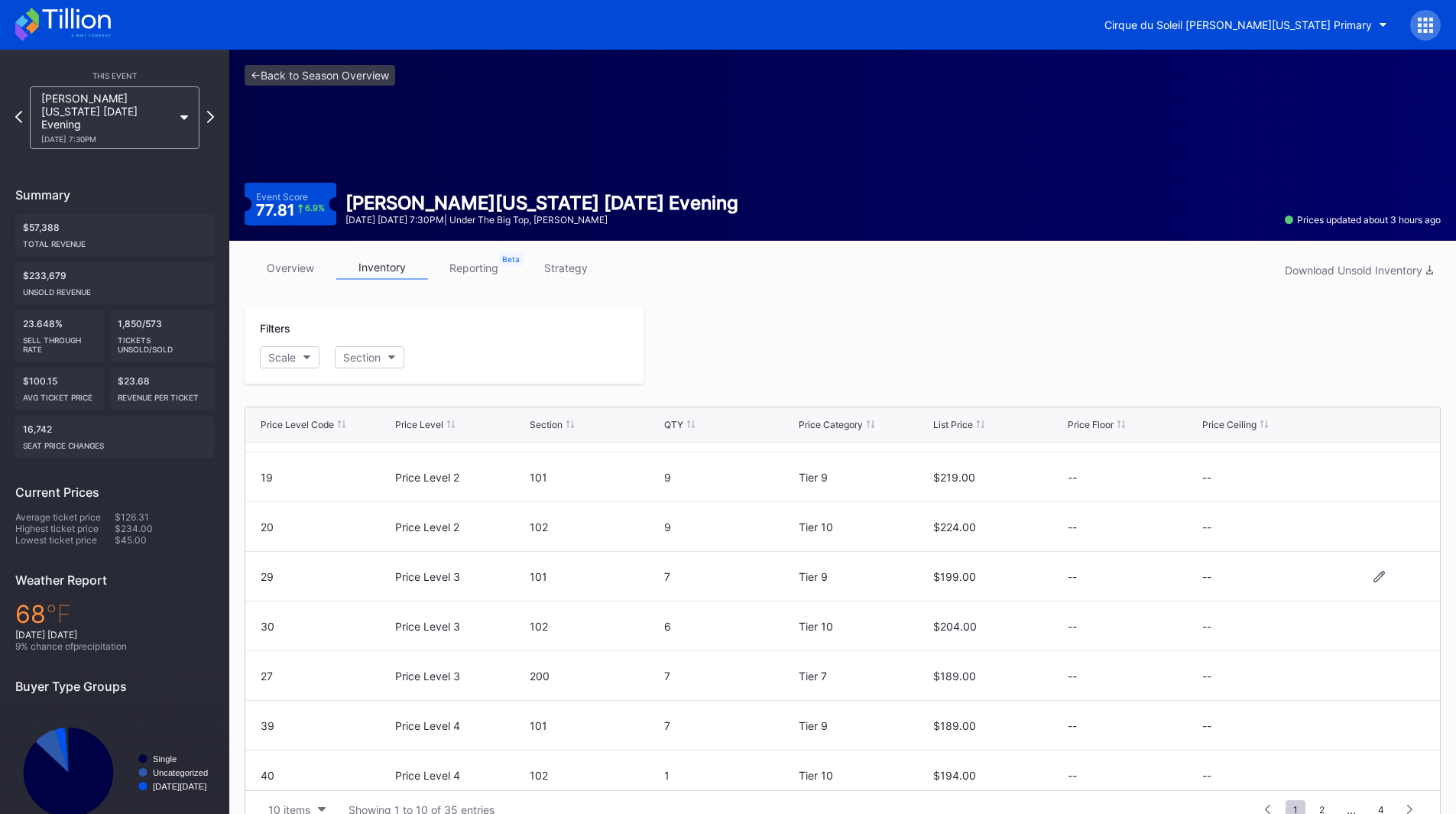
scroll to position [149, 0]
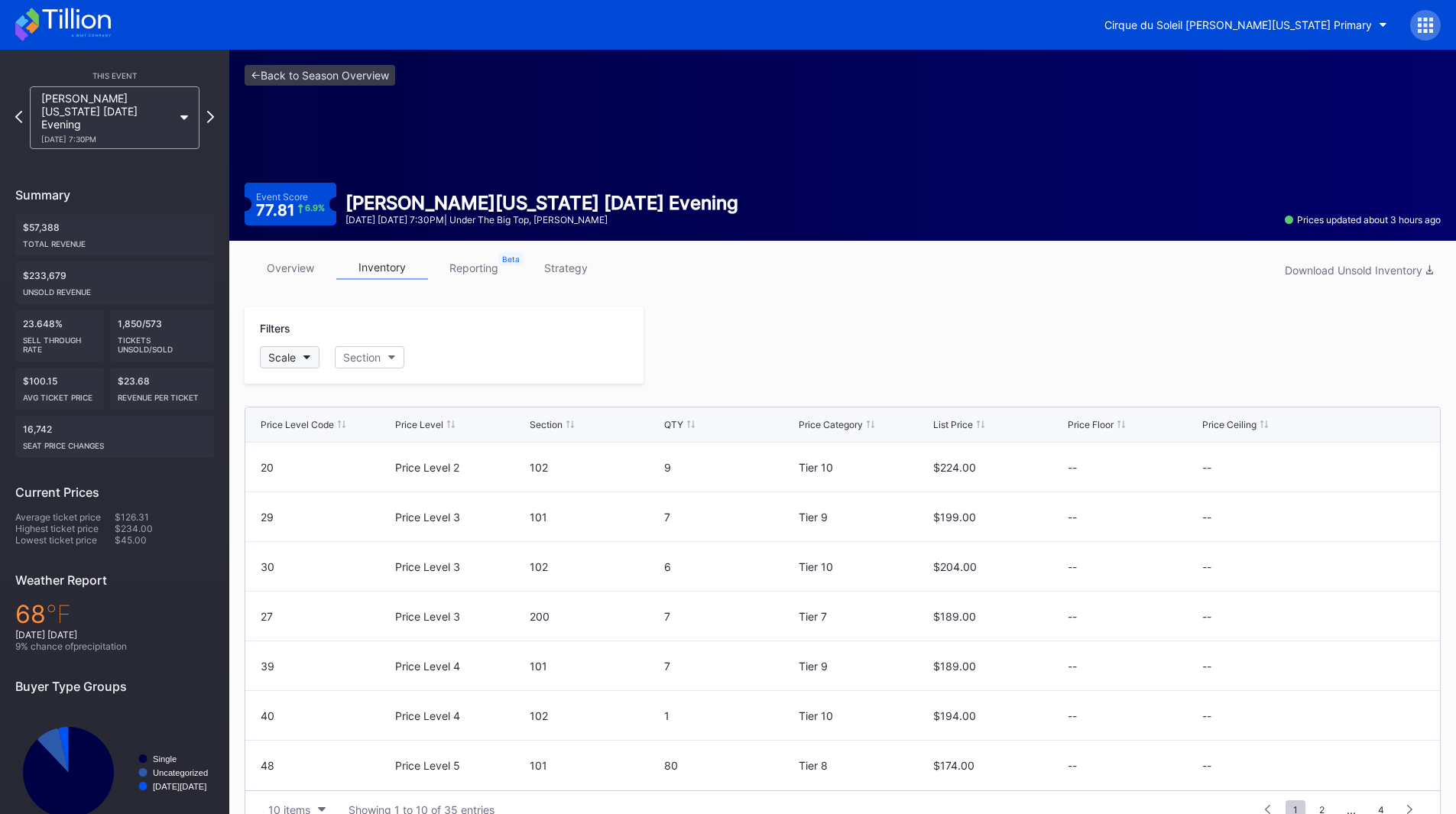
click at [285, 362] on div "Scale" at bounding box center [282, 357] width 28 height 13
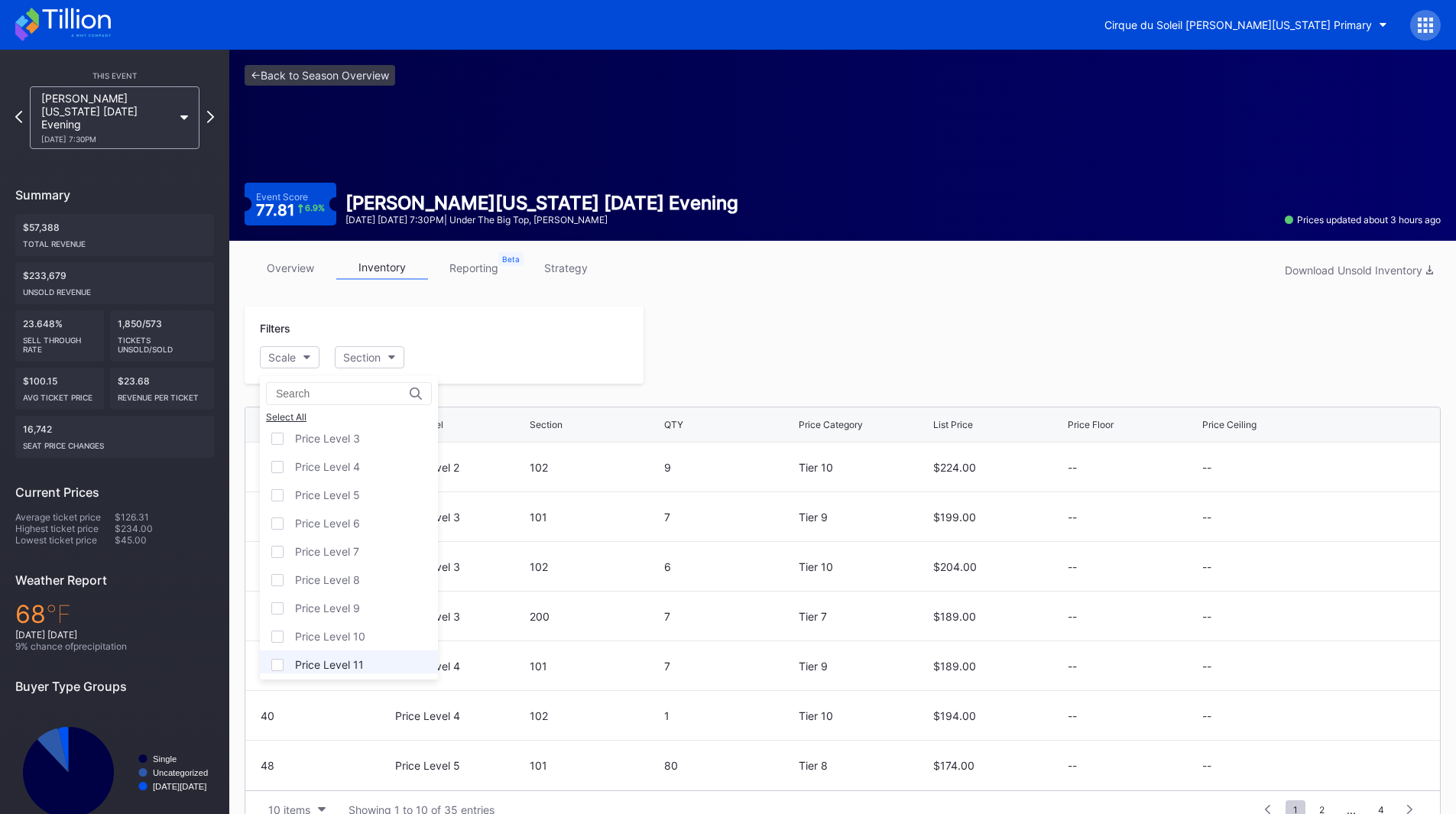
scroll to position [95, 0]
click at [363, 653] on div "Price Level 12" at bounding box center [329, 659] width 70 height 13
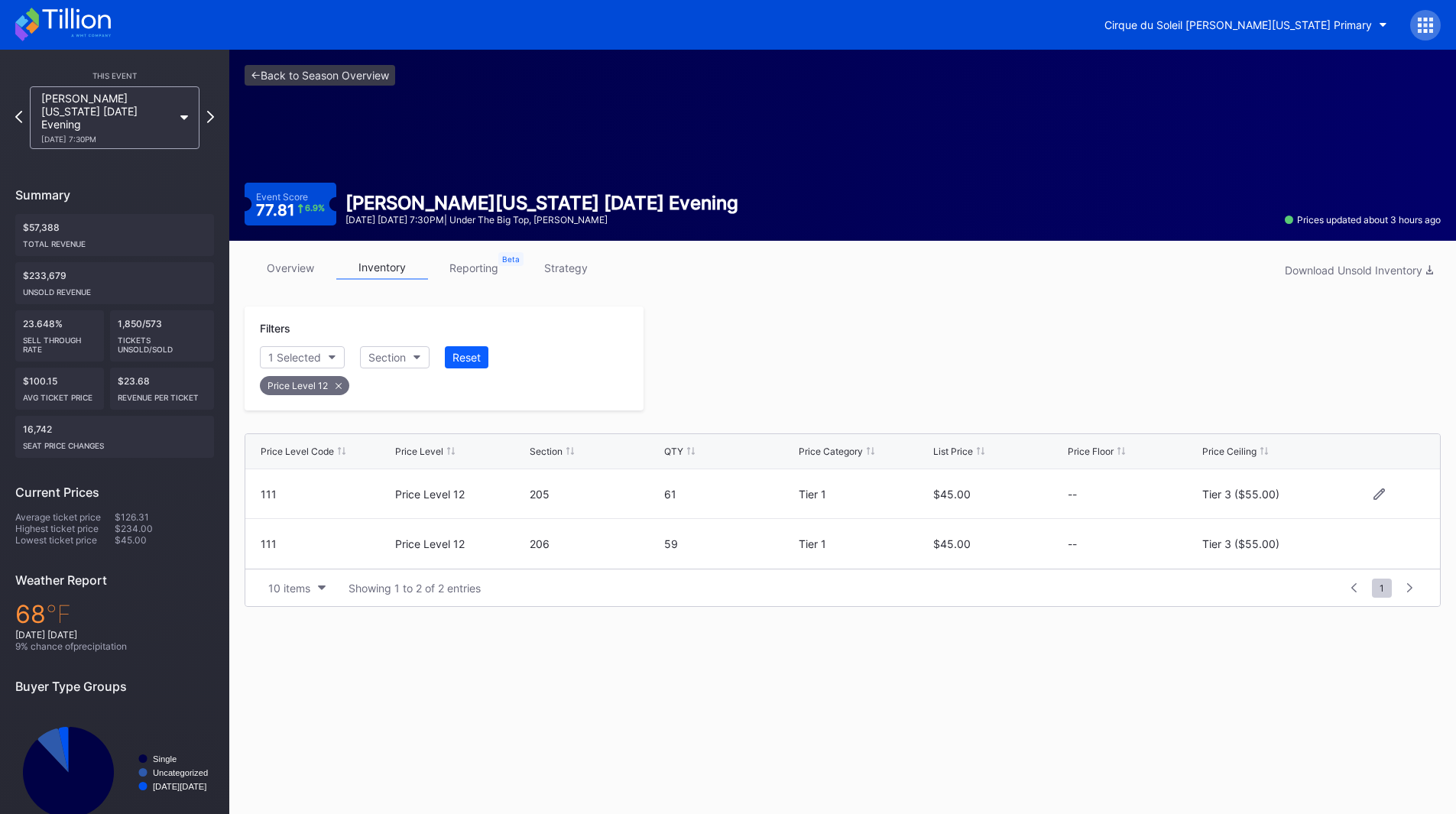
drag, startPoint x: 1241, startPoint y: 494, endPoint x: 1260, endPoint y: 498, distance: 19.4
click at [1241, 495] on div "Tier 3 ($55.00)" at bounding box center [1267, 494] width 130 height 13
click at [1378, 491] on icon at bounding box center [1379, 493] width 11 height 11
click at [1254, 491] on button "Tier 3 ($55.00)" at bounding box center [1267, 499] width 130 height 30
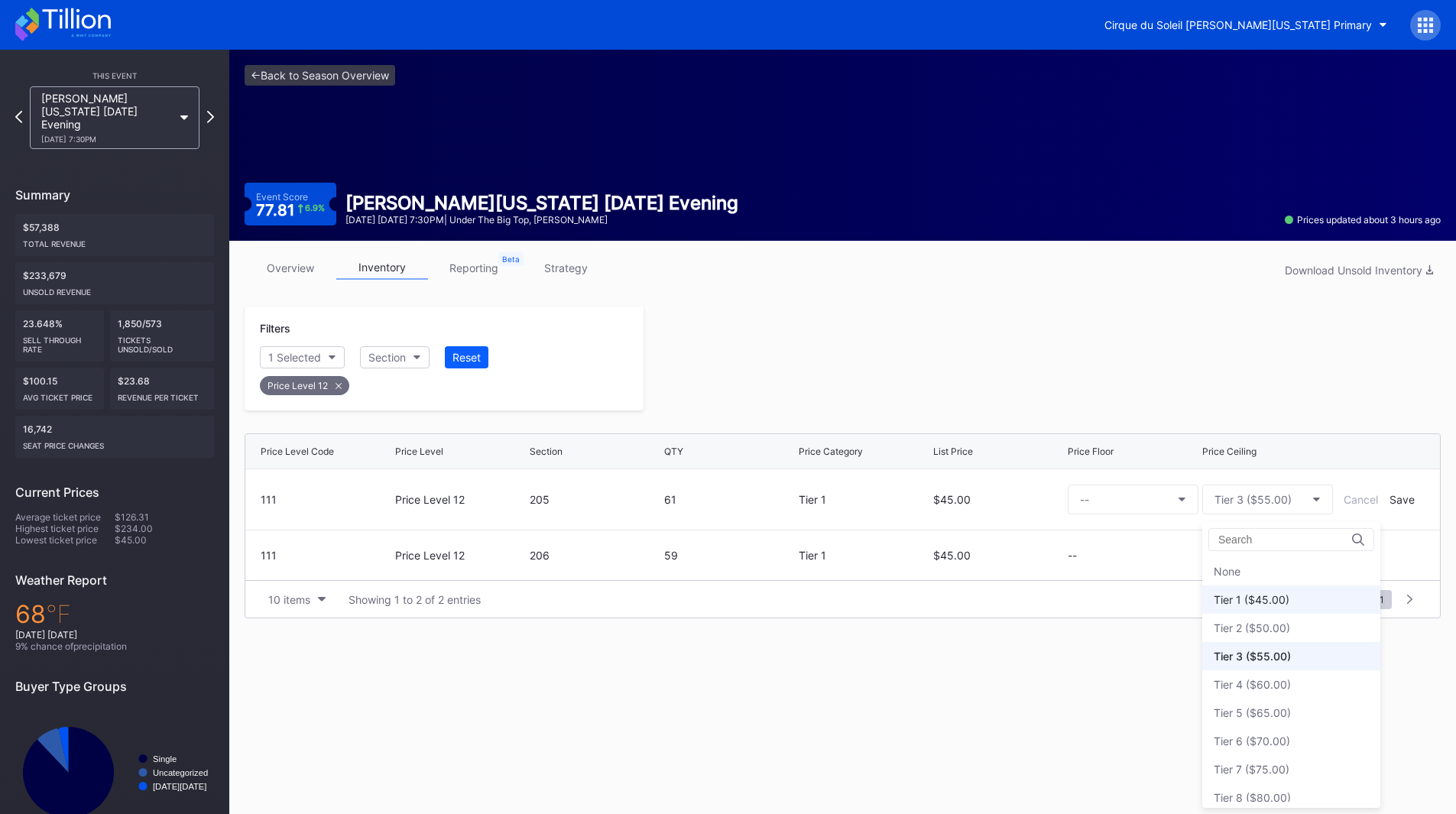
click at [1271, 587] on div "Tier 1 ($45.00)" at bounding box center [1291, 599] width 178 height 28
click at [1392, 497] on div "Save" at bounding box center [1402, 499] width 25 height 13
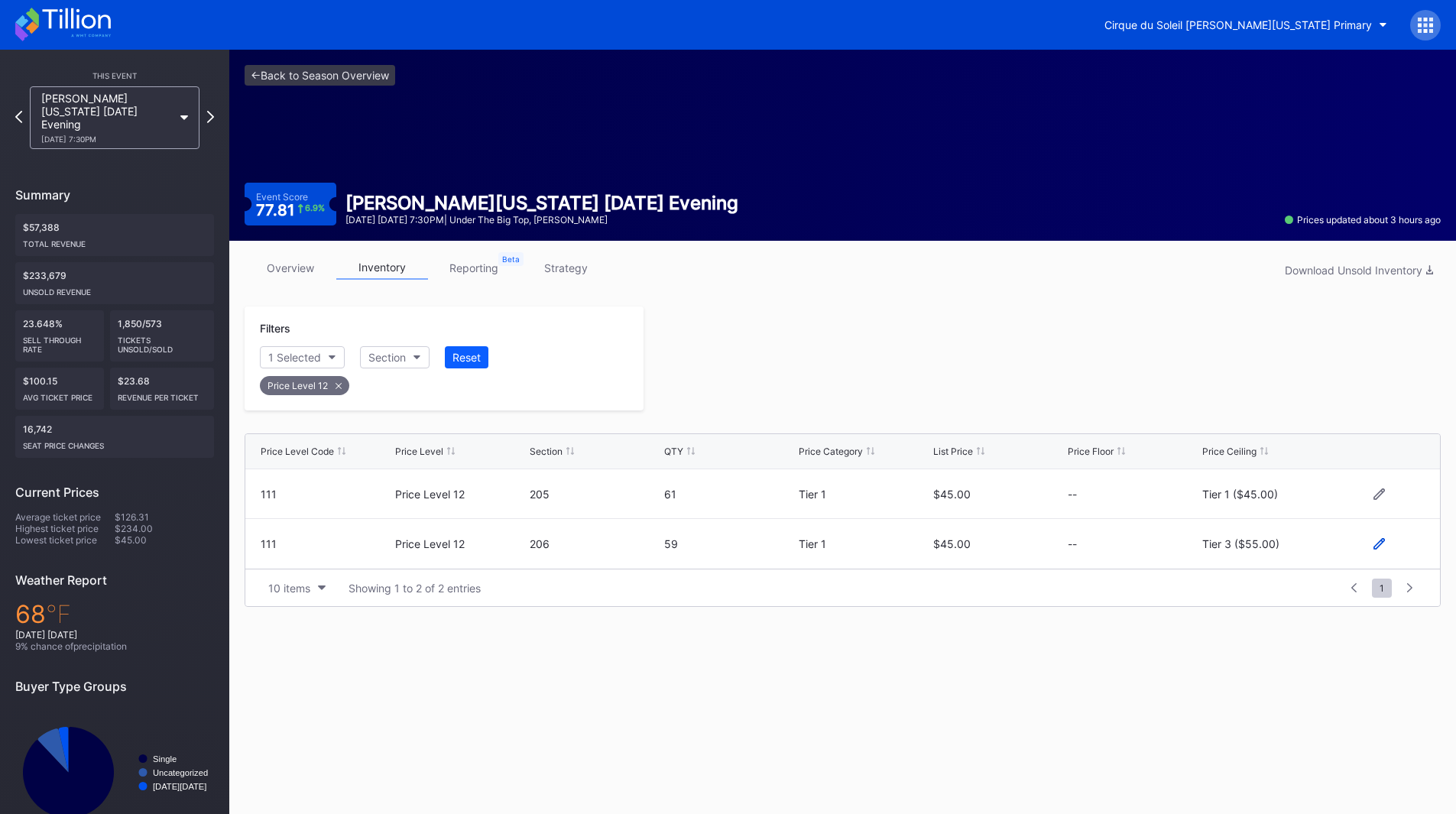
click at [1379, 541] on icon at bounding box center [1379, 544] width 11 height 11
click at [1267, 553] on div "Tier 3 ($55.00)" at bounding box center [1252, 549] width 77 height 13
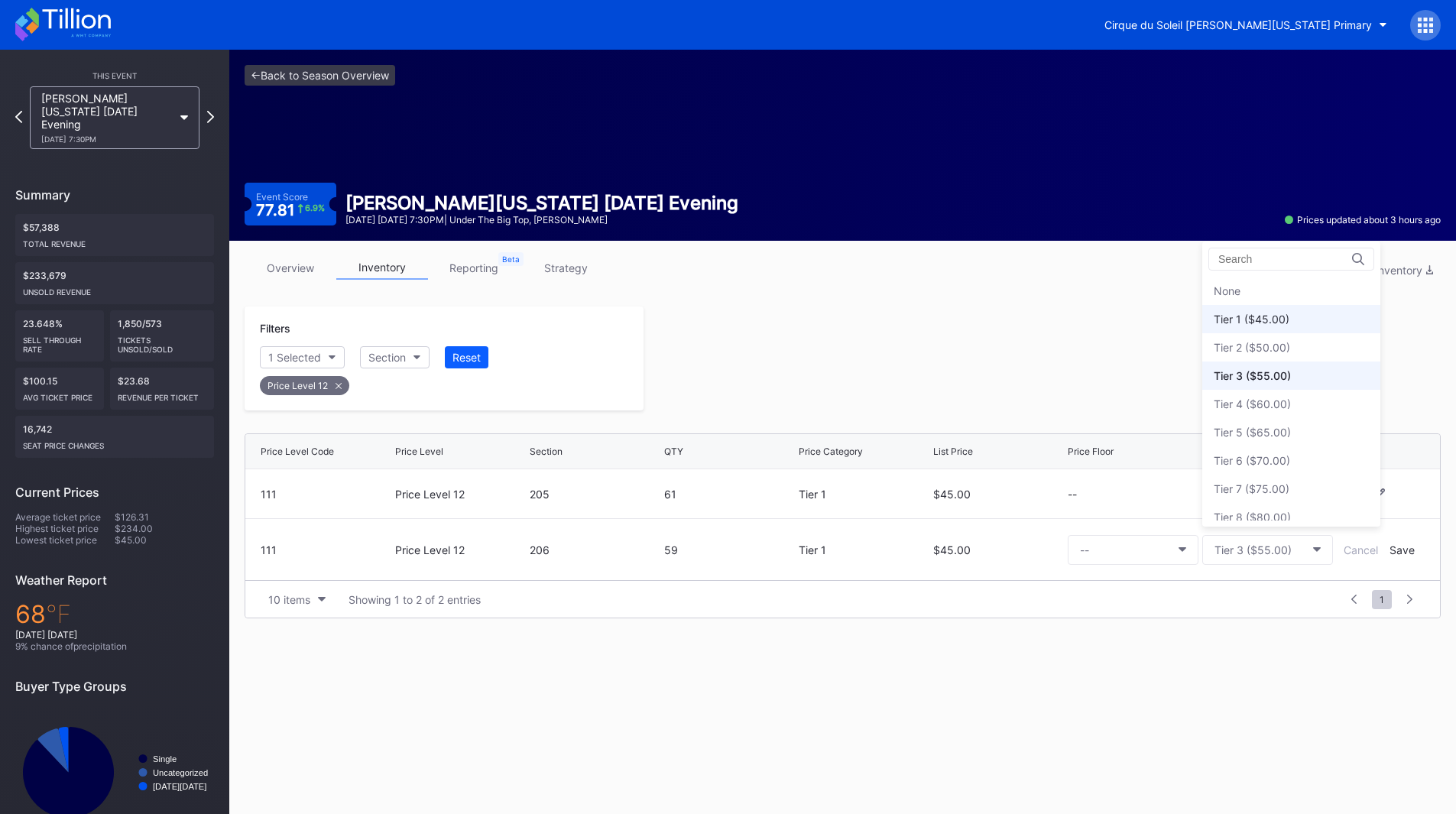
click at [1246, 319] on div "Tier 1 ($45.00)" at bounding box center [1250, 319] width 75 height 13
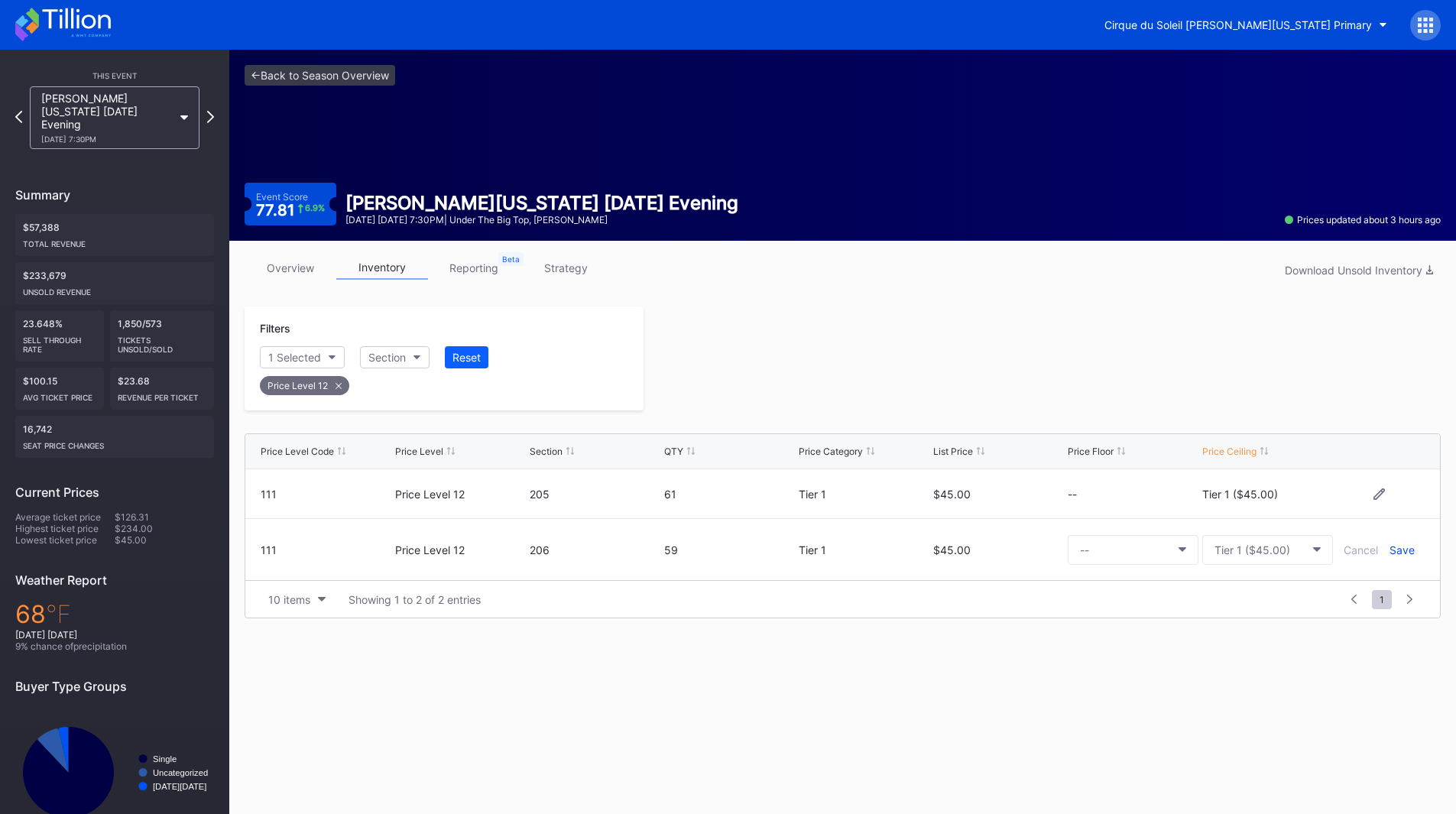
click at [1398, 554] on div "Save" at bounding box center [1402, 549] width 25 height 13
click at [949, 373] on div at bounding box center [1042, 358] width 797 height 104
click at [20, 112] on icon at bounding box center [19, 117] width 8 height 15
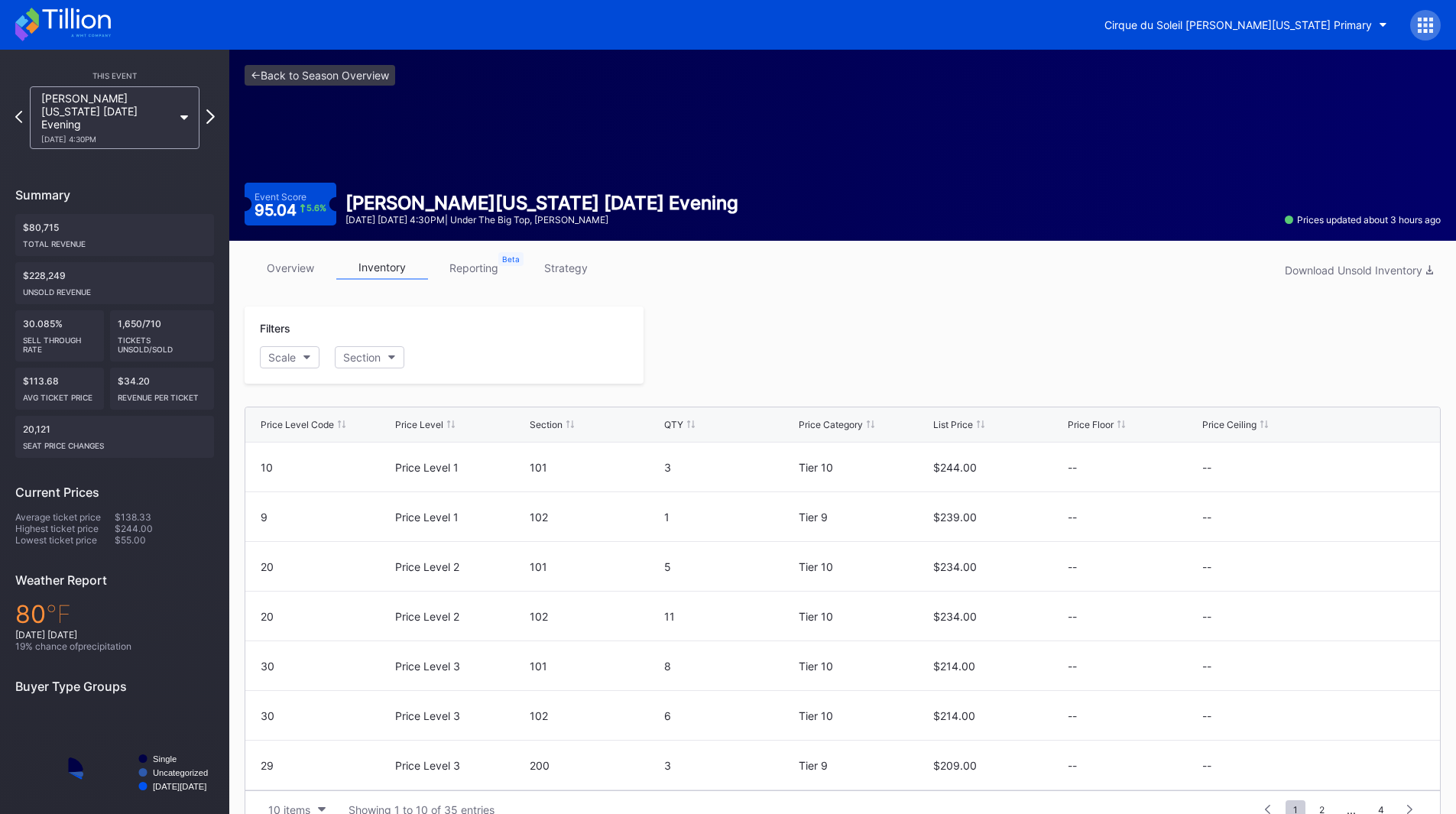
click at [212, 109] on icon at bounding box center [210, 117] width 8 height 15
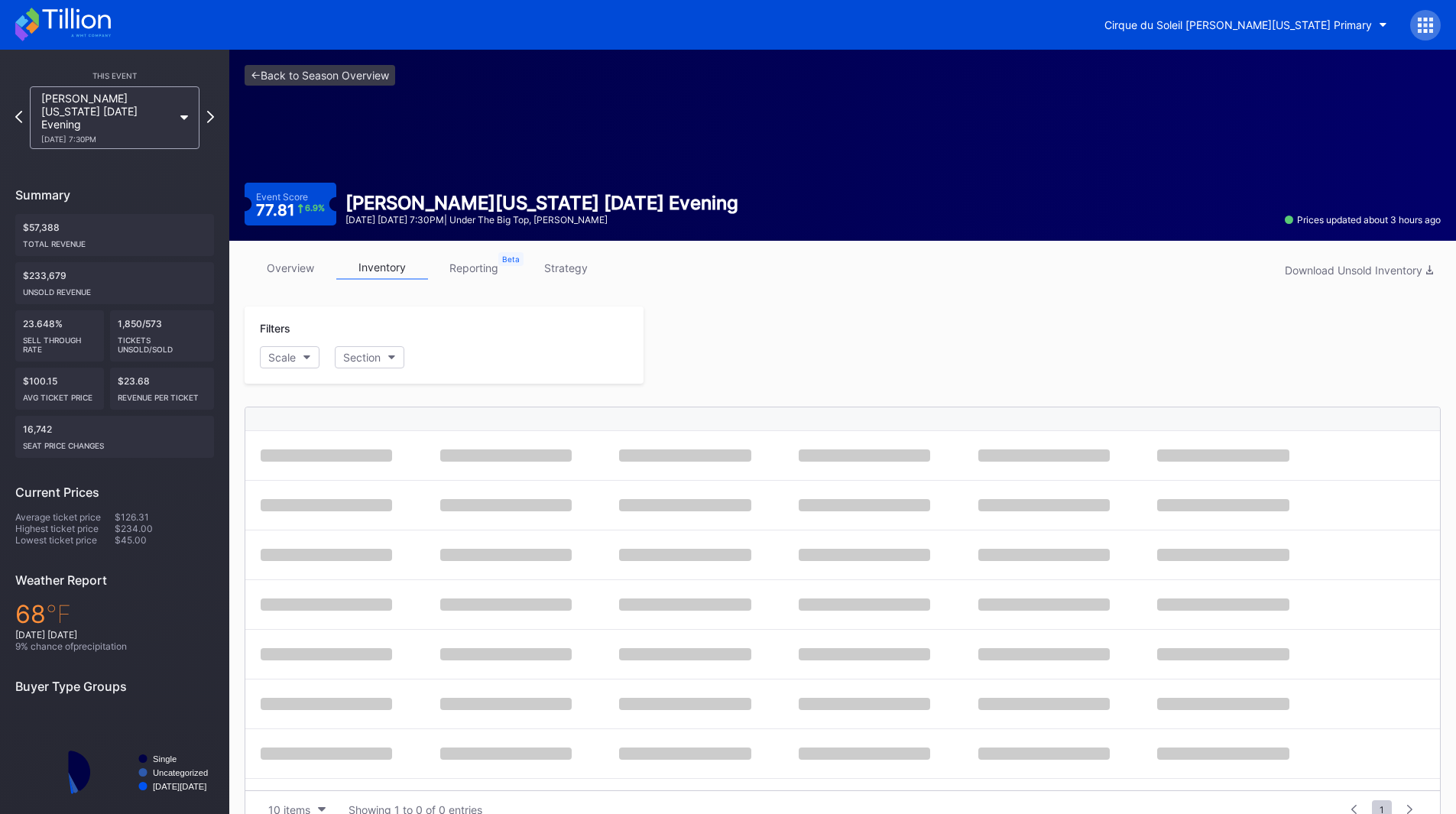
click at [212, 111] on icon at bounding box center [210, 117] width 6 height 12
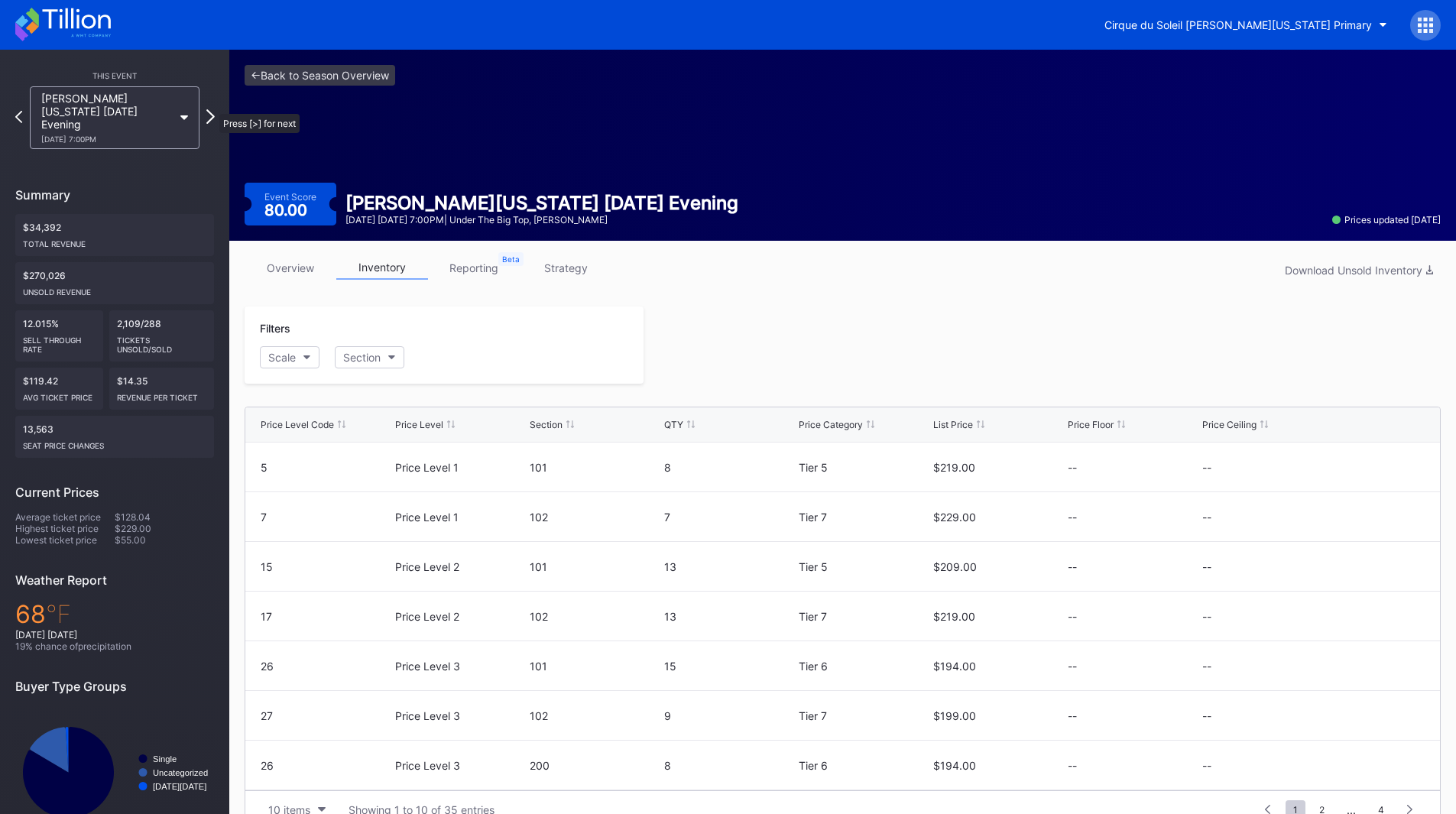
click at [212, 109] on icon at bounding box center [210, 117] width 8 height 15
click at [285, 363] on button "Scale" at bounding box center [290, 357] width 60 height 22
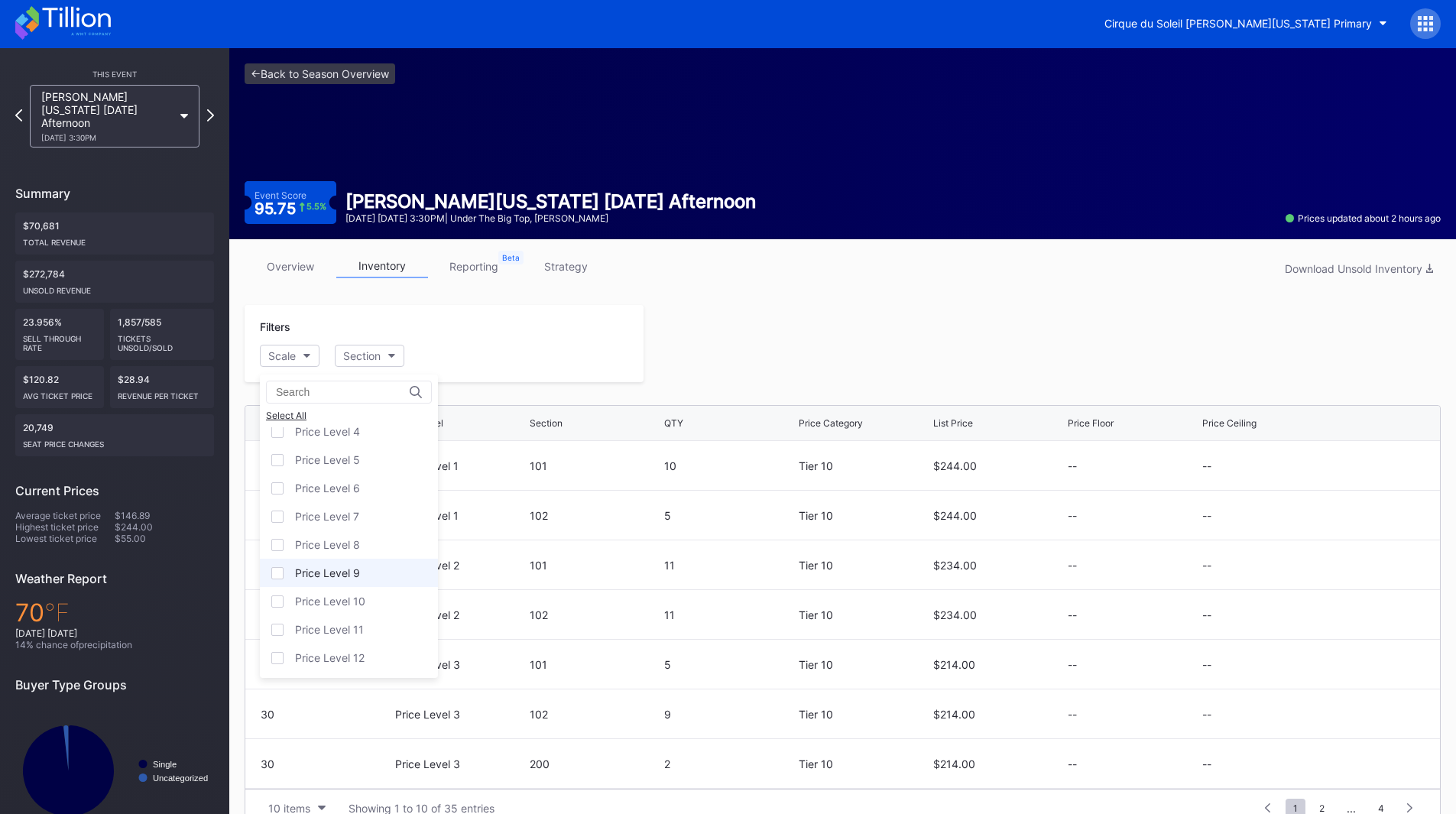
scroll to position [30, 0]
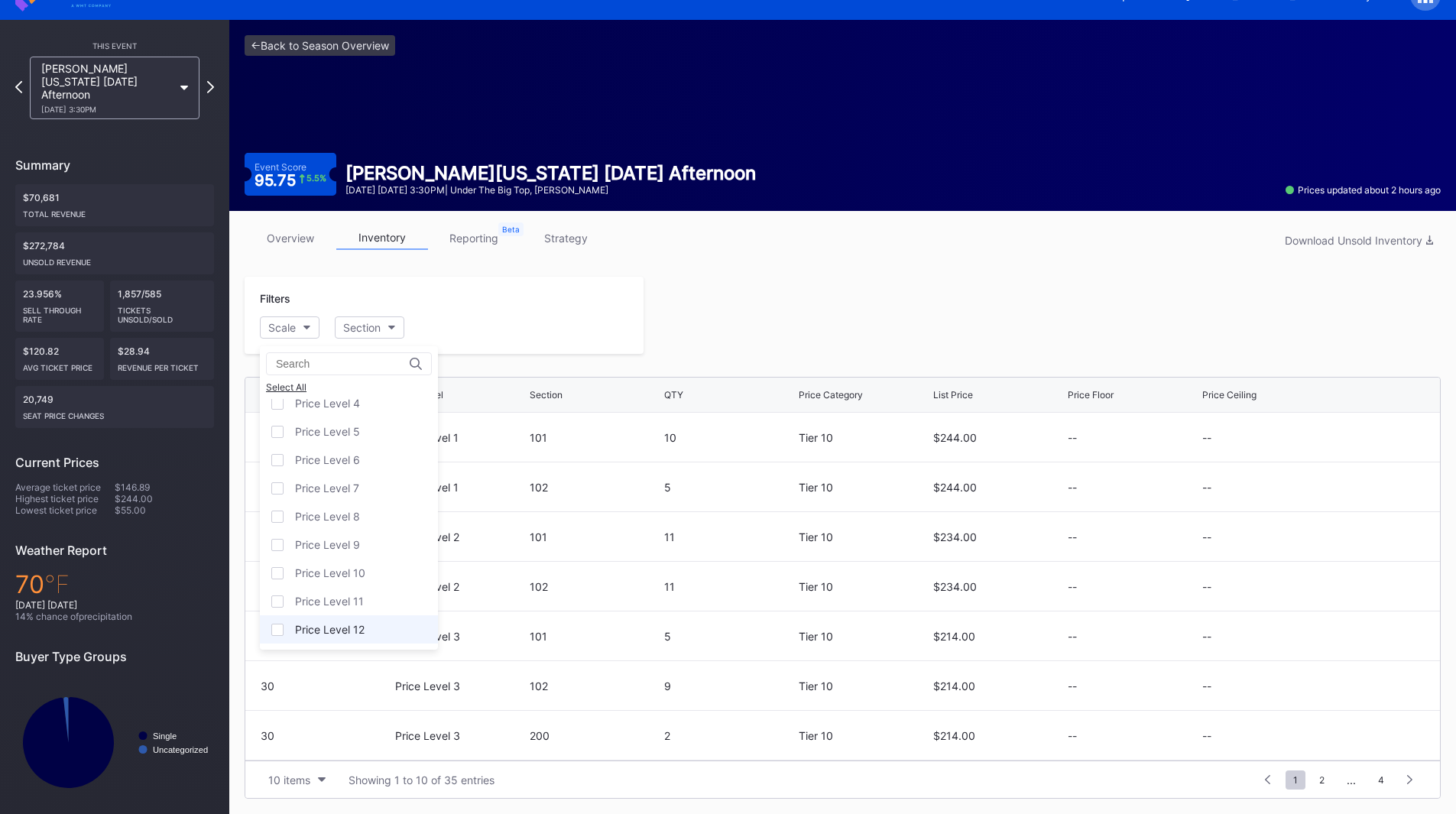
click at [346, 630] on div "Price Level 12" at bounding box center [329, 630] width 70 height 13
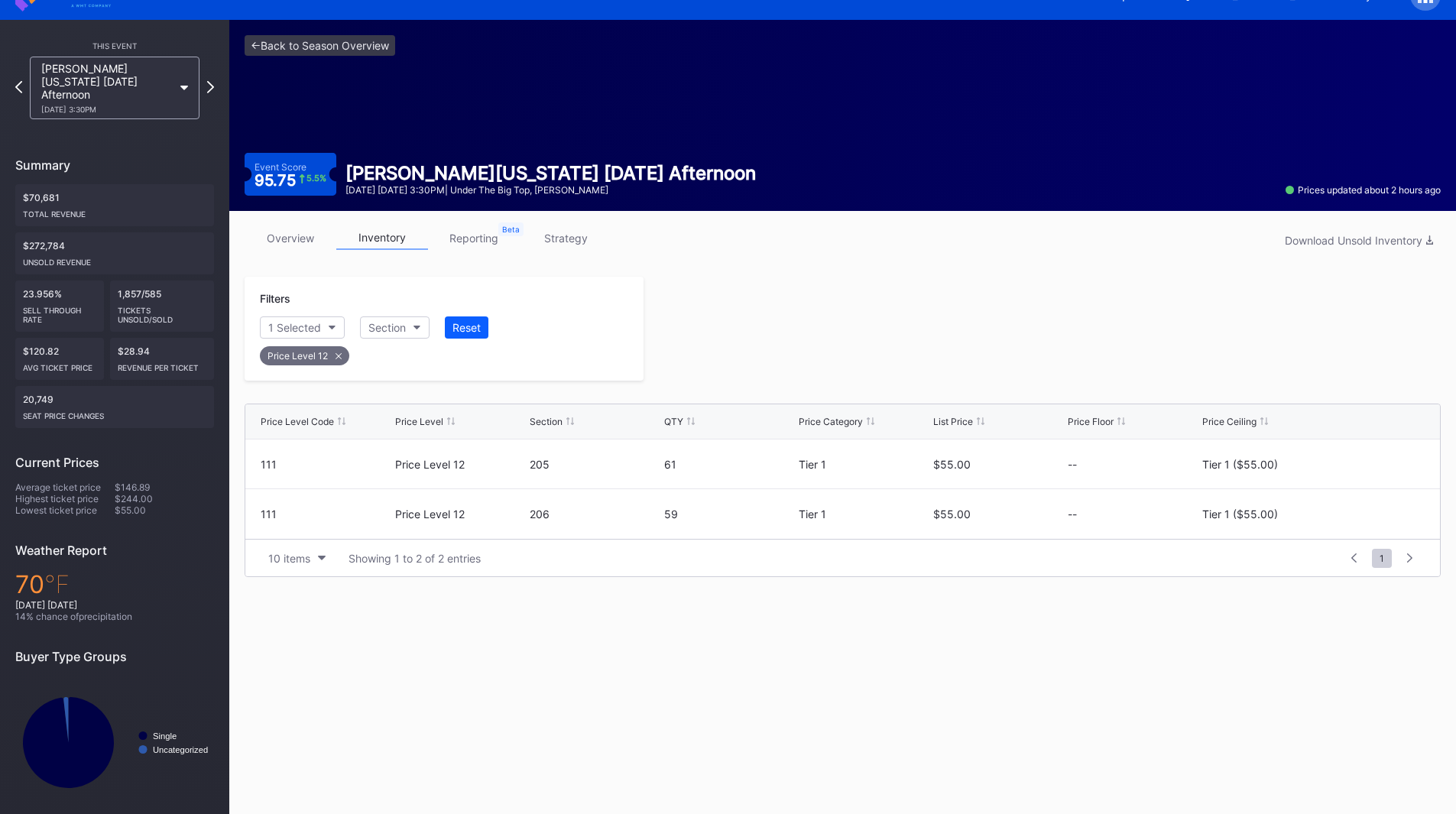
scroll to position [28, 0]
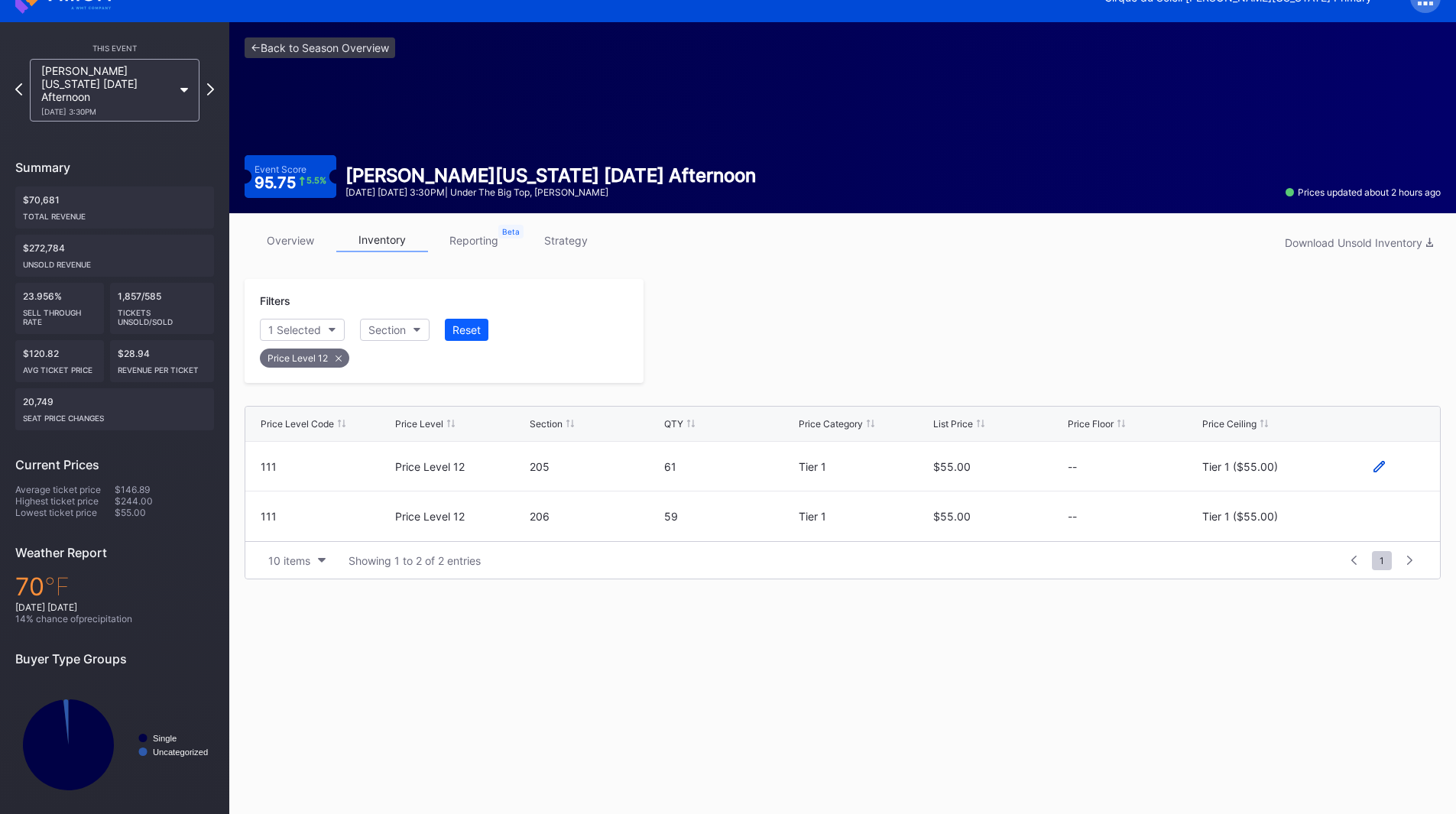
click at [1382, 467] on icon at bounding box center [1379, 466] width 11 height 11
click at [1309, 468] on button "Tier 1 ($55.00)" at bounding box center [1267, 472] width 130 height 30
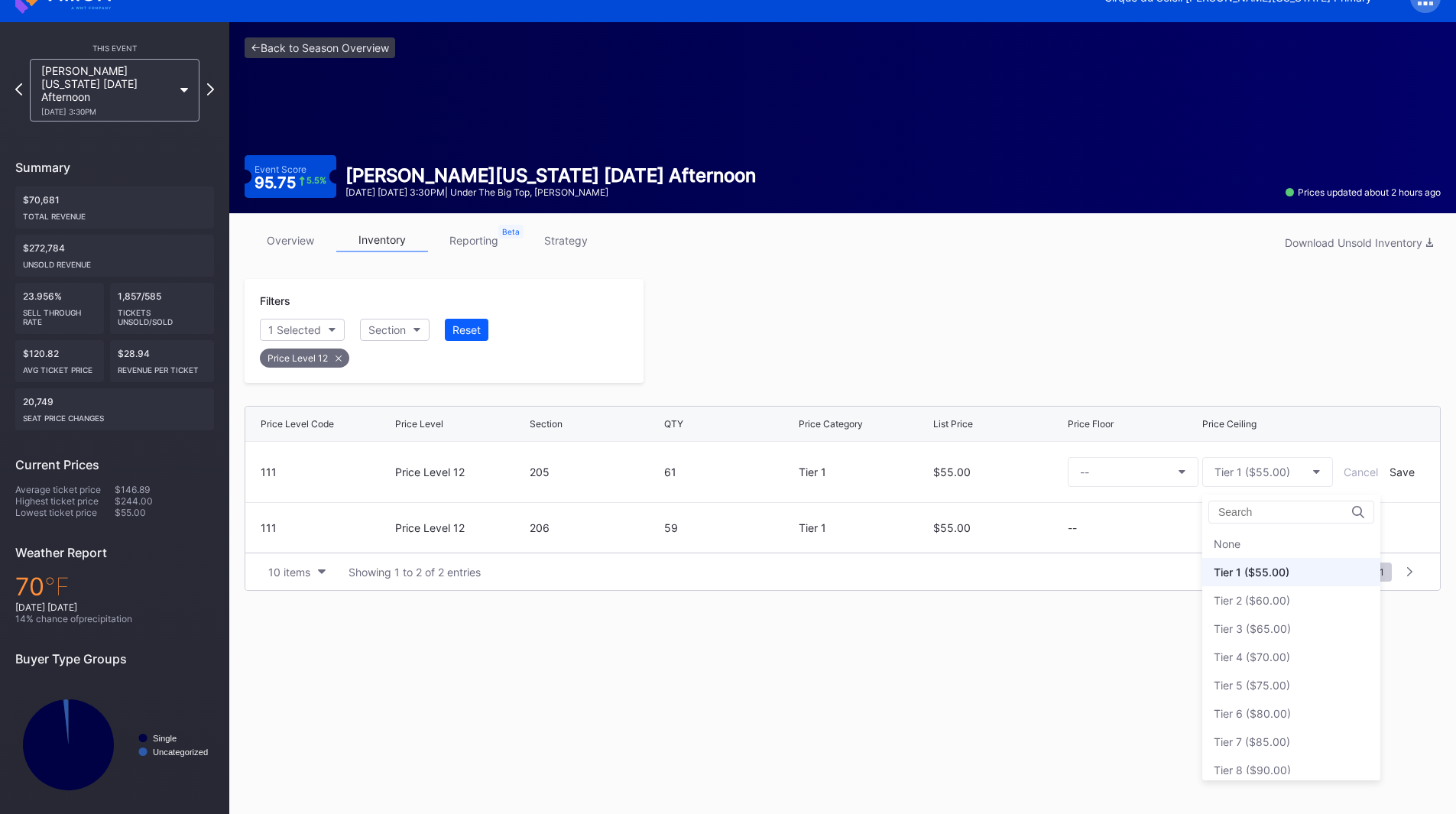
scroll to position [28, 0]
click at [1290, 594] on div "Tier 3 ($65.00)" at bounding box center [1291, 600] width 178 height 28
click at [1407, 474] on div "Save" at bounding box center [1402, 472] width 25 height 13
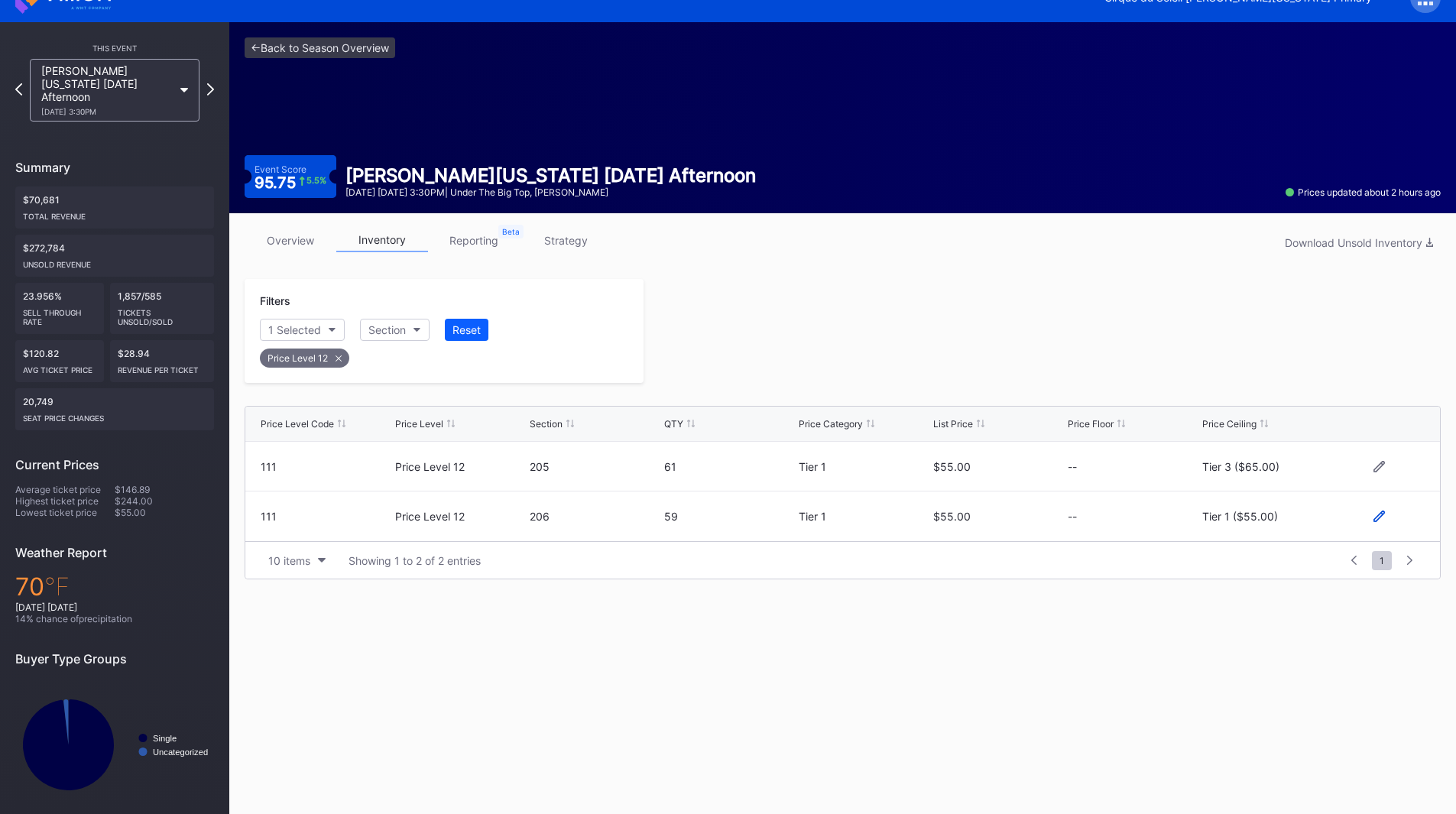
click at [1373, 515] on icon at bounding box center [1379, 516] width 11 height 11
click at [1254, 518] on div "Tier 1 ($55.00)" at bounding box center [1251, 522] width 75 height 13
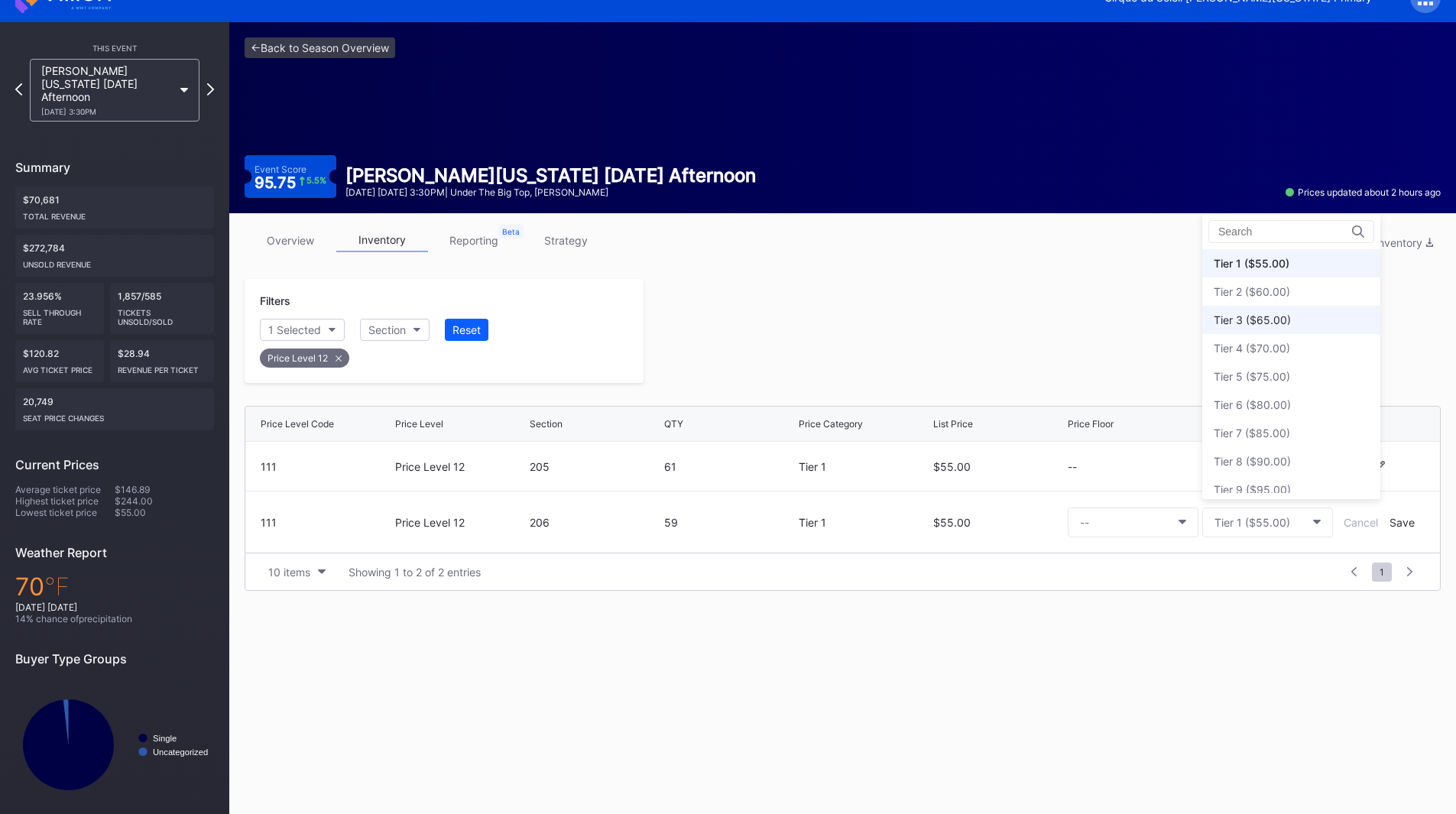
click at [1268, 322] on div "Tier 3 ($65.00)" at bounding box center [1251, 320] width 77 height 13
click at [1394, 522] on div "Save" at bounding box center [1402, 522] width 25 height 13
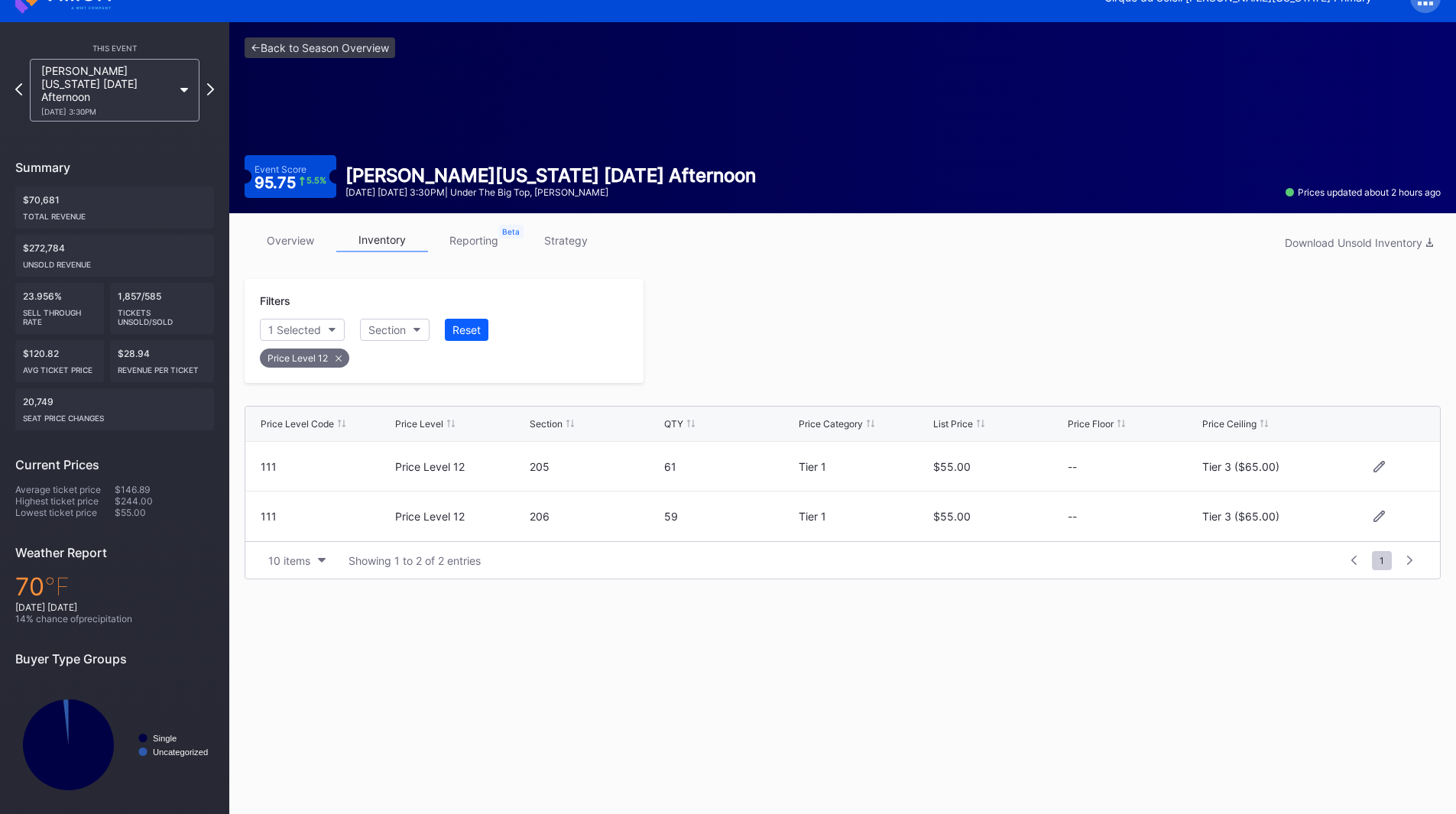
click at [974, 345] on div at bounding box center [1042, 331] width 797 height 104
click at [212, 83] on div "This Event [PERSON_NAME][US_STATE] [DATE] Afternoon [DATE] 3:30PM Summary $70,6…" at bounding box center [114, 424] width 229 height 804
click at [207, 82] on icon at bounding box center [210, 89] width 8 height 15
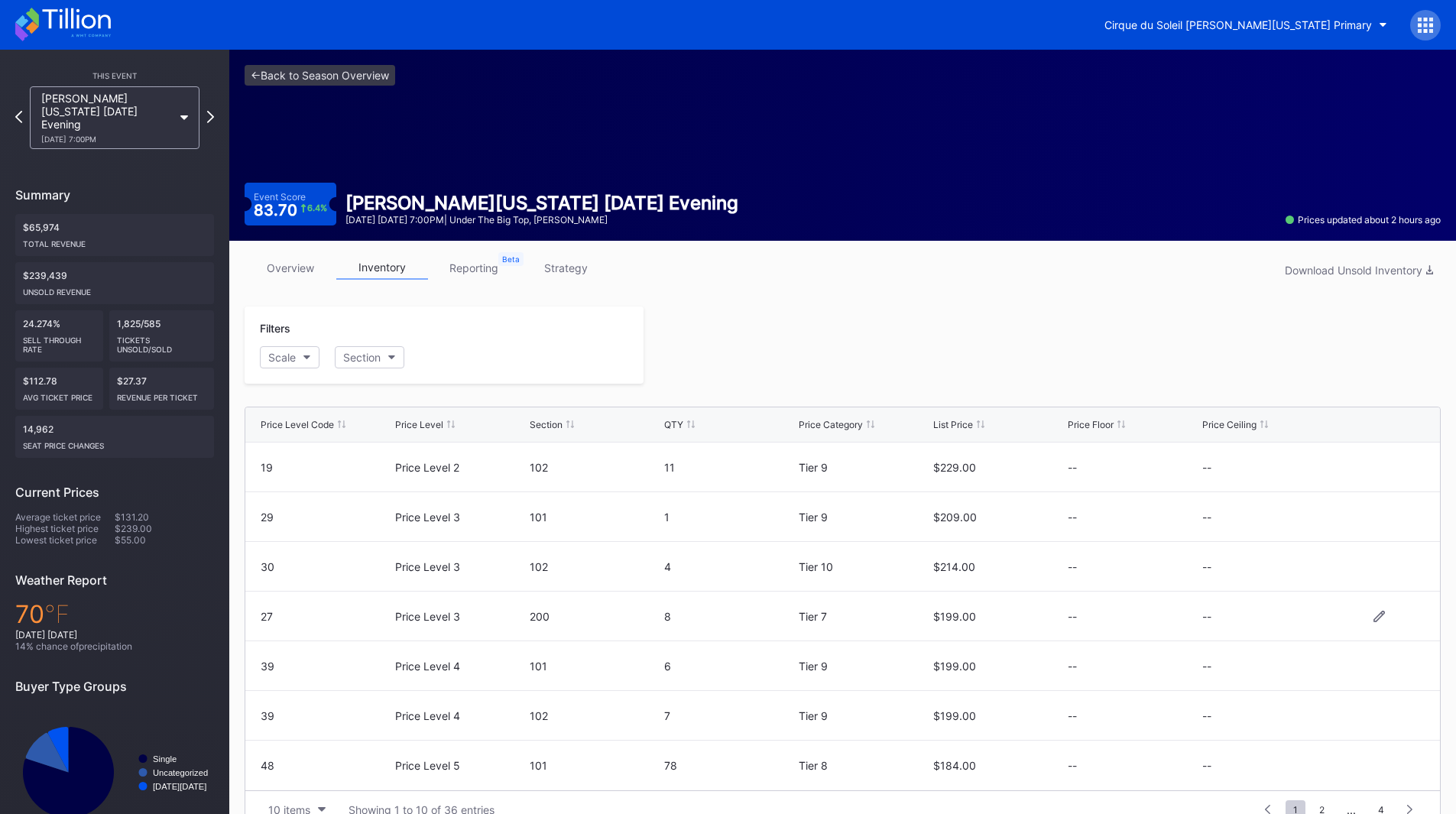
scroll to position [30, 0]
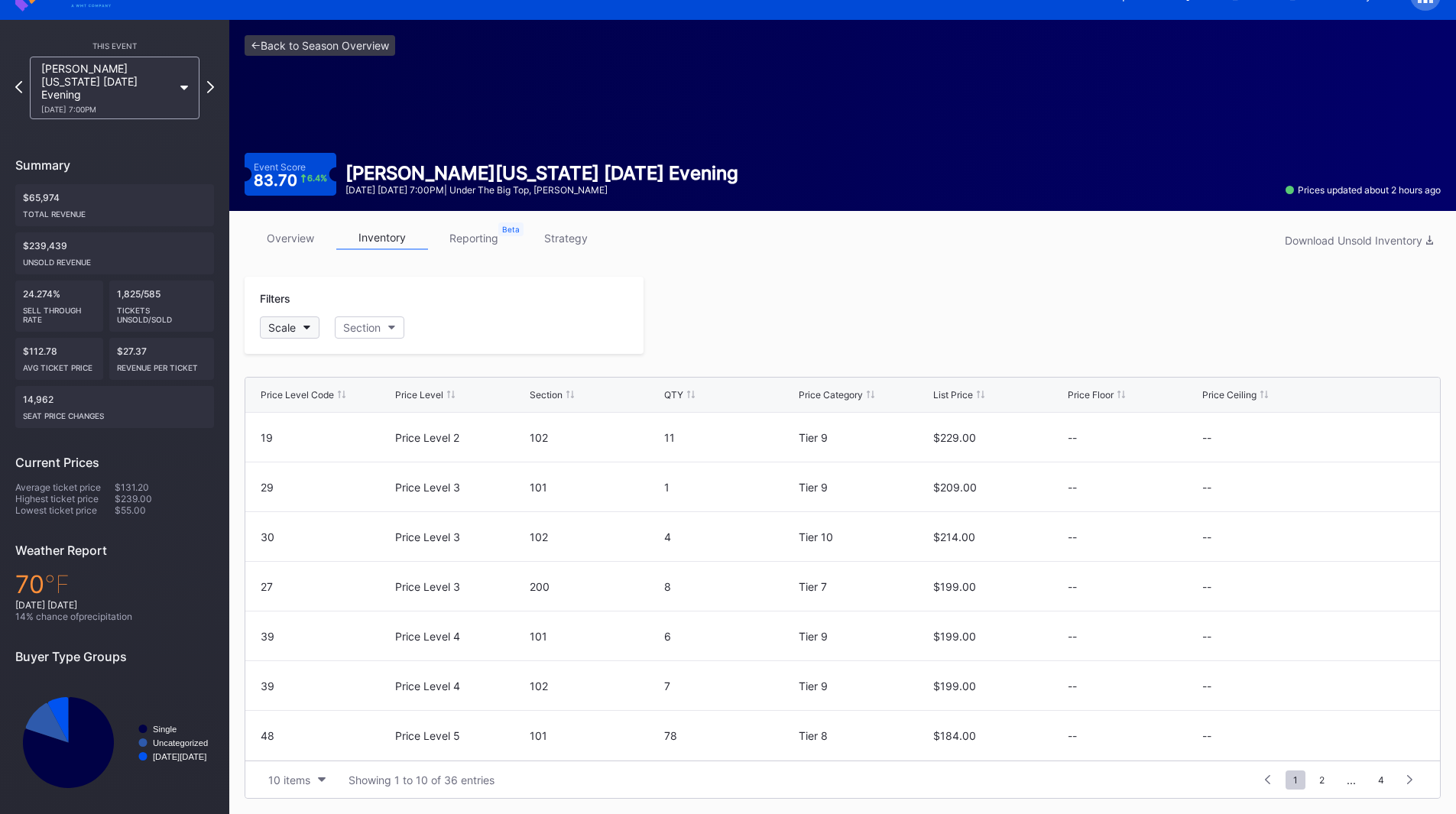
click at [291, 333] on div "Scale" at bounding box center [282, 328] width 28 height 13
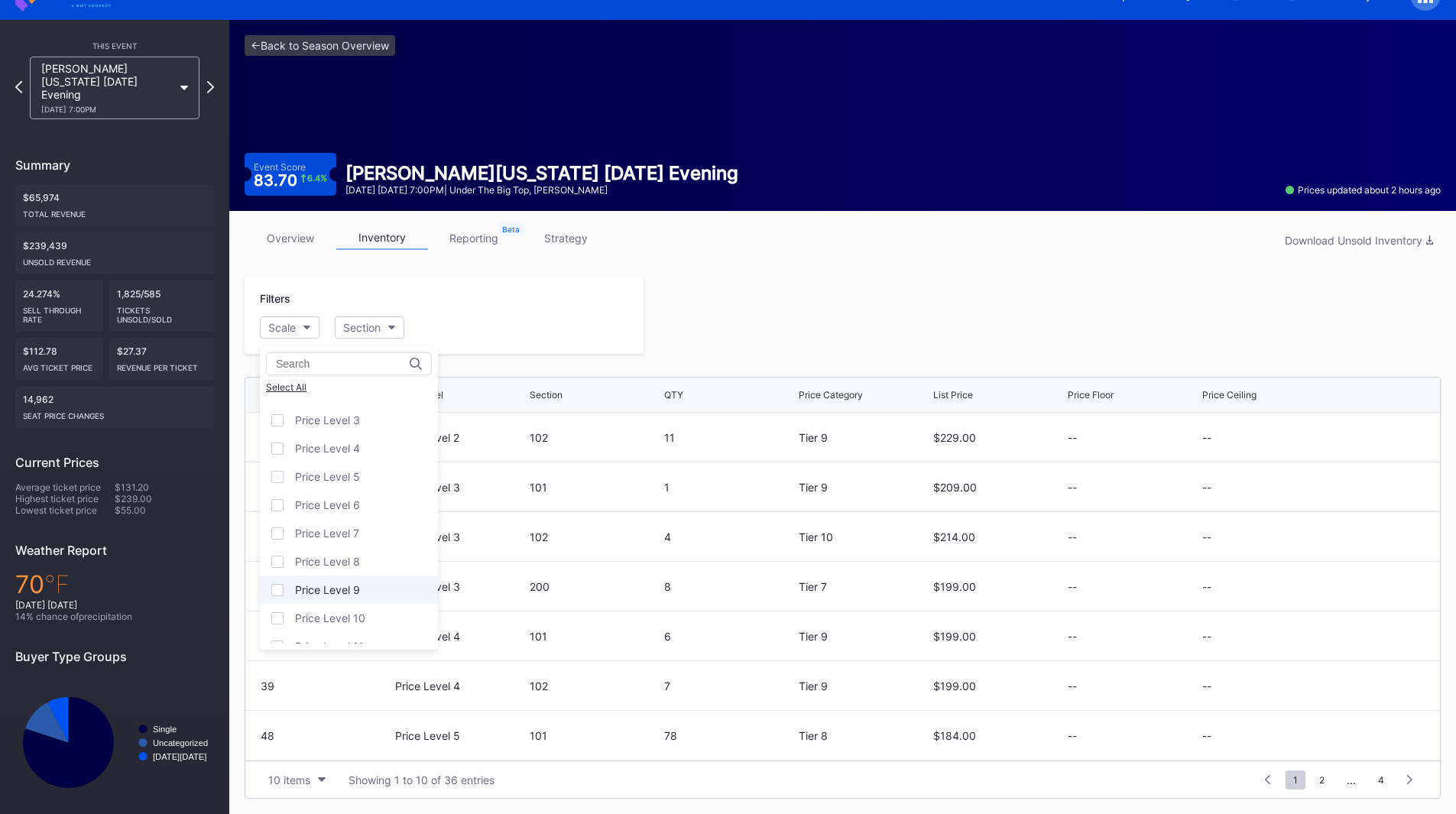
scroll to position [95, 0]
click at [359, 636] on div "Price Level 12" at bounding box center [349, 629] width 178 height 28
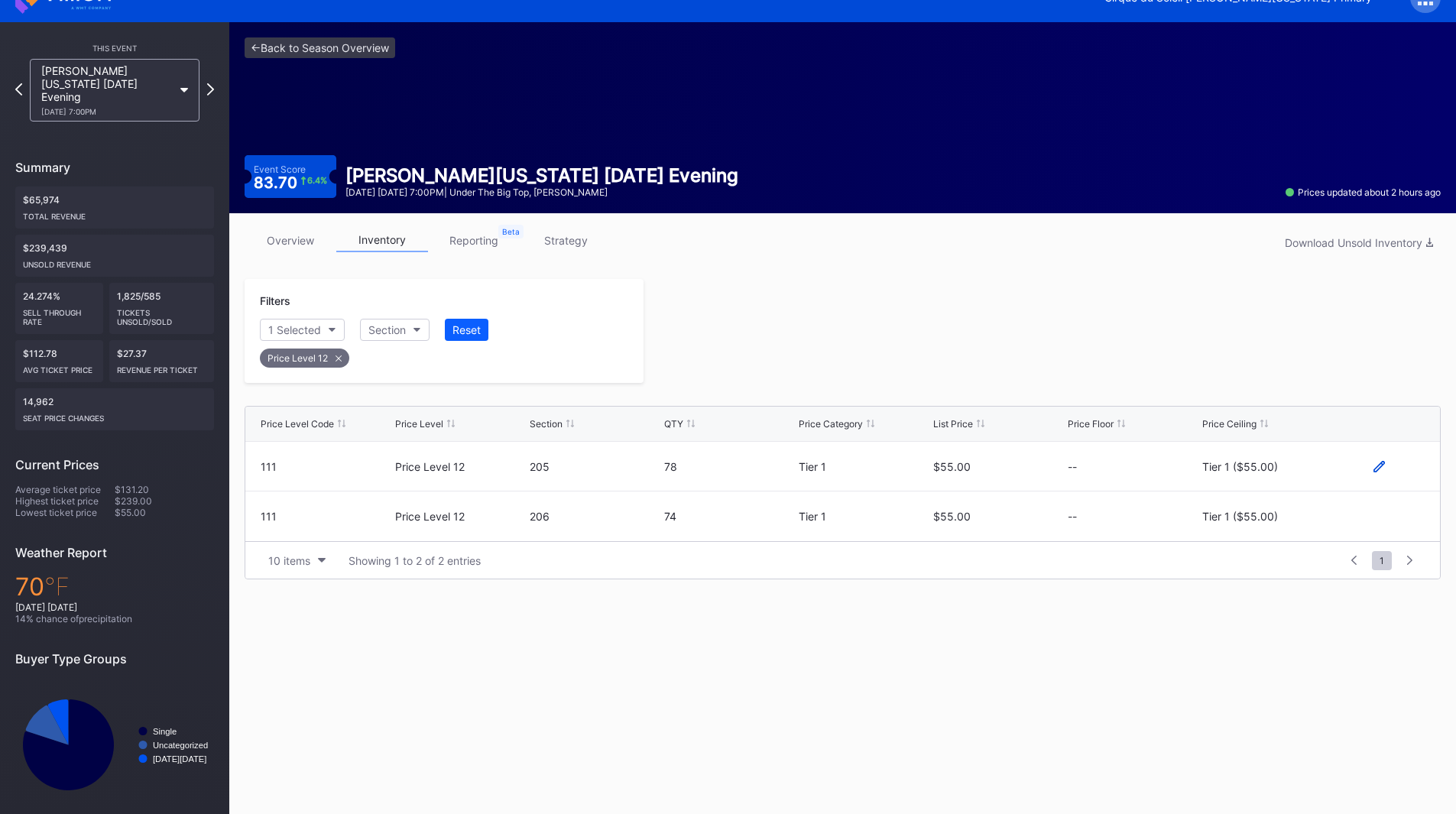
click at [1375, 466] on icon at bounding box center [1379, 466] width 11 height 11
click at [1271, 466] on div "Tier 1 ($55.00)" at bounding box center [1251, 472] width 75 height 13
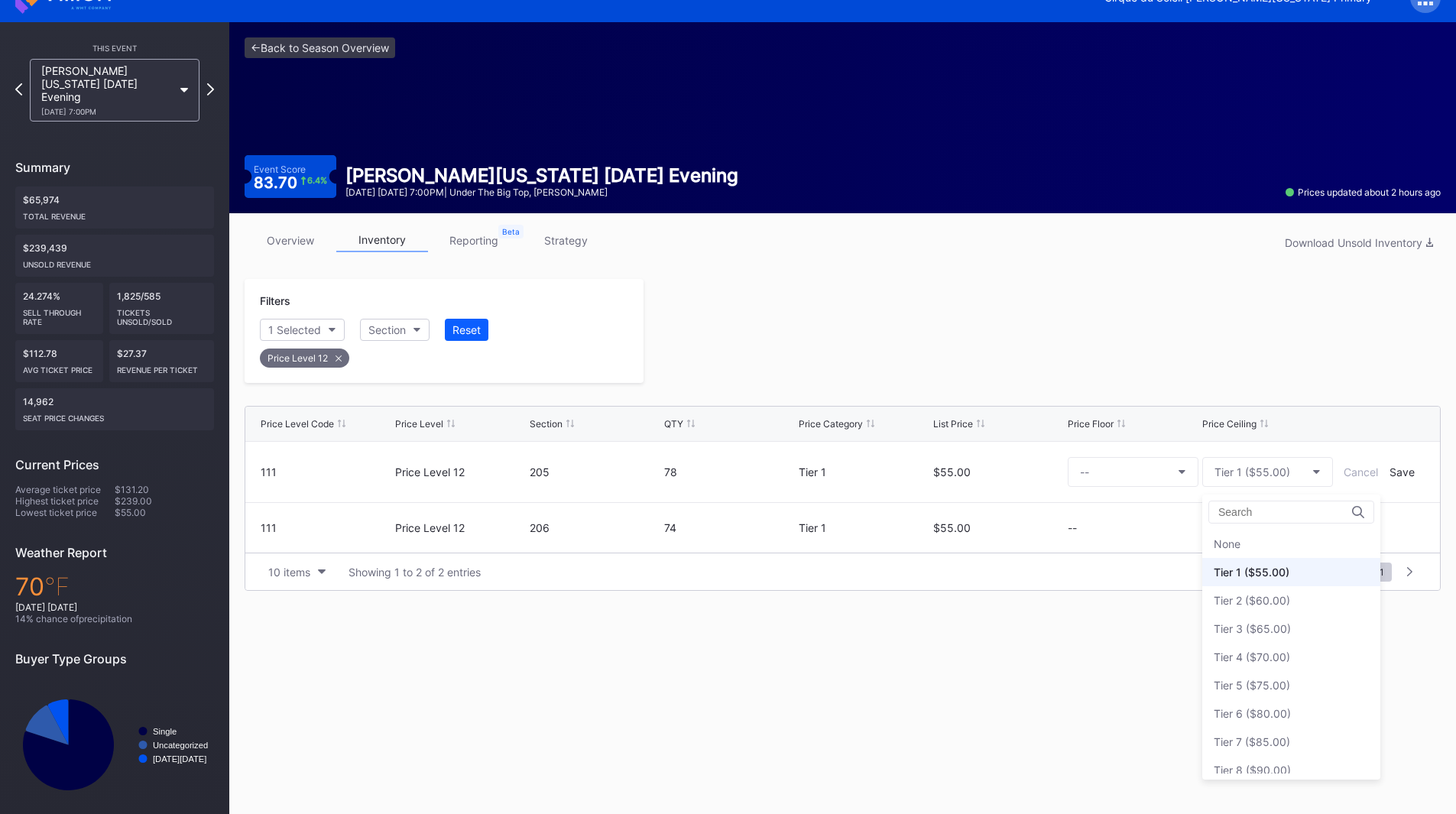
scroll to position [28, 0]
click at [1276, 602] on div "Tier 3 ($65.00)" at bounding box center [1251, 600] width 77 height 13
click at [1402, 474] on div "Save" at bounding box center [1402, 472] width 25 height 13
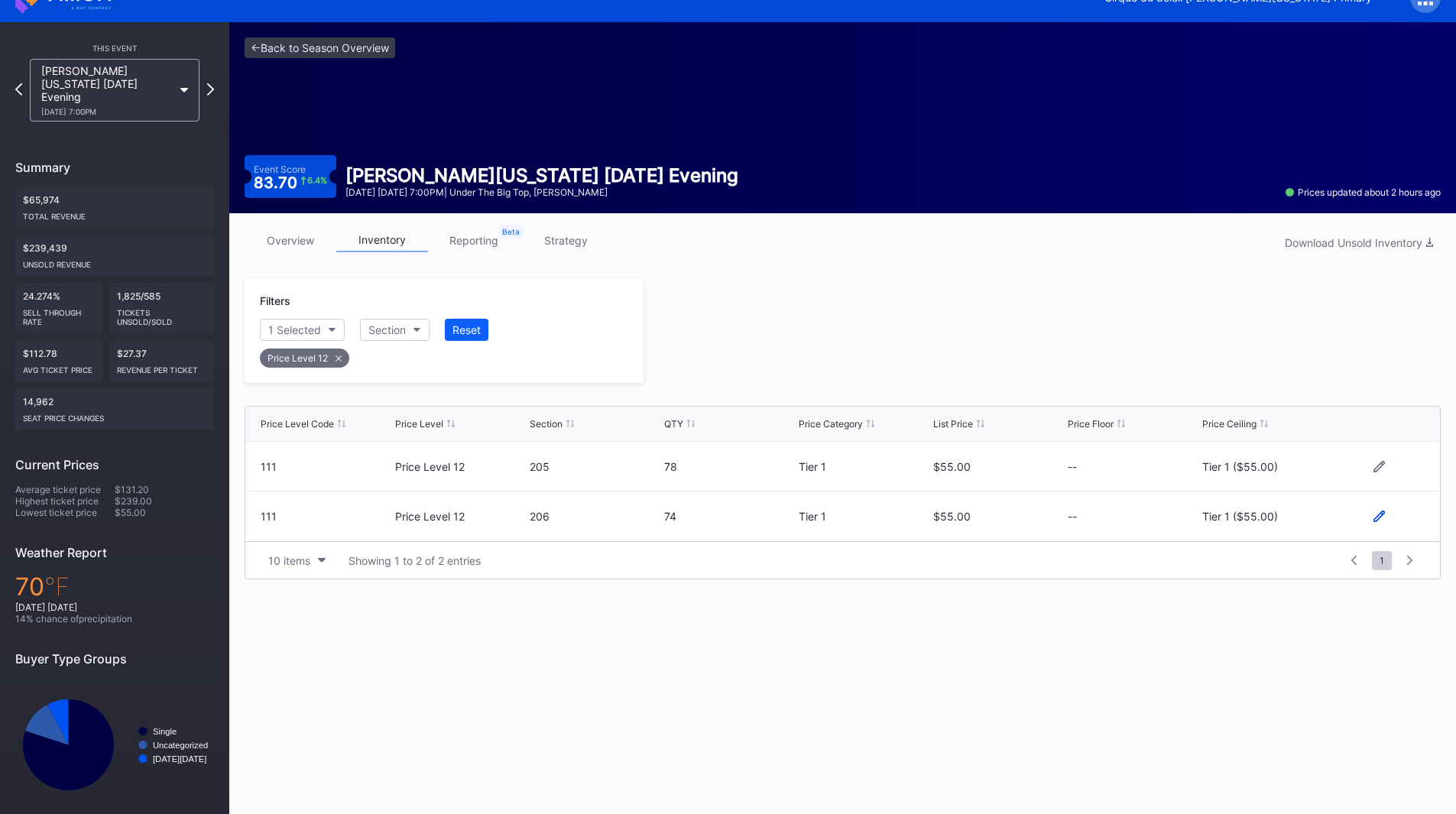
click at [1382, 516] on icon at bounding box center [1379, 516] width 11 height 11
click at [1280, 520] on div "Tier 1 ($55.00)" at bounding box center [1251, 522] width 75 height 13
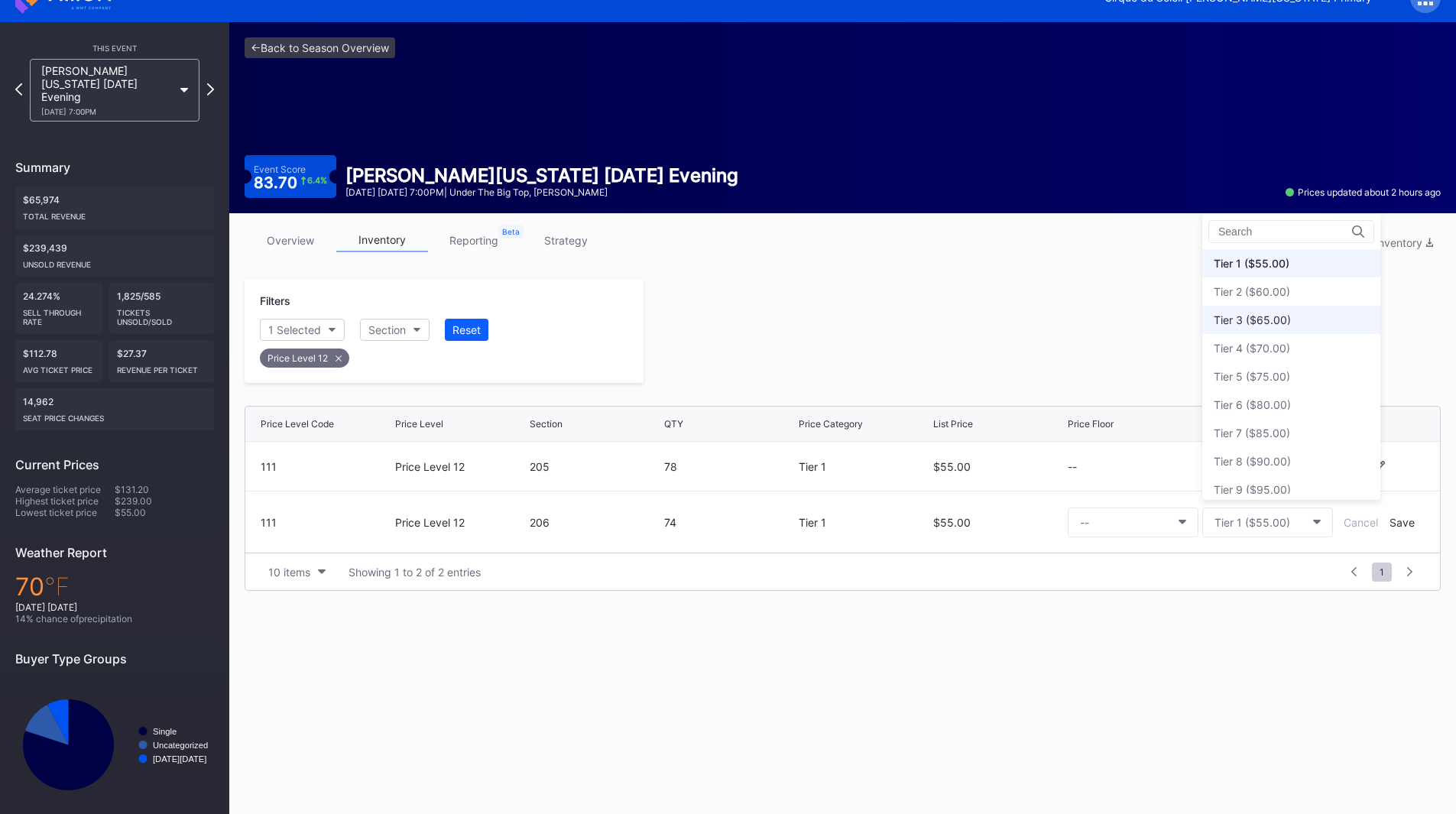
click at [1257, 322] on div "Tier 3 ($65.00)" at bounding box center [1251, 320] width 77 height 13
click at [1391, 522] on div "Save" at bounding box center [1402, 522] width 25 height 13
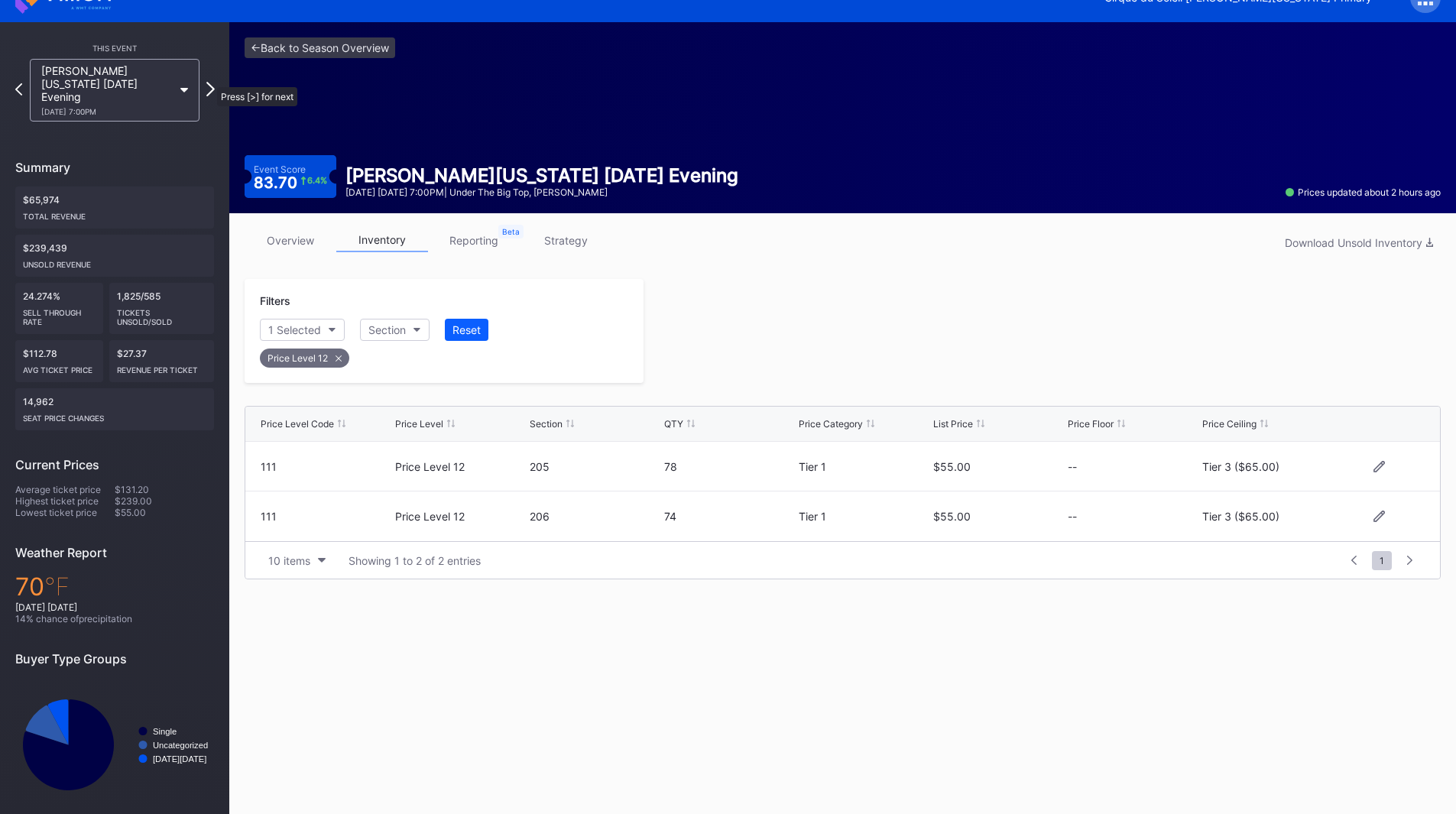
click at [210, 82] on icon at bounding box center [210, 89] width 8 height 15
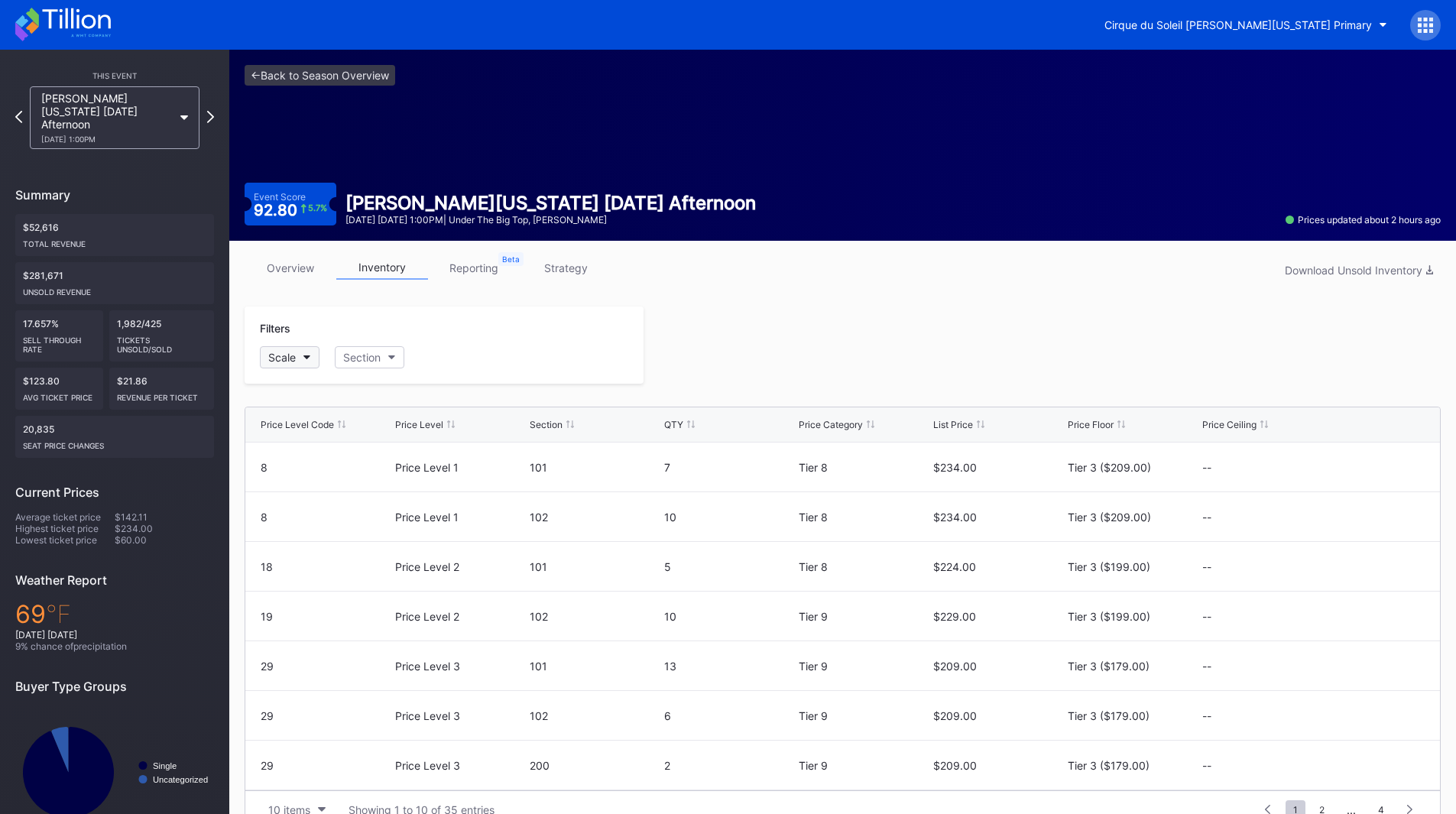
click at [288, 360] on div "Scale" at bounding box center [282, 357] width 28 height 13
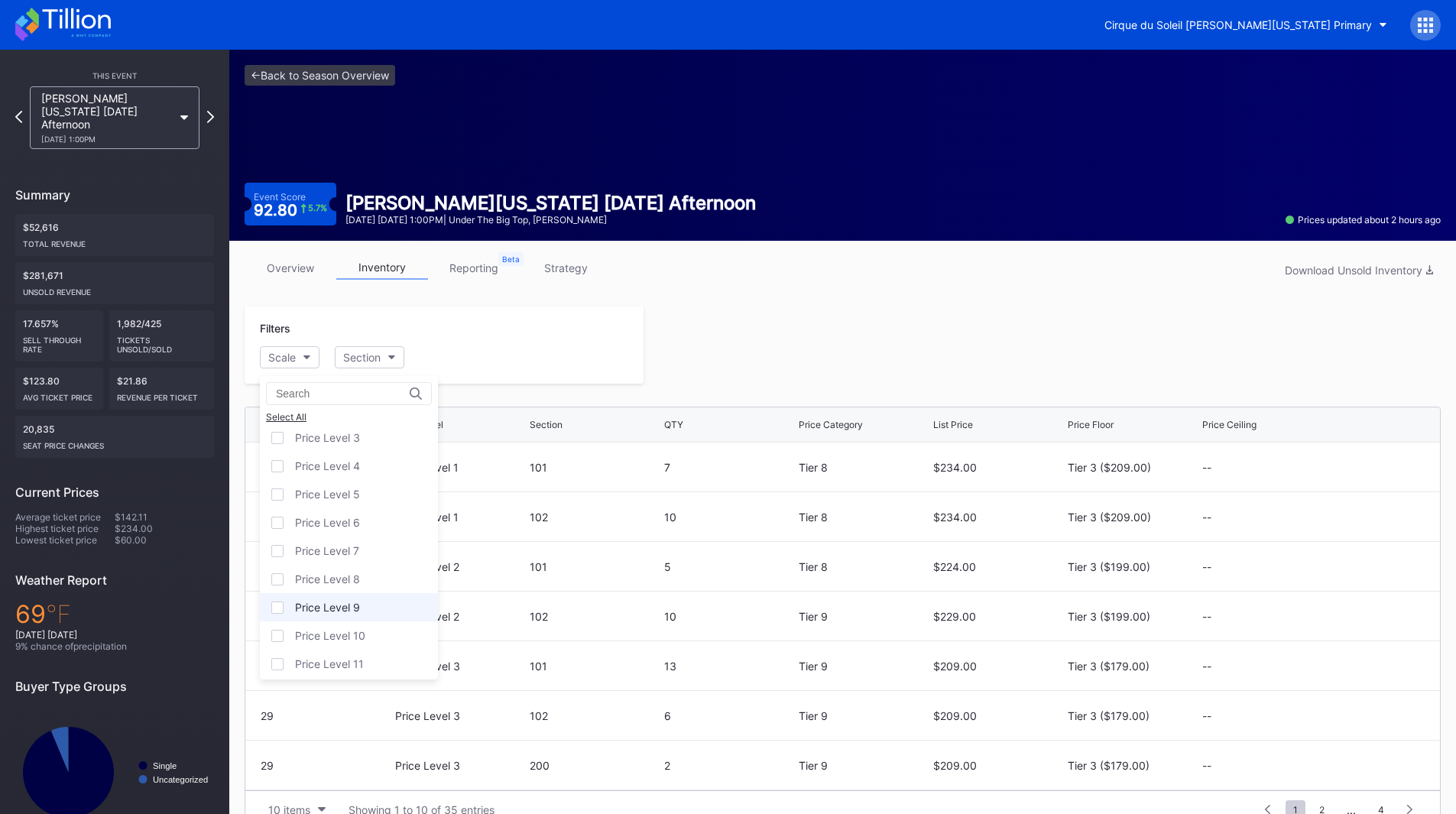
scroll to position [95, 0]
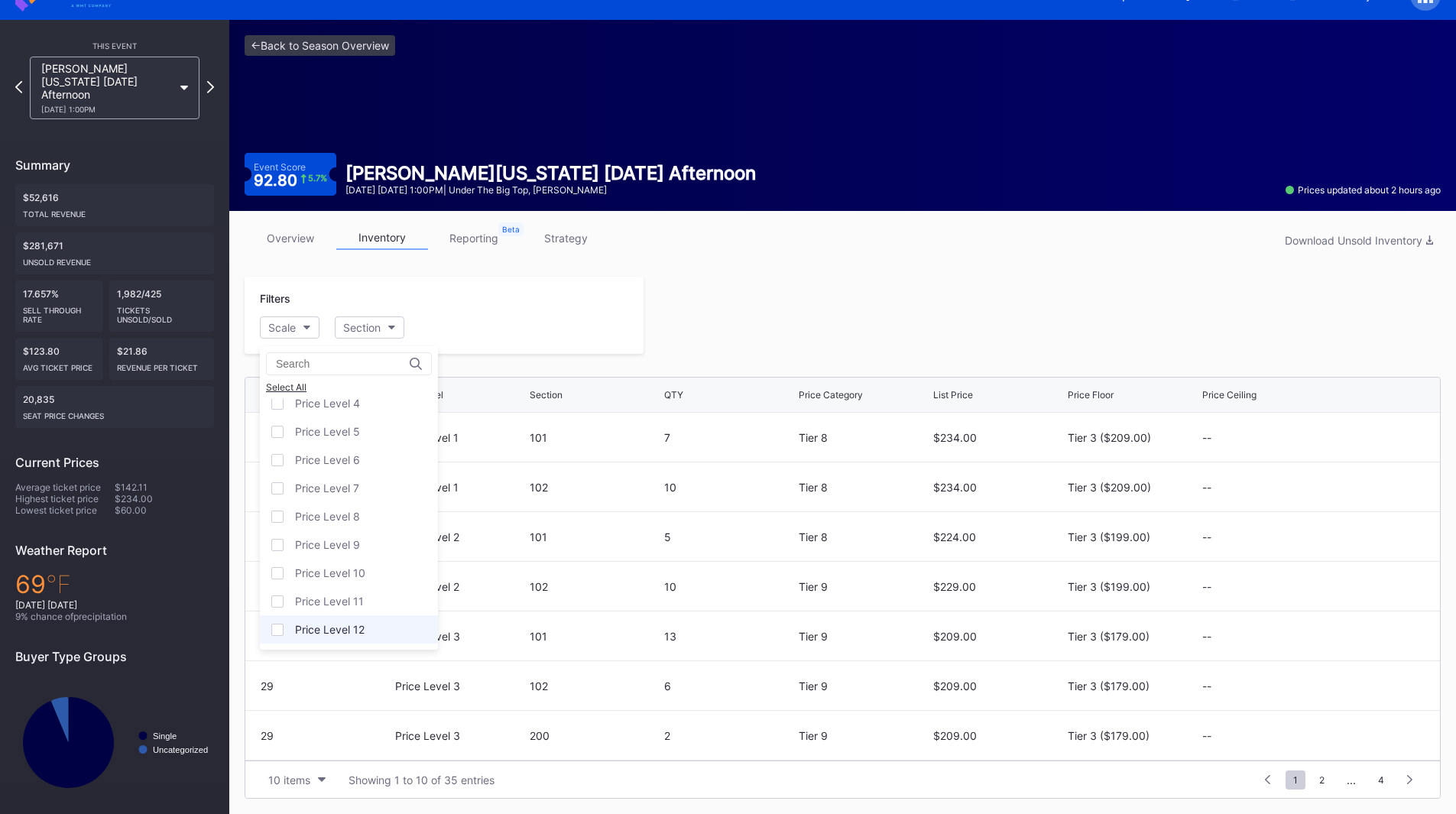
click at [350, 625] on div "Price Level 12" at bounding box center [329, 630] width 70 height 13
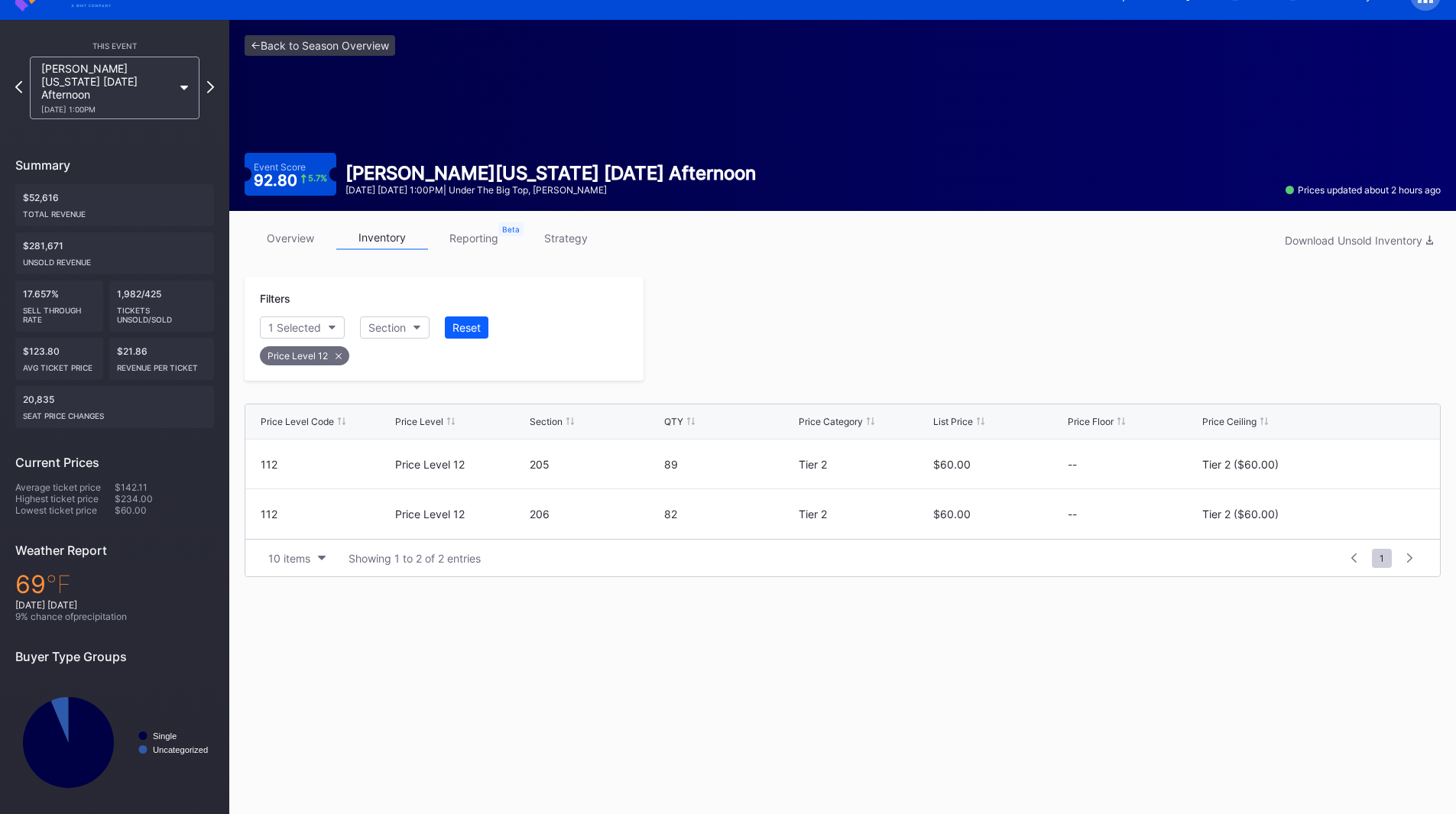
scroll to position [28, 0]
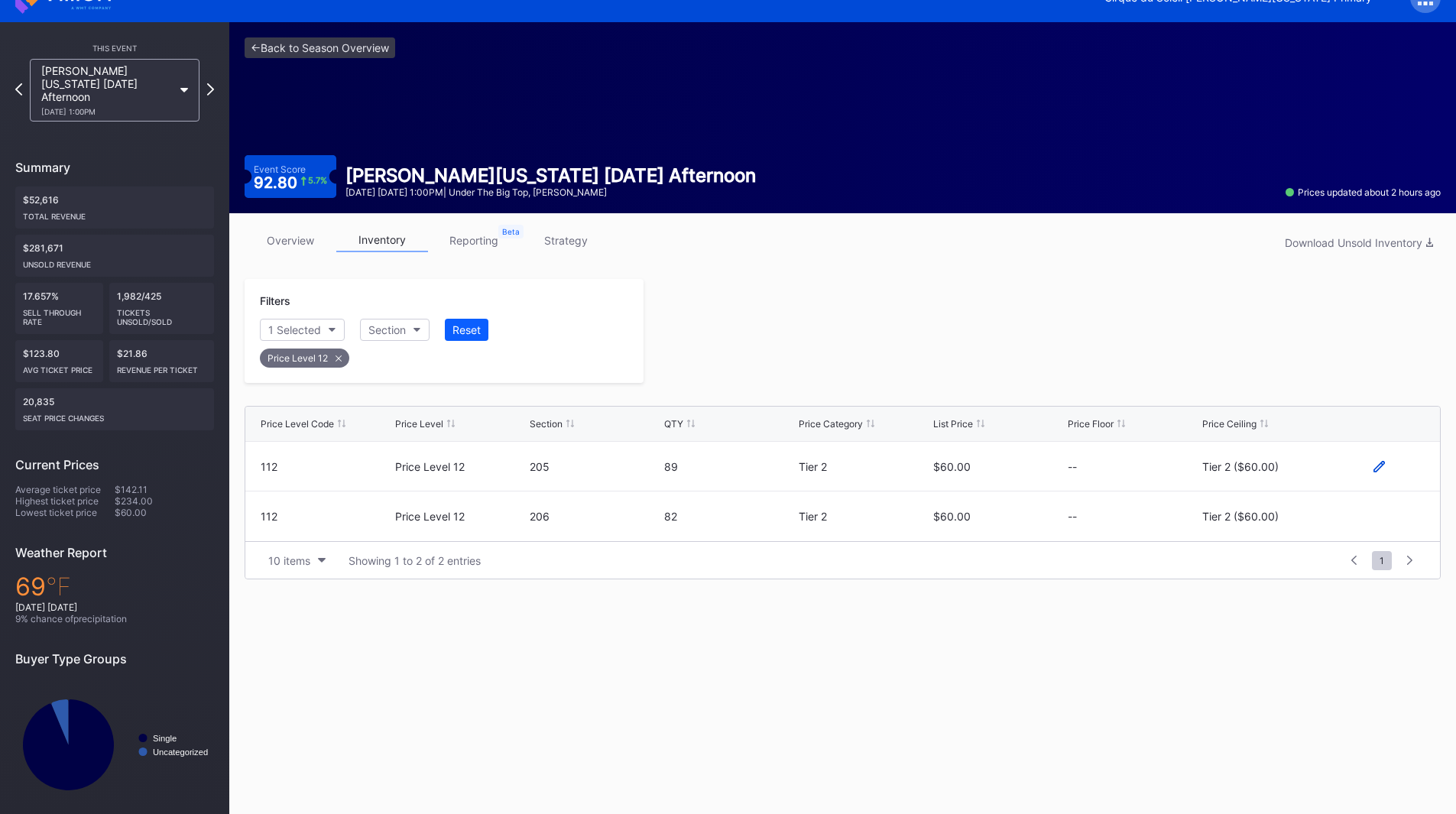
click at [1377, 464] on icon at bounding box center [1379, 466] width 11 height 11
click at [1255, 468] on div "Tier 2 ($60.00)" at bounding box center [1252, 472] width 76 height 13
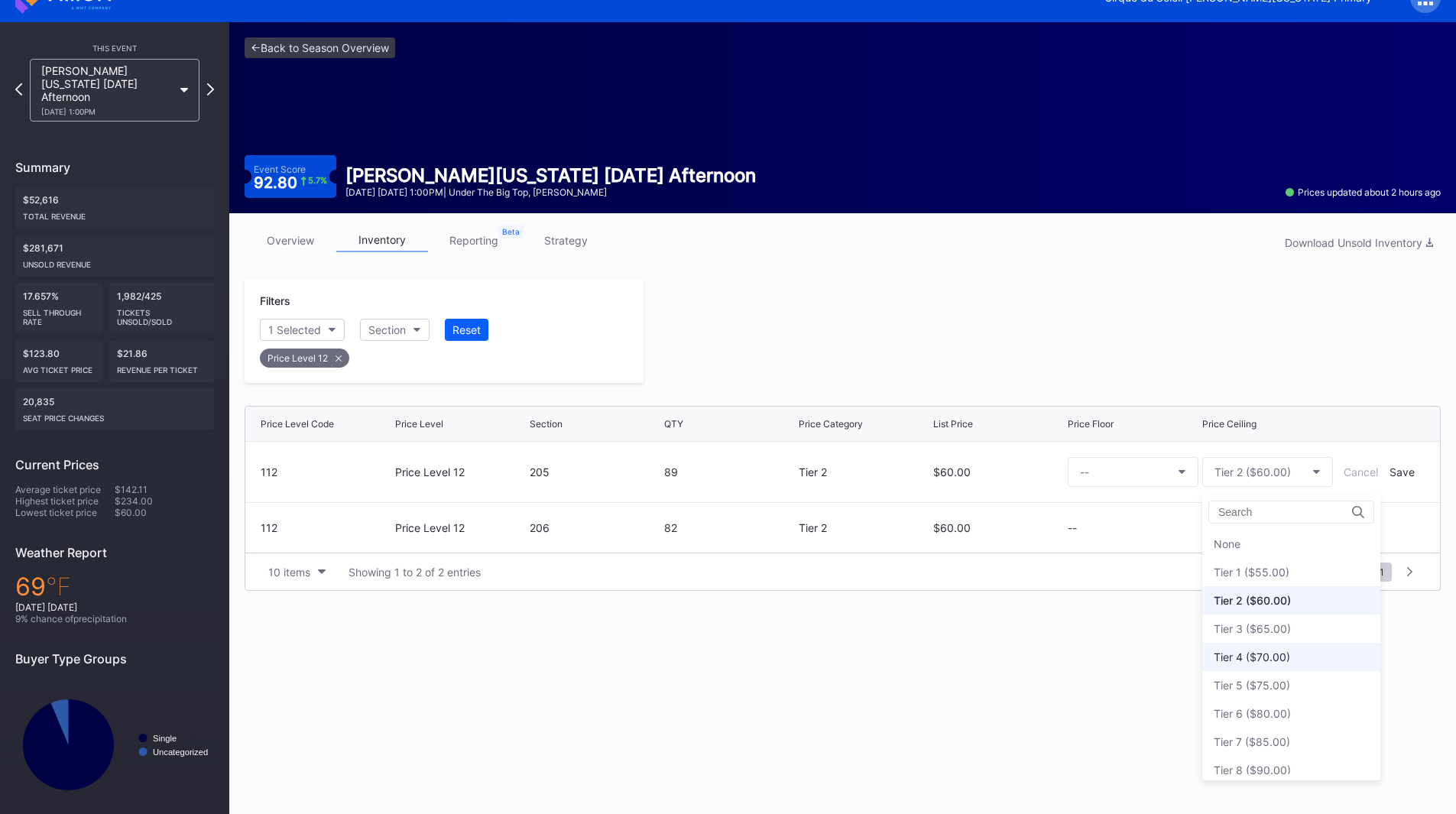
scroll to position [57, 0]
click at [1257, 574] on div "Tier 3 ($65.00)" at bounding box center [1251, 572] width 77 height 13
click at [1398, 480] on form "112 Price Level 12 205 89 Tier 2 $60.00 -- Tier 3 ($65.00) Cancel Save" at bounding box center [843, 472] width 1164 height 61
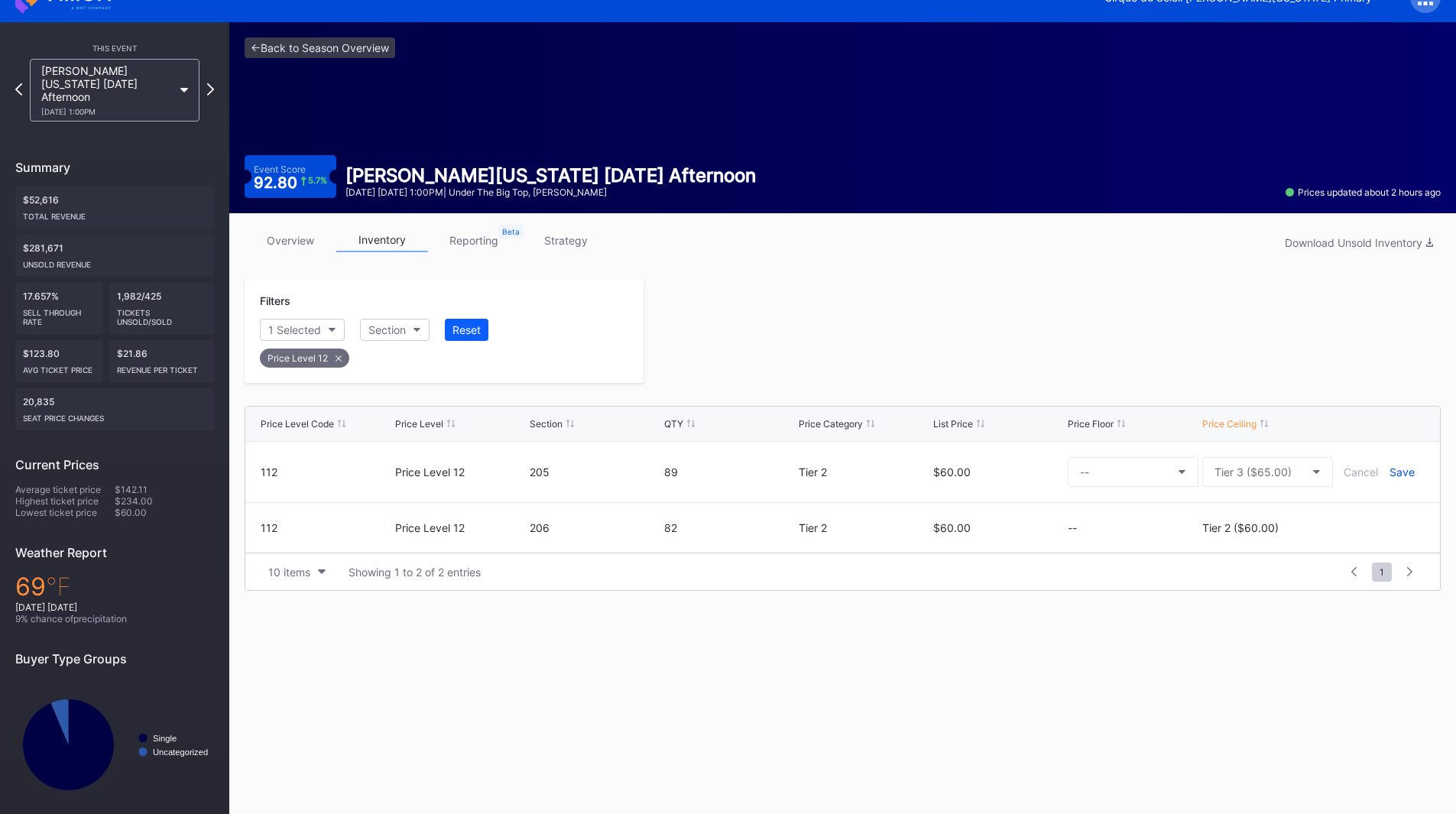
click at [1398, 474] on div "Save" at bounding box center [1402, 472] width 25 height 13
click at [1380, 516] on icon at bounding box center [1379, 516] width 11 height 11
click at [1259, 525] on div "Tier 2 ($60.00)" at bounding box center [1252, 522] width 76 height 13
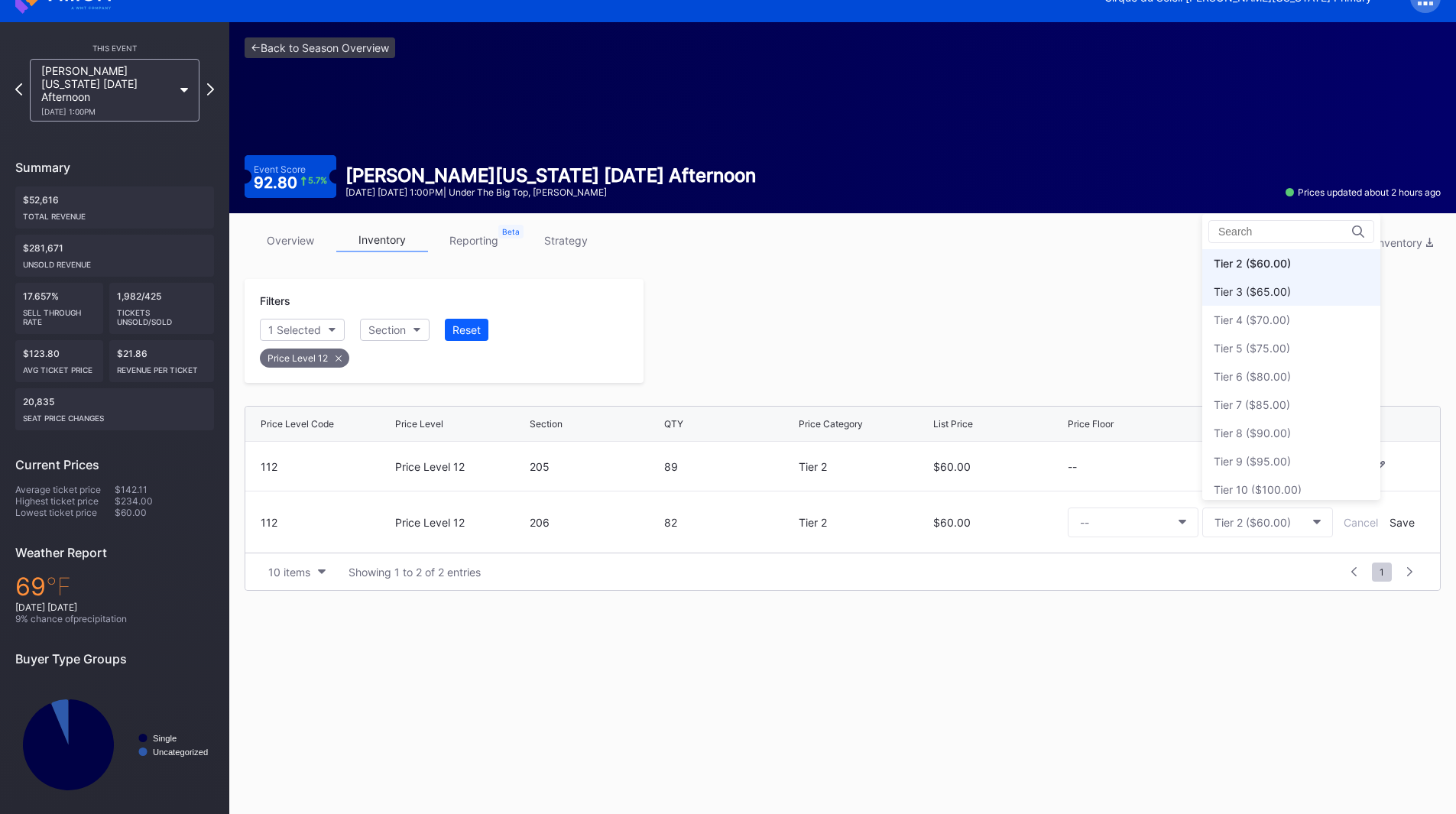
click at [1262, 295] on div "Tier 3 ($65.00)" at bounding box center [1251, 291] width 77 height 13
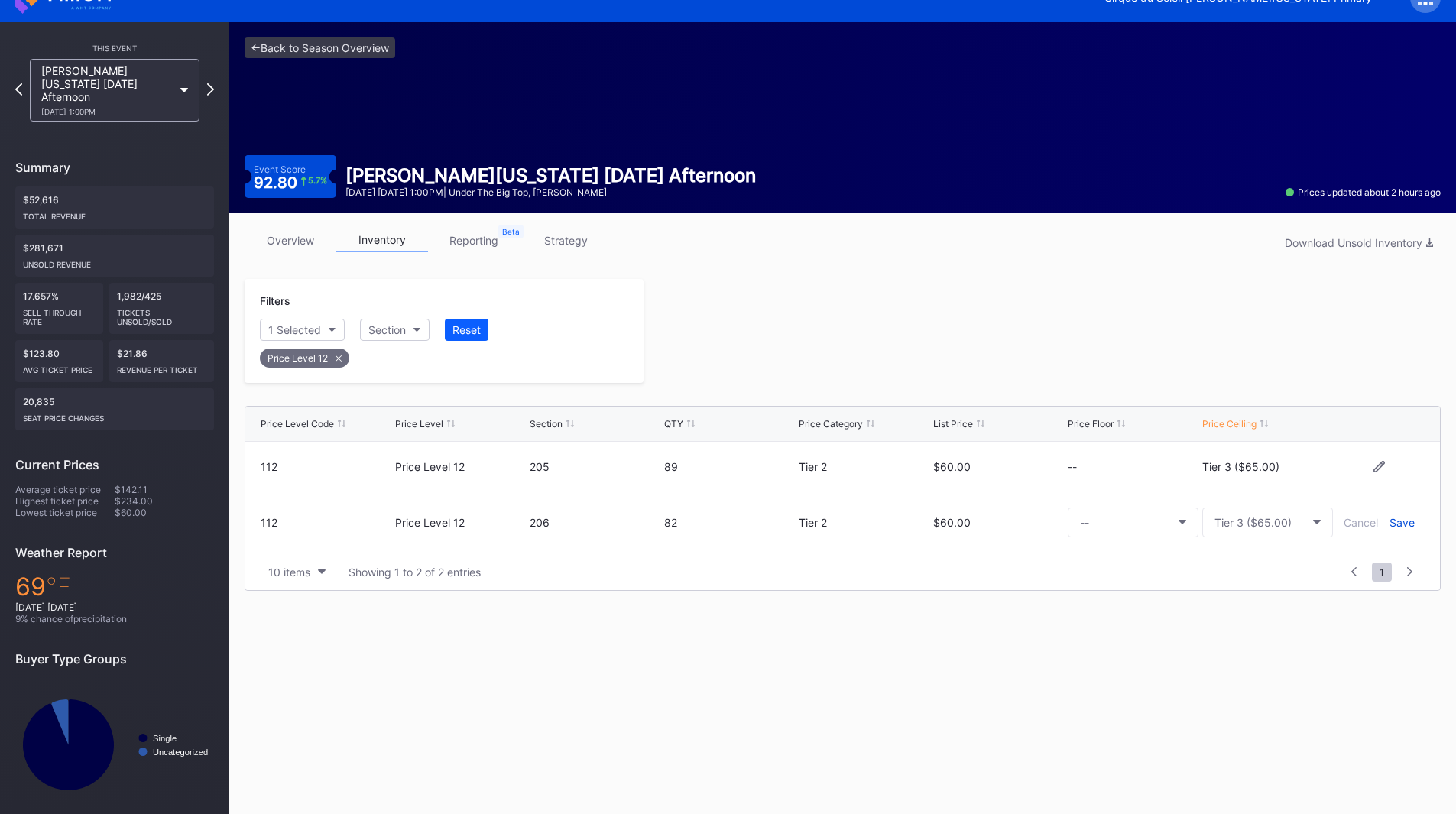
click at [1406, 524] on div "Save" at bounding box center [1402, 522] width 25 height 13
click at [1037, 358] on div at bounding box center [1042, 331] width 797 height 104
click at [206, 82] on icon at bounding box center [210, 89] width 8 height 15
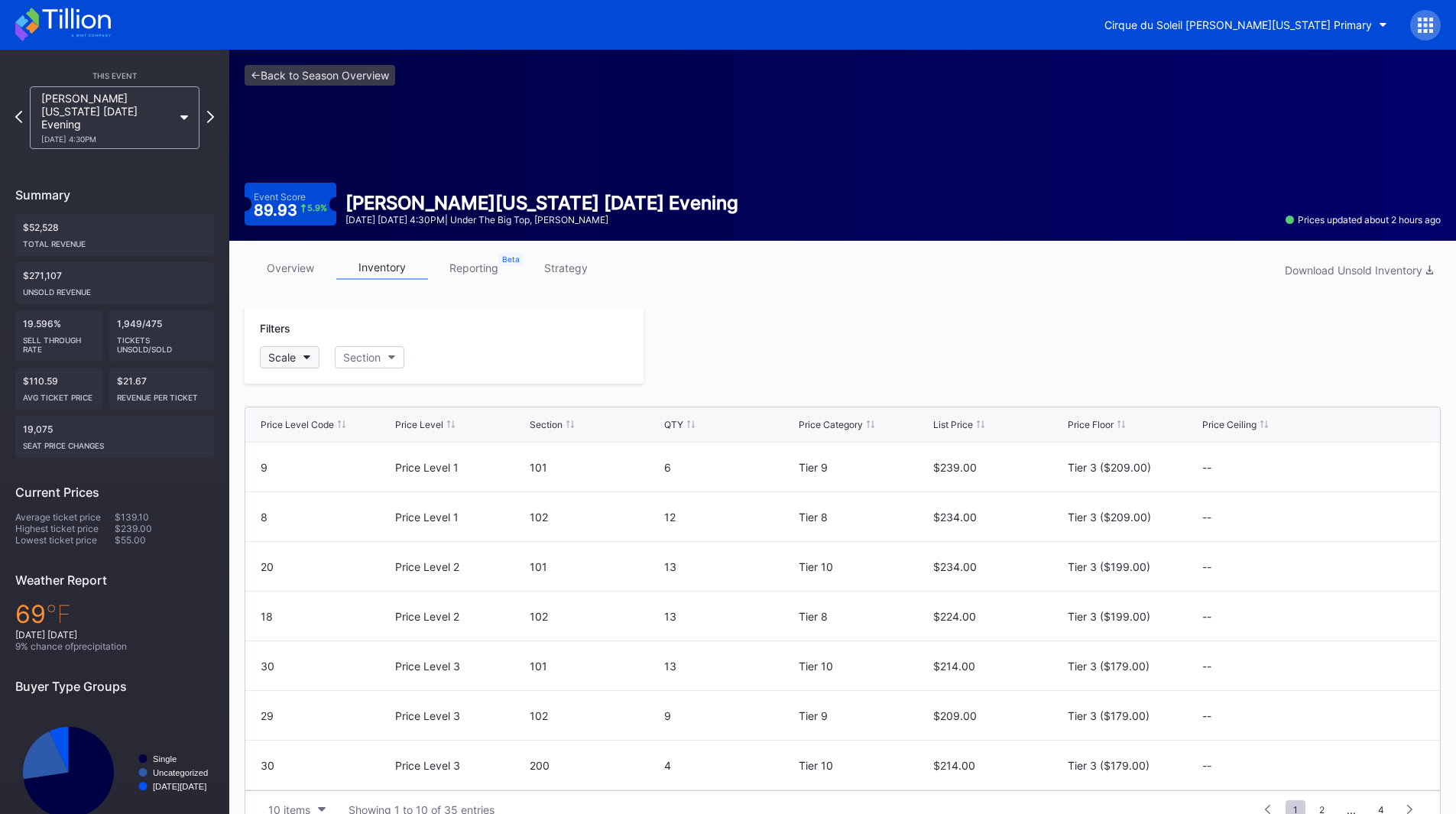
click at [295, 361] on div "Scale" at bounding box center [282, 357] width 28 height 13
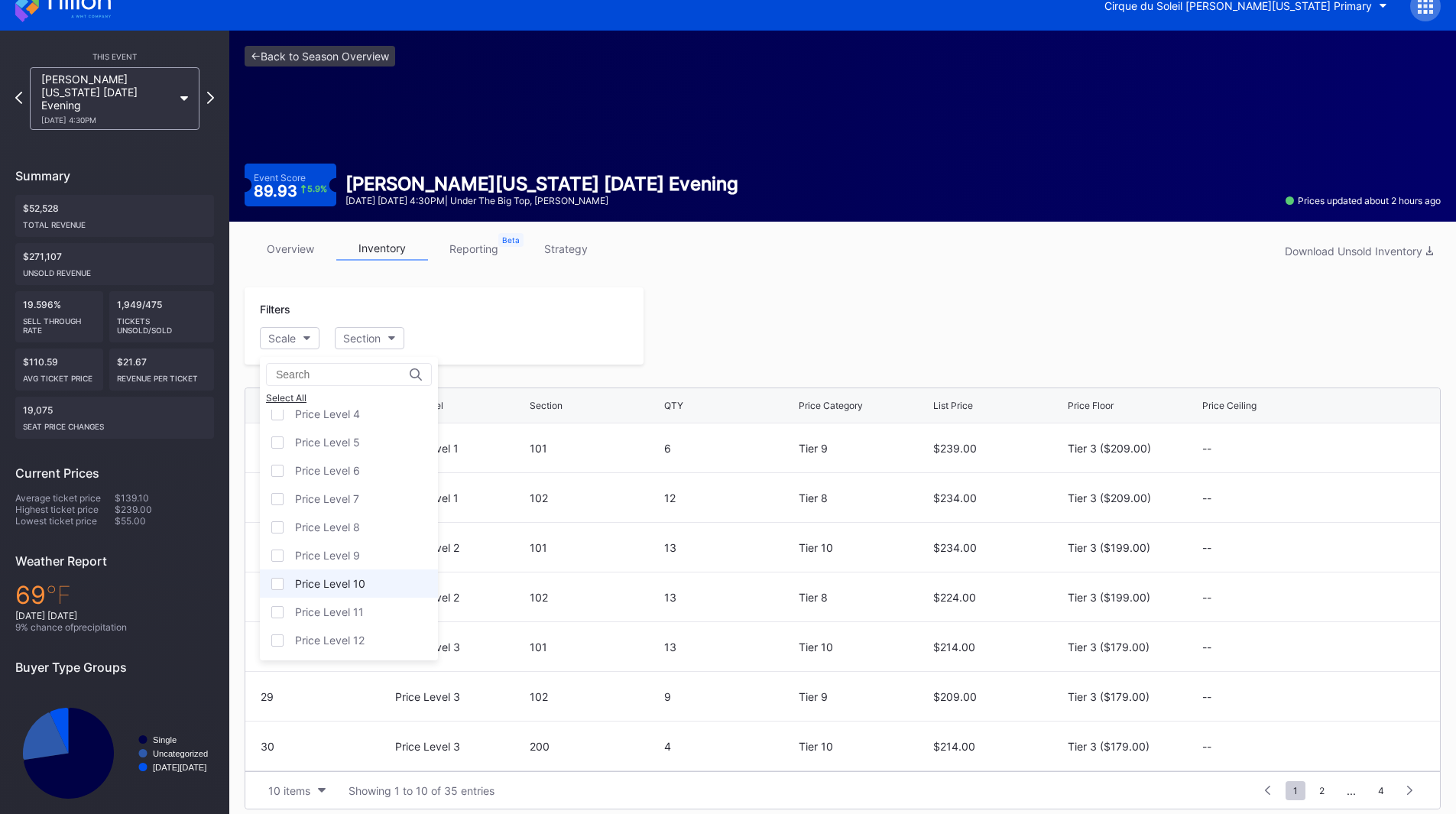
scroll to position [30, 0]
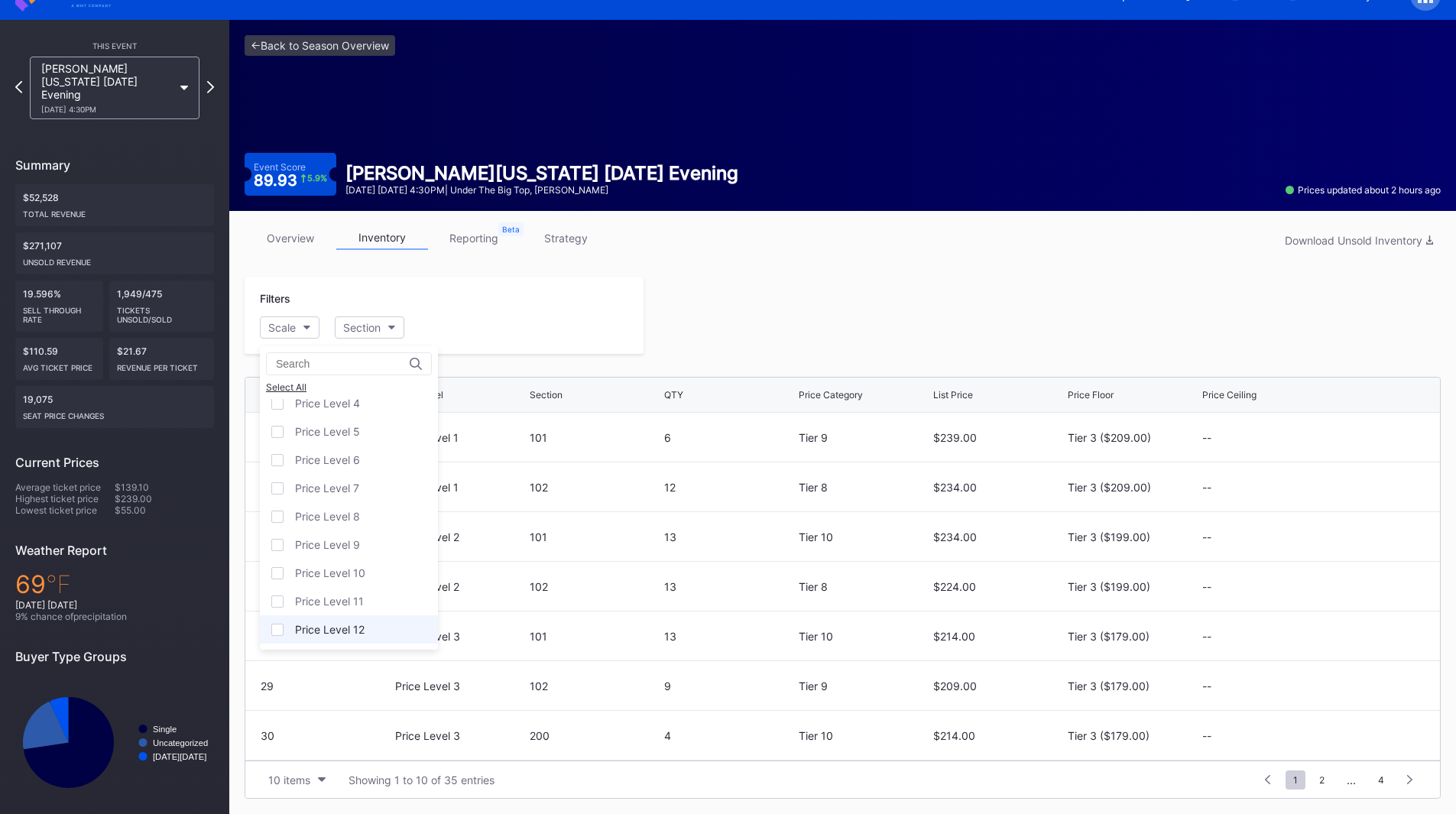
click at [336, 629] on div "Price Level 12" at bounding box center [329, 630] width 70 height 13
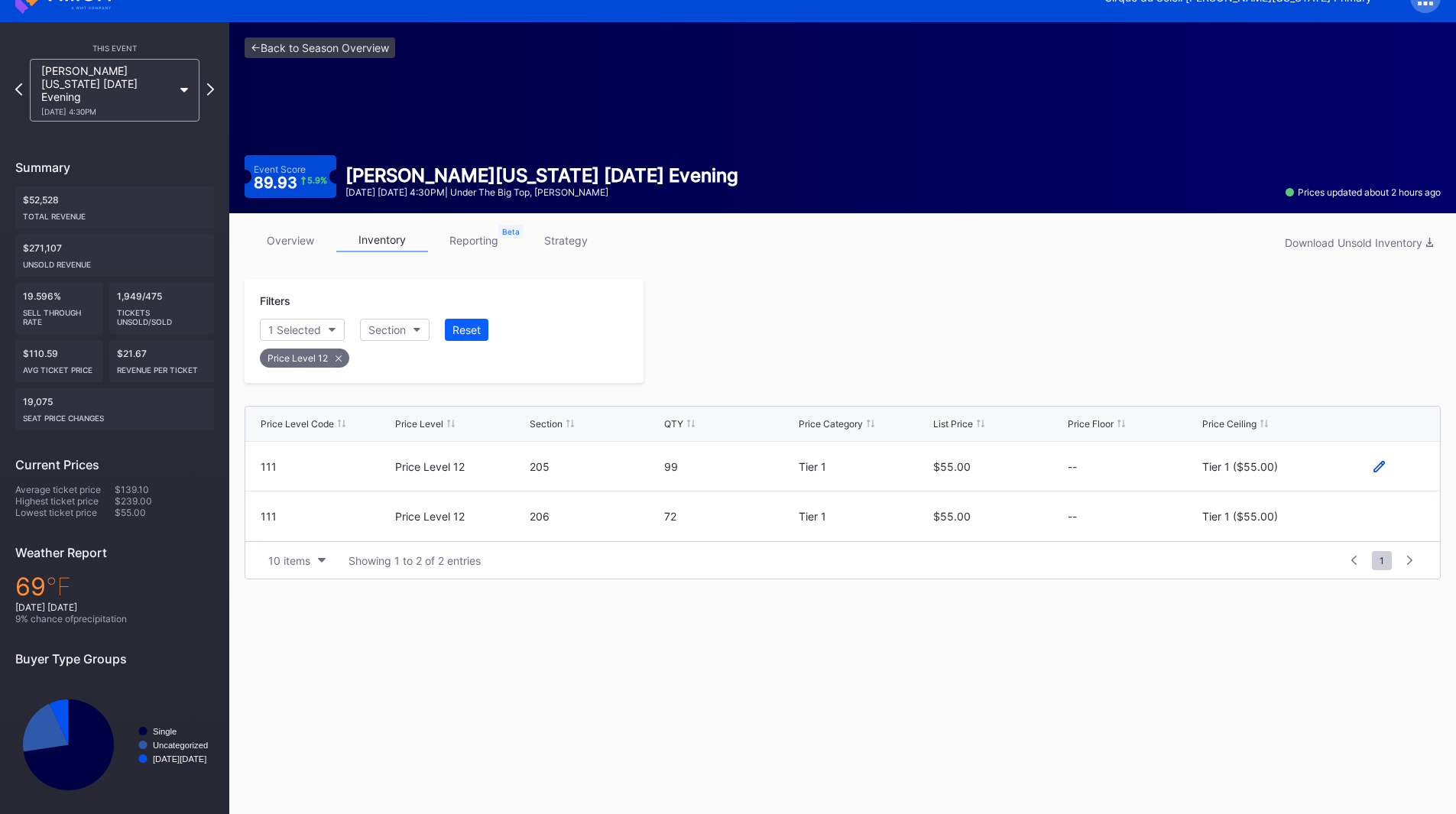
click at [1379, 466] on icon at bounding box center [1379, 466] width 11 height 11
click at [1267, 480] on button "Tier 1 ($55.00)" at bounding box center [1267, 472] width 130 height 30
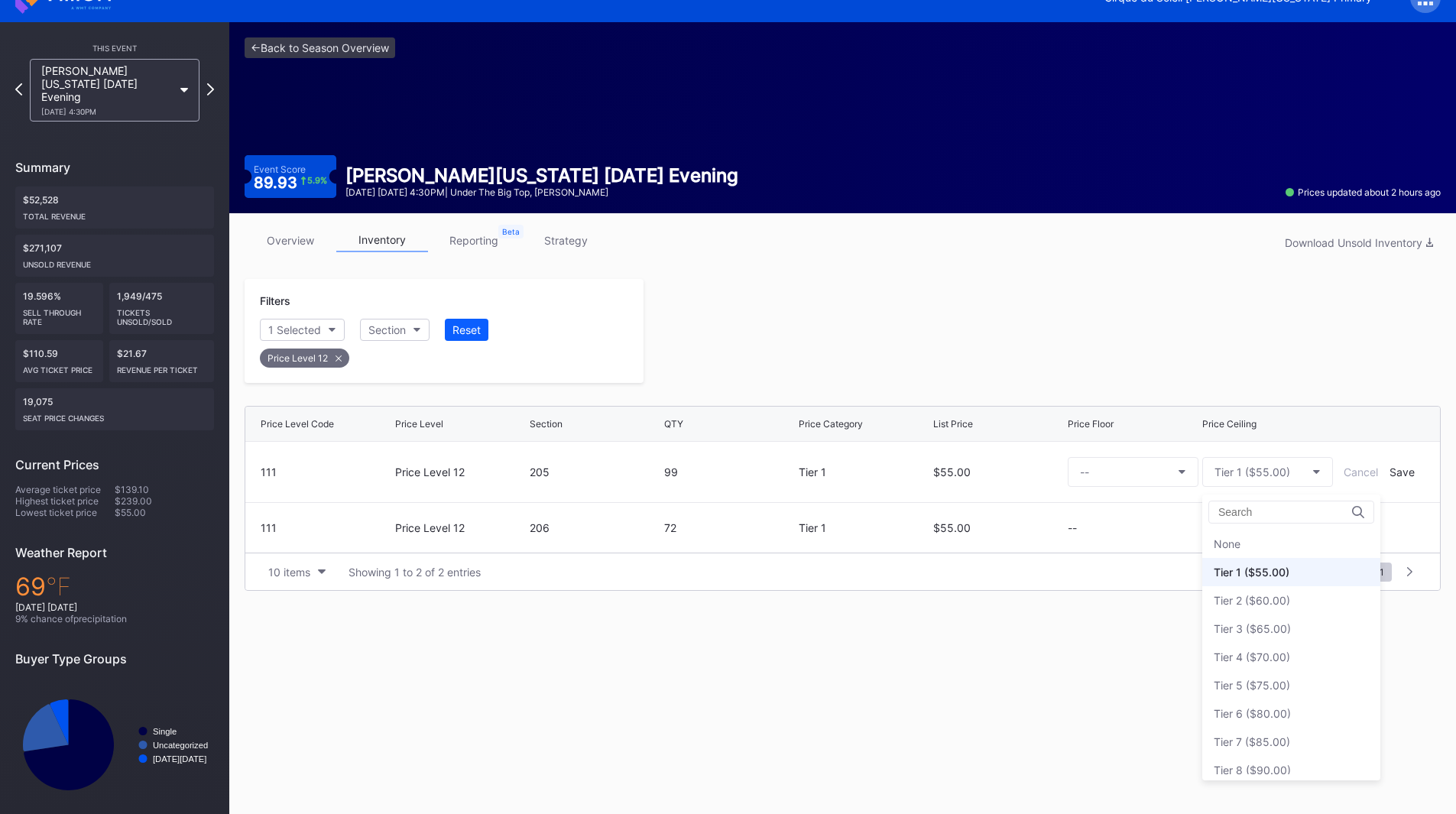
scroll to position [28, 0]
click at [1272, 602] on div "Tier 3 ($65.00)" at bounding box center [1251, 600] width 77 height 13
click at [1401, 475] on div "Save" at bounding box center [1402, 472] width 25 height 13
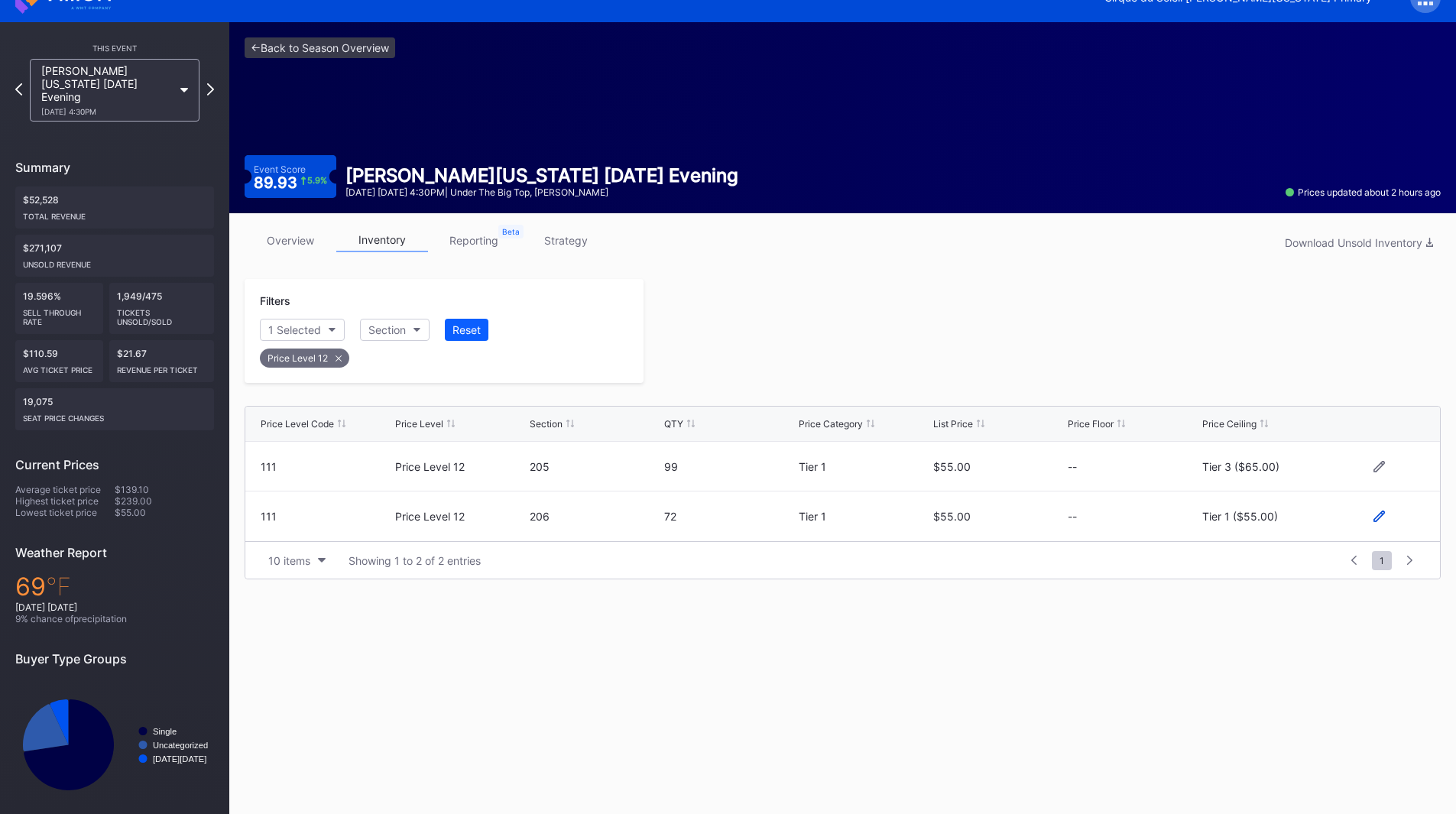
click at [1379, 517] on icon at bounding box center [1379, 516] width 11 height 11
click at [1259, 519] on div "Tier 1 ($55.00)" at bounding box center [1251, 522] width 75 height 13
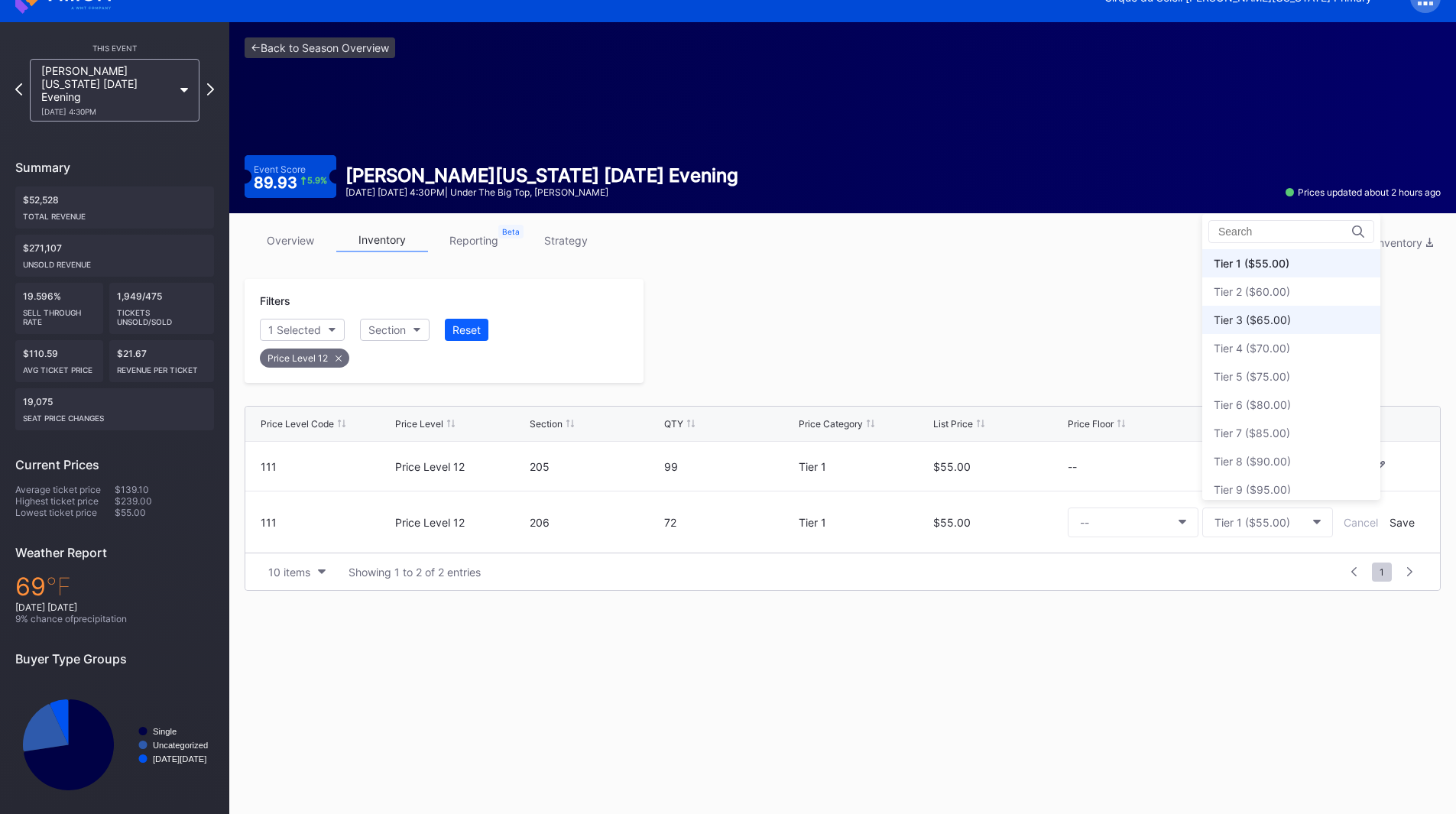
click at [1265, 327] on div "Tier 3 ($65.00)" at bounding box center [1291, 320] width 178 height 28
click at [1391, 517] on div "Save" at bounding box center [1402, 522] width 25 height 13
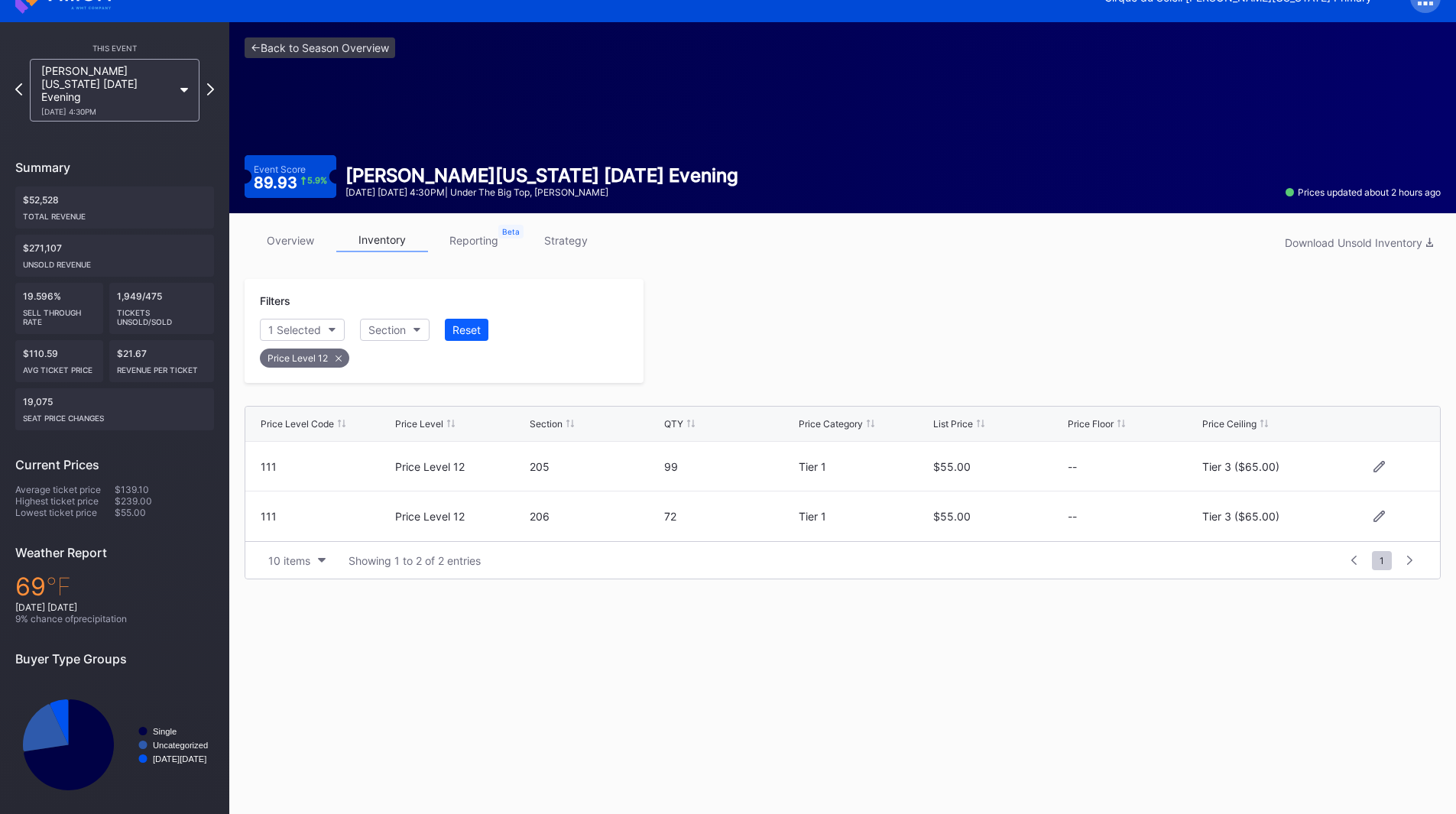
click at [1012, 360] on div at bounding box center [1042, 331] width 797 height 104
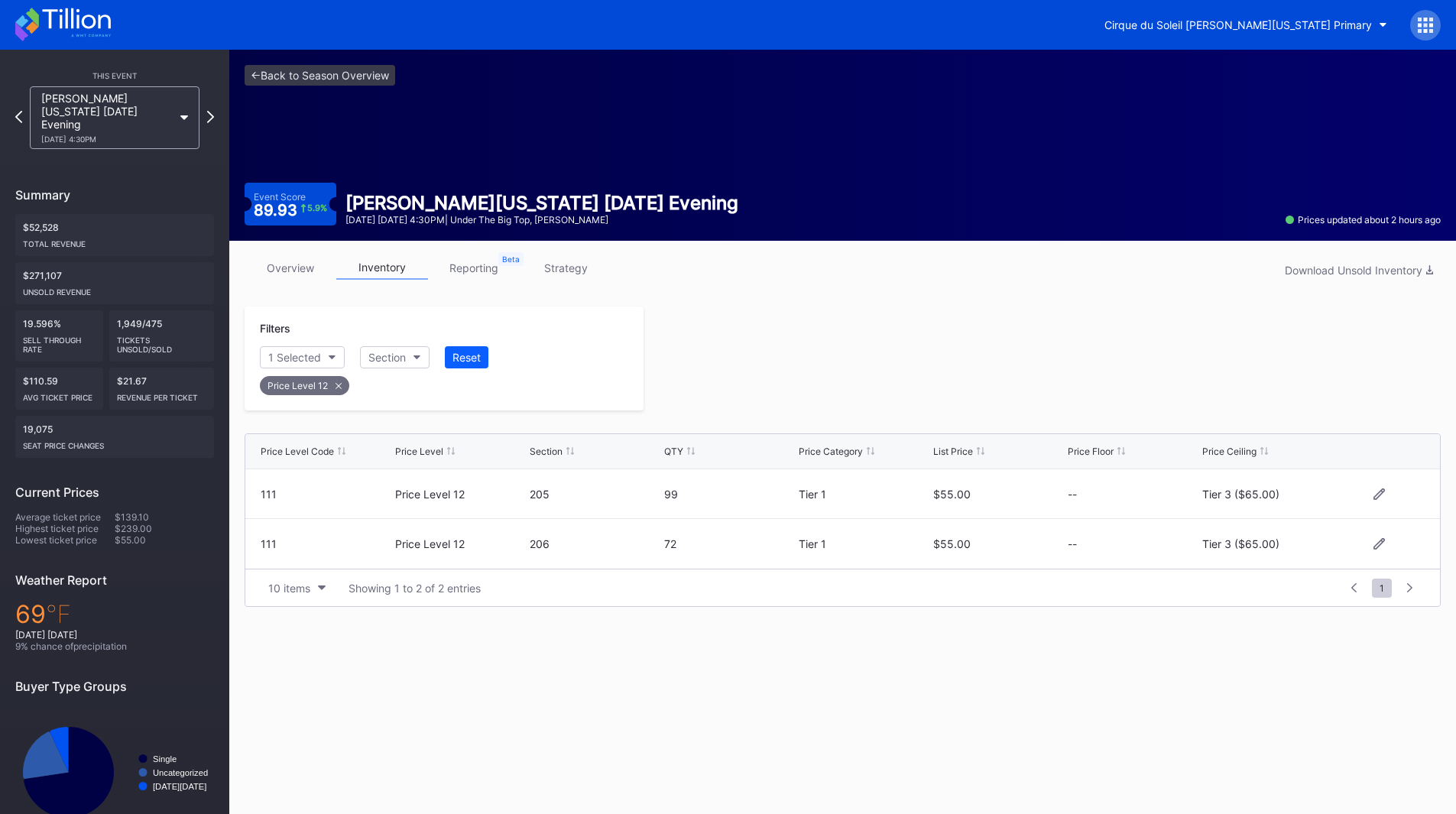
click at [64, 28] on icon at bounding box center [63, 24] width 96 height 34
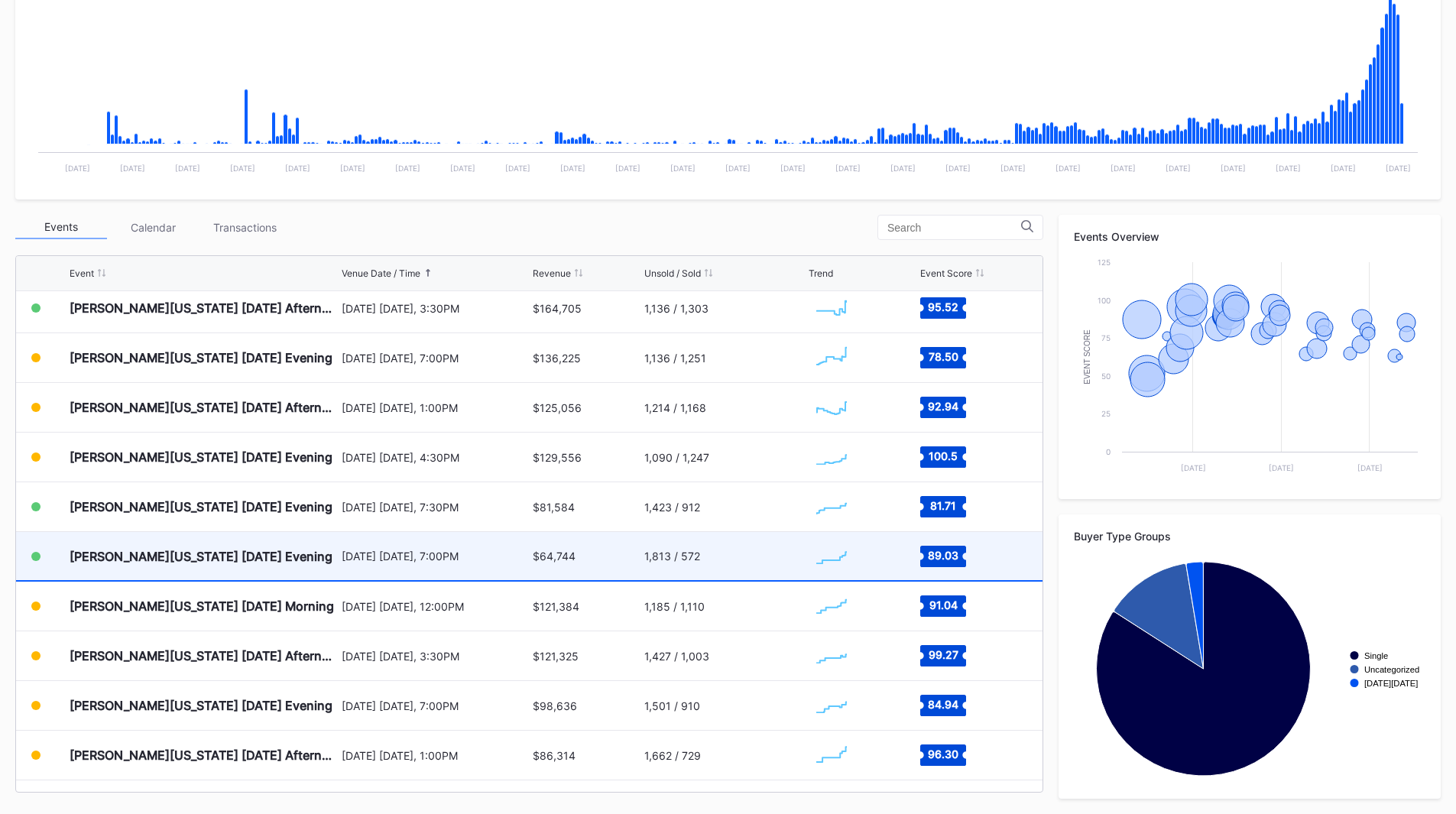
click at [421, 545] on div "[DATE] [DATE], 7:00PM" at bounding box center [435, 555] width 188 height 48
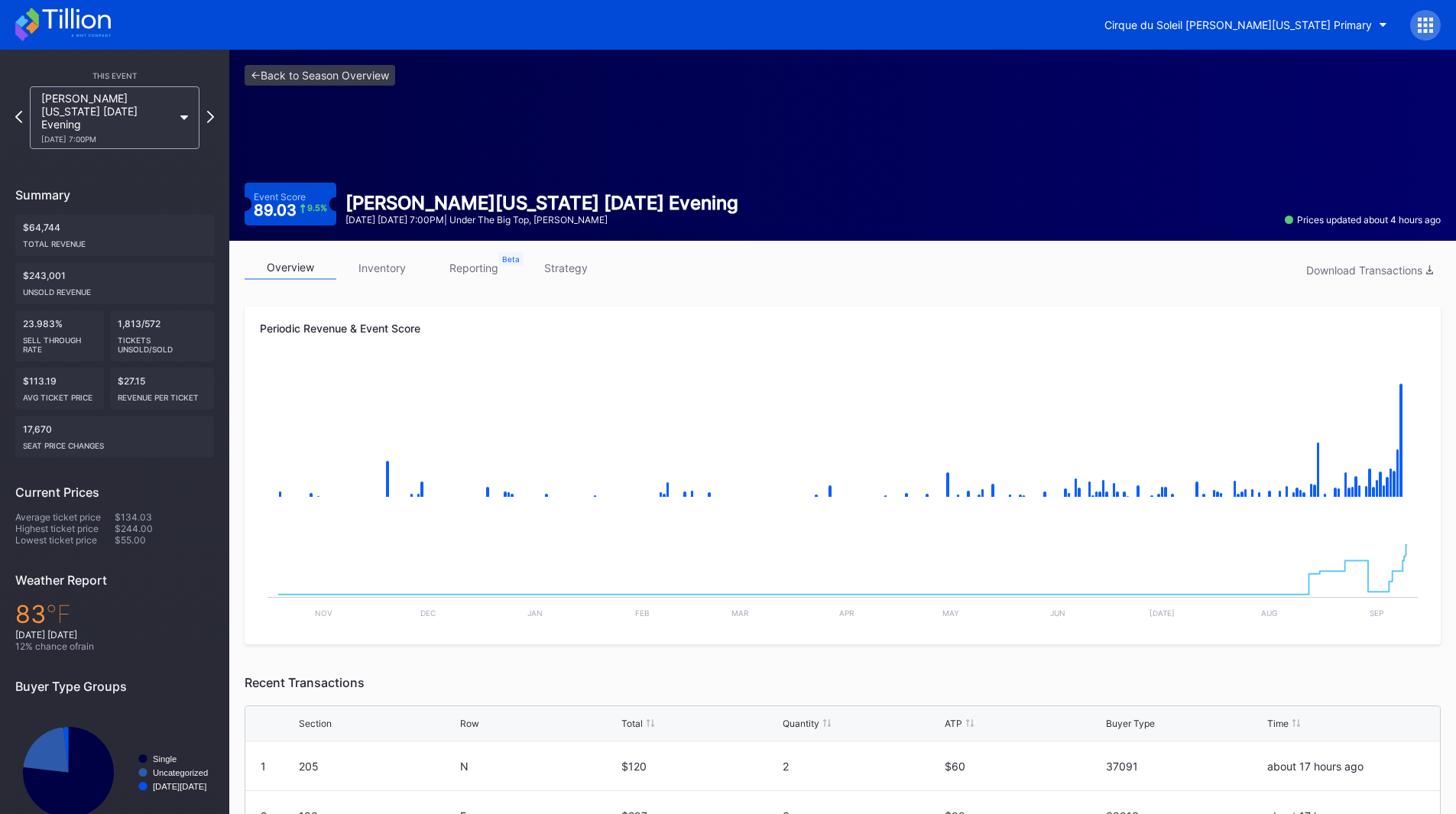
click at [78, 22] on icon at bounding box center [76, 18] width 68 height 20
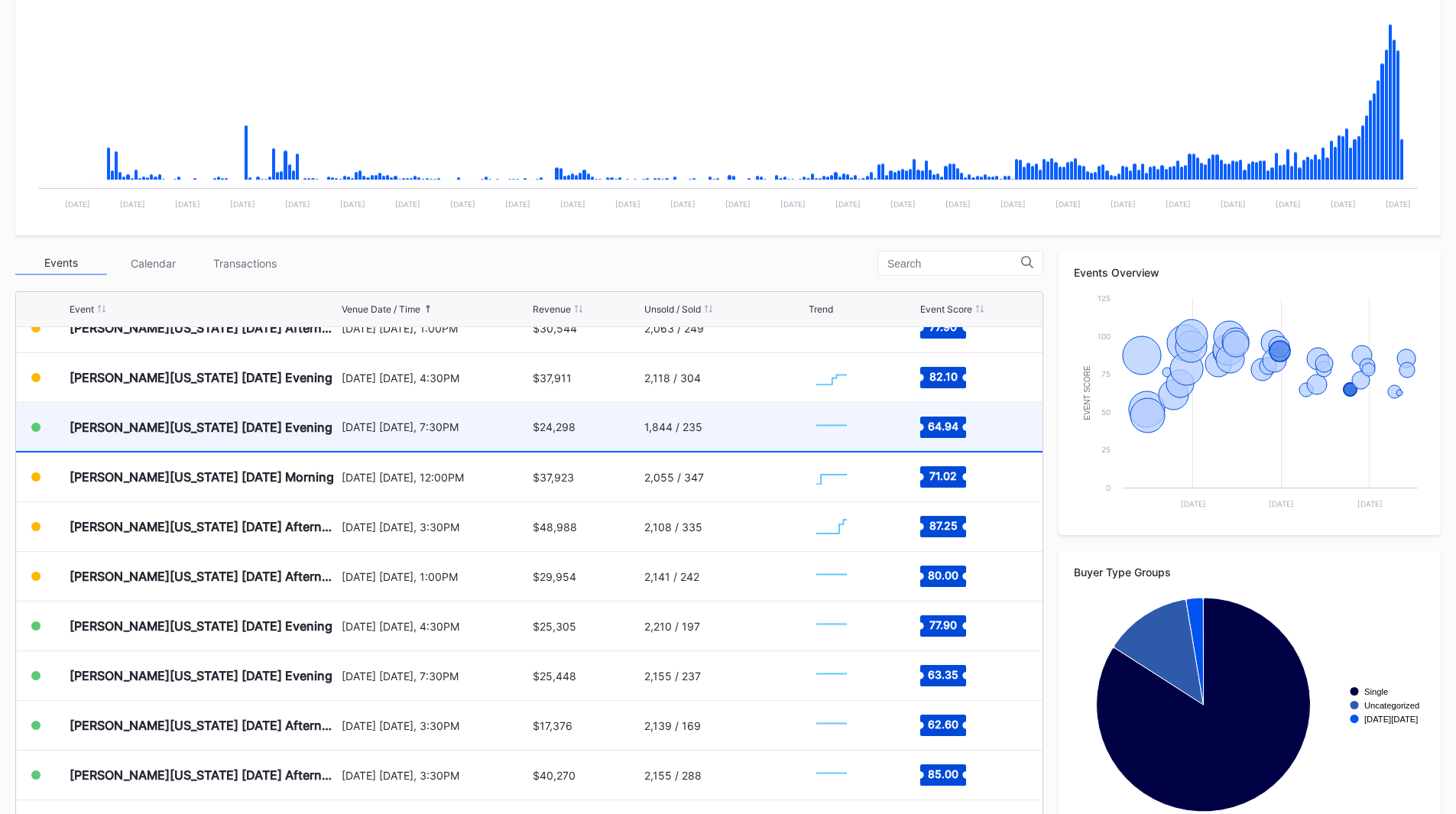
scroll to position [1337, 0]
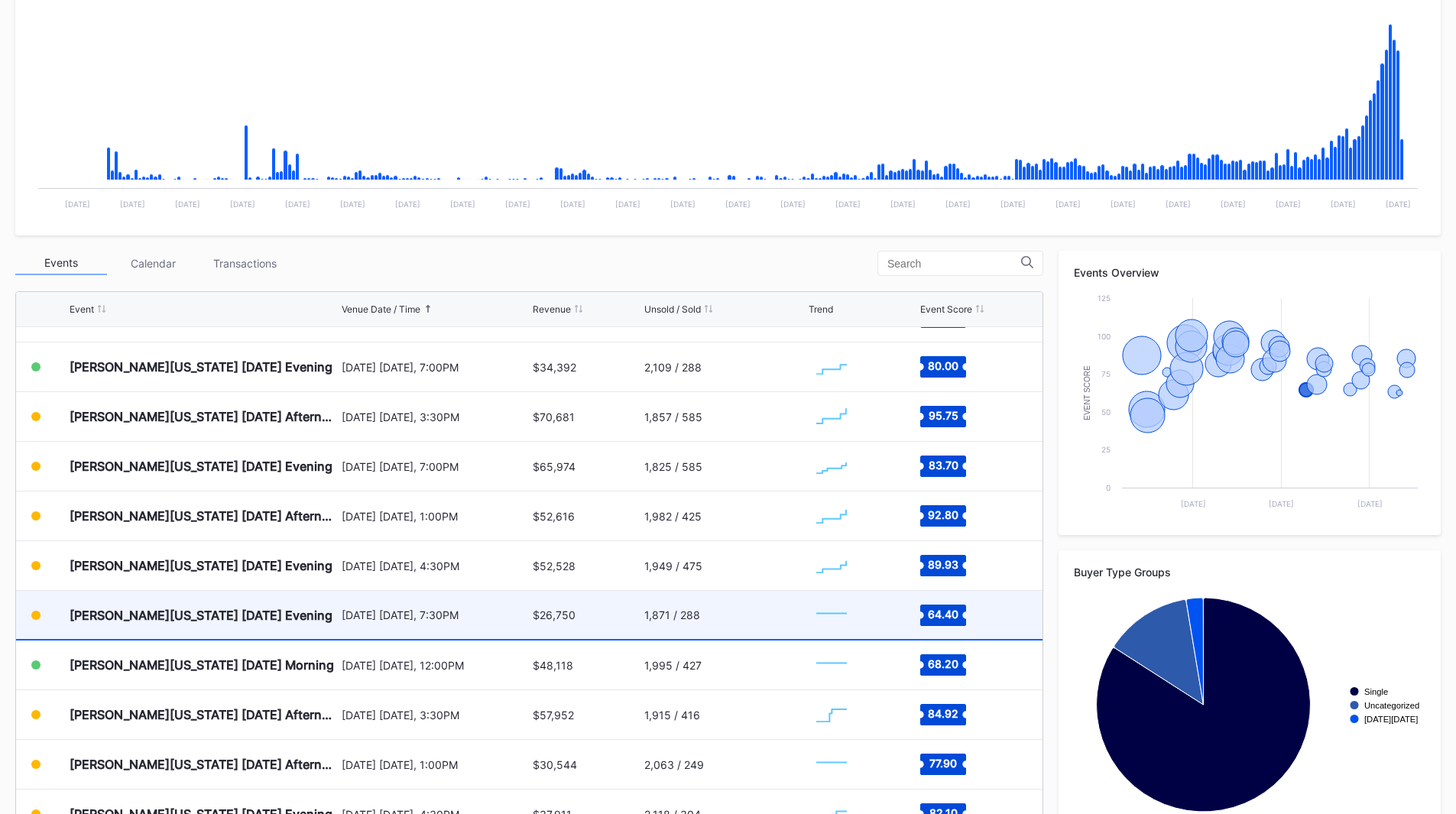
click at [458, 610] on div "[DATE] [DATE], 7:30PM" at bounding box center [435, 615] width 188 height 13
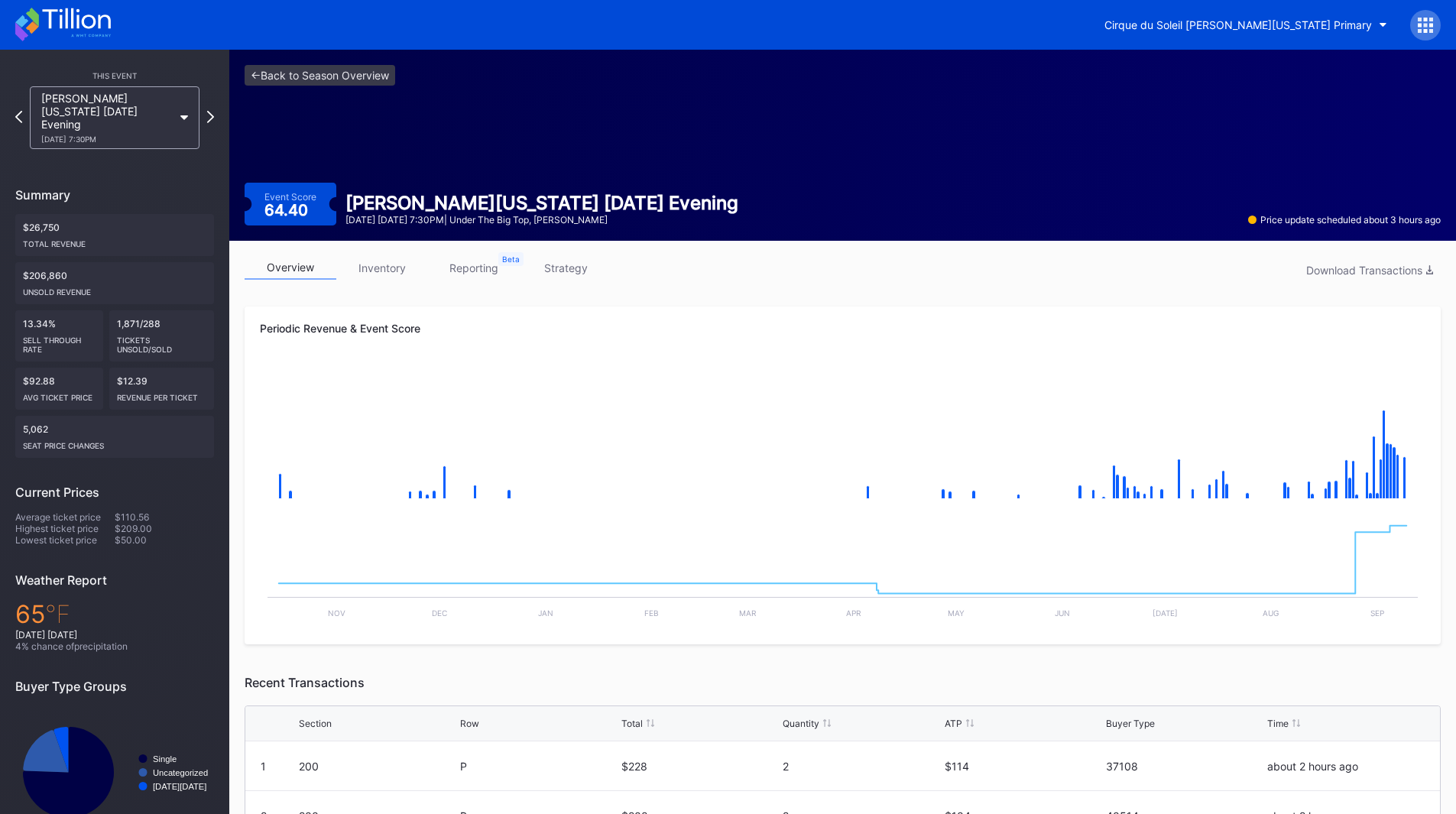
click at [359, 267] on link "inventory" at bounding box center [381, 267] width 91 height 23
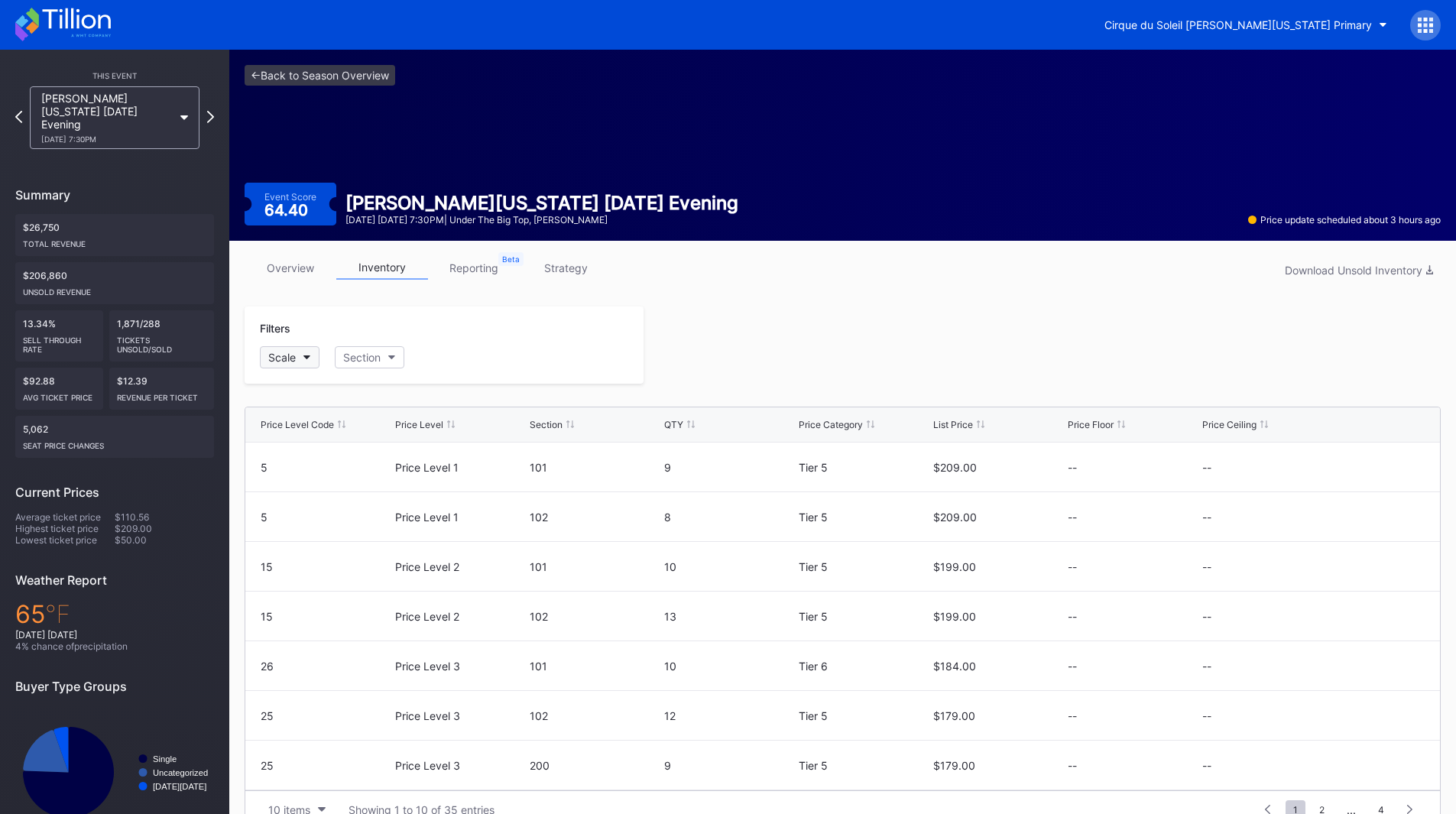
click at [299, 356] on button "Scale" at bounding box center [290, 357] width 60 height 22
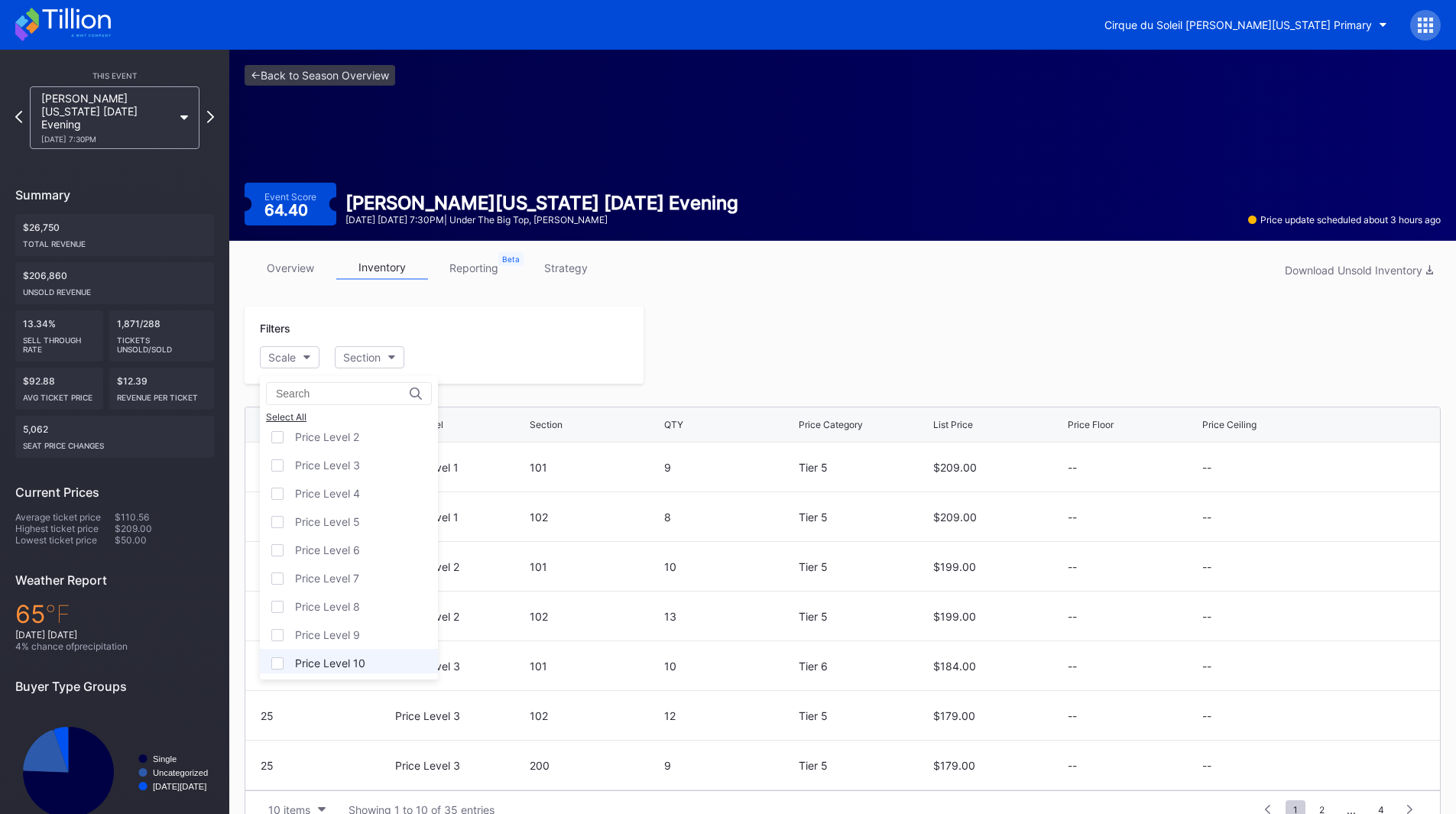
scroll to position [95, 0]
click at [316, 650] on div "Price Level 12" at bounding box center [349, 659] width 178 height 28
drag, startPoint x: 826, startPoint y: 242, endPoint x: 834, endPoint y: 236, distance: 10.0
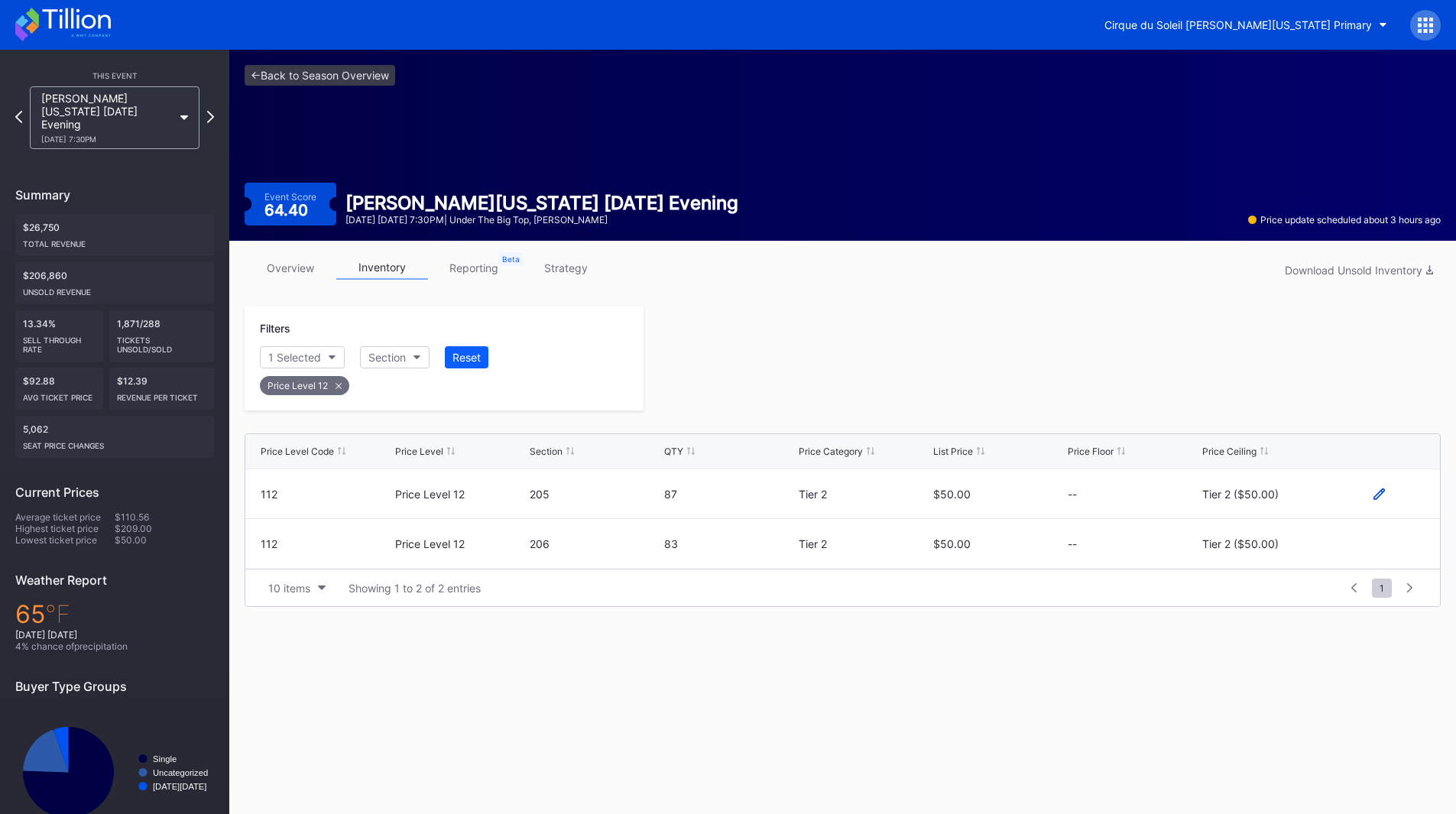
click at [1381, 491] on icon at bounding box center [1379, 493] width 11 height 11
click at [1270, 494] on div "Tier 2 ($50.00)" at bounding box center [1252, 499] width 76 height 13
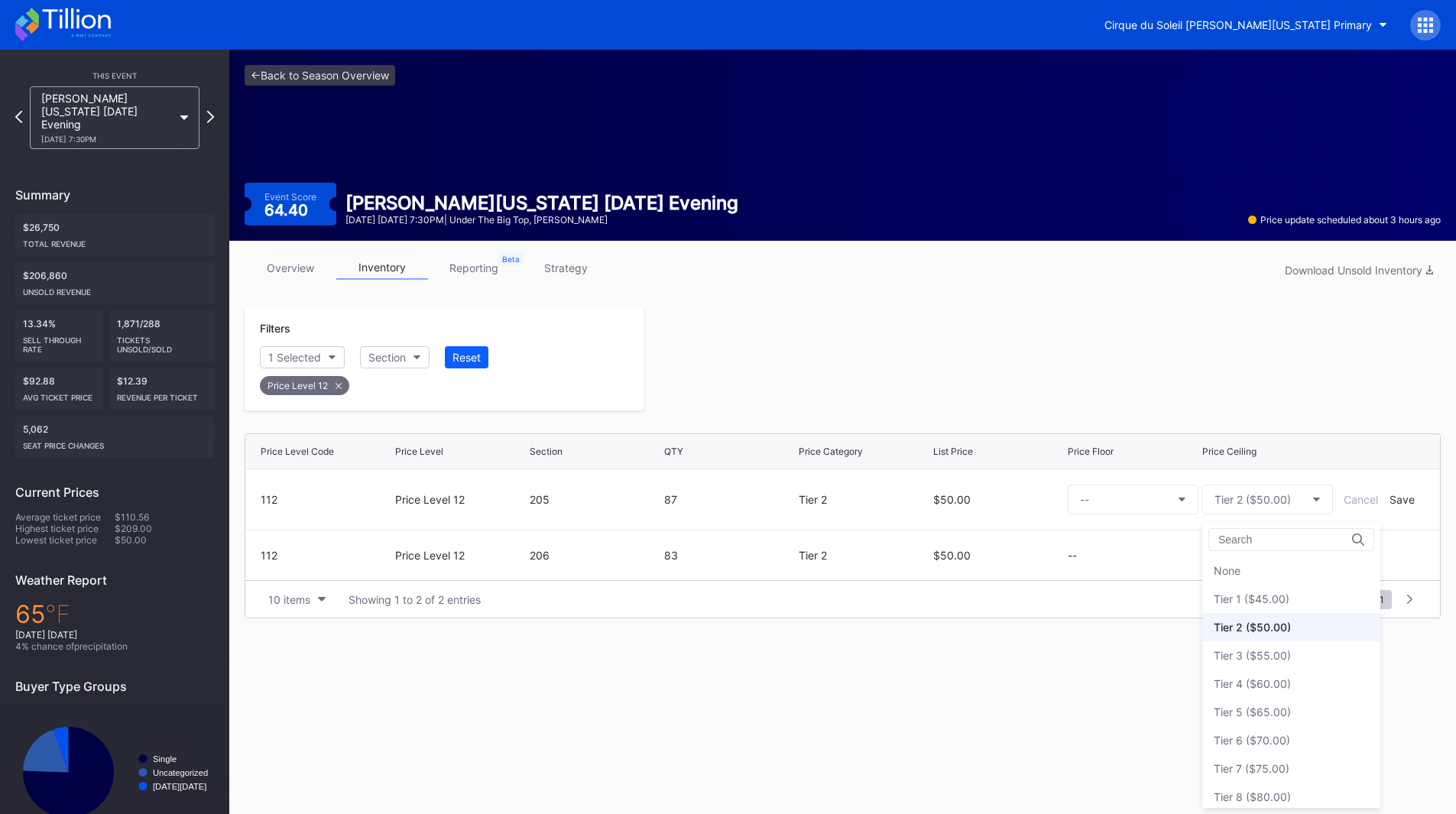
scroll to position [0, 0]
click at [1267, 592] on div "Tier 1 ($45.00)" at bounding box center [1291, 599] width 178 height 28
click at [1395, 497] on div "Save" at bounding box center [1402, 499] width 25 height 13
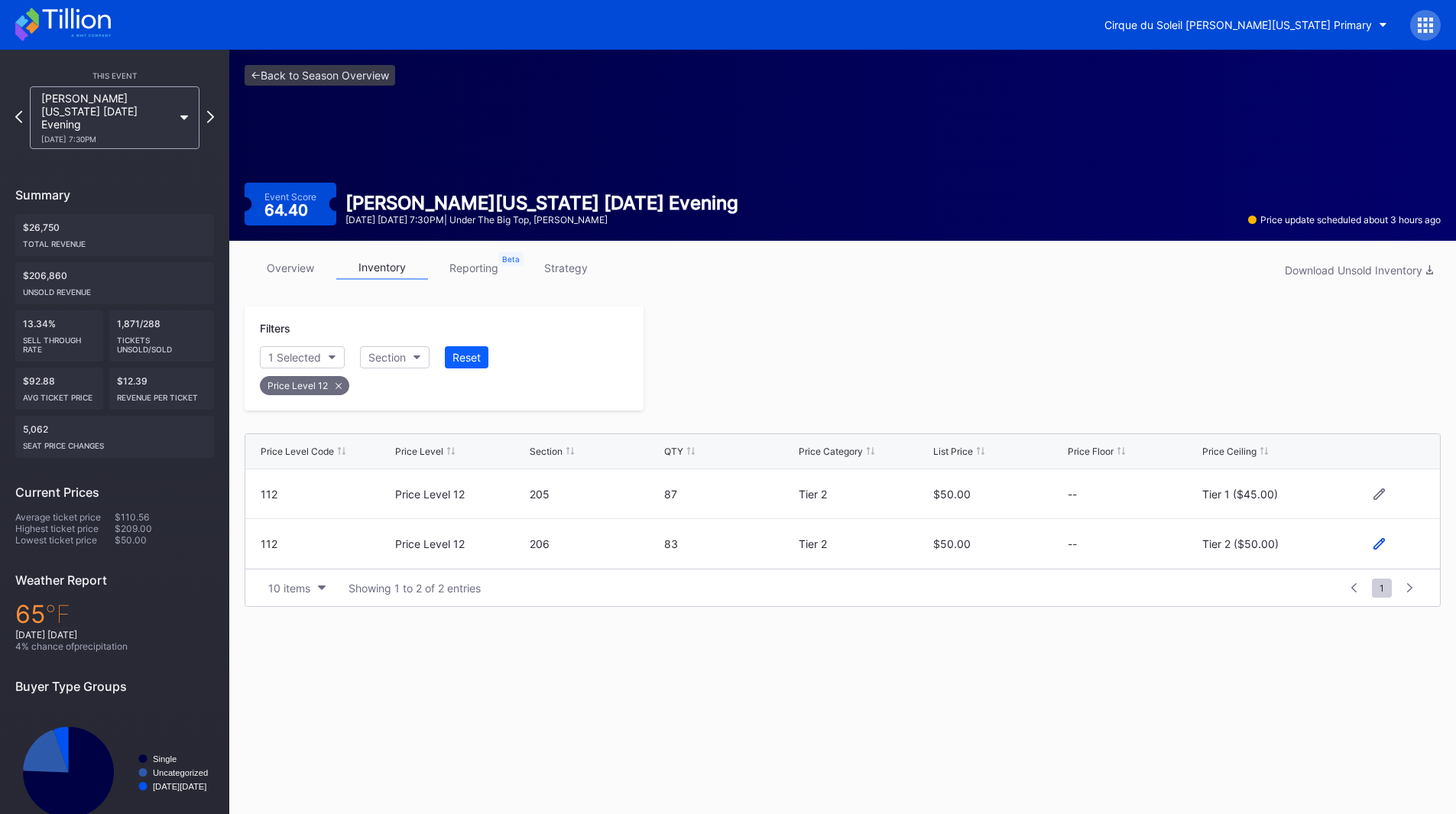
click at [1377, 545] on icon at bounding box center [1379, 544] width 11 height 11
click at [1279, 552] on div "Tier 2 ($50.00)" at bounding box center [1252, 549] width 76 height 13
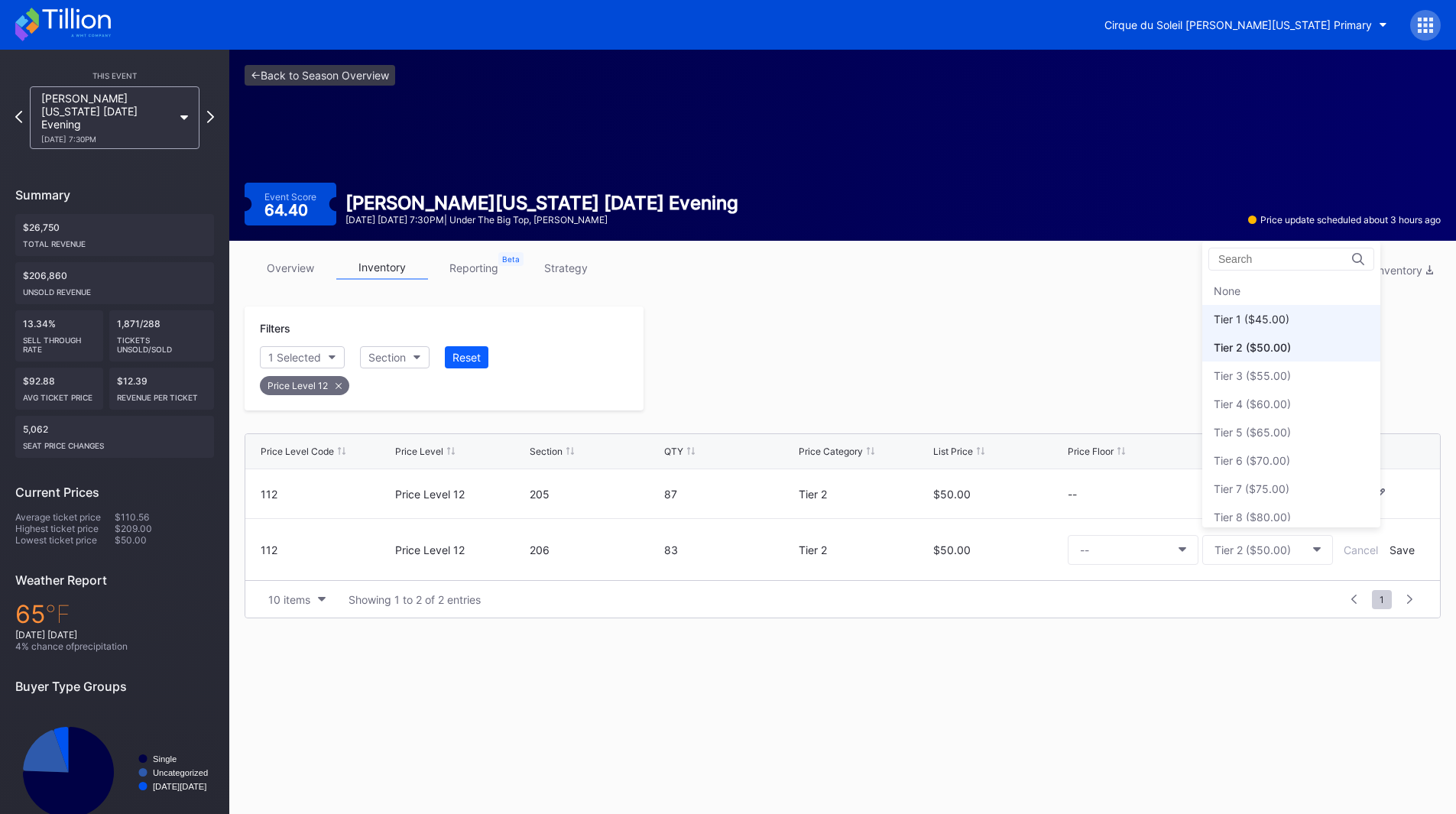
click at [1258, 320] on div "Tier 1 ($45.00)" at bounding box center [1250, 319] width 75 height 13
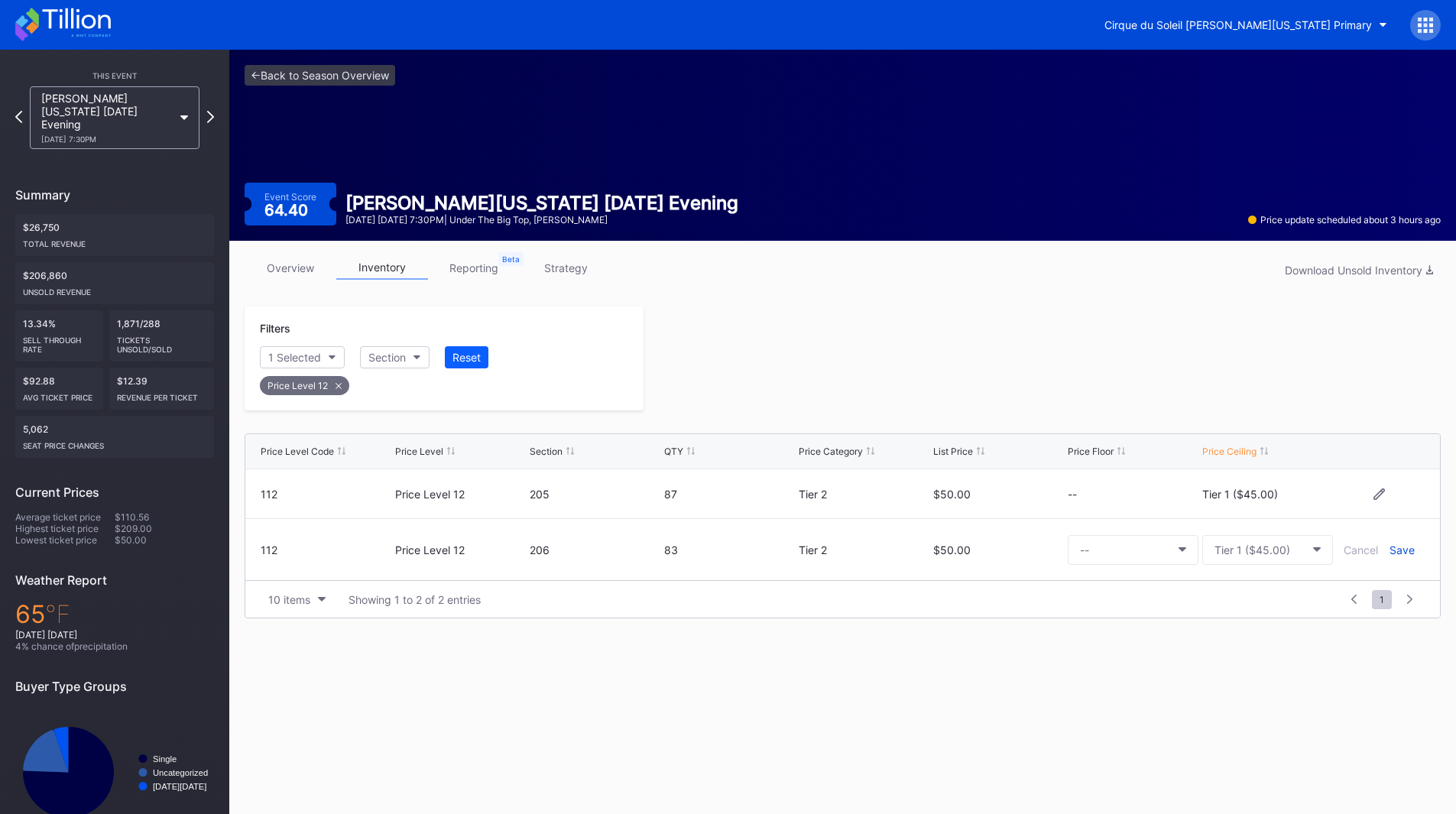
click at [1406, 547] on div "Save" at bounding box center [1402, 549] width 25 height 13
click at [1010, 371] on div at bounding box center [1042, 358] width 797 height 104
click at [56, 22] on icon at bounding box center [63, 24] width 96 height 34
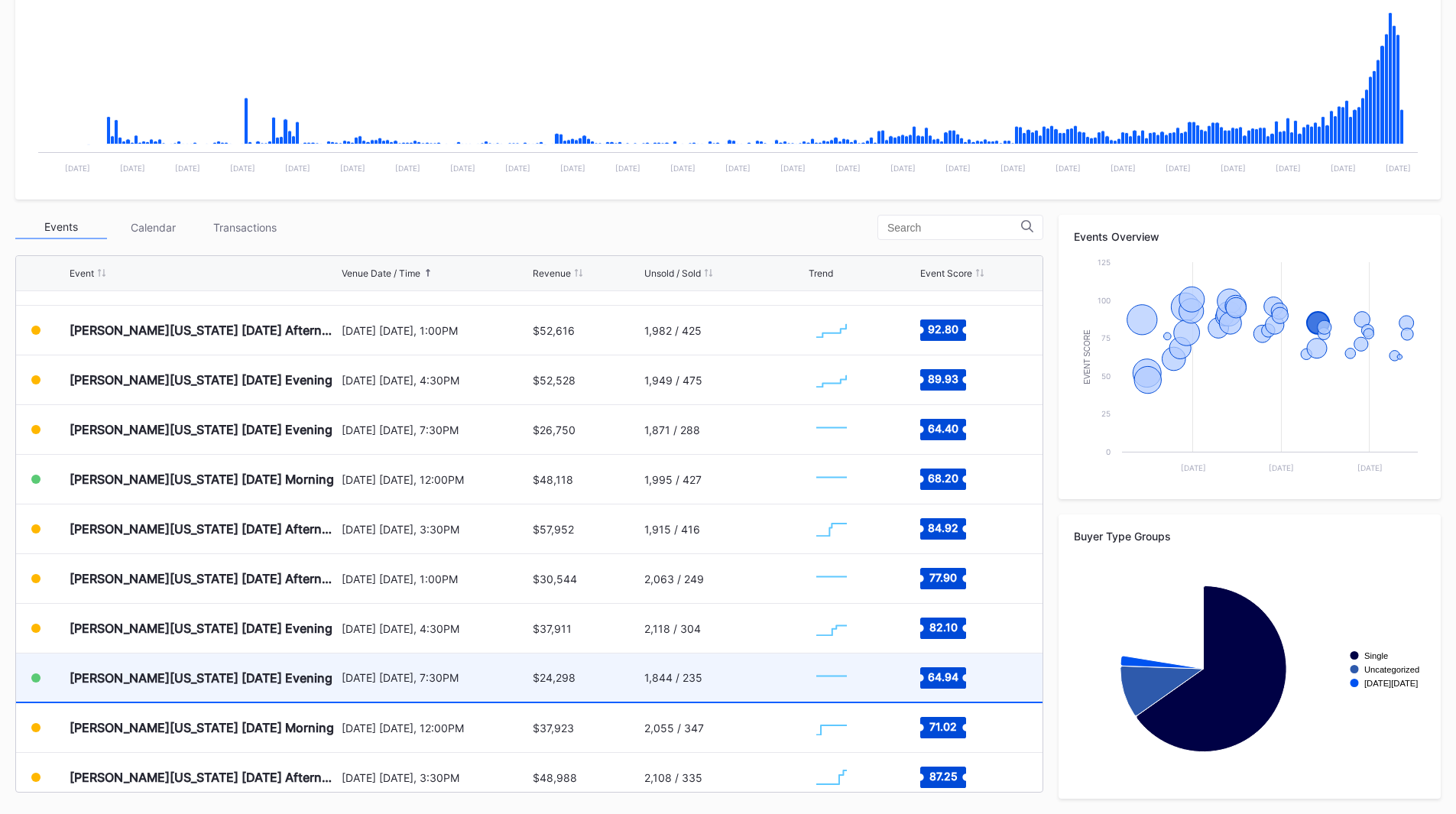
scroll to position [1066, 0]
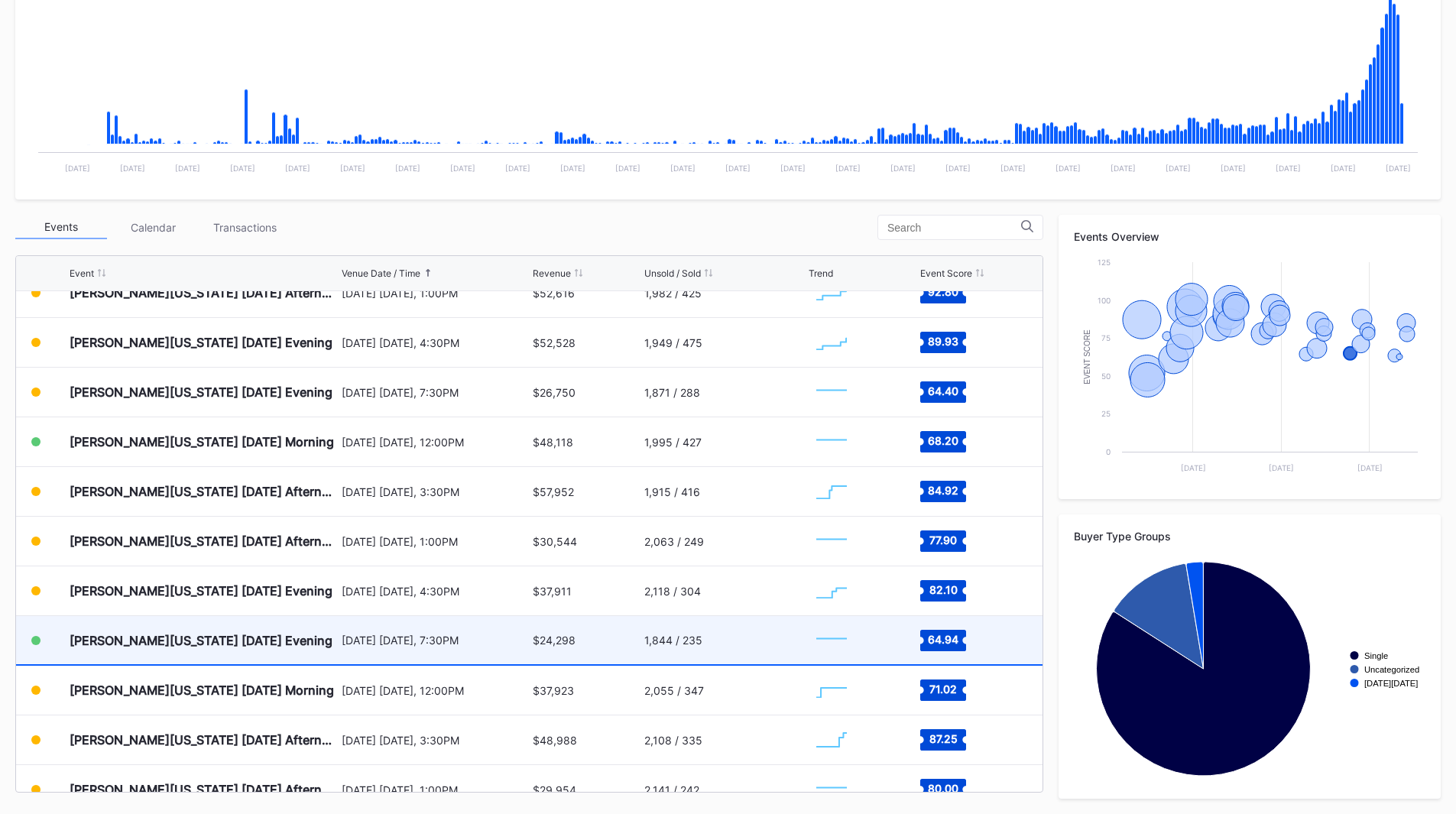
click at [422, 642] on div "[DATE] [DATE], 7:30PM" at bounding box center [435, 640] width 188 height 13
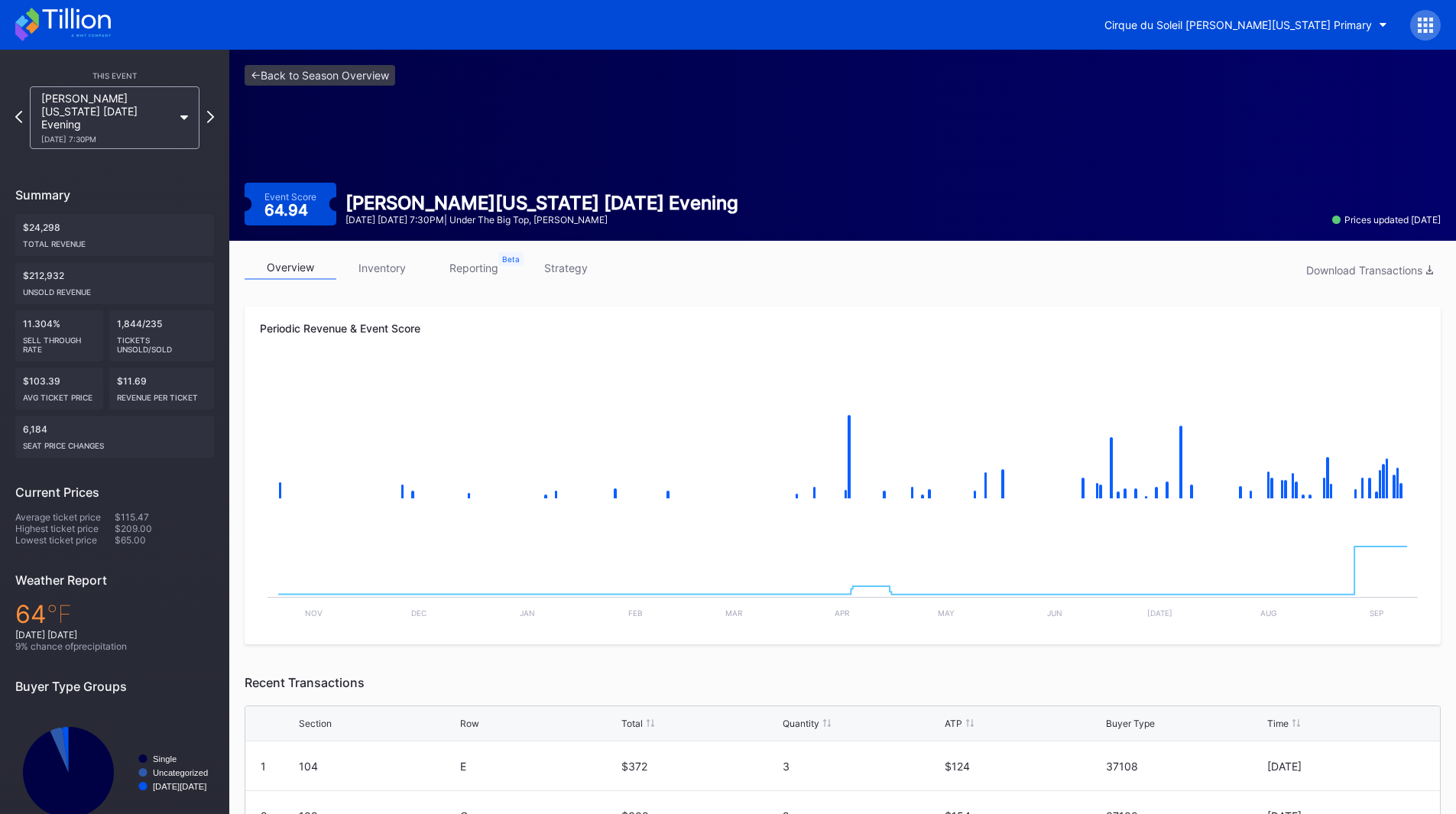
click at [370, 258] on link "inventory" at bounding box center [381, 267] width 91 height 23
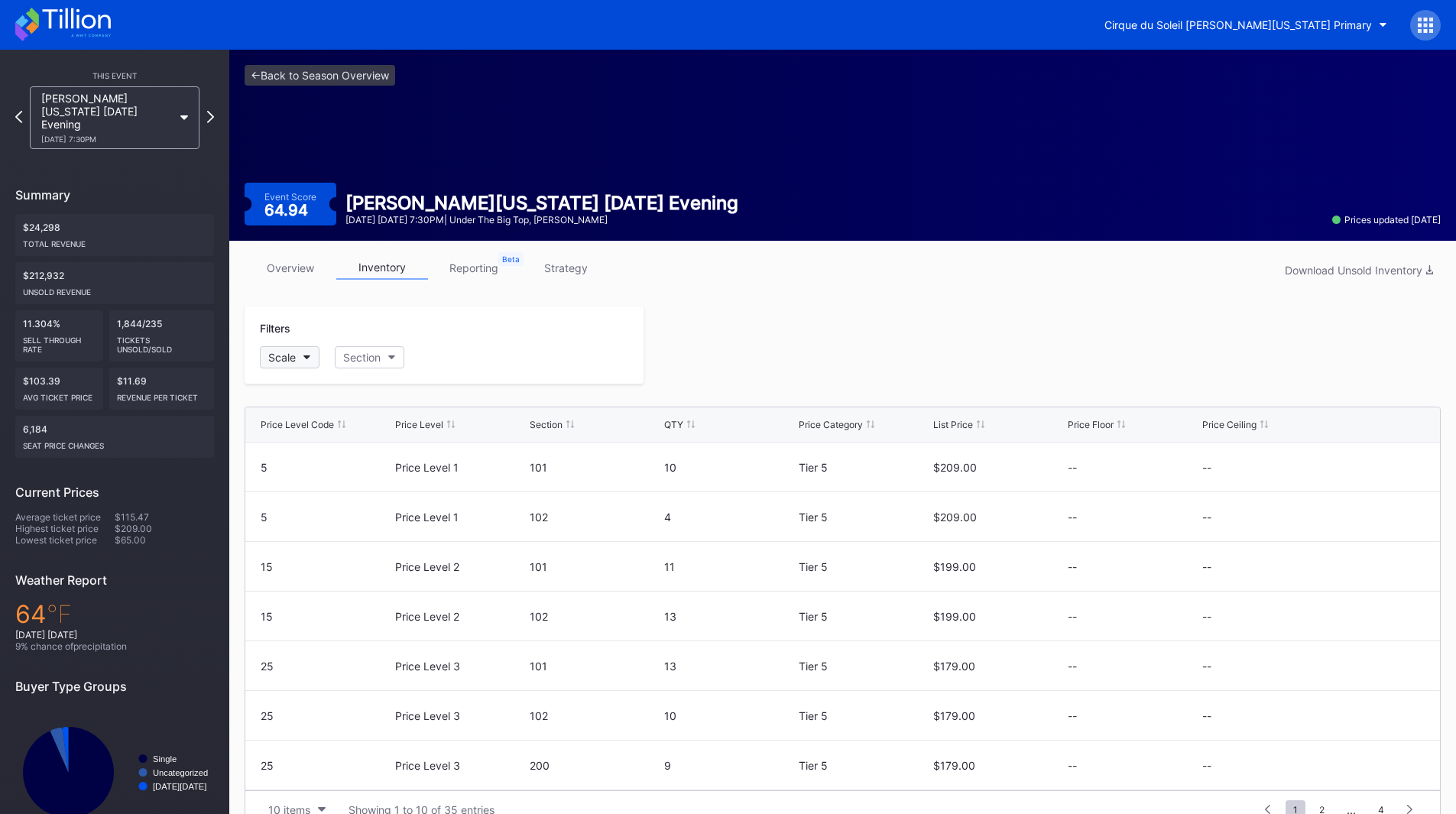
click at [304, 358] on icon "button" at bounding box center [307, 358] width 7 height 5
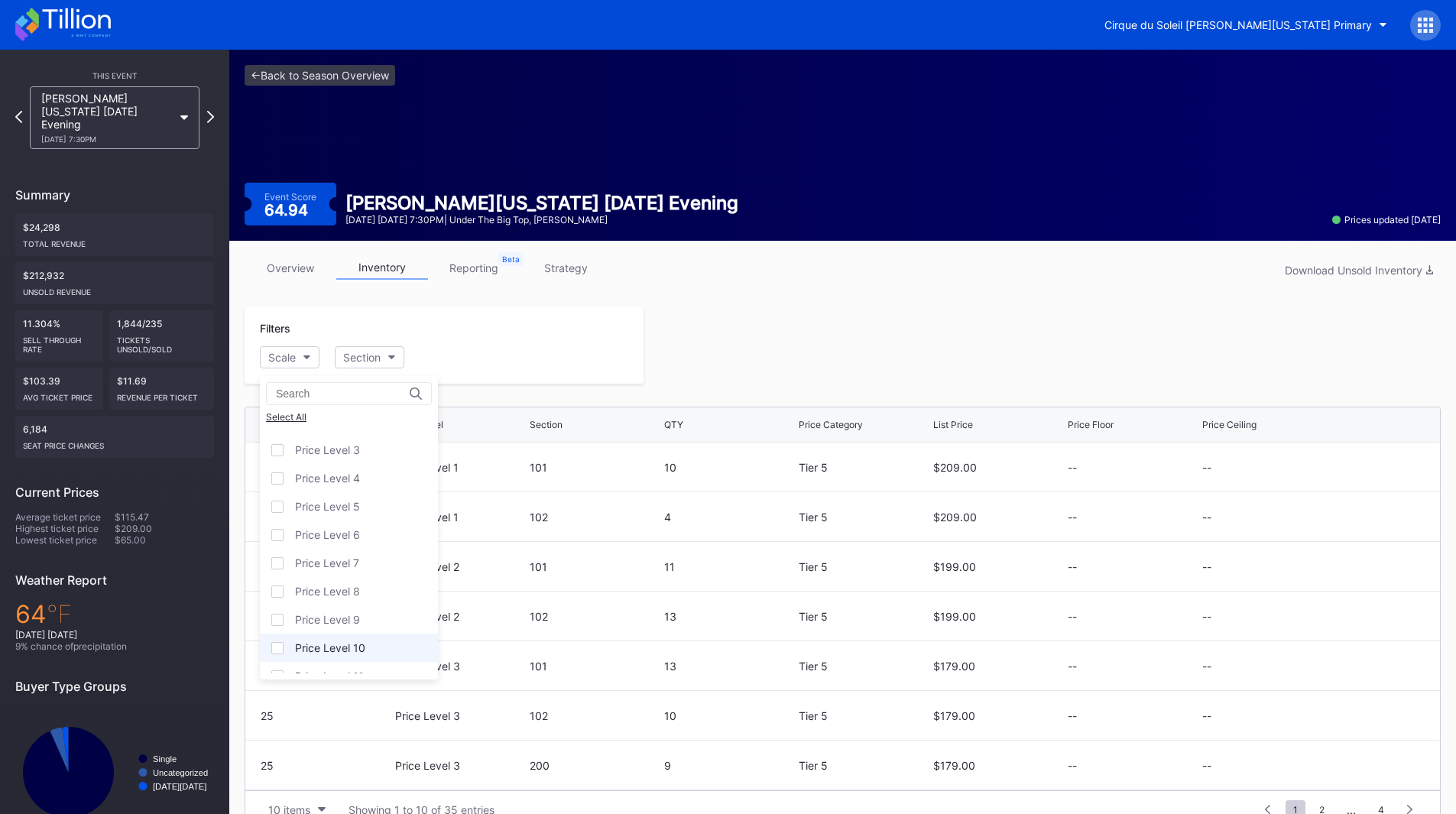
scroll to position [95, 0]
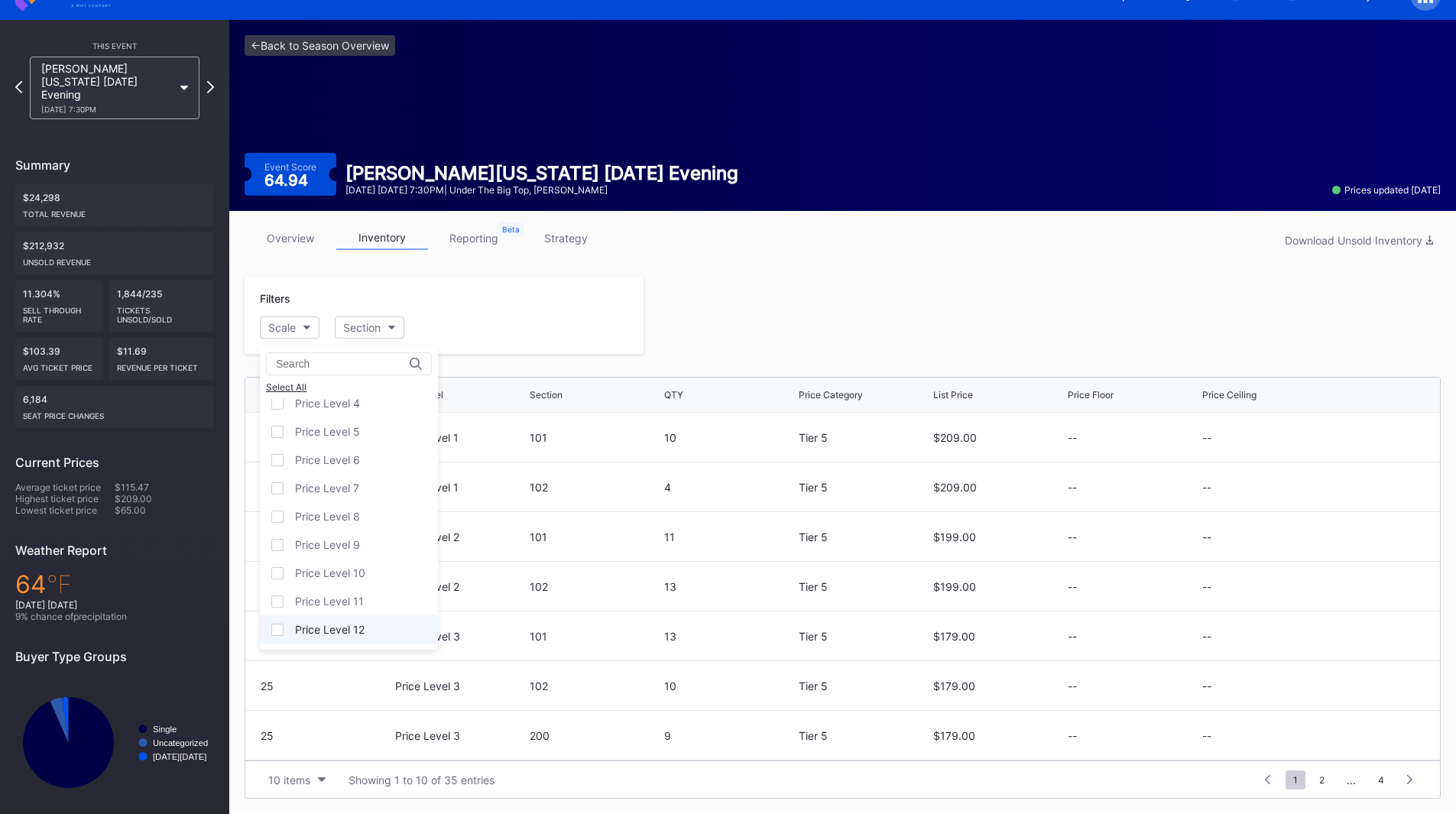
click at [345, 625] on div "Price Level 12" at bounding box center [329, 630] width 70 height 13
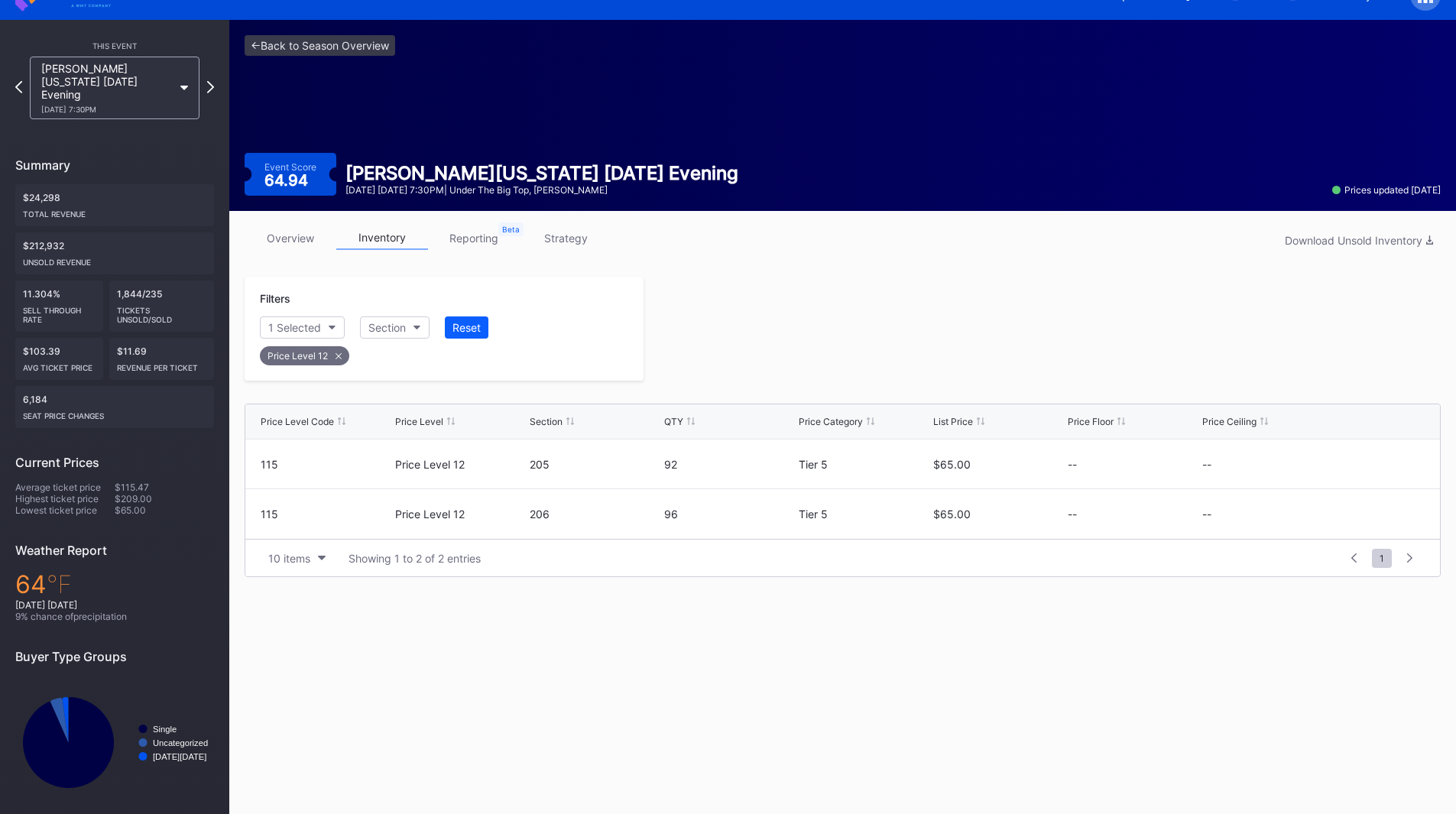
scroll to position [28, 0]
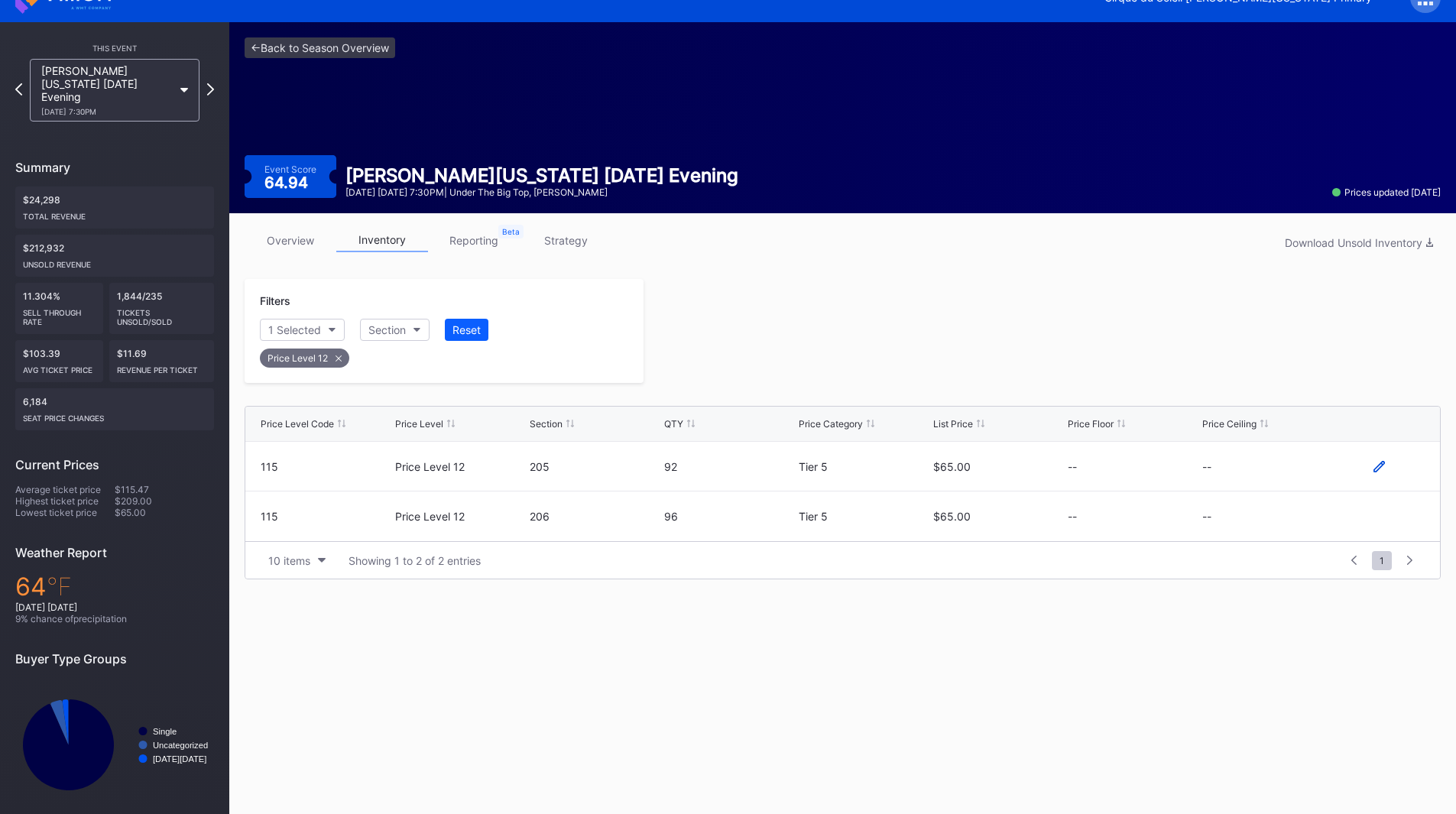
click at [1382, 464] on icon at bounding box center [1379, 465] width 11 height 11
click at [1272, 481] on button "--" at bounding box center [1267, 472] width 130 height 30
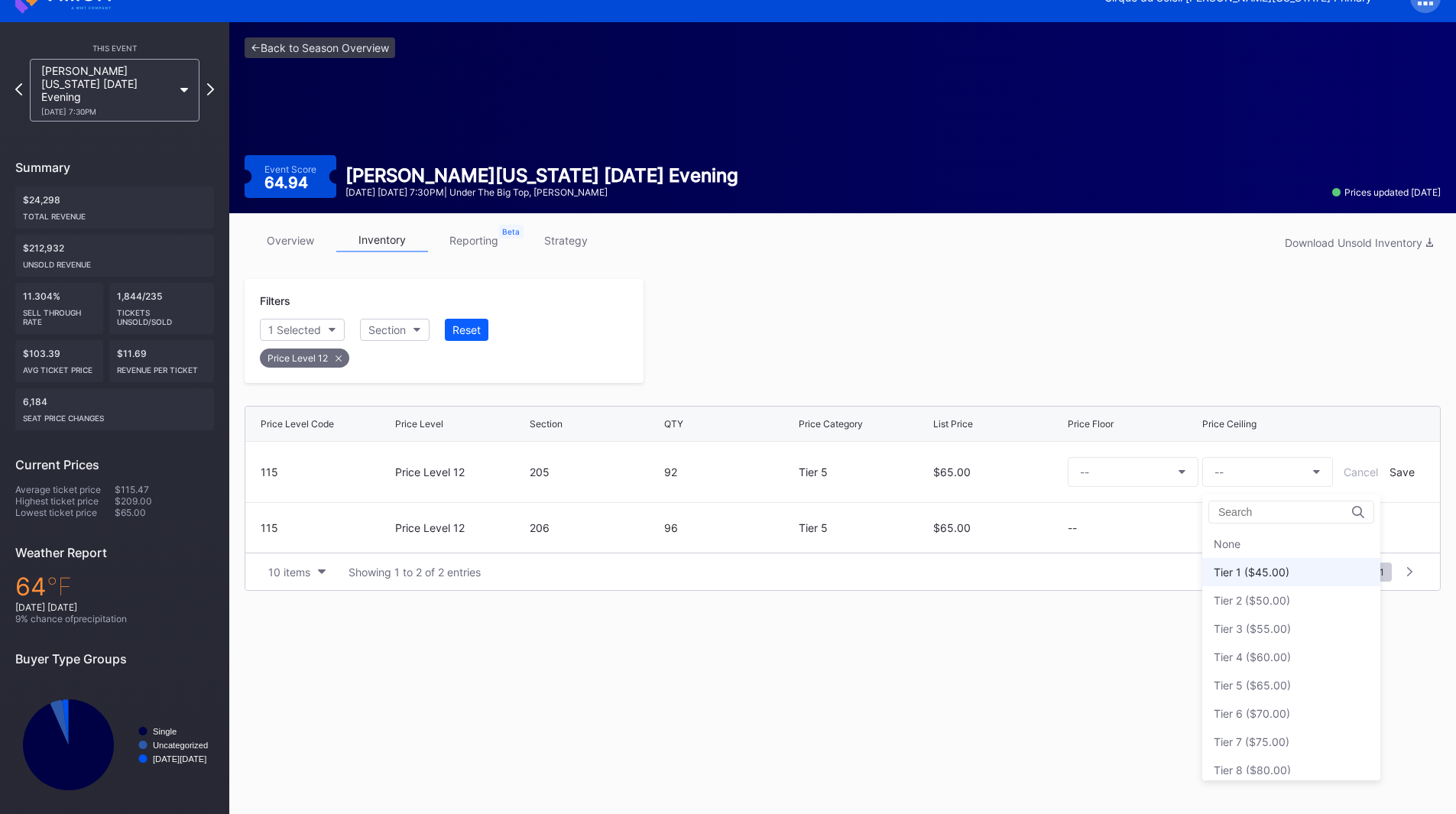
click at [1267, 562] on div "Tier 1 ($45.00)" at bounding box center [1291, 571] width 178 height 28
click at [1396, 467] on div "Save" at bounding box center [1402, 472] width 25 height 13
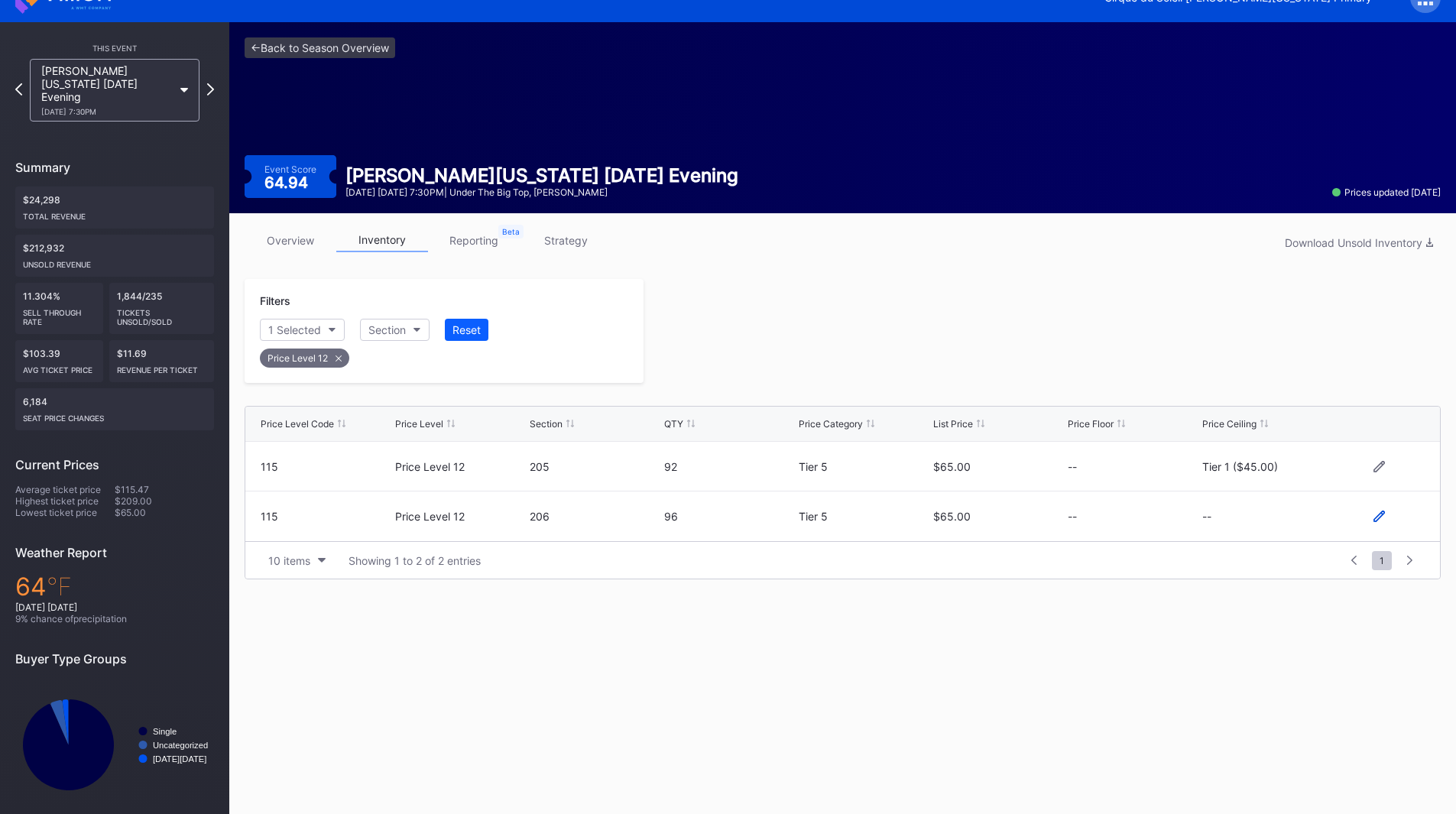
click at [1379, 521] on icon at bounding box center [1379, 516] width 11 height 11
click at [1267, 524] on button "--" at bounding box center [1267, 522] width 130 height 30
click at [1261, 292] on div "Tier 1 ($45.00)" at bounding box center [1250, 291] width 75 height 13
click at [1393, 519] on div "Save" at bounding box center [1402, 522] width 25 height 13
click at [950, 350] on div at bounding box center [1042, 331] width 797 height 104
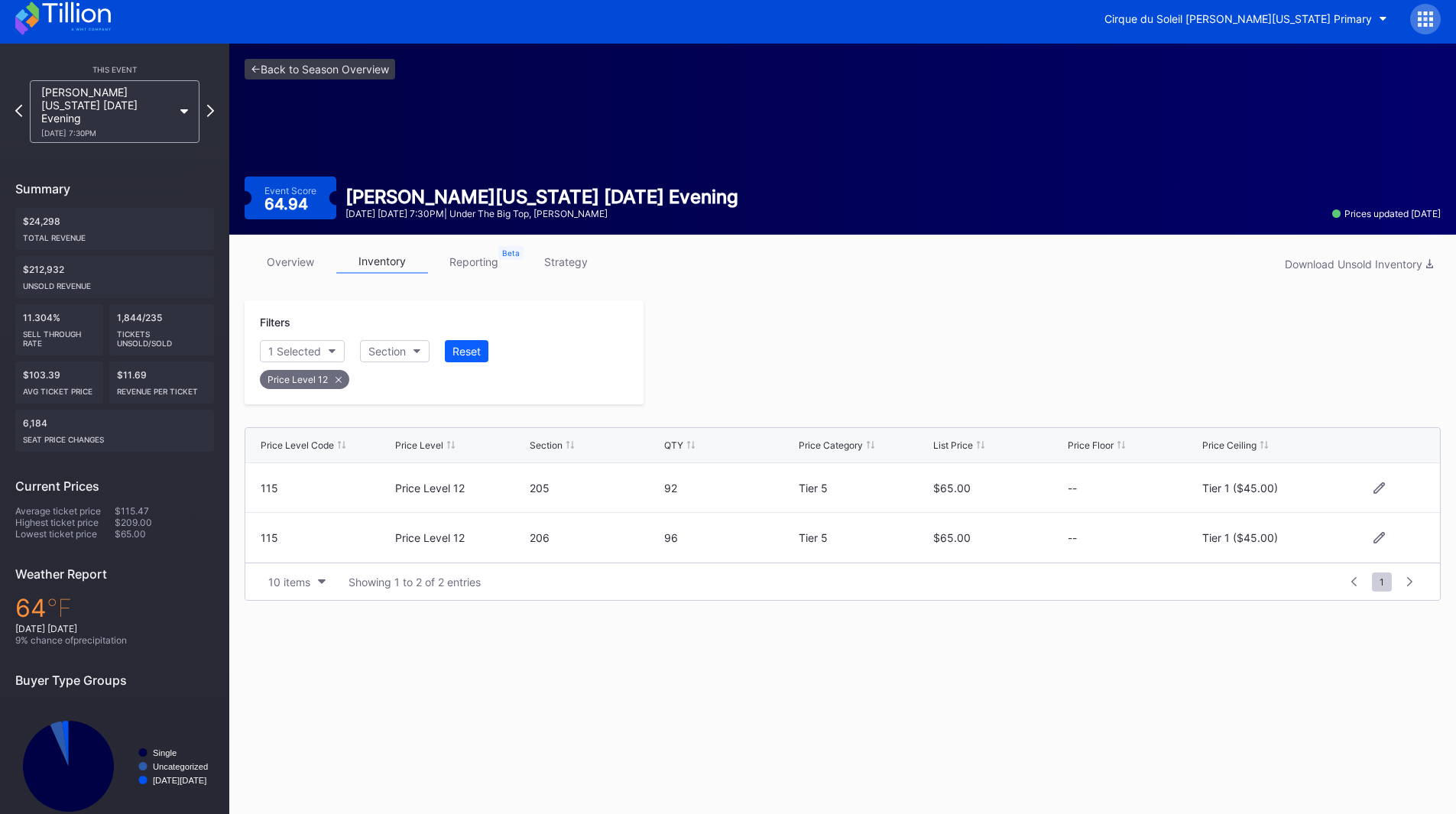
scroll to position [0, 0]
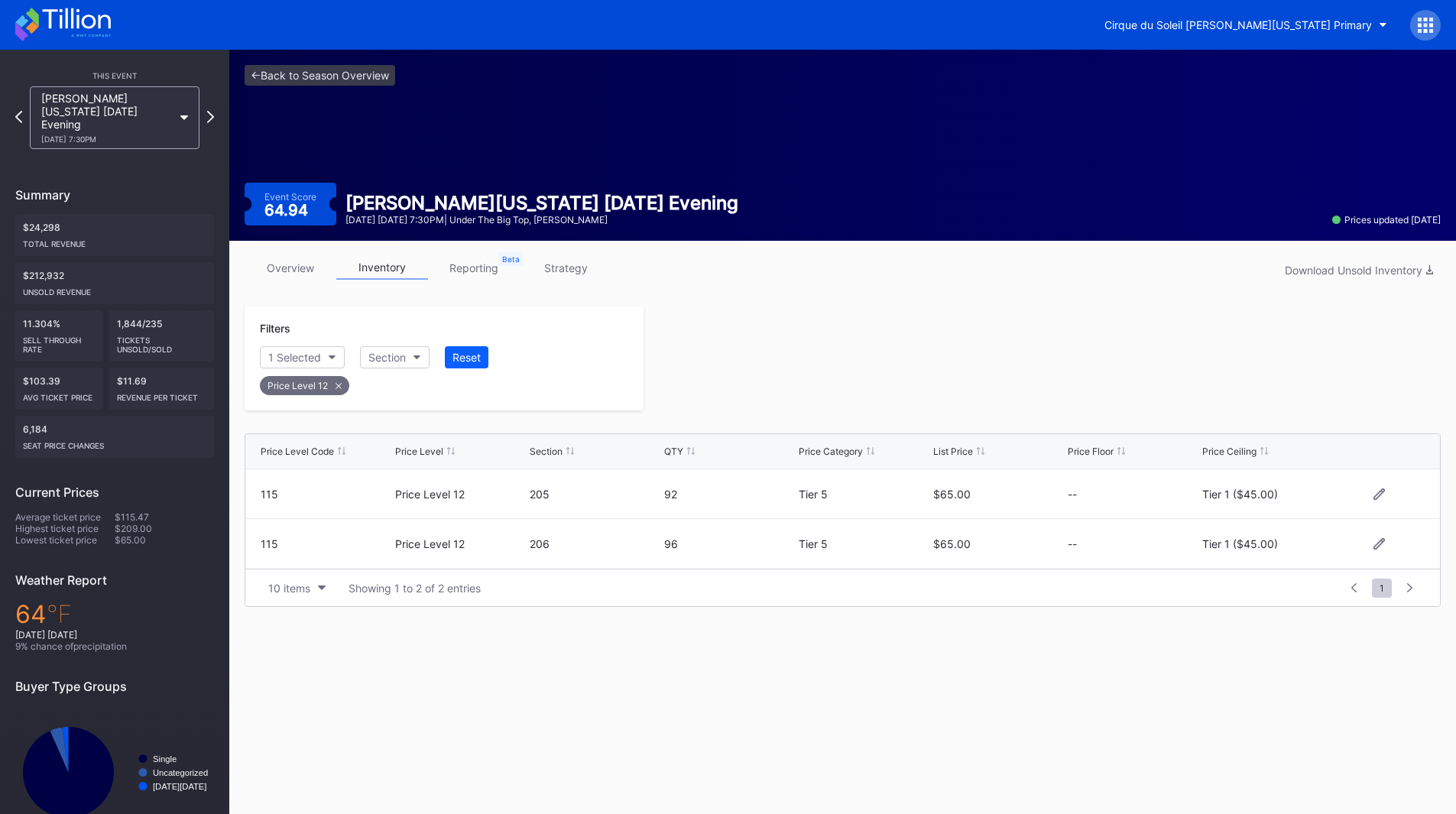
click at [79, 25] on icon at bounding box center [63, 24] width 96 height 34
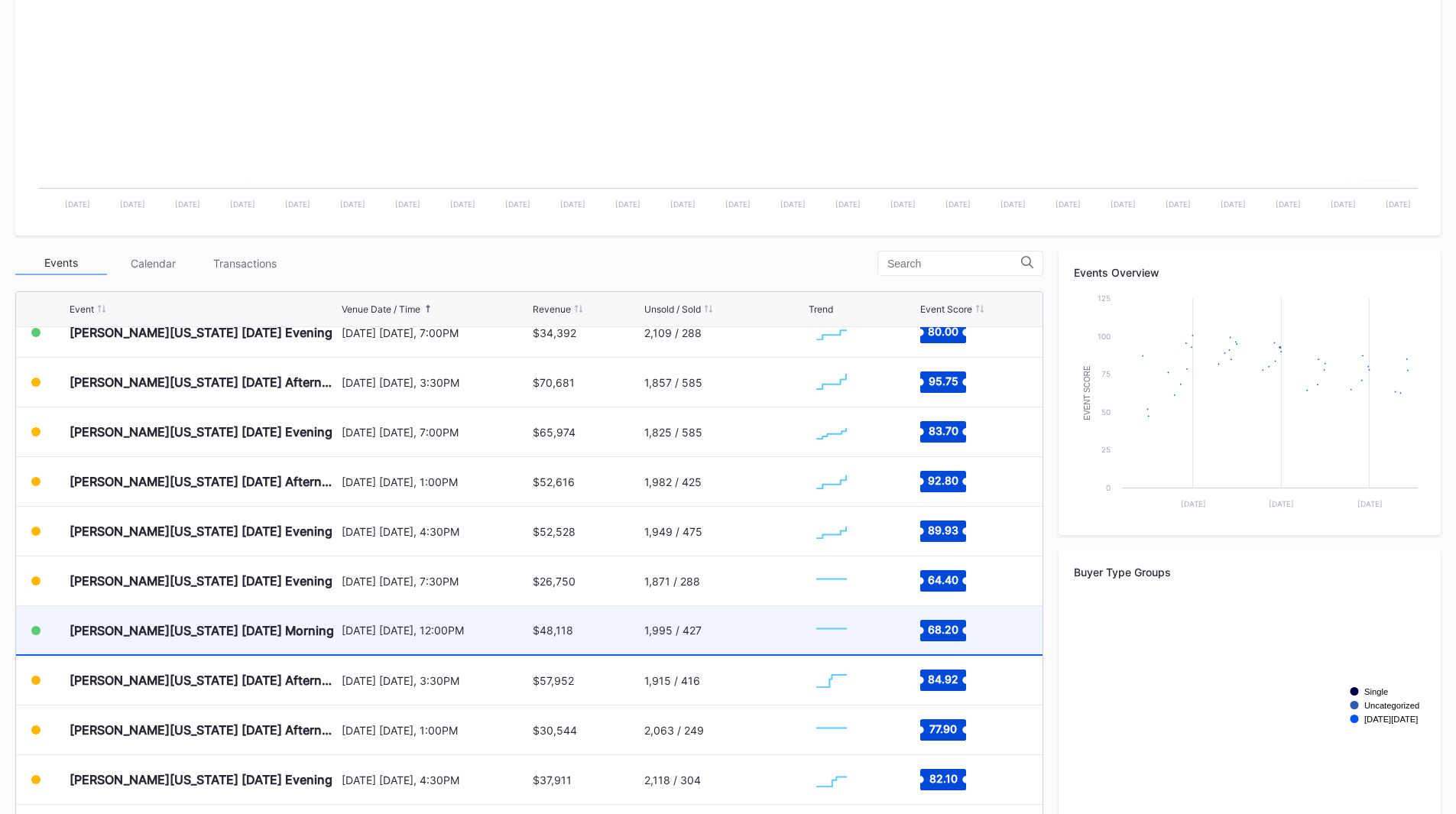
scroll to position [1066, 0]
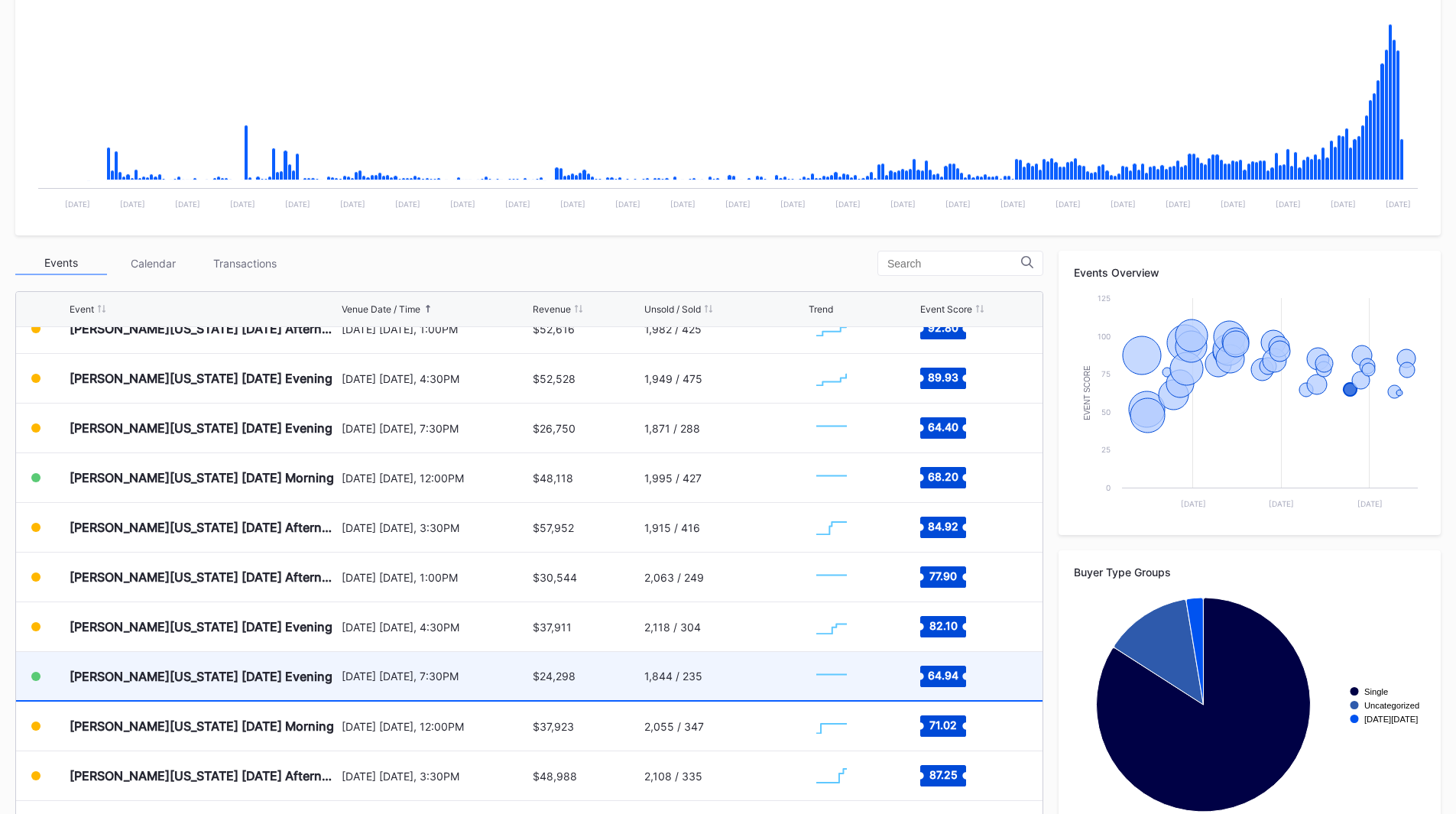
click at [428, 678] on div "[DATE] [DATE], 7:30PM" at bounding box center [435, 676] width 188 height 13
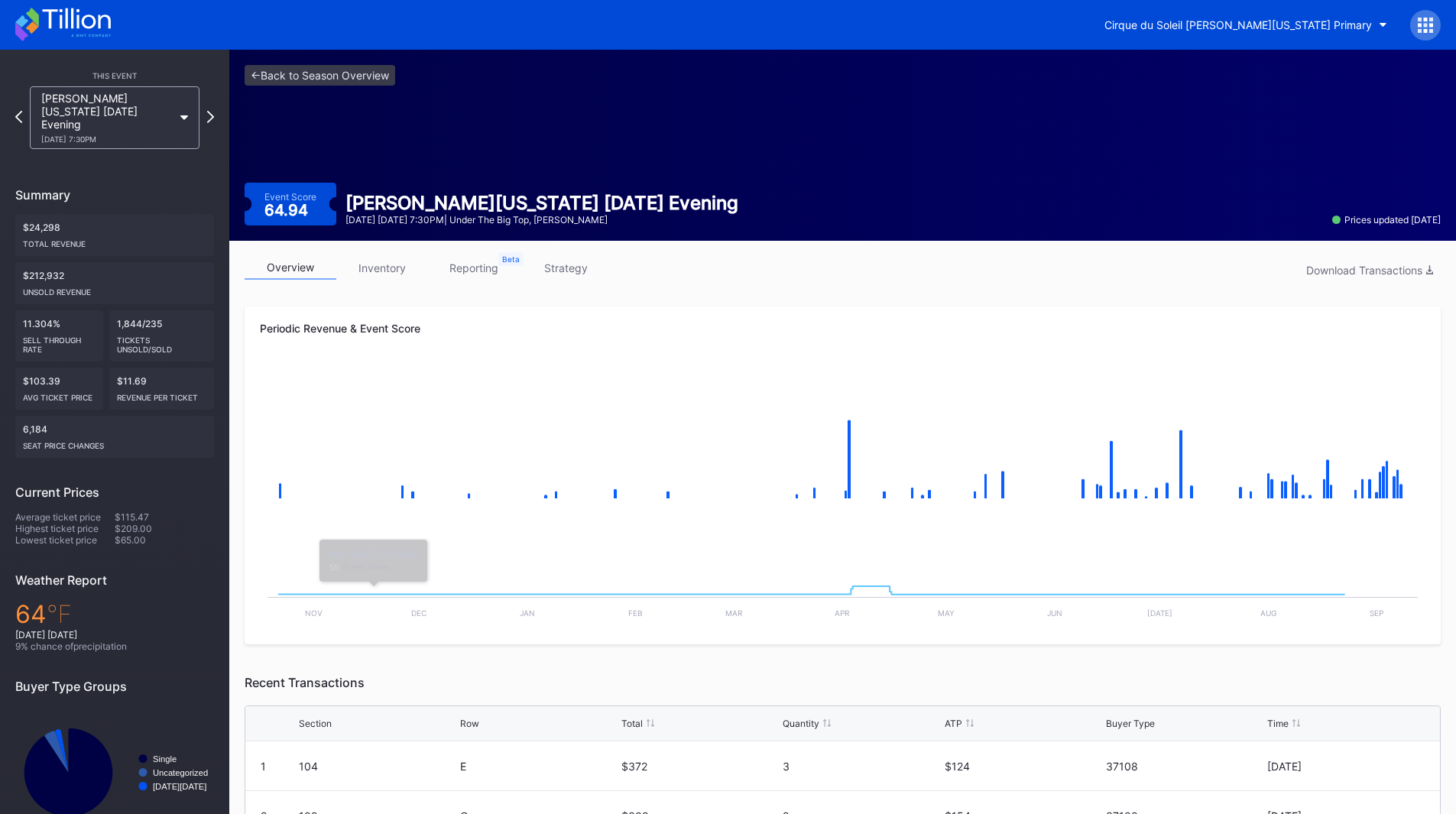
click at [383, 261] on link "inventory" at bounding box center [381, 267] width 91 height 23
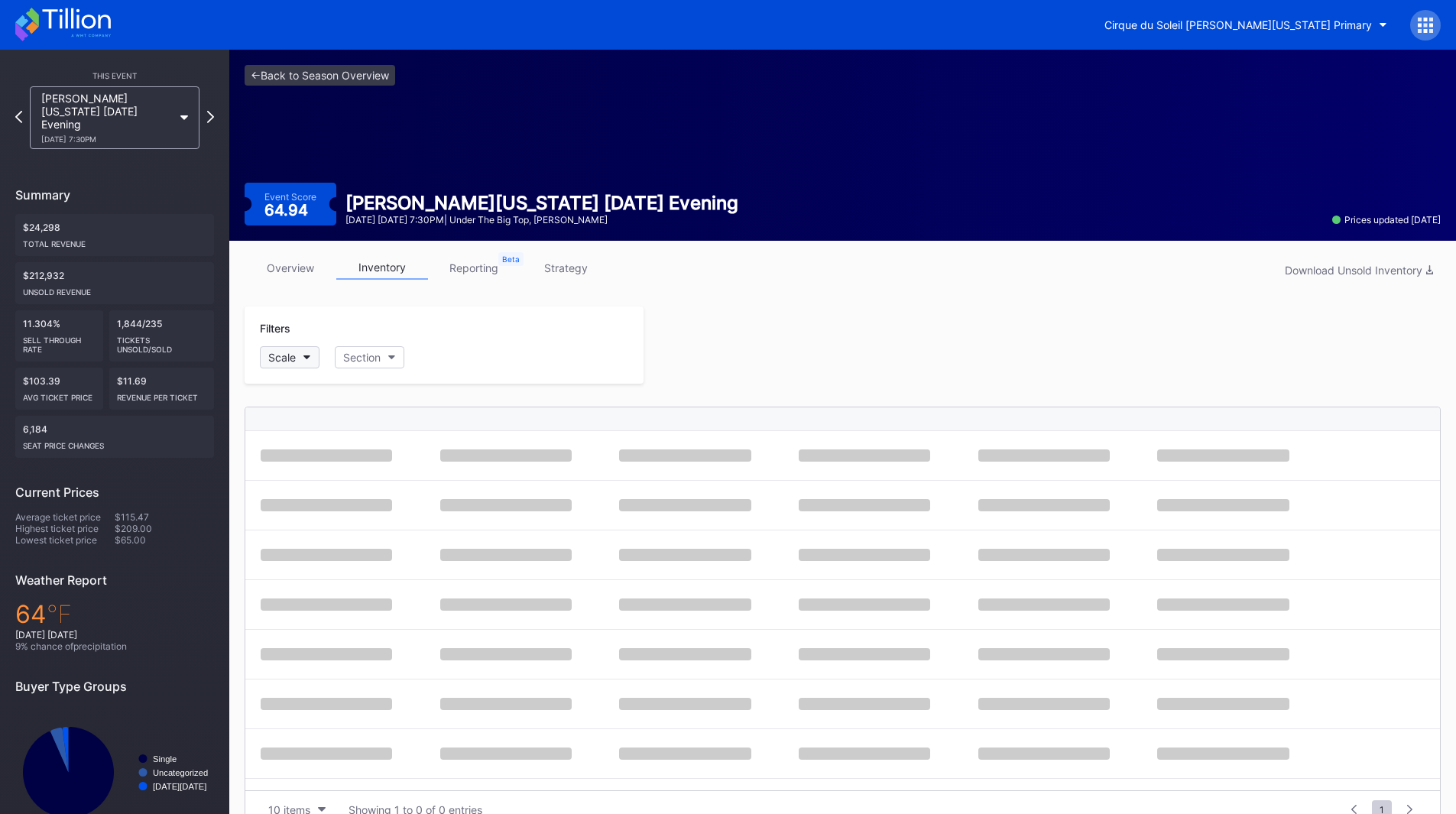
click at [297, 351] on button "Scale" at bounding box center [290, 357] width 60 height 22
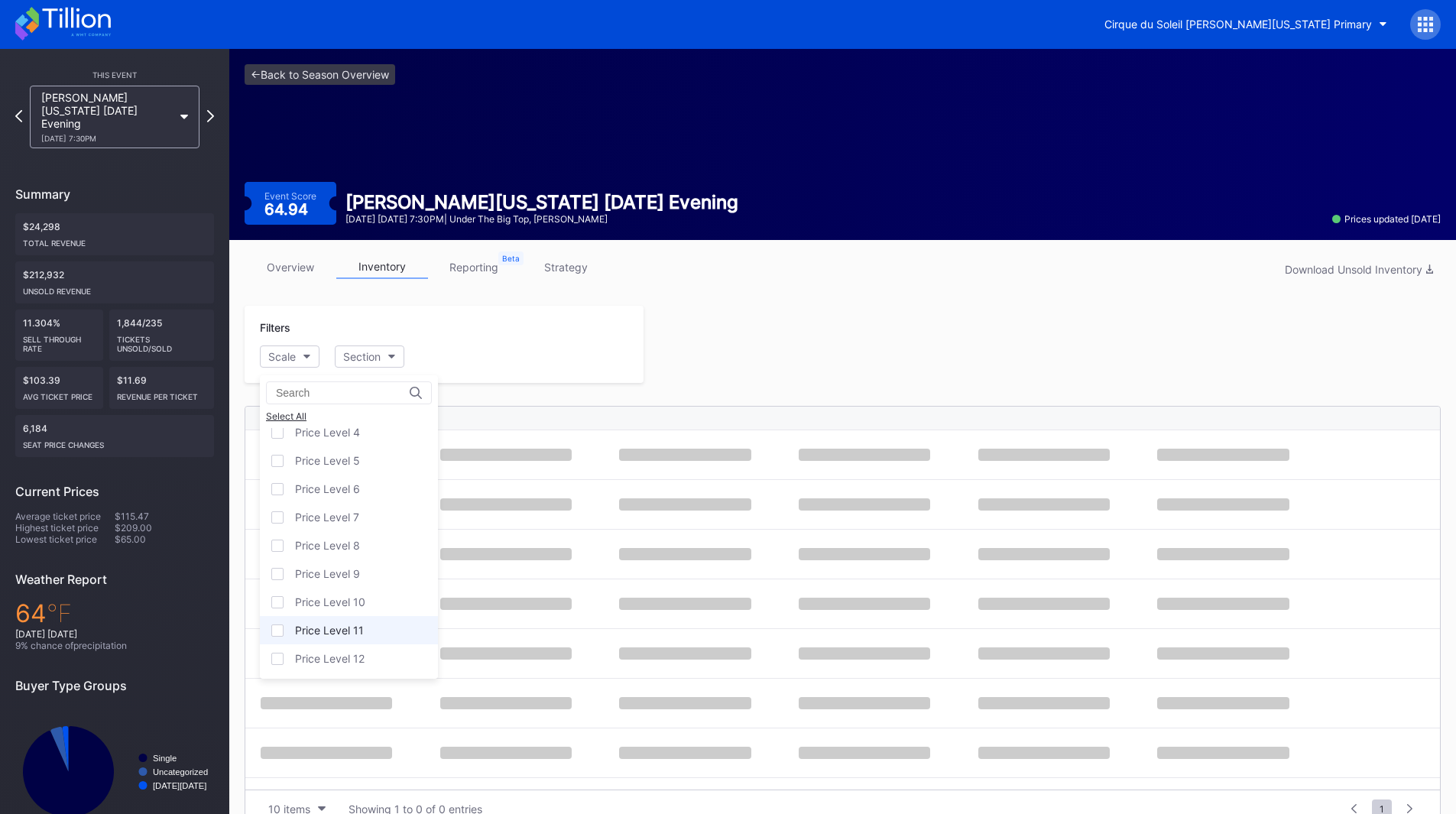
scroll to position [30, 0]
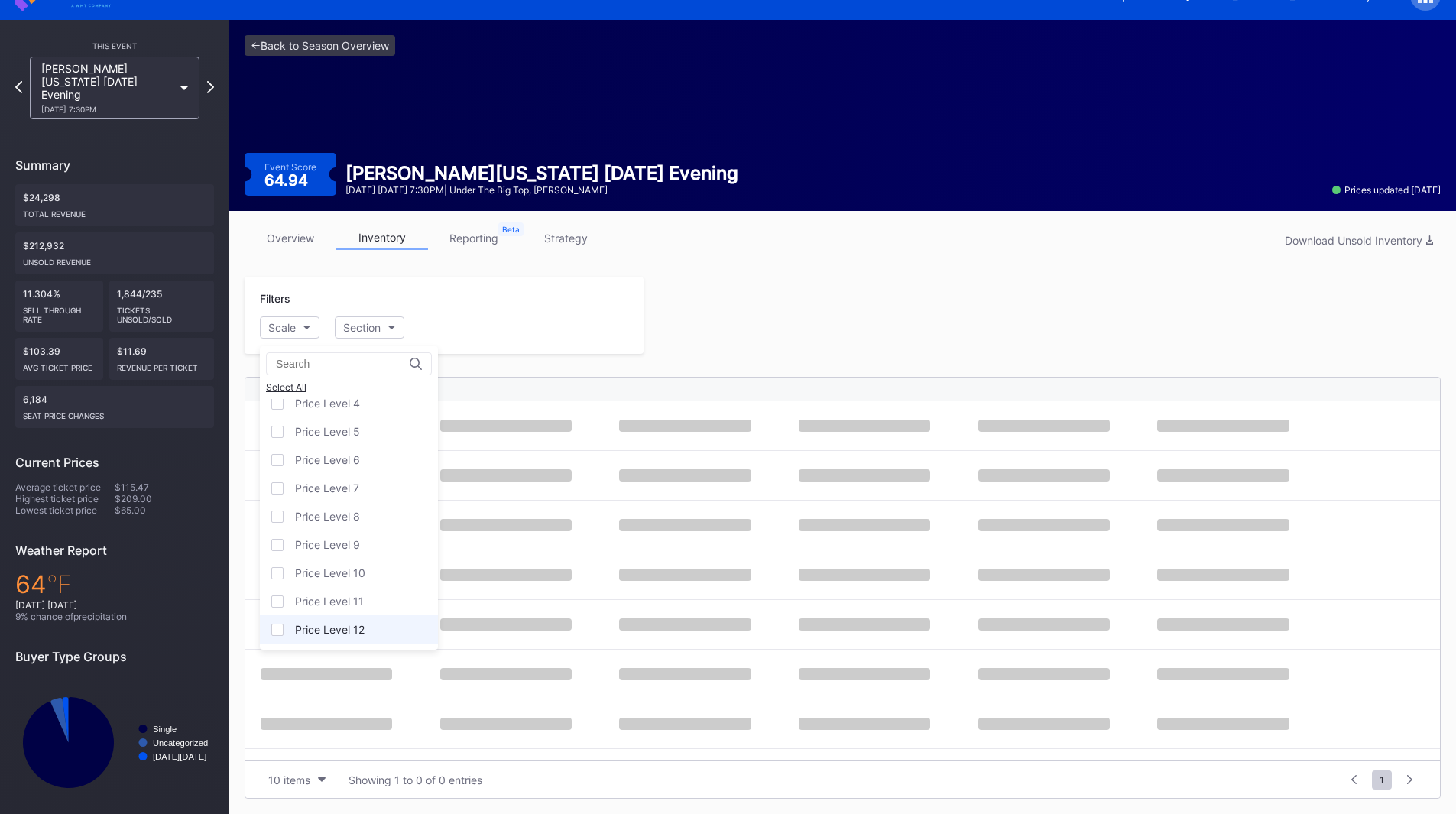
click at [358, 626] on div "Price Level 12" at bounding box center [329, 630] width 70 height 13
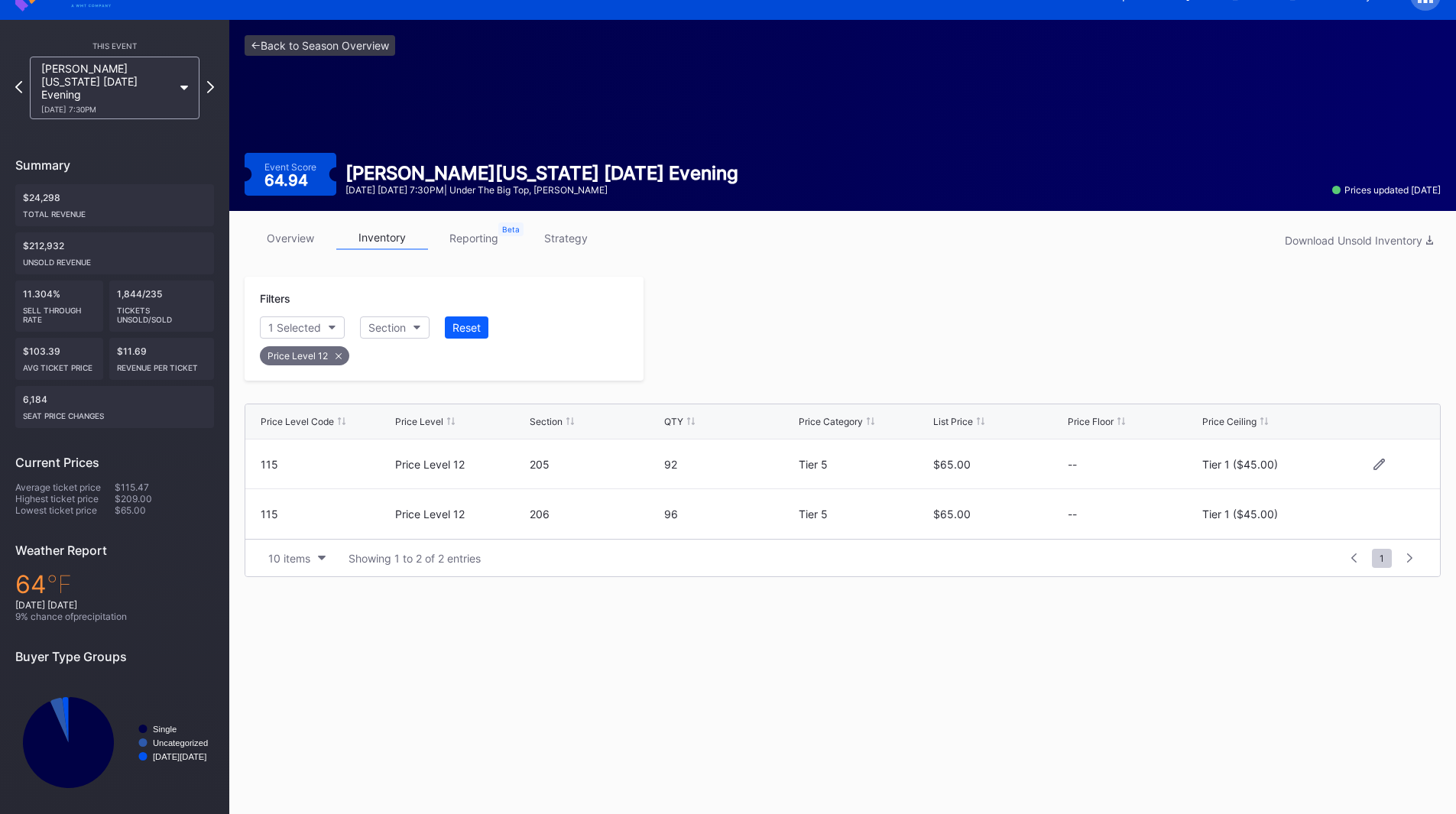
scroll to position [28, 0]
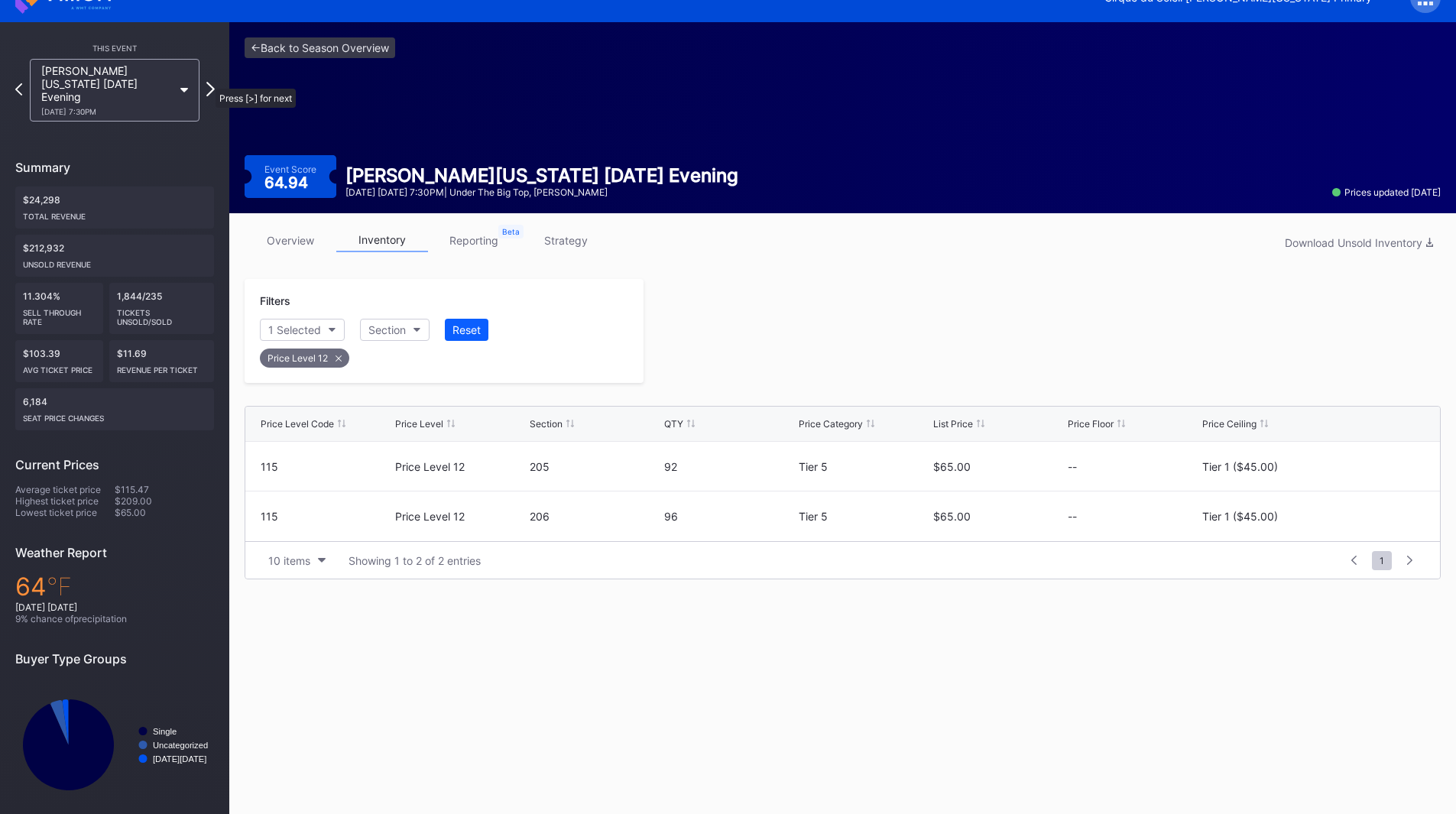
click at [208, 82] on icon at bounding box center [210, 89] width 8 height 15
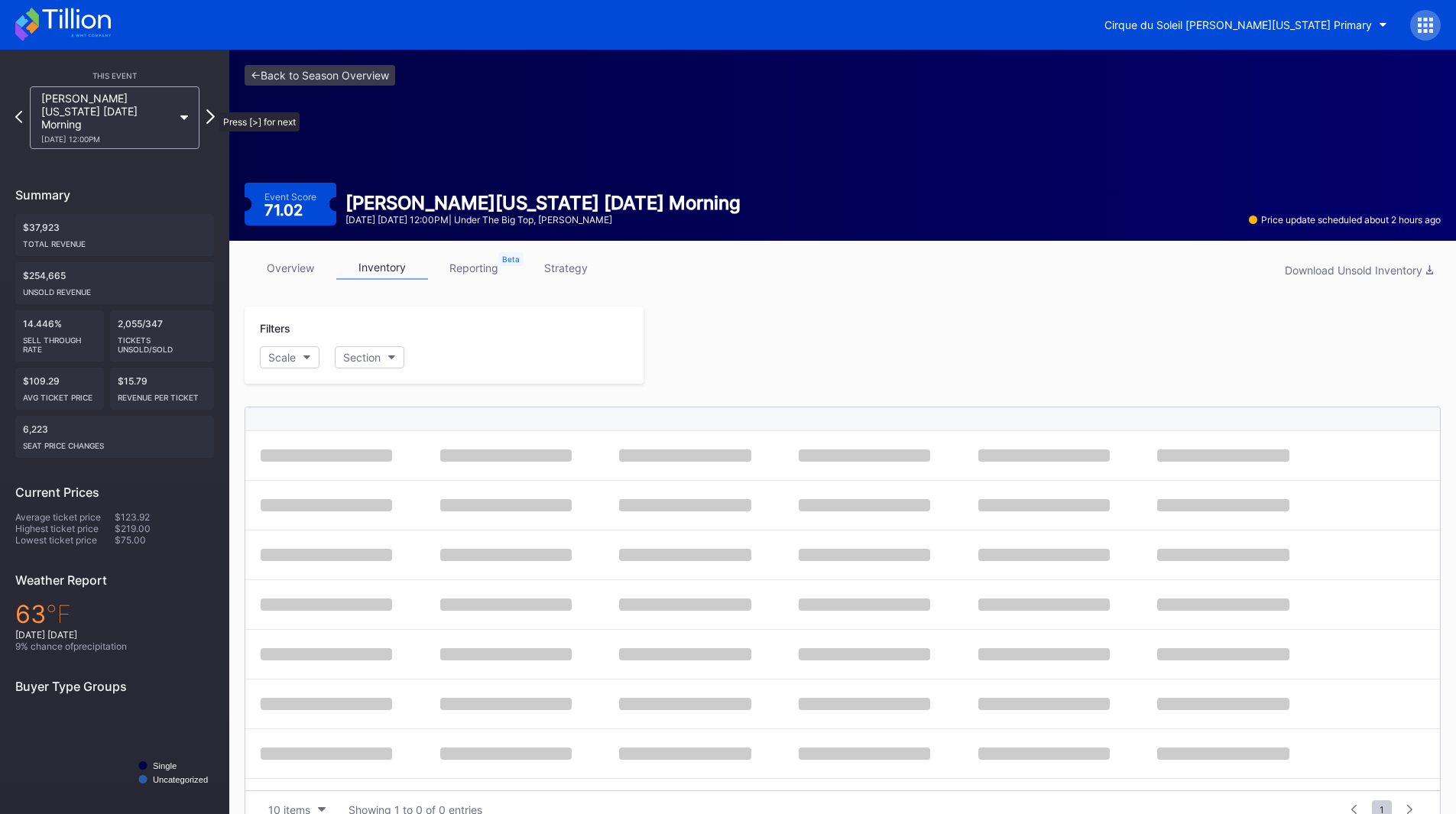
click at [212, 109] on icon at bounding box center [210, 117] width 8 height 15
click at [212, 111] on icon at bounding box center [210, 117] width 6 height 12
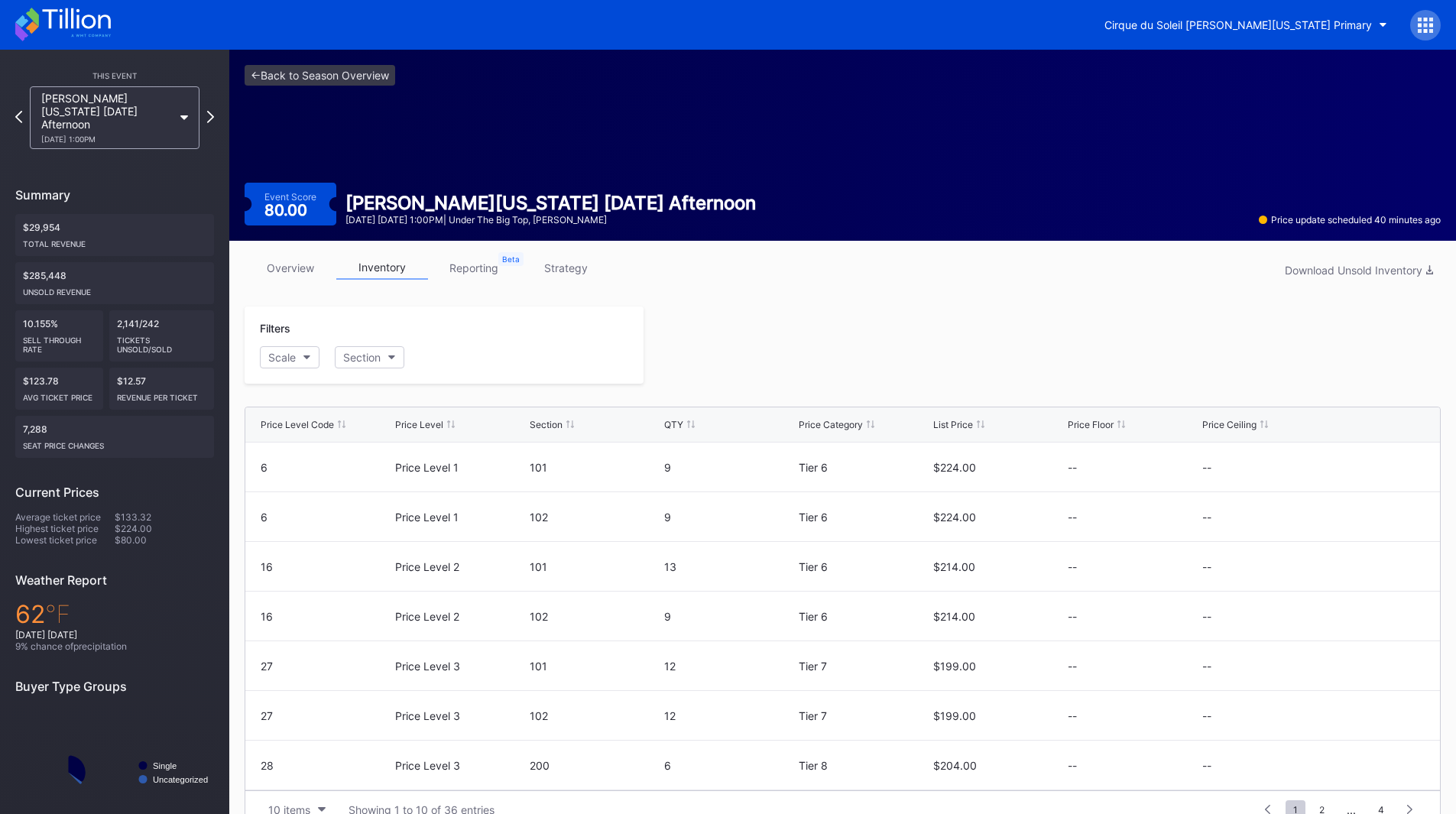
click at [212, 111] on icon at bounding box center [210, 117] width 6 height 12
click at [279, 352] on div "Scale" at bounding box center [282, 357] width 28 height 13
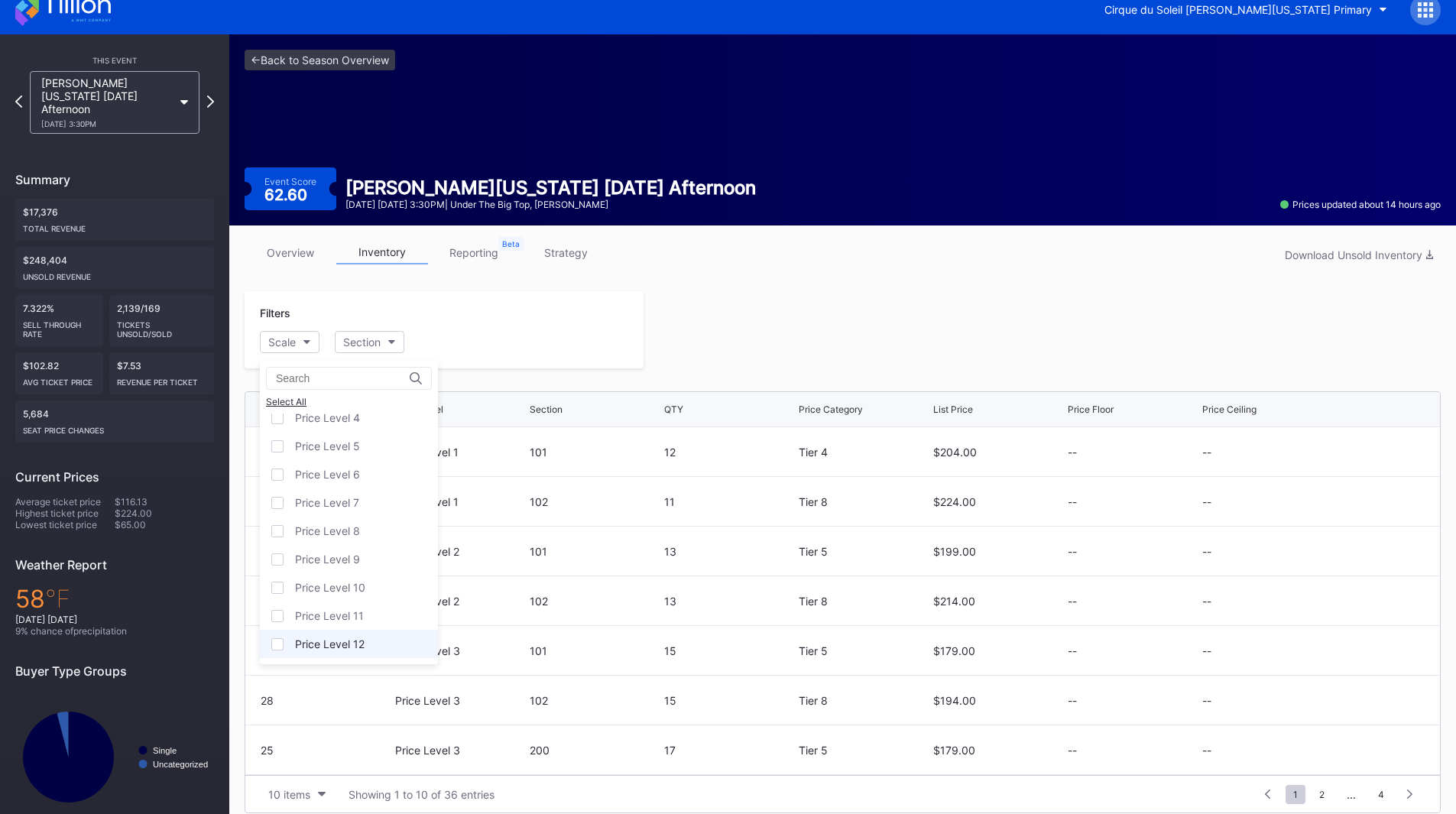
scroll to position [30, 0]
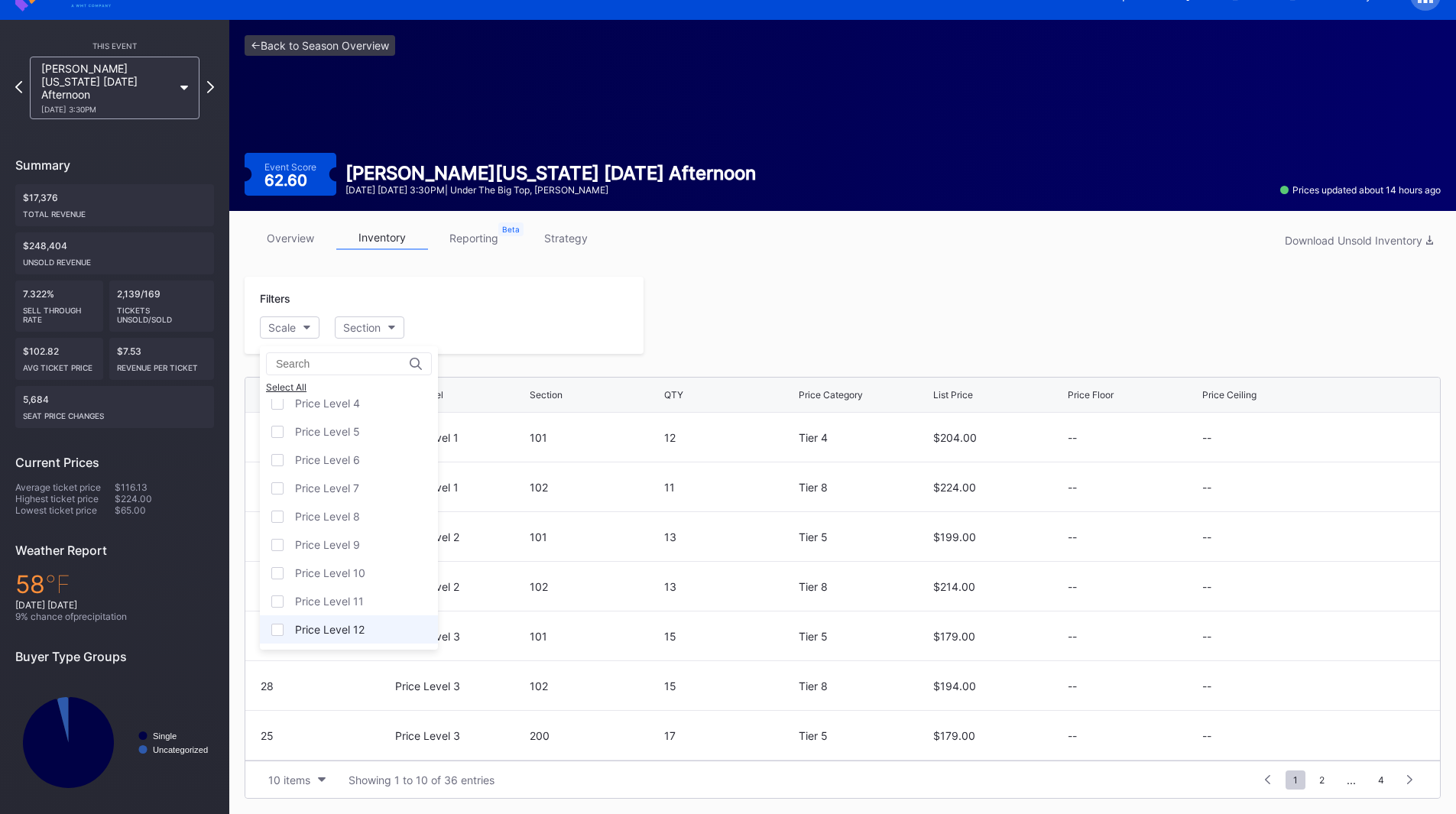
click at [360, 625] on div "Price Level 12" at bounding box center [329, 630] width 70 height 13
drag, startPoint x: 743, startPoint y: 265, endPoint x: 720, endPoint y: 250, distance: 27.5
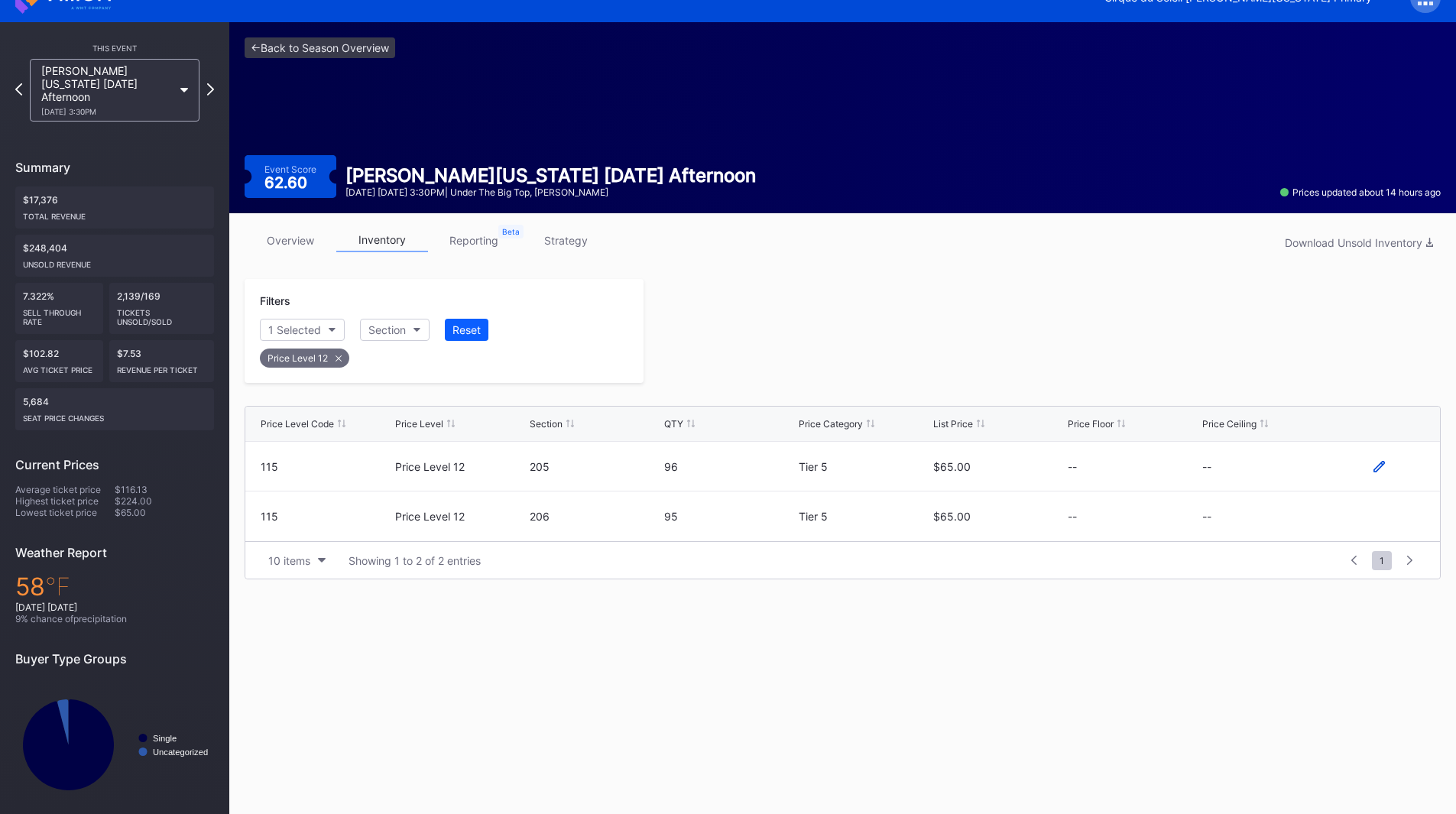
click at [1380, 468] on icon at bounding box center [1379, 466] width 11 height 11
click at [1276, 474] on button "--" at bounding box center [1267, 472] width 130 height 30
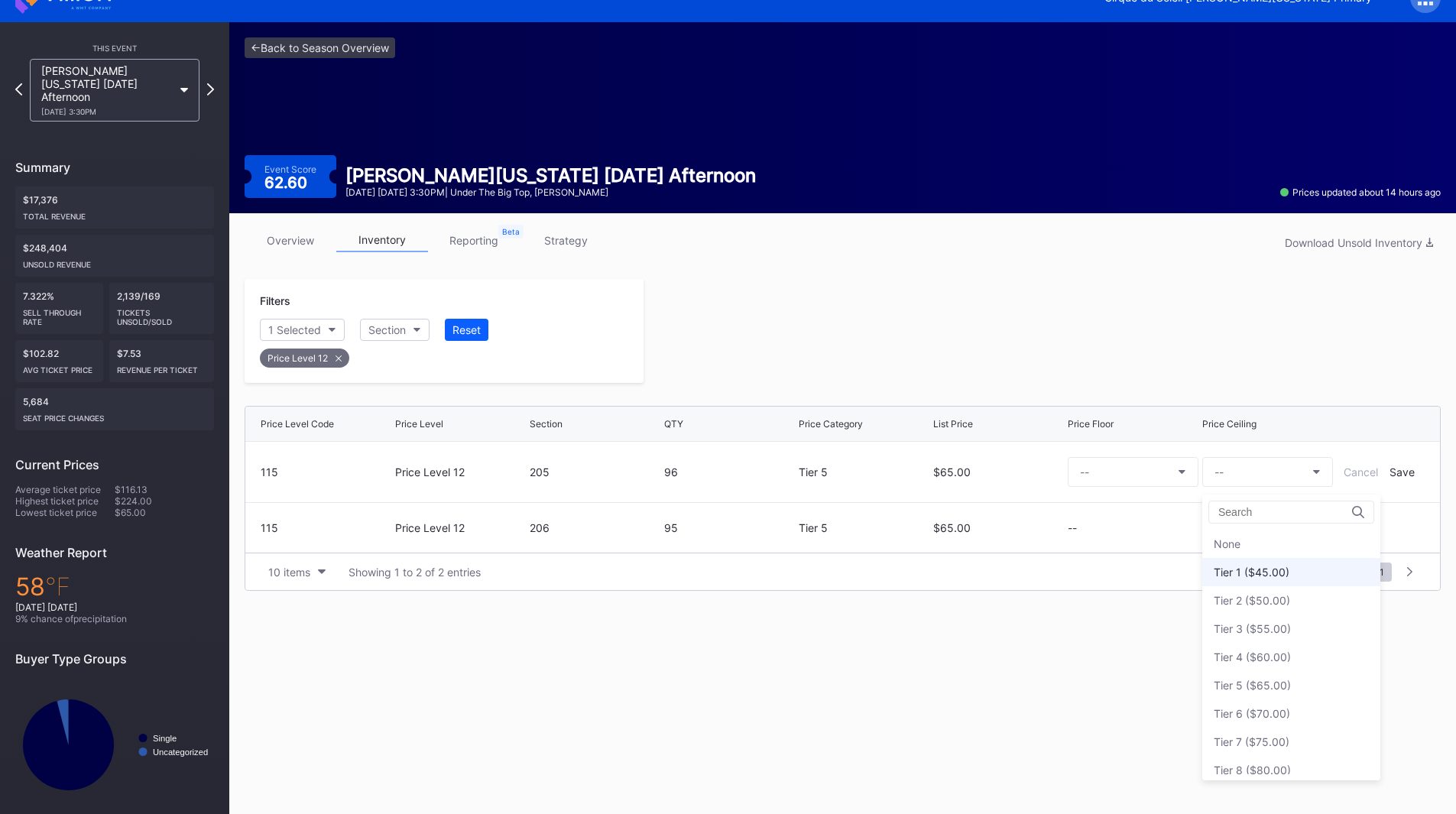
click at [1284, 563] on div "Tier 1 ($45.00)" at bounding box center [1291, 571] width 178 height 28
click at [1399, 471] on div "Save" at bounding box center [1402, 472] width 25 height 13
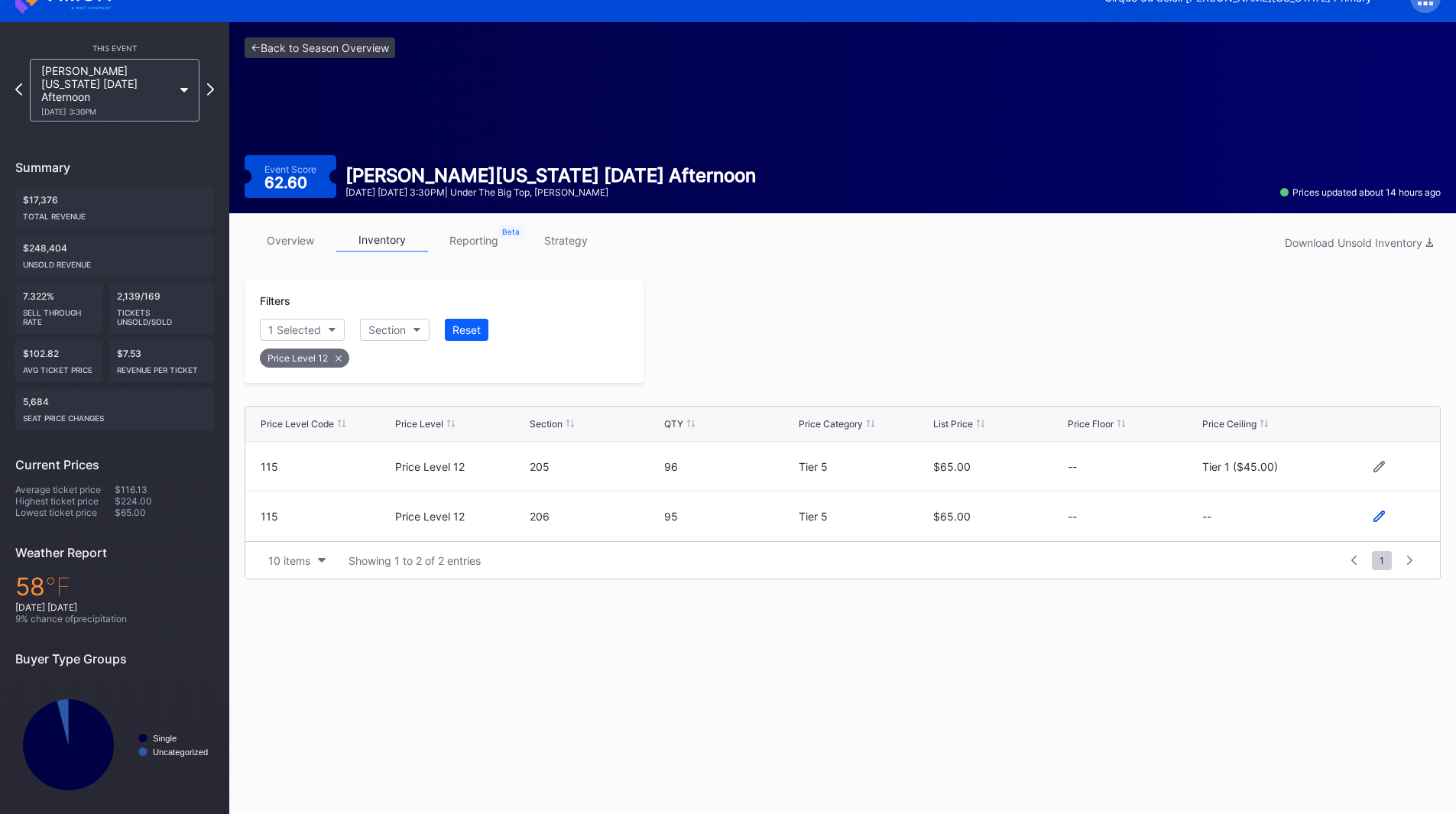
click at [1376, 514] on icon at bounding box center [1379, 516] width 11 height 11
click at [1270, 519] on button "--" at bounding box center [1267, 522] width 130 height 30
click at [1274, 294] on div "Tier 1 ($45.00)" at bounding box center [1250, 291] width 75 height 13
click at [1391, 519] on div "Save" at bounding box center [1402, 522] width 25 height 13
click at [991, 353] on div at bounding box center [1042, 331] width 797 height 104
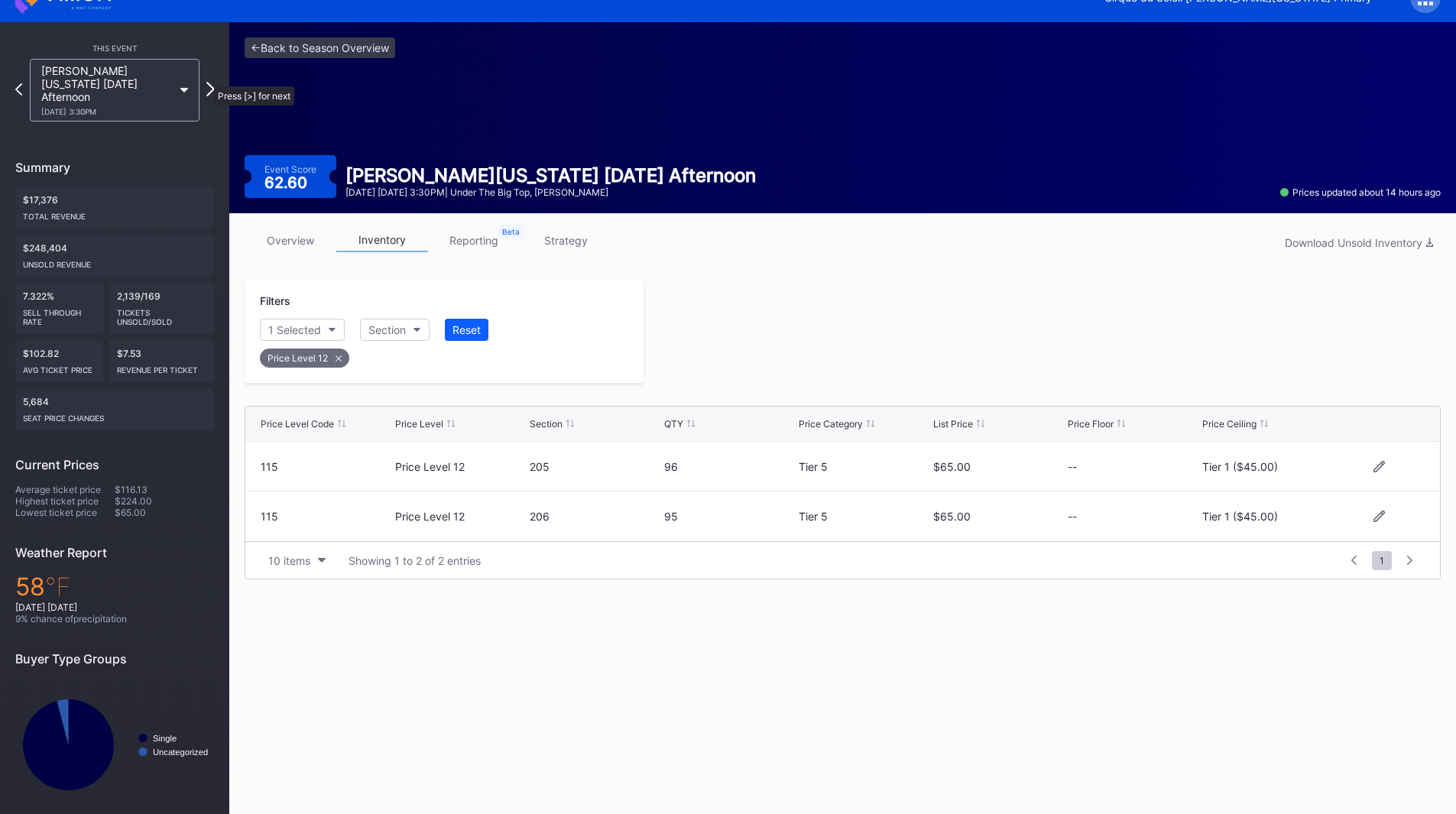
click at [206, 82] on icon at bounding box center [210, 89] width 8 height 15
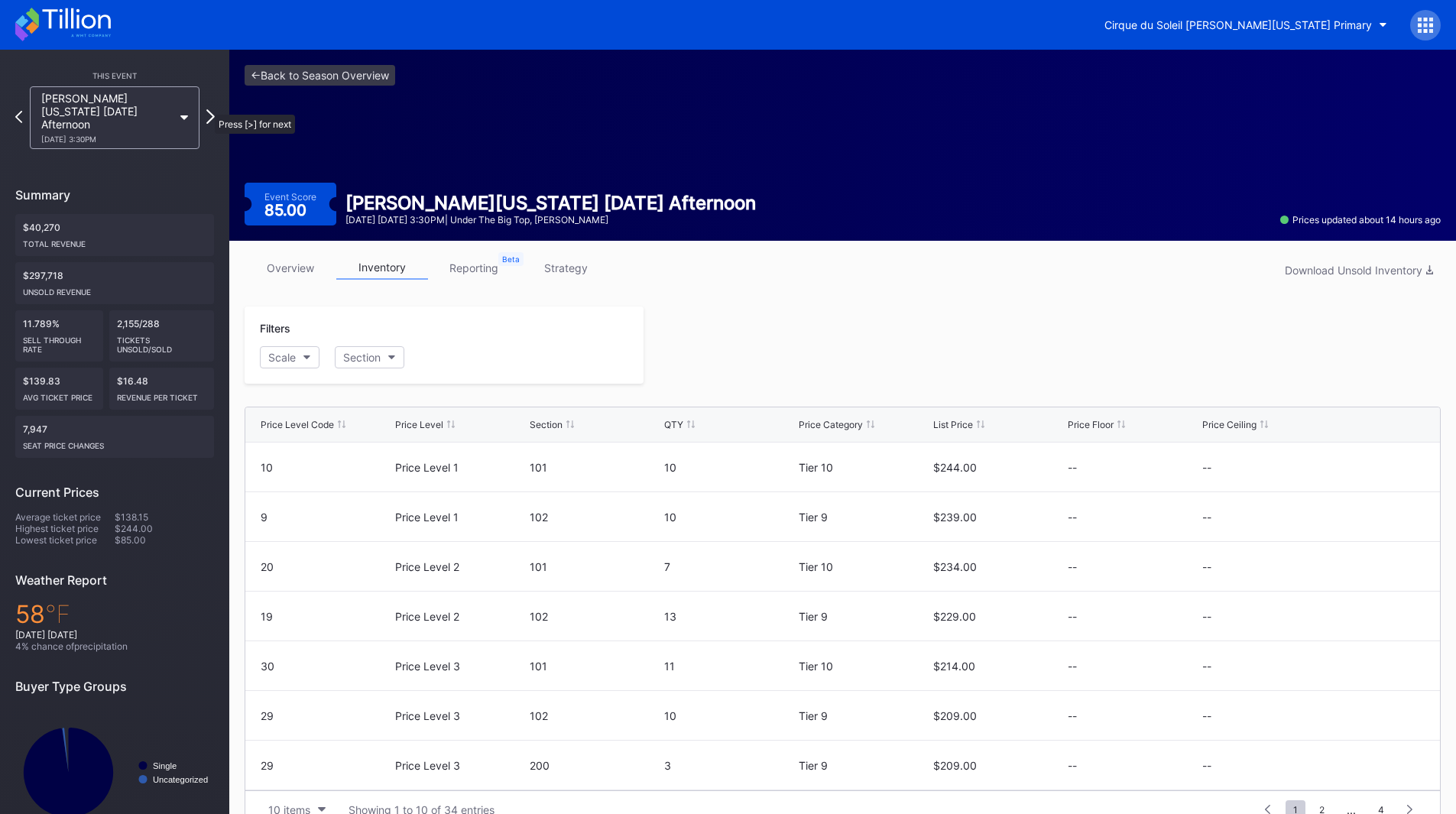
click at [207, 109] on icon at bounding box center [210, 117] width 8 height 15
click at [71, 27] on icon at bounding box center [76, 18] width 68 height 20
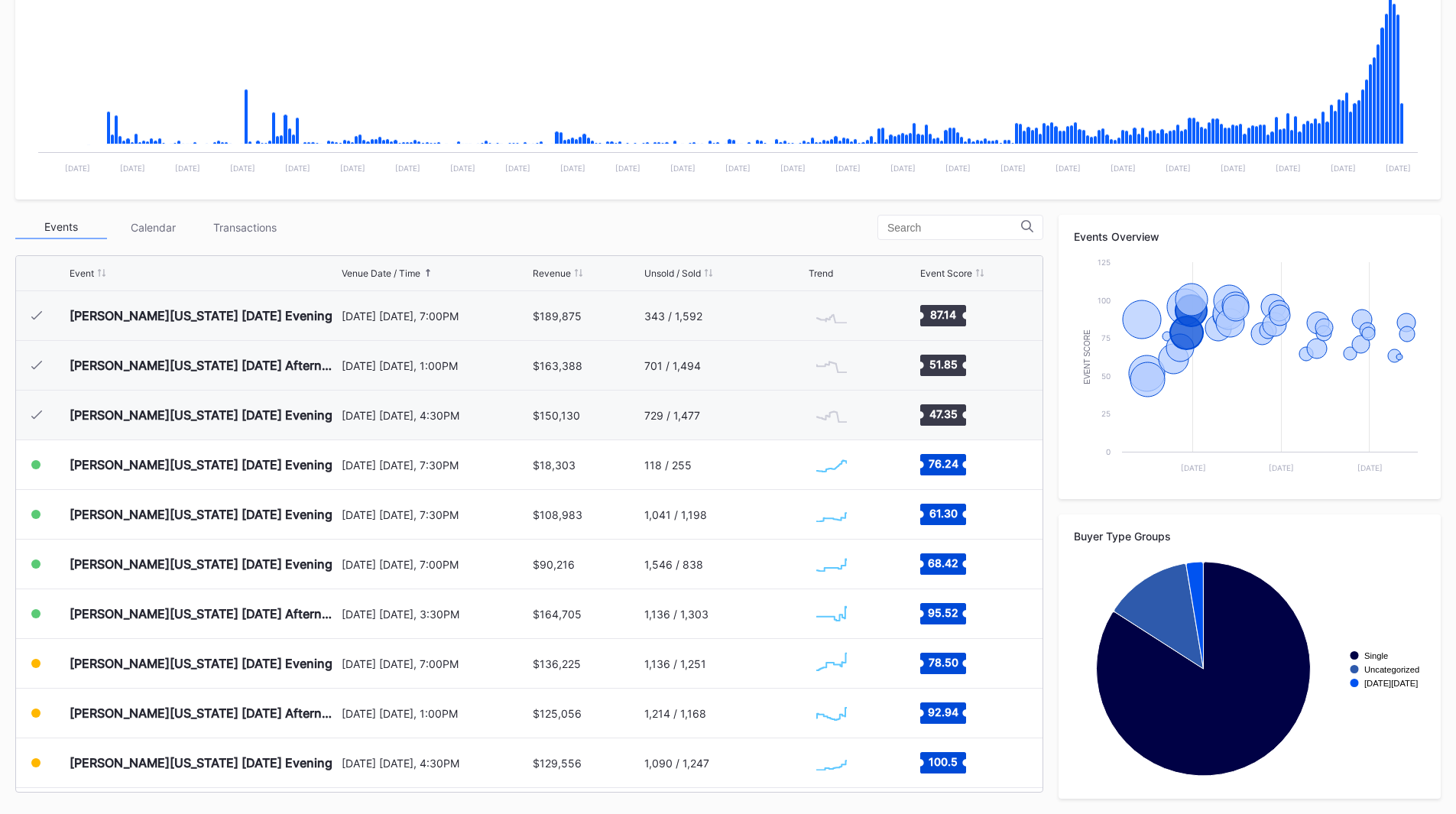
scroll to position [36, 0]
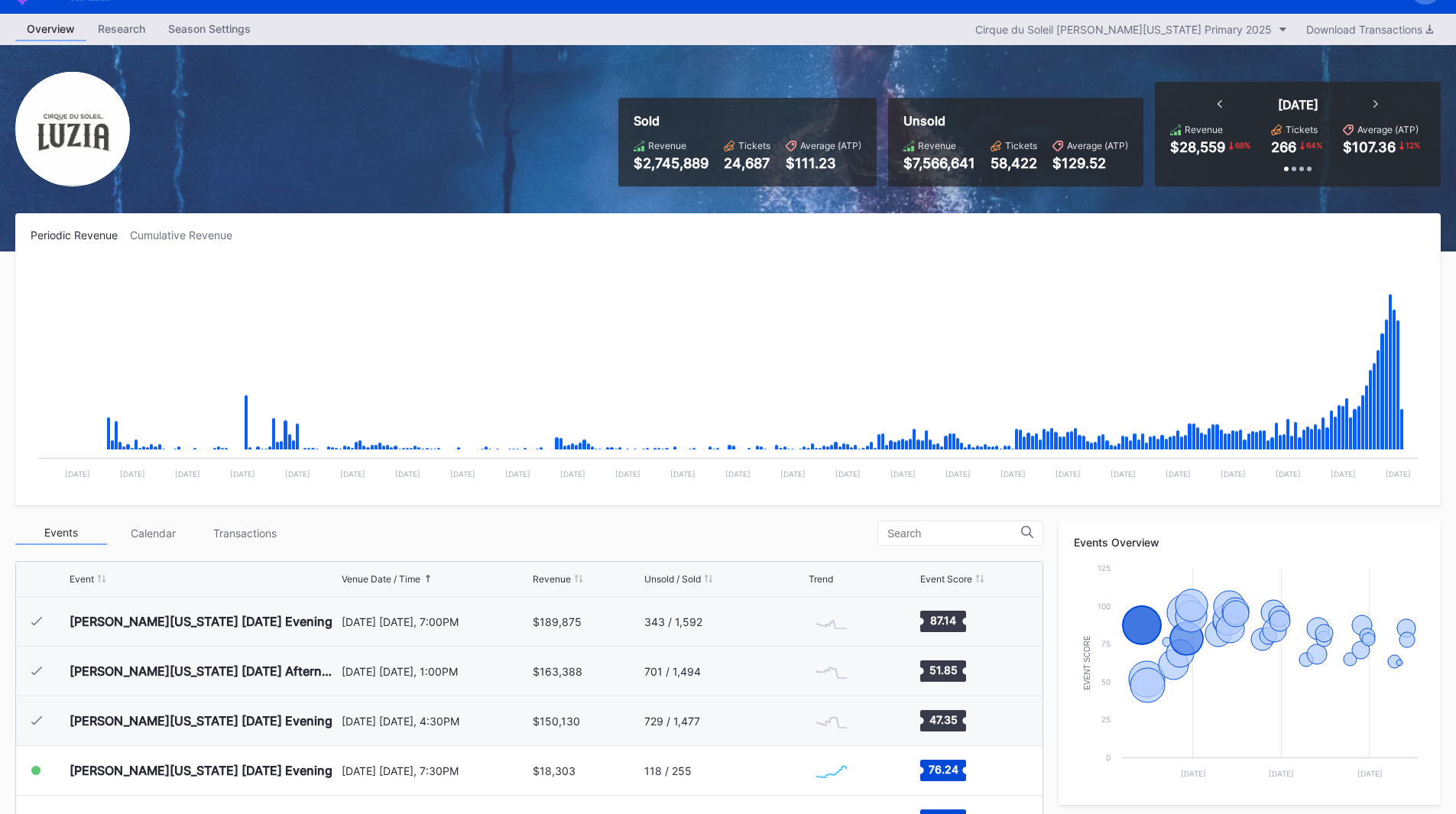
click at [606, 265] on rect "Chart title" at bounding box center [728, 375] width 1394 height 229
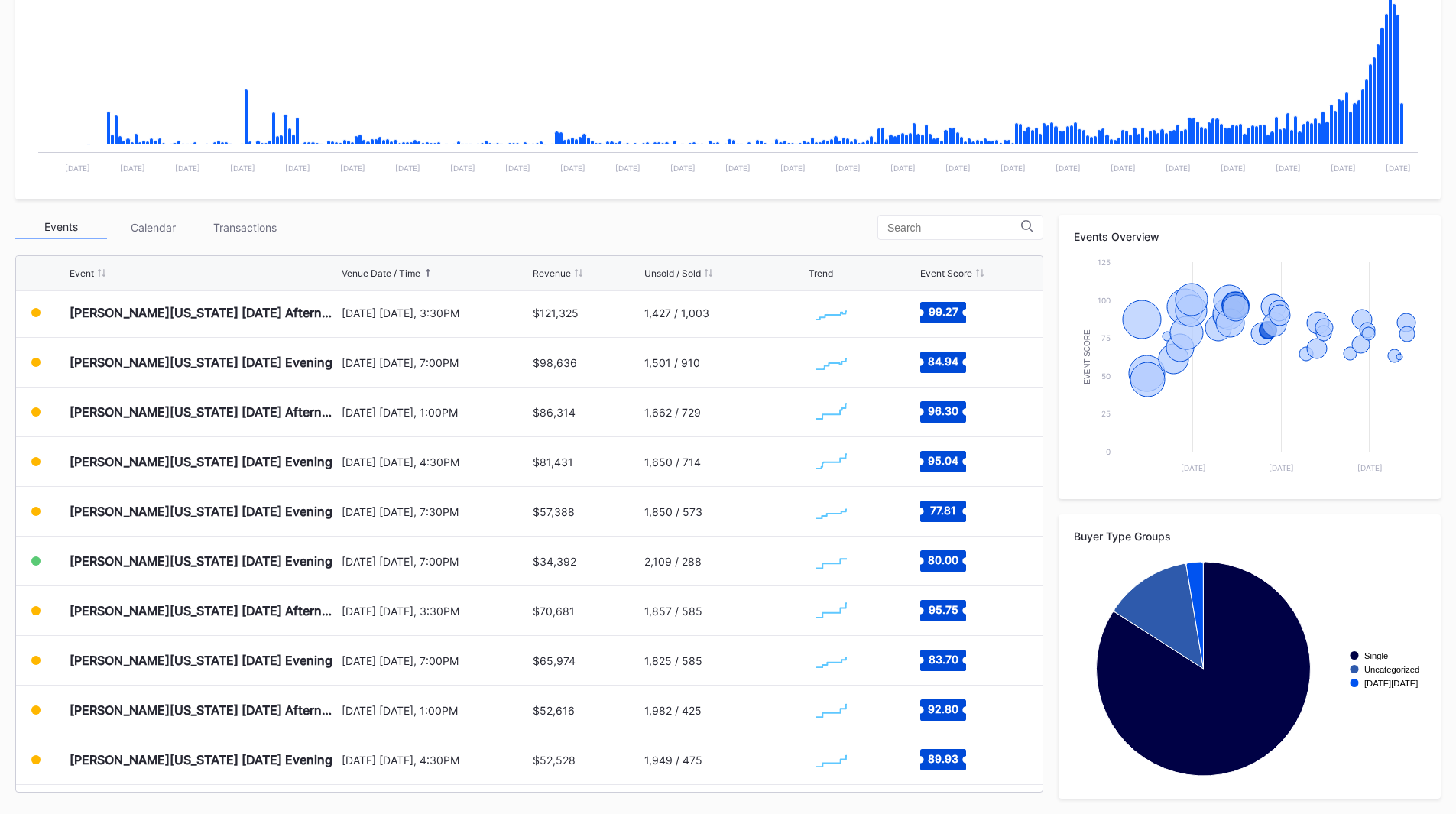
scroll to position [611, 0]
